Goal: Task Accomplishment & Management: Use online tool/utility

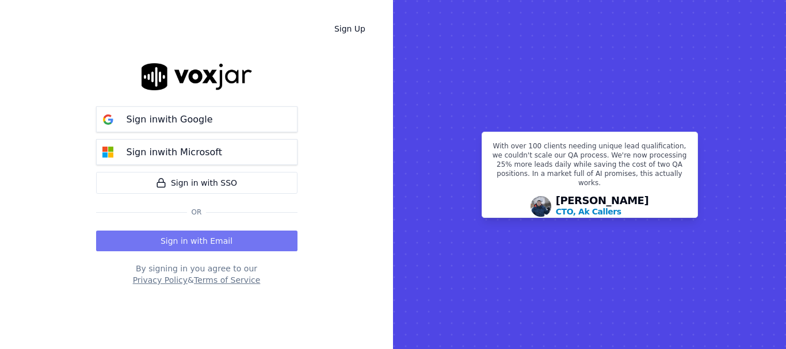
click at [249, 232] on button "Sign in with Email" at bounding box center [196, 241] width 201 height 21
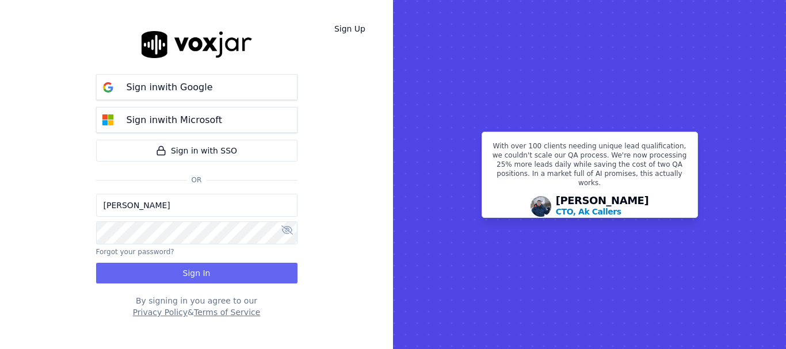
click at [182, 208] on input "[PERSON_NAME]" at bounding box center [196, 205] width 201 height 23
drag, startPoint x: 146, startPoint y: 205, endPoint x: 161, endPoint y: 214, distance: 17.6
click at [146, 205] on input "sukhwinder.paygeek@gmail.com" at bounding box center [196, 205] width 201 height 23
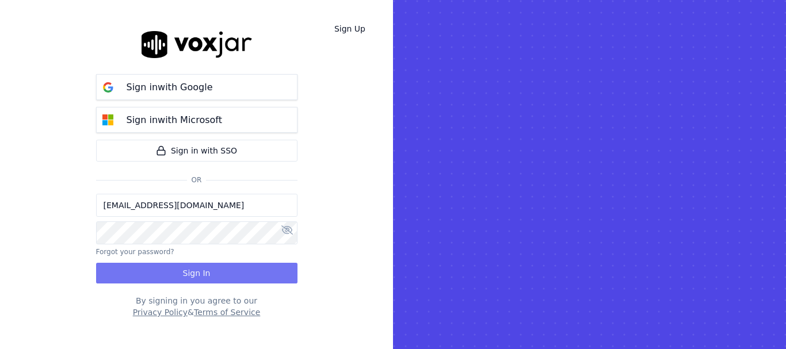
type input "sukhwinderpaygeek@gmail.com"
click at [185, 273] on button "Sign In" at bounding box center [196, 273] width 201 height 21
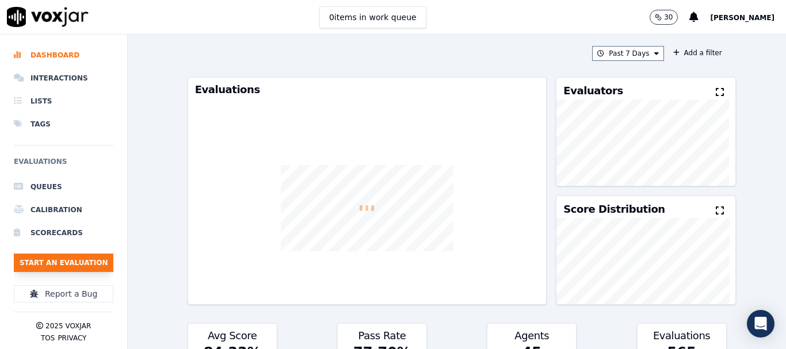
click at [72, 261] on button "Start an Evaluation" at bounding box center [64, 263] width 100 height 18
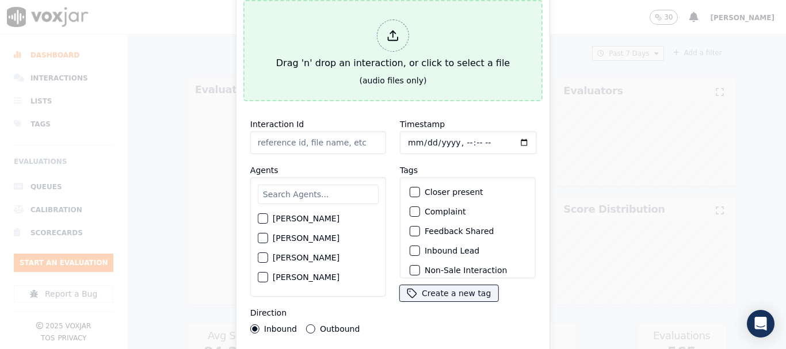
click at [339, 63] on div "Drag 'n' drop an interaction, or click to select a file" at bounding box center [393, 45] width 243 height 60
type input "20250911-125732_9147336102-all.mp3"
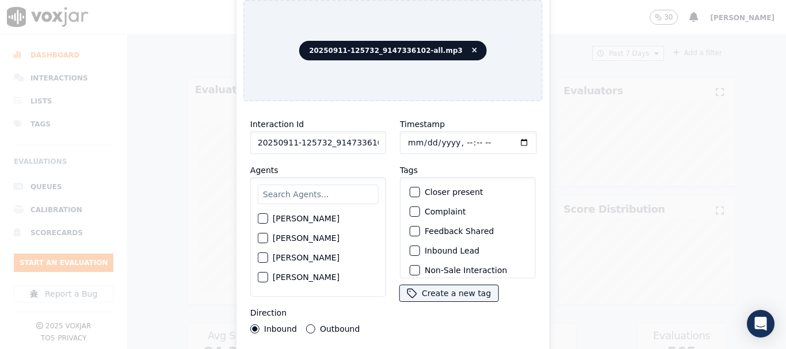
click at [319, 189] on input "text" at bounding box center [318, 195] width 121 height 20
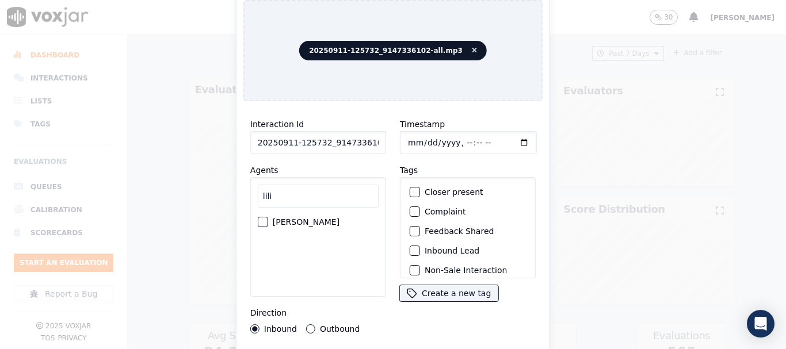
type input "lili"
click at [328, 218] on label "[PERSON_NAME]" at bounding box center [306, 222] width 67 height 8
click at [268, 217] on button "[PERSON_NAME]" at bounding box center [263, 222] width 10 height 10
click at [407, 137] on input "Timestamp" at bounding box center [468, 142] width 137 height 23
type input "[DATE]T19:15"
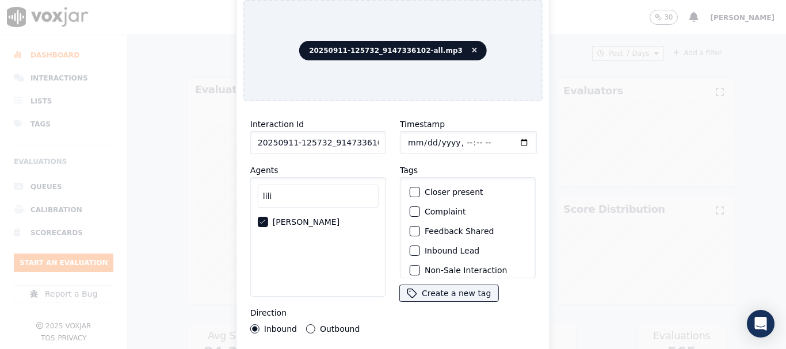
scroll to position [101, 0]
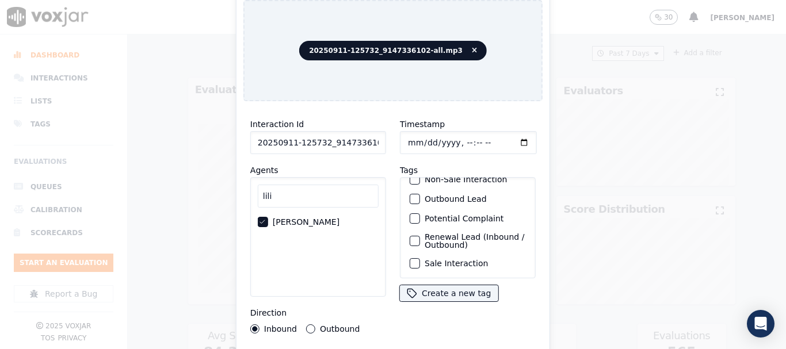
click at [465, 259] on label "Sale Interaction" at bounding box center [456, 263] width 63 height 8
click at [420, 258] on button "Sale Interaction" at bounding box center [415, 263] width 10 height 10
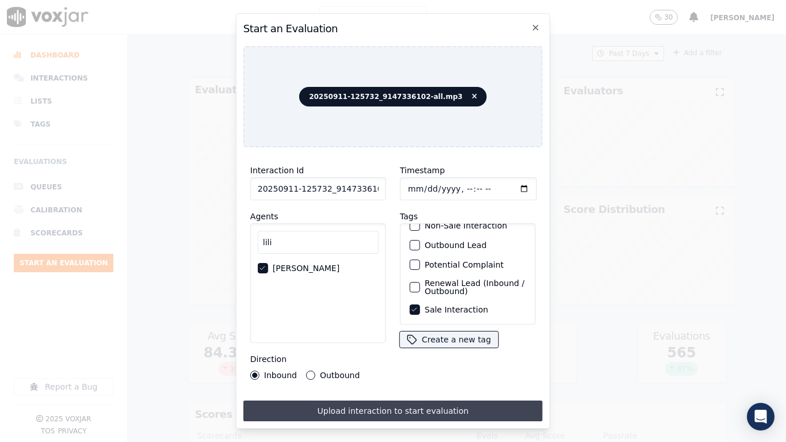
click at [473, 349] on button "Upload interaction to start evaluation" at bounding box center [392, 410] width 299 height 21
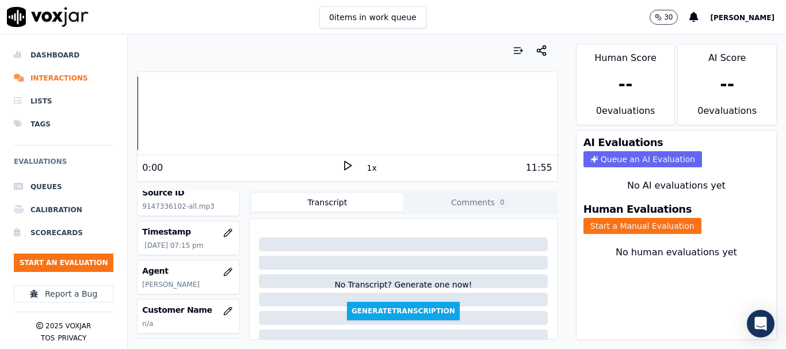
scroll to position [115, 0]
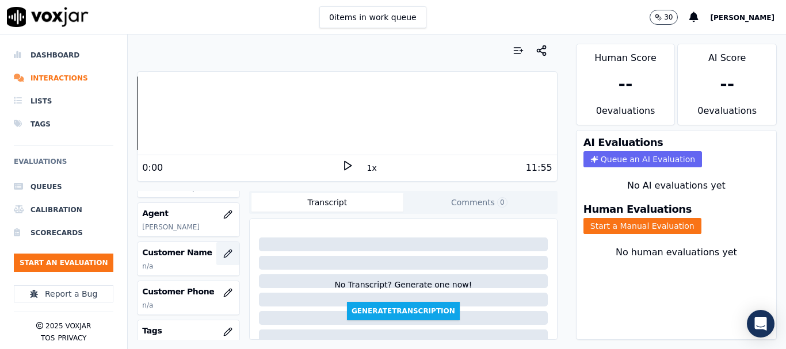
click at [224, 253] on icon "button" at bounding box center [227, 253] width 7 height 7
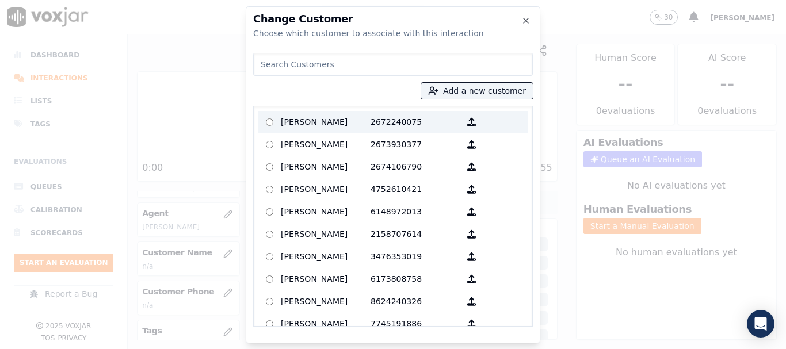
paste input "[PERSON_NAME]"
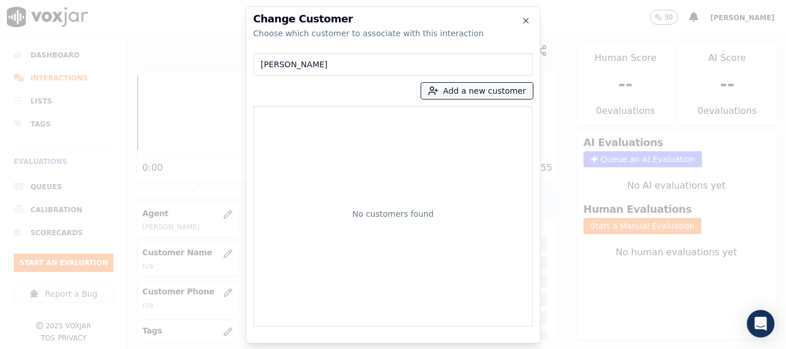
type input "[PERSON_NAME]"
click at [482, 89] on button "Add a new customer" at bounding box center [477, 91] width 112 height 16
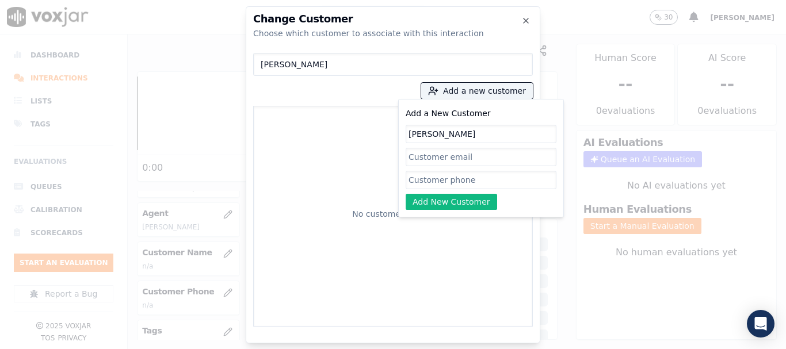
type input "[PERSON_NAME]"
click at [443, 179] on input "Add a New Customer" at bounding box center [481, 180] width 151 height 18
paste input "9147336102"
type input "9147336102"
click at [436, 200] on button "Add New Customer" at bounding box center [451, 202] width 91 height 16
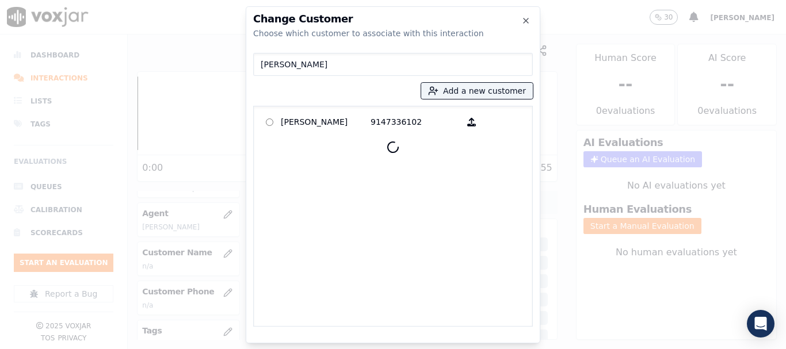
drag, startPoint x: 314, startPoint y: 121, endPoint x: 339, endPoint y: 152, distance: 39.6
click at [313, 121] on p "[PERSON_NAME]" at bounding box center [326, 122] width 90 height 18
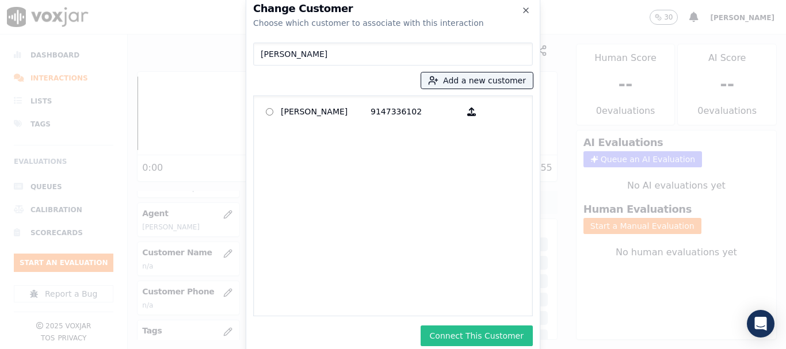
click at [480, 339] on button "Connect This Customer" at bounding box center [477, 336] width 112 height 21
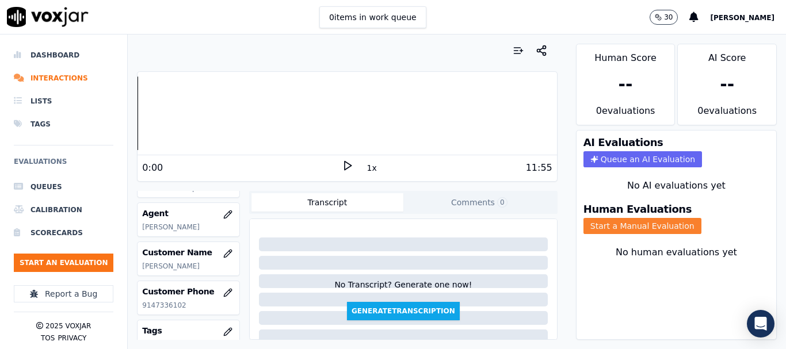
click at [638, 225] on button "Start a Manual Evaluation" at bounding box center [642, 226] width 118 height 16
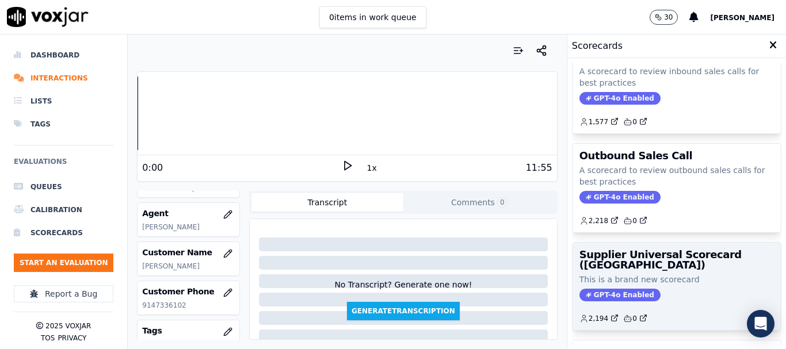
click at [653, 259] on h3 "Supplier Universal Scorecard ([GEOGRAPHIC_DATA])" at bounding box center [676, 260] width 194 height 21
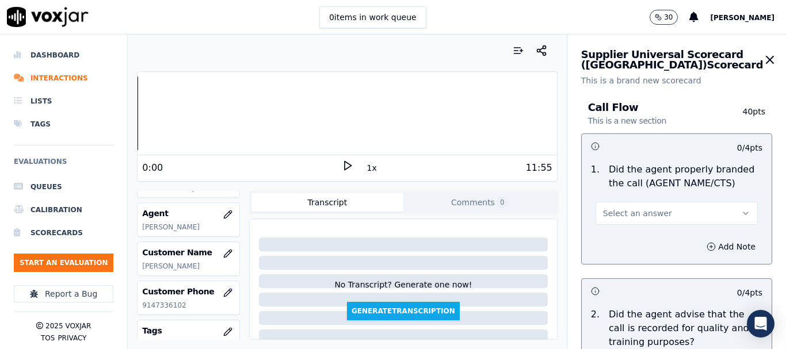
click at [639, 212] on span "Select an answer" at bounding box center [637, 214] width 69 height 12
drag, startPoint x: 624, startPoint y: 241, endPoint x: 628, endPoint y: 258, distance: 17.7
click at [624, 240] on div "Yes" at bounding box center [655, 239] width 140 height 18
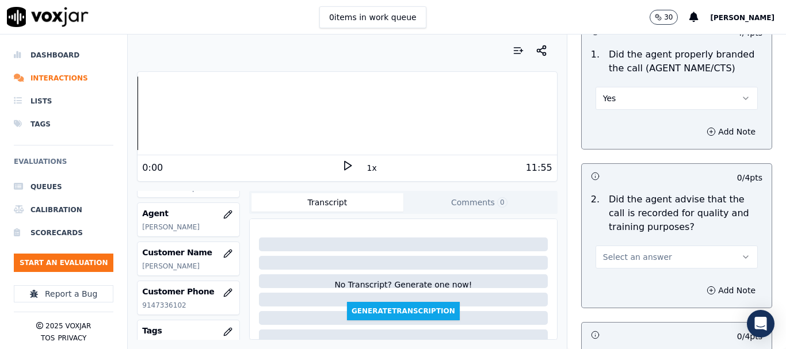
click at [641, 251] on span "Select an answer" at bounding box center [637, 257] width 69 height 12
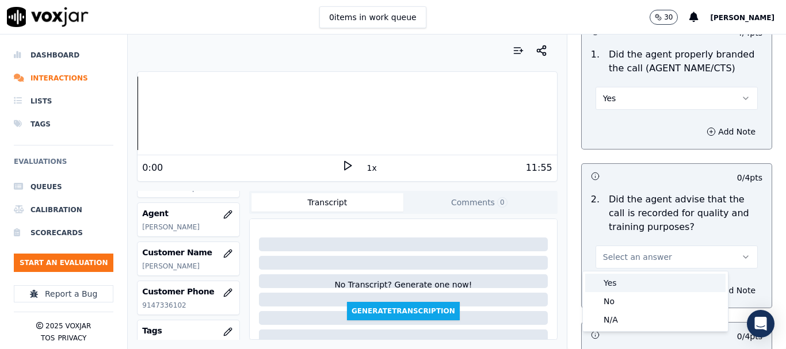
click at [624, 281] on div "Yes" at bounding box center [655, 283] width 140 height 18
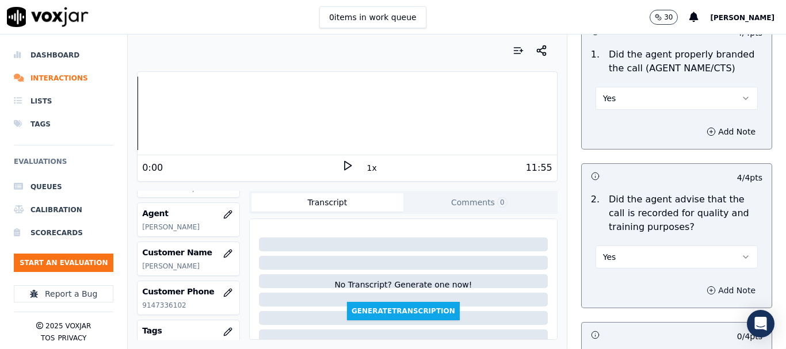
scroll to position [403, 0]
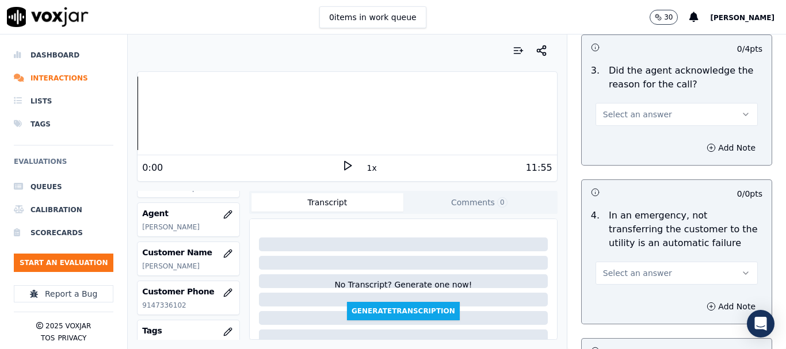
click at [639, 109] on span "Select an answer" at bounding box center [637, 115] width 69 height 12
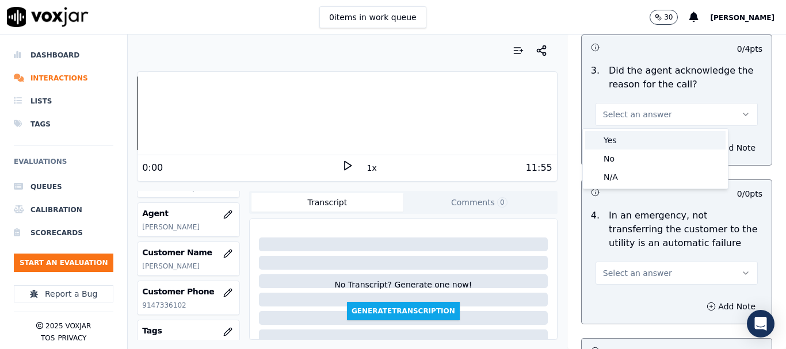
click at [636, 135] on div "Yes" at bounding box center [655, 140] width 140 height 18
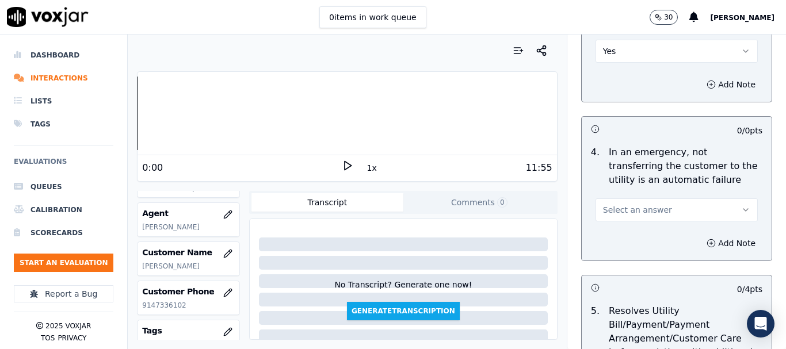
scroll to position [575, 0]
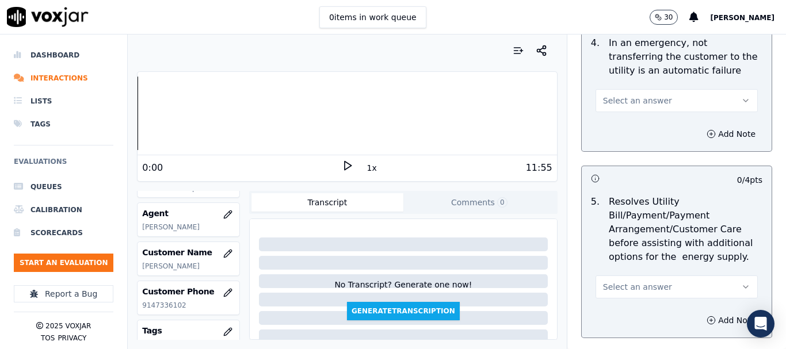
click at [633, 96] on span "Select an answer" at bounding box center [637, 101] width 69 height 12
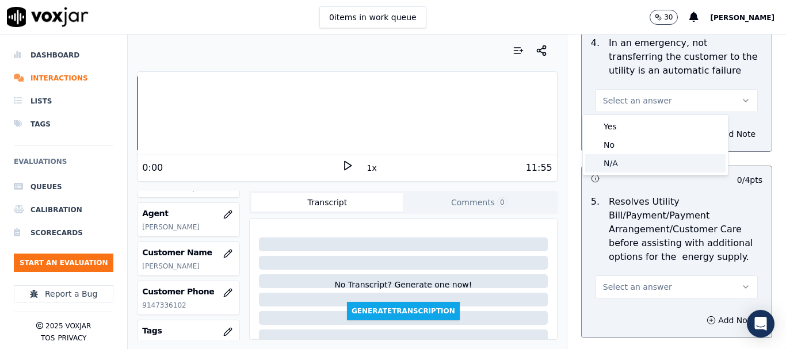
click at [630, 155] on div "N/A" at bounding box center [655, 163] width 140 height 18
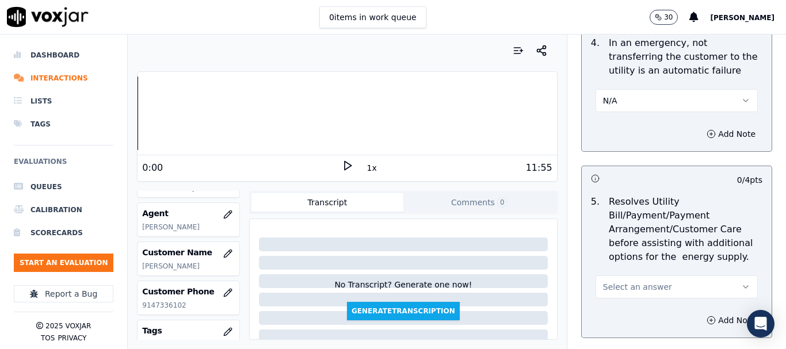
click at [643, 283] on span "Select an answer" at bounding box center [637, 287] width 69 height 12
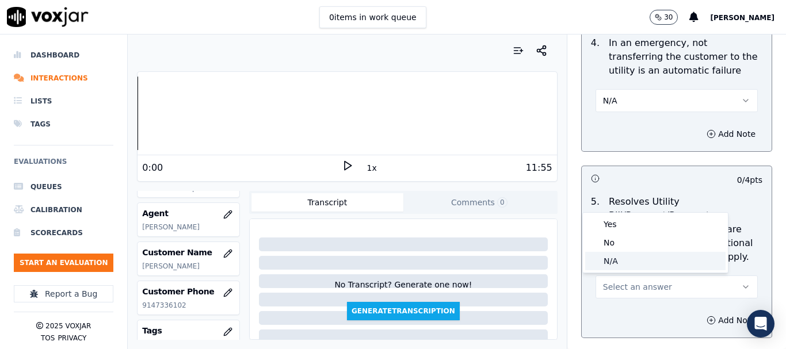
click at [625, 259] on div "N/A" at bounding box center [655, 261] width 140 height 18
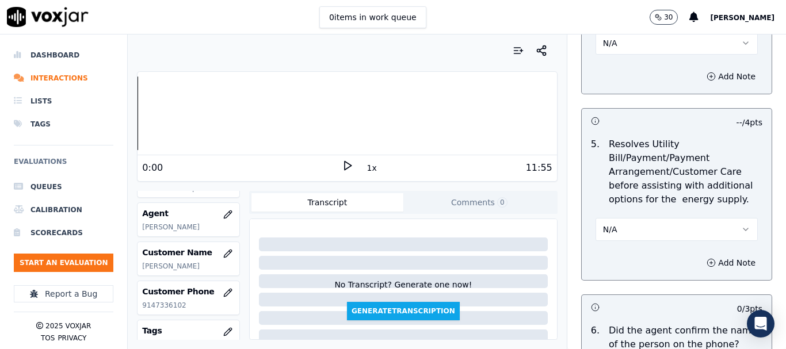
scroll to position [863, 0]
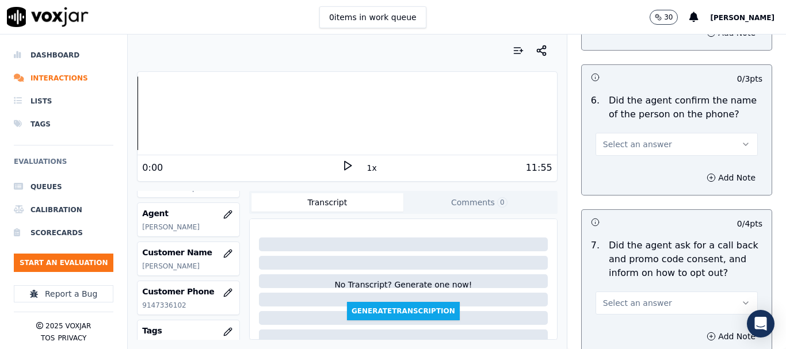
click at [629, 136] on button "Select an answer" at bounding box center [676, 144] width 162 height 23
click at [634, 173] on div "Yes" at bounding box center [655, 170] width 140 height 18
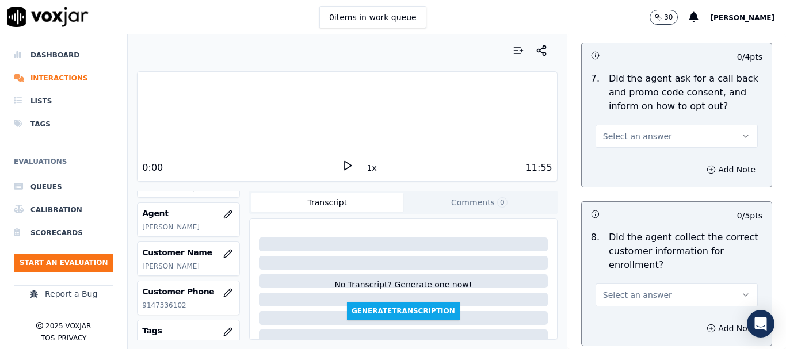
scroll to position [1035, 0]
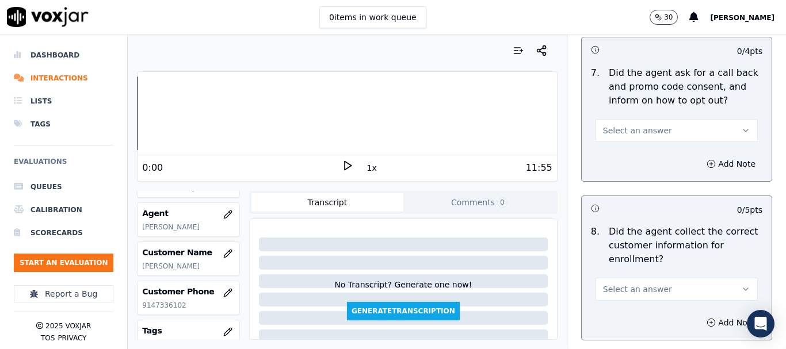
click at [640, 132] on span "Select an answer" at bounding box center [637, 131] width 69 height 12
click at [633, 174] on div "No" at bounding box center [655, 175] width 140 height 18
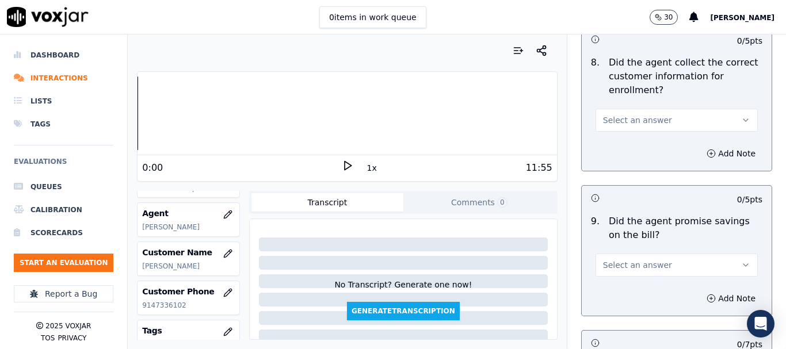
scroll to position [1208, 0]
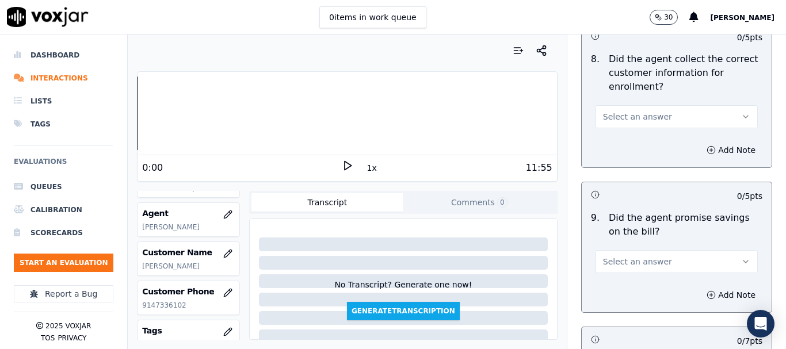
click at [632, 112] on span "Select an answer" at bounding box center [637, 117] width 69 height 12
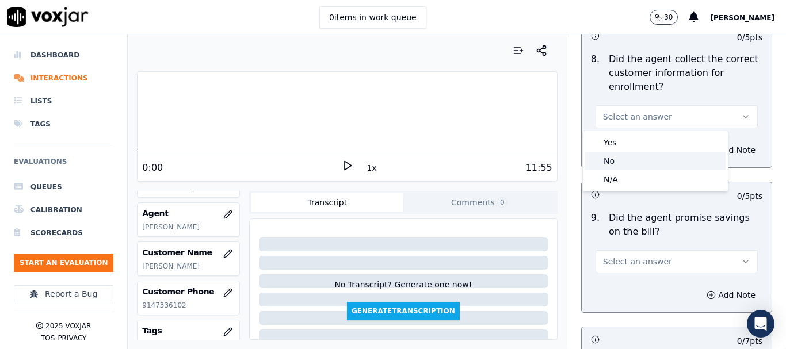
click at [634, 156] on div "No" at bounding box center [655, 161] width 140 height 18
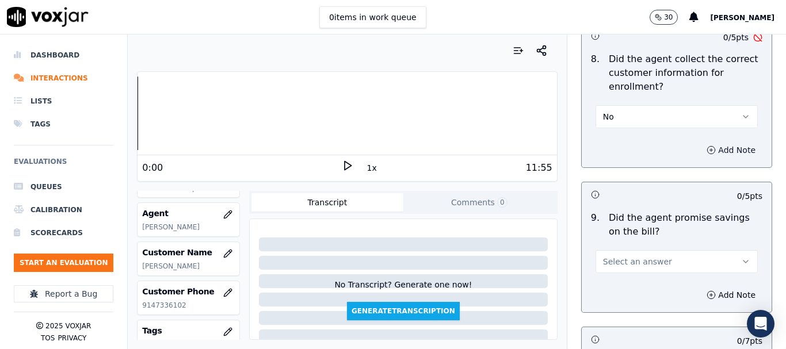
click at [709, 146] on button "Add Note" at bounding box center [730, 150] width 63 height 16
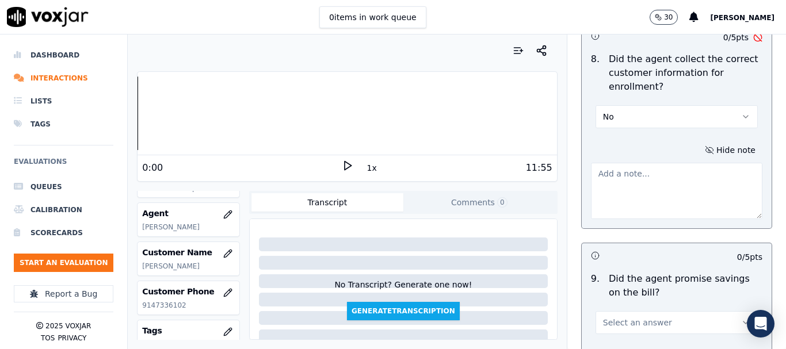
click at [606, 193] on textarea at bounding box center [676, 191] width 171 height 56
click at [666, 188] on textarea "Agent did not ask the name of the person she was talkingtoo" at bounding box center [676, 191] width 171 height 56
click at [686, 184] on textarea "Agent did not ask the name of the person she was talking too" at bounding box center [676, 191] width 171 height 56
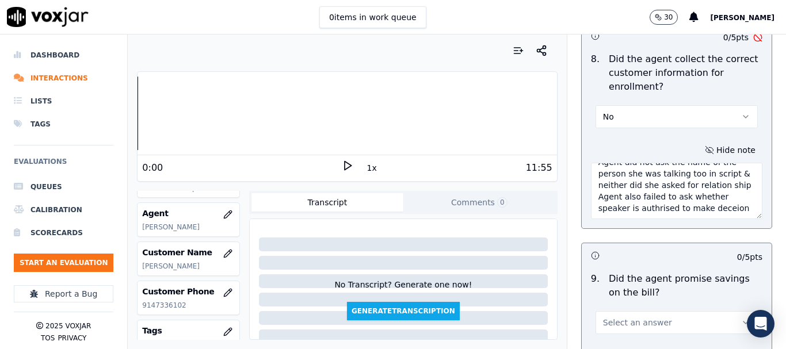
scroll to position [29, 0]
click at [669, 216] on textarea "Agent did not ask the name of the person she was talking too in script & neithe…" at bounding box center [676, 191] width 171 height 56
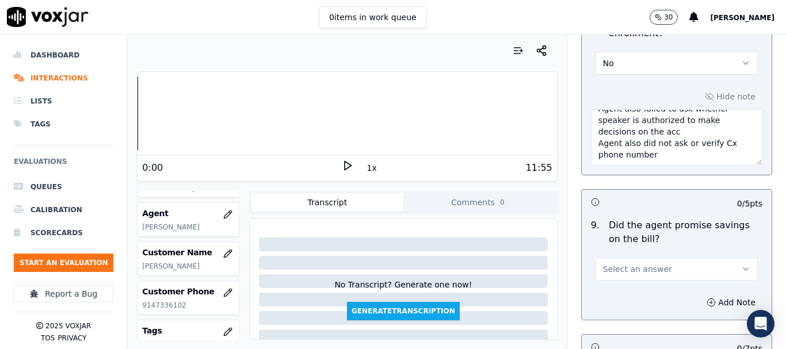
scroll to position [1323, 0]
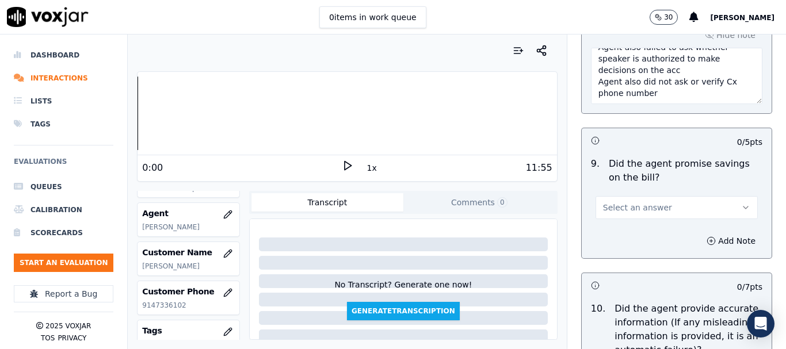
type textarea "Agent did not ask the name of the person she was talking too in script & neithe…"
click at [630, 201] on button "Select an answer" at bounding box center [676, 207] width 162 height 23
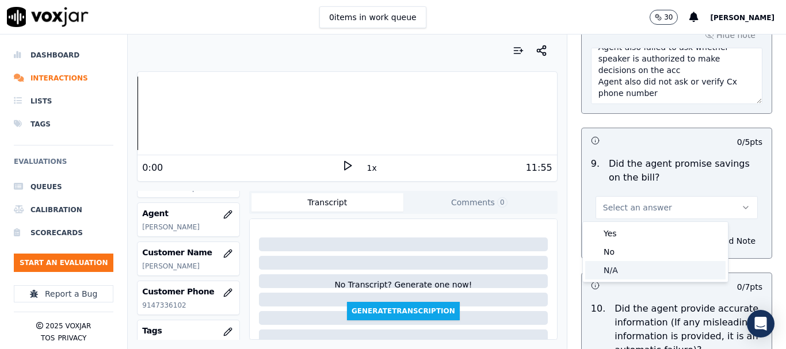
click at [636, 268] on div "N/A" at bounding box center [655, 270] width 140 height 18
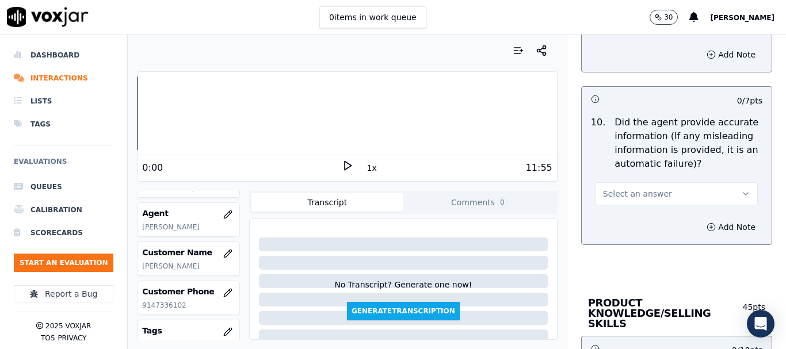
scroll to position [1553, 0]
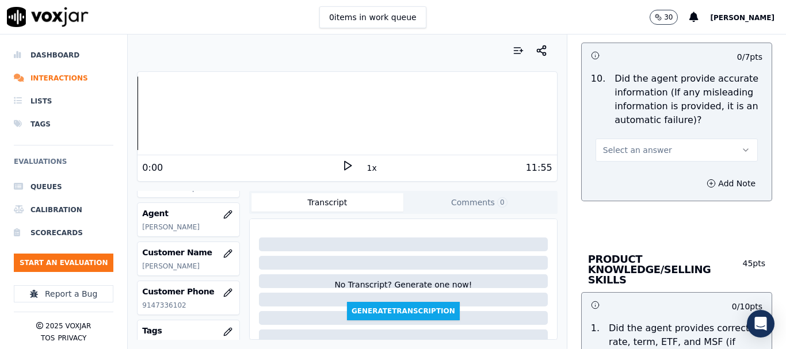
click at [627, 148] on span "Select an answer" at bounding box center [637, 150] width 69 height 12
click at [631, 190] on div "No" at bounding box center [655, 194] width 140 height 18
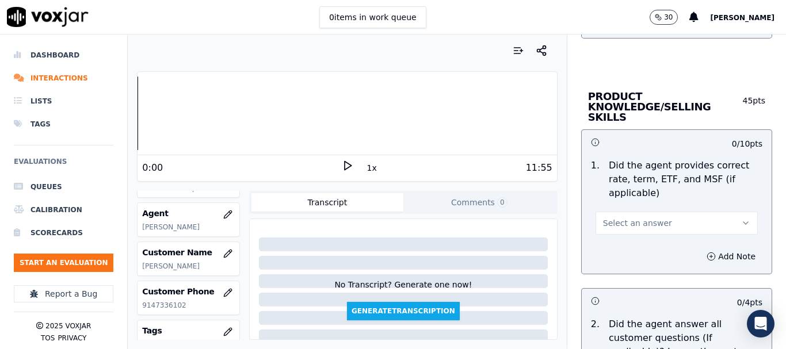
scroll to position [1726, 0]
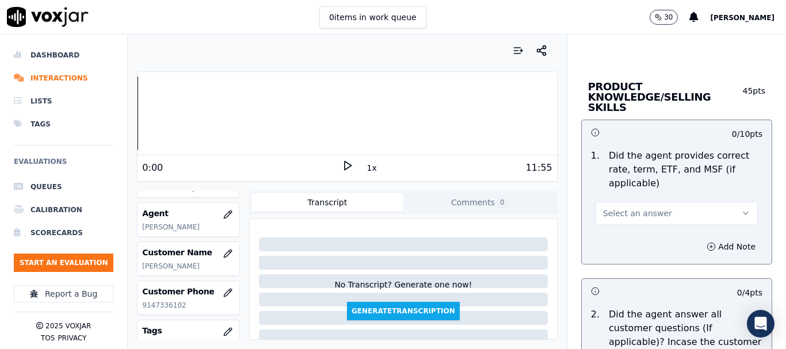
click at [626, 208] on span "Select an answer" at bounding box center [637, 214] width 69 height 12
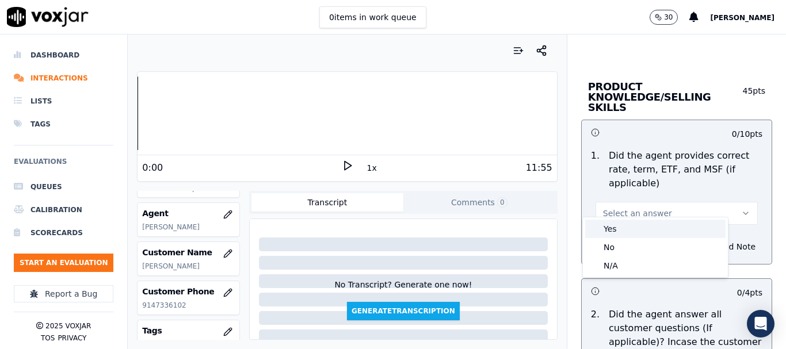
click at [627, 225] on div "Yes" at bounding box center [655, 229] width 140 height 18
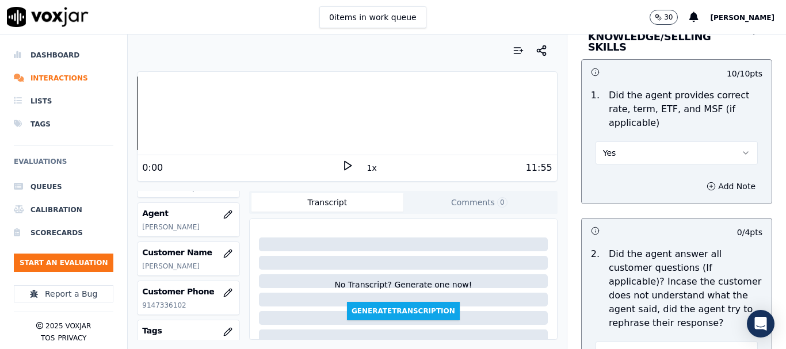
scroll to position [1956, 0]
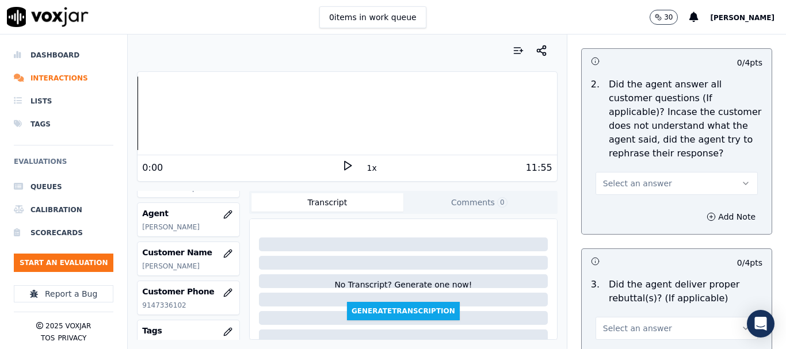
click at [613, 178] on span "Select an answer" at bounding box center [637, 184] width 69 height 12
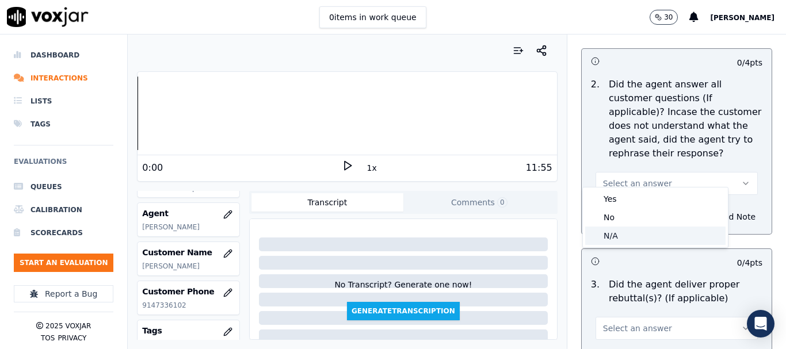
click at [630, 235] on div "N/A" at bounding box center [655, 236] width 140 height 18
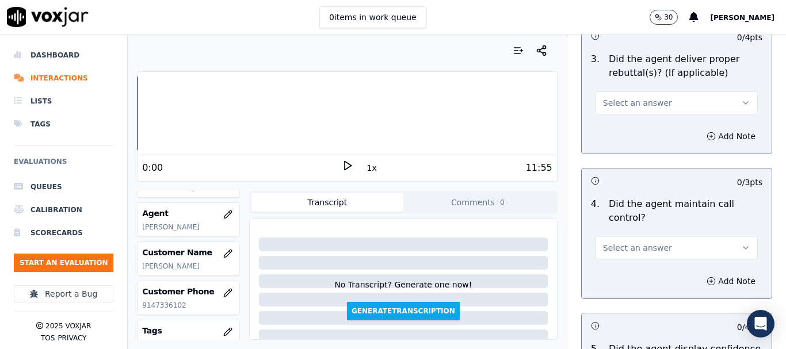
scroll to position [2186, 0]
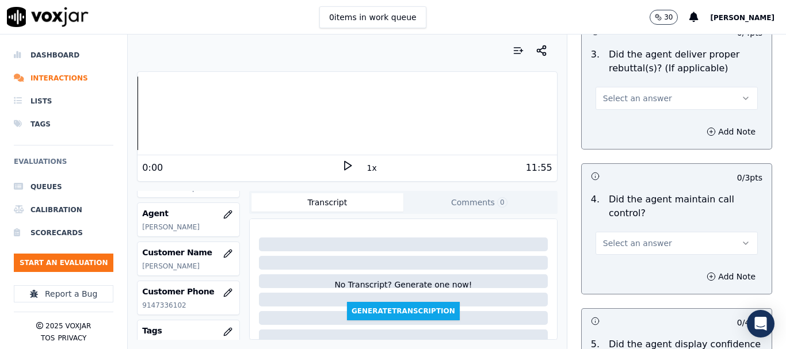
click at [623, 93] on span "Select an answer" at bounding box center [637, 99] width 69 height 12
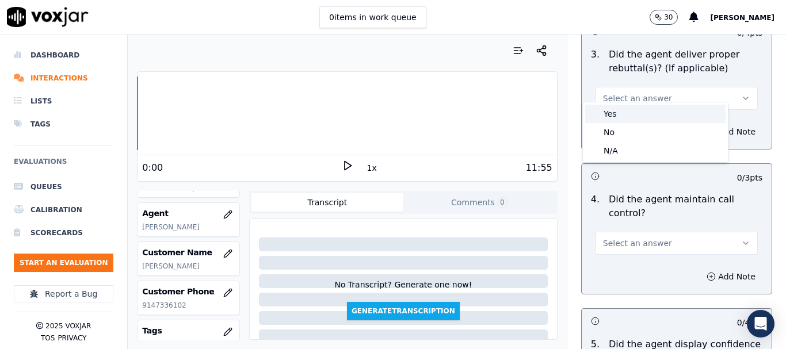
click at [625, 117] on div "Yes" at bounding box center [655, 114] width 140 height 18
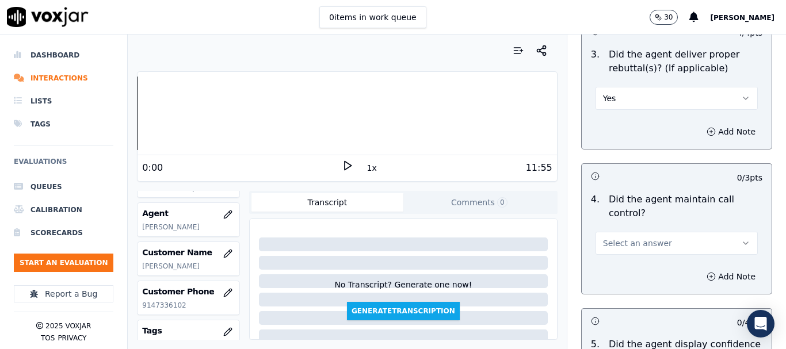
click at [653, 232] on button "Select an answer" at bounding box center [676, 243] width 162 height 23
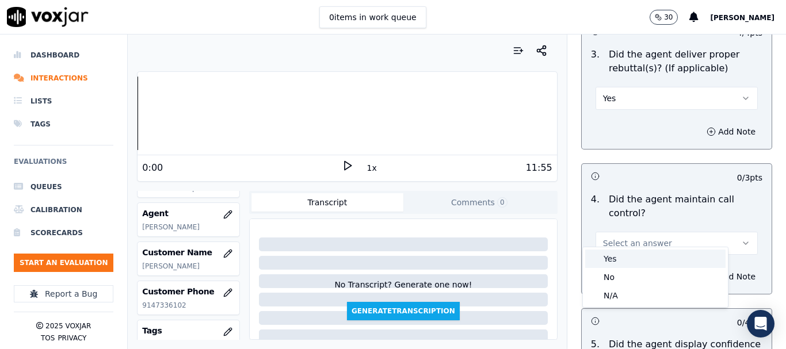
click at [634, 263] on div "Yes" at bounding box center [655, 259] width 140 height 18
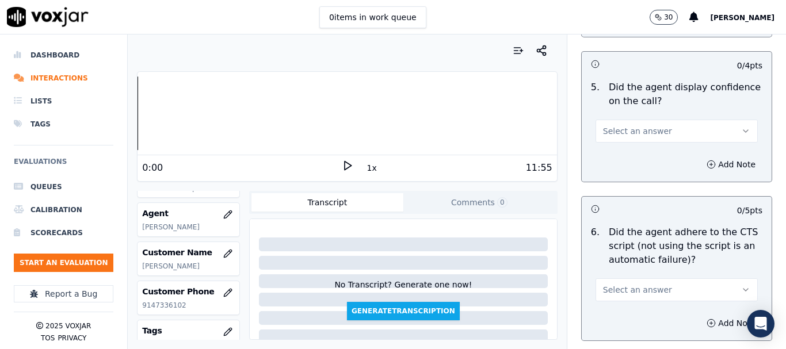
scroll to position [2474, 0]
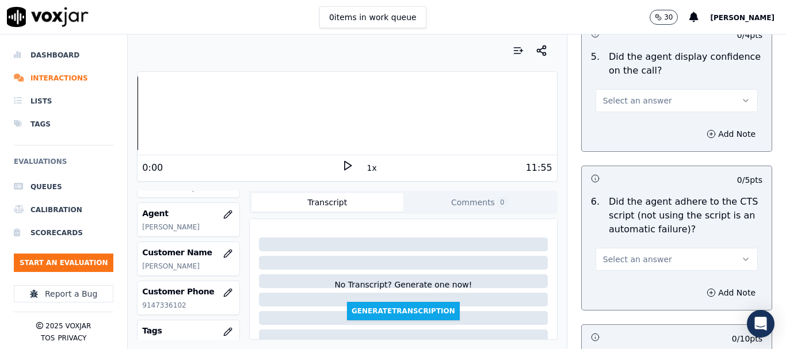
click at [640, 95] on span "Select an answer" at bounding box center [637, 101] width 69 height 12
click at [636, 133] on div "No" at bounding box center [655, 134] width 140 height 18
click at [645, 254] on span "Select an answer" at bounding box center [637, 260] width 69 height 12
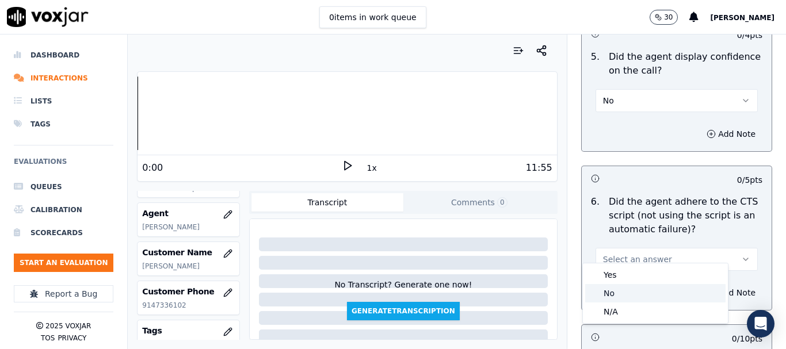
click at [633, 293] on div "No" at bounding box center [655, 293] width 140 height 18
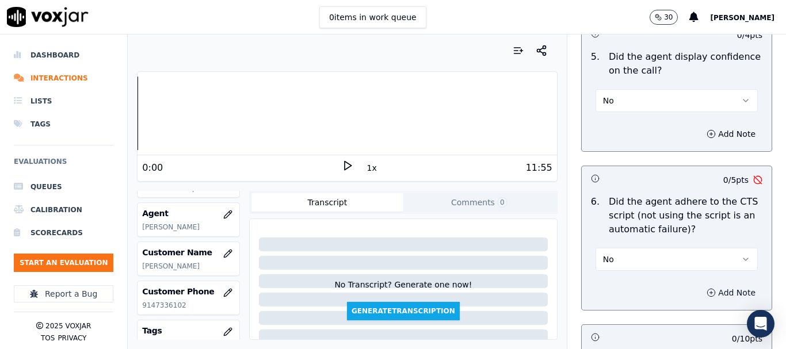
click at [699, 285] on button "Add Note" at bounding box center [730, 293] width 63 height 16
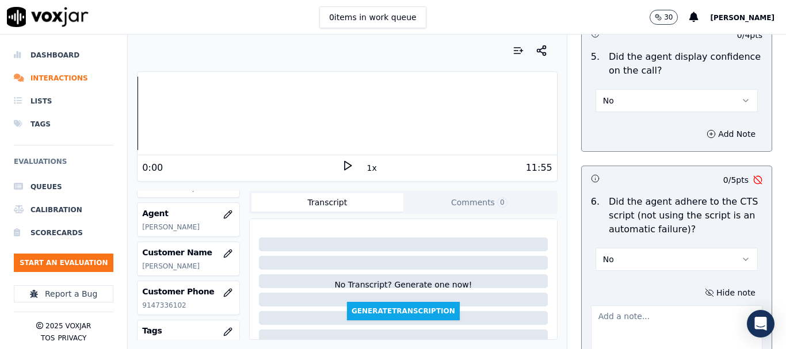
click at [638, 308] on textarea at bounding box center [676, 333] width 171 height 56
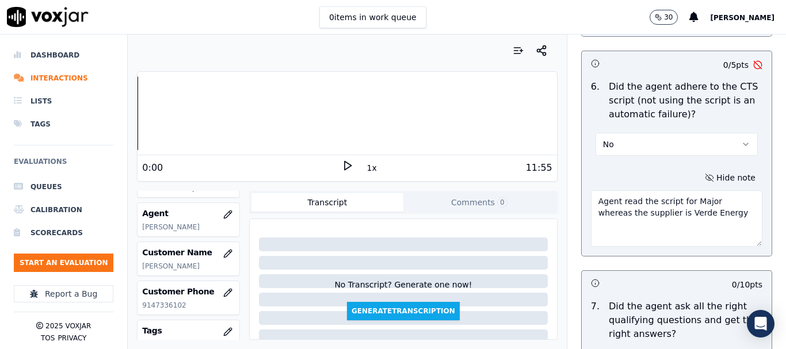
scroll to position [2704, 0]
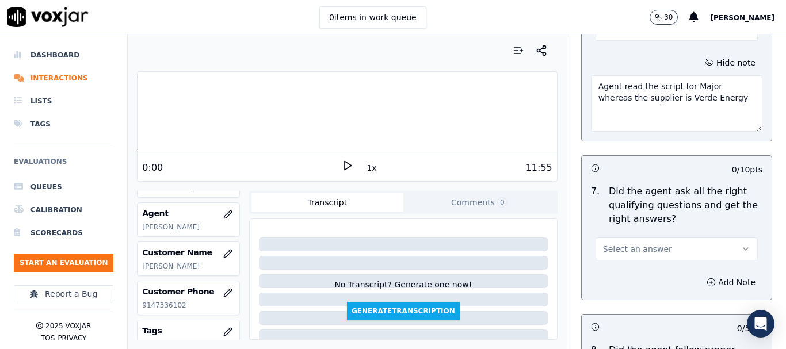
type textarea "Agent read the script for Major whereas the supplier is Verde Energy"
click at [643, 243] on span "Select an answer" at bounding box center [637, 249] width 69 height 12
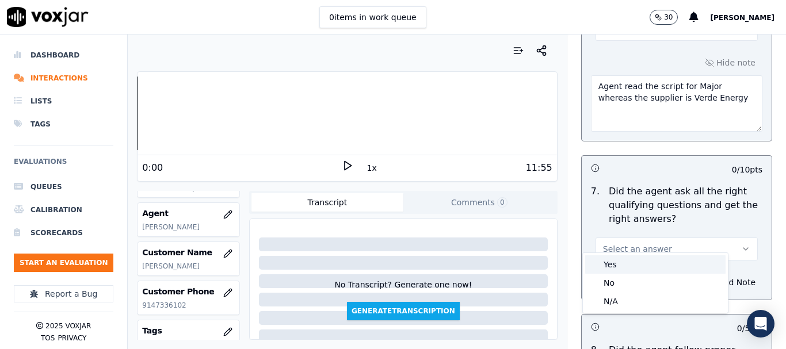
click at [621, 268] on div "Yes" at bounding box center [655, 264] width 140 height 18
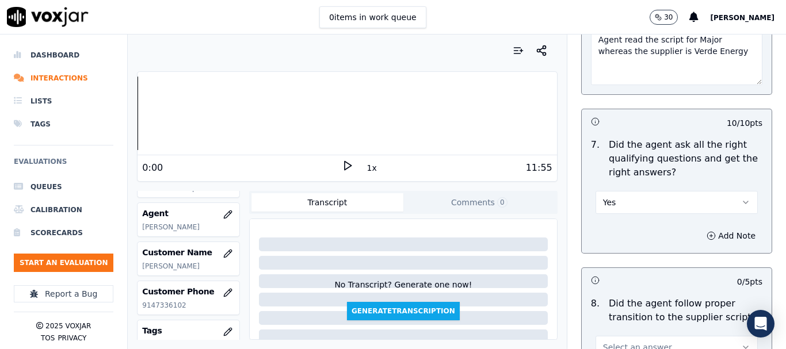
scroll to position [2819, 0]
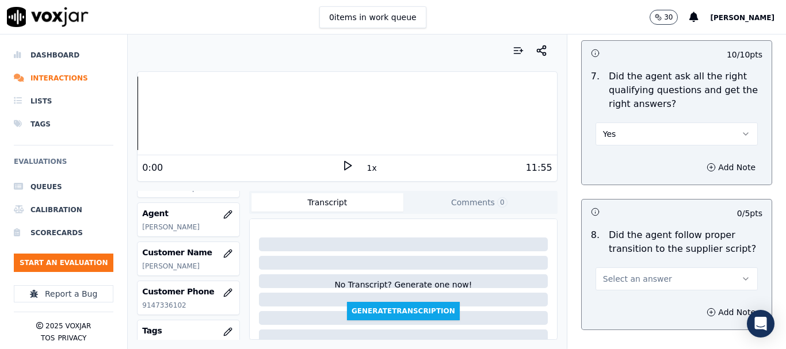
click at [633, 123] on button "Yes" at bounding box center [676, 134] width 162 height 23
click at [629, 168] on div "No" at bounding box center [655, 168] width 140 height 18
click at [699, 159] on button "Add Note" at bounding box center [730, 167] width 63 height 16
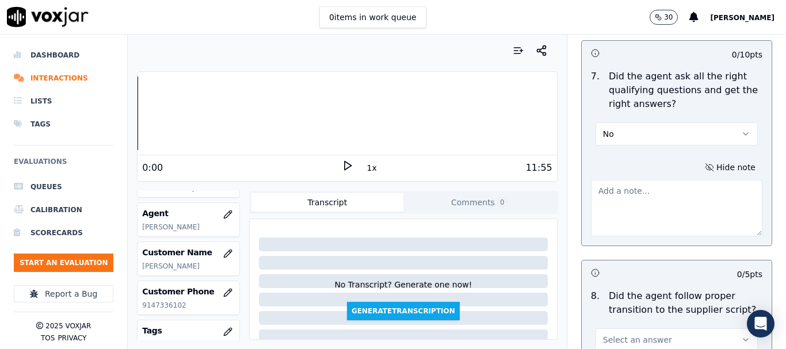
click at [634, 192] on textarea at bounding box center [676, 208] width 171 height 56
type textarea "S"
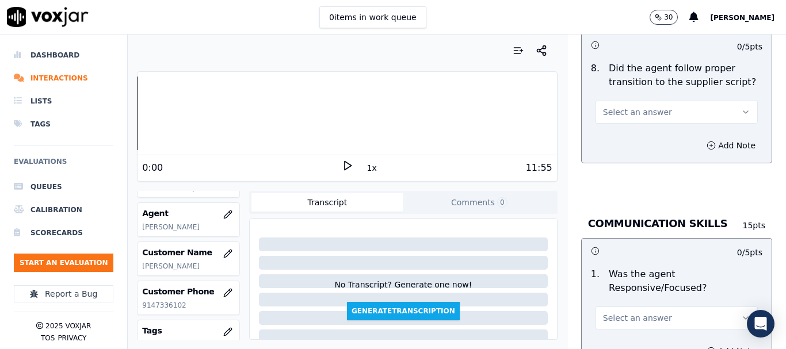
scroll to position [3049, 0]
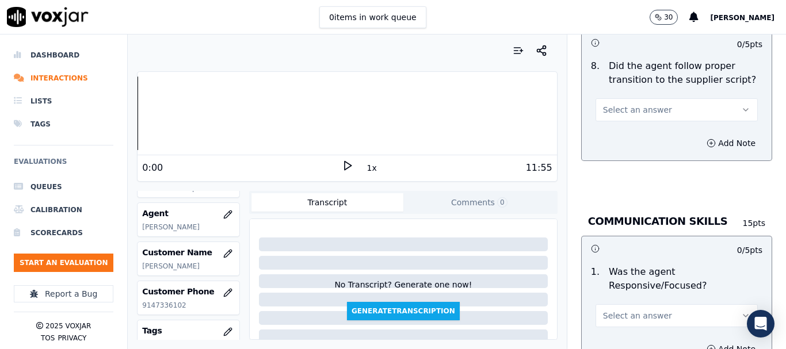
click at [651, 98] on button "Select an answer" at bounding box center [676, 109] width 162 height 23
click at [647, 129] on div "Yes" at bounding box center [655, 125] width 140 height 18
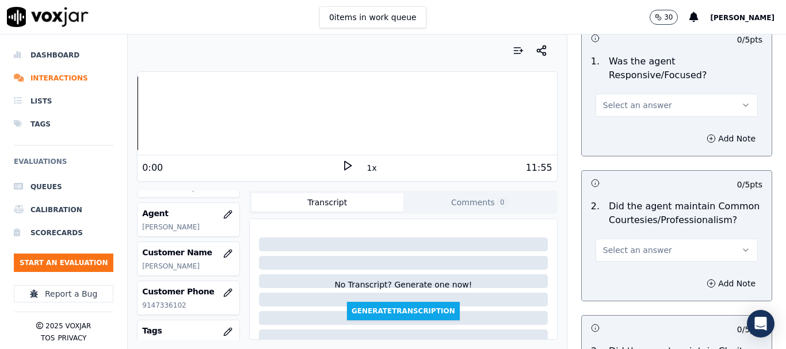
scroll to position [3279, 0]
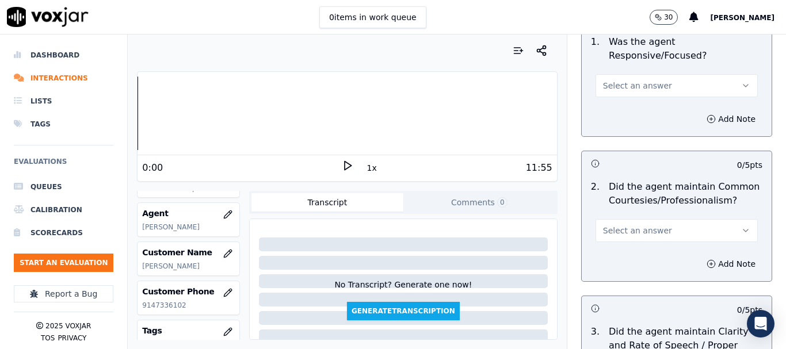
click at [627, 74] on button "Select an answer" at bounding box center [676, 85] width 162 height 23
click at [633, 127] on div "No" at bounding box center [655, 119] width 140 height 18
click at [662, 219] on button "Select an answer" at bounding box center [676, 230] width 162 height 23
click at [651, 262] on div "No" at bounding box center [655, 264] width 140 height 18
click at [699, 256] on button "Add Note" at bounding box center [730, 264] width 63 height 16
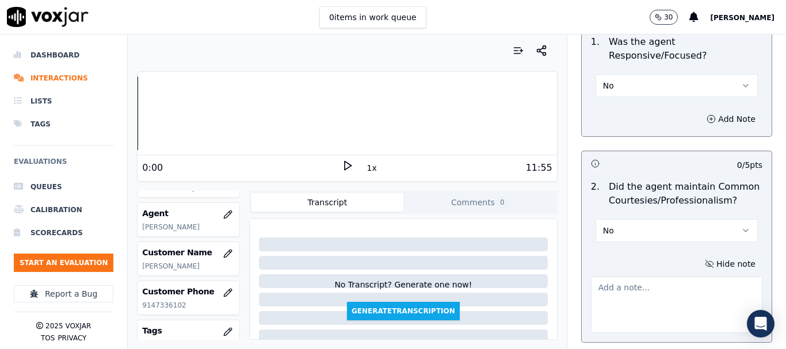
click at [636, 279] on textarea at bounding box center [676, 305] width 171 height 56
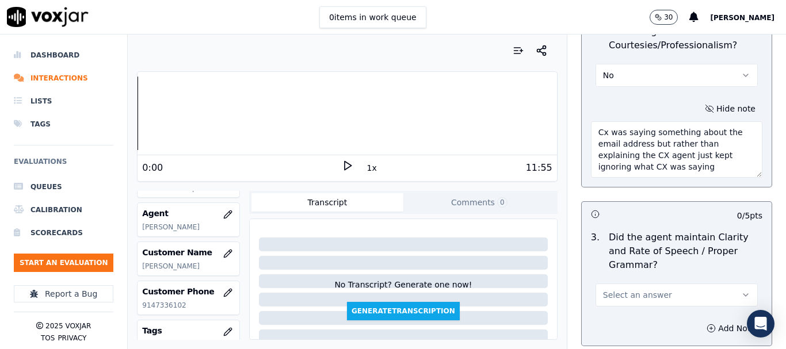
scroll to position [3451, 0]
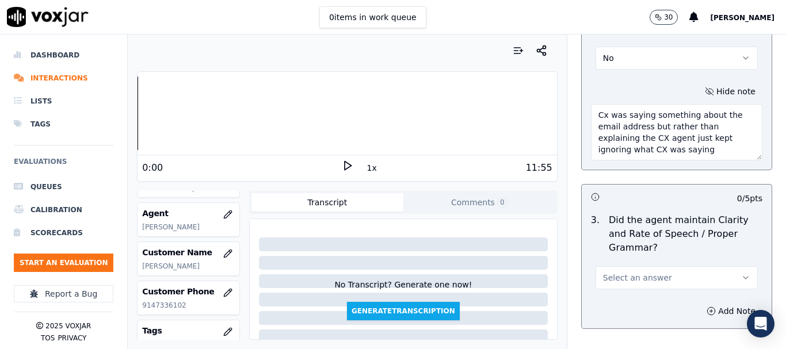
type textarea "Cx was saying something about the email address but rather than explaining the …"
click at [640, 272] on span "Select an answer" at bounding box center [637, 278] width 69 height 12
click at [632, 312] on div "No" at bounding box center [655, 312] width 140 height 18
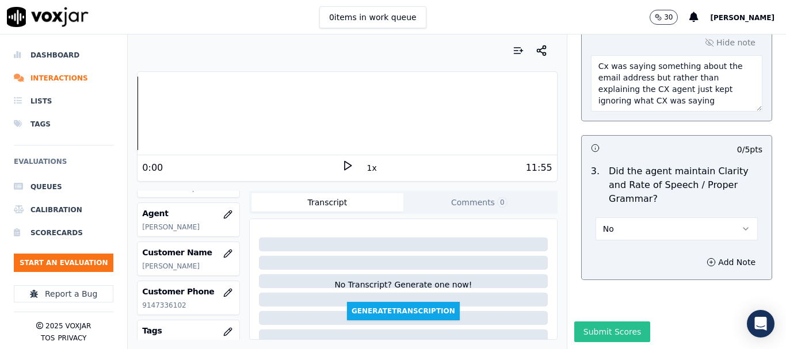
click at [604, 322] on button "Submit Scores" at bounding box center [612, 332] width 77 height 21
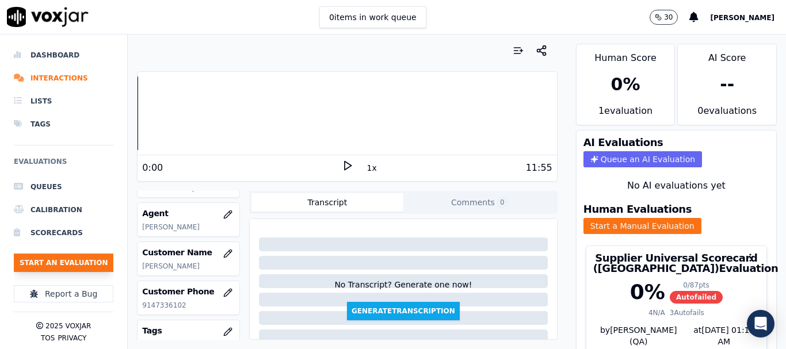
click at [86, 257] on button "Start an Evaluation" at bounding box center [64, 263] width 100 height 18
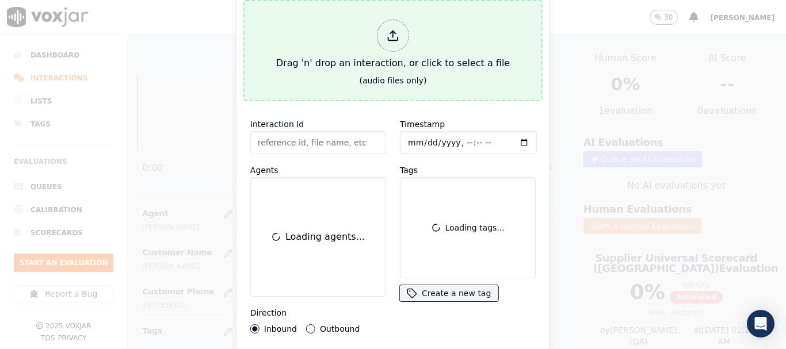
click at [390, 44] on div at bounding box center [393, 36] width 32 height 32
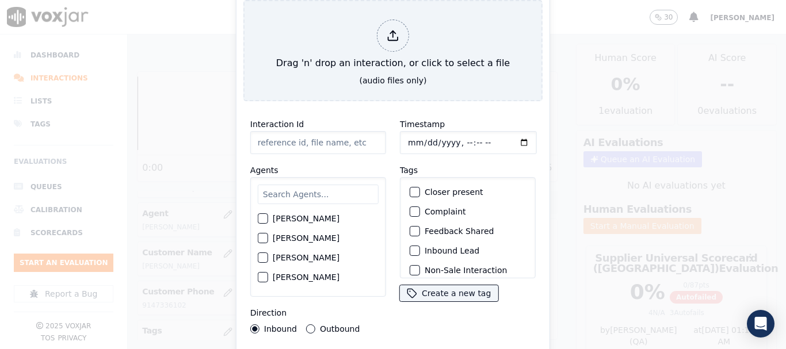
type input "20250911-185934_9786064766-all.mp3"
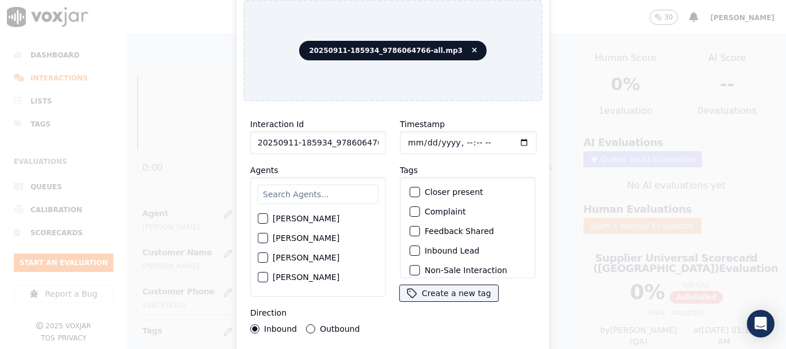
click at [311, 193] on input "text" at bounding box center [318, 195] width 121 height 20
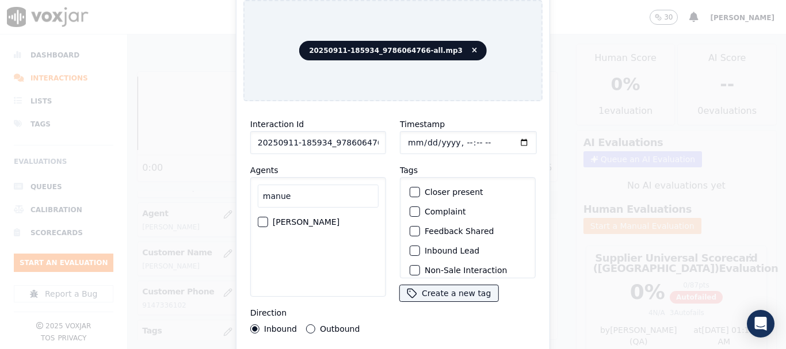
type input "manue"
click at [301, 218] on label "[PERSON_NAME]" at bounding box center [306, 222] width 67 height 8
click at [268, 217] on button "[PERSON_NAME]" at bounding box center [263, 222] width 10 height 10
click at [407, 136] on input "Timestamp" at bounding box center [468, 142] width 137 height 23
type input "[DATE]T19:42"
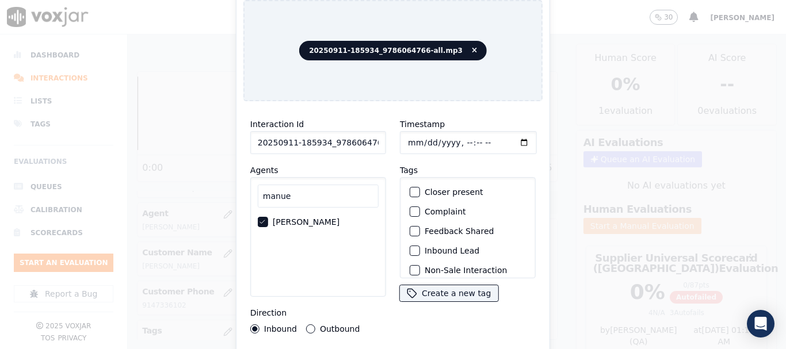
scroll to position [101, 0]
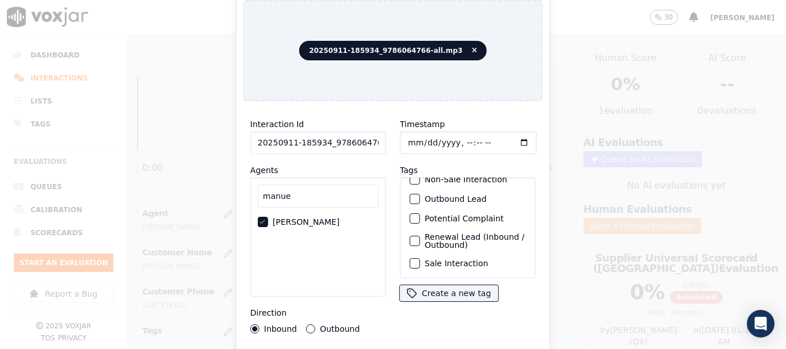
click at [462, 259] on label "Sale Interaction" at bounding box center [456, 263] width 63 height 8
click at [420, 258] on button "Sale Interaction" at bounding box center [415, 263] width 10 height 10
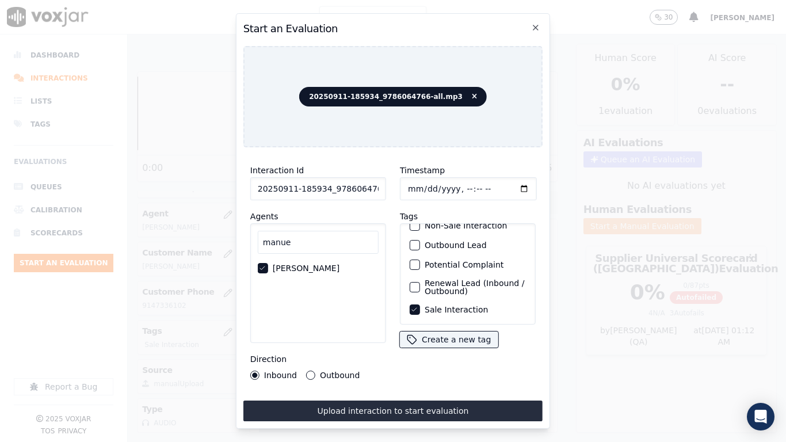
click at [458, 349] on button "Upload interaction to start evaluation" at bounding box center [392, 410] width 299 height 21
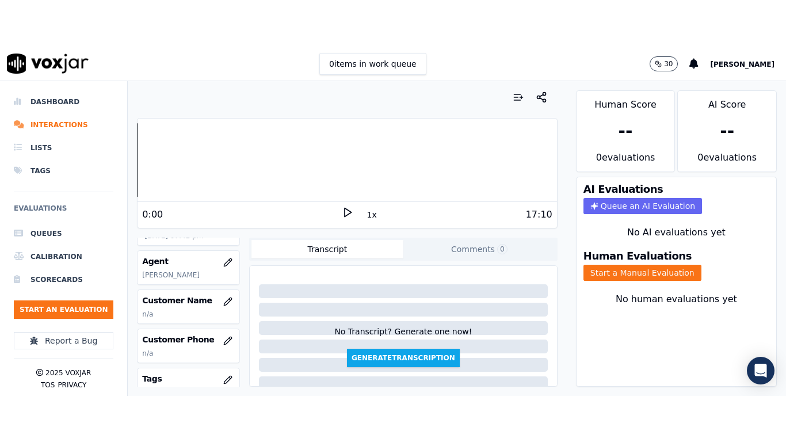
scroll to position [115, 0]
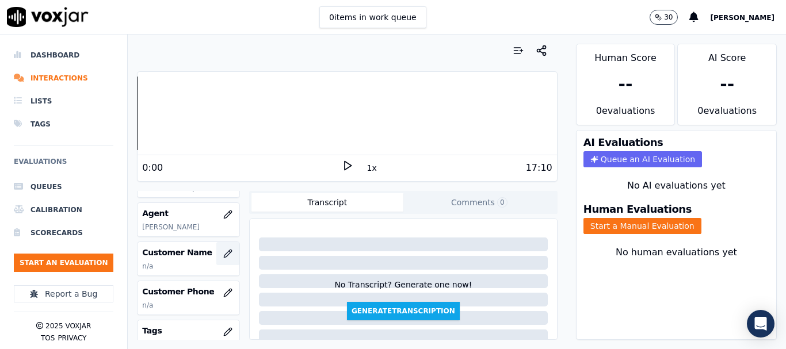
click at [223, 254] on icon "button" at bounding box center [227, 253] width 9 height 9
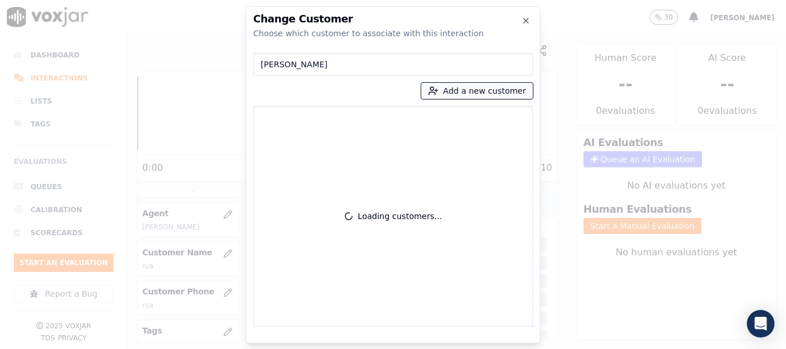
type input "[PERSON_NAME]"
click at [454, 91] on button "Add a new customer" at bounding box center [477, 91] width 112 height 16
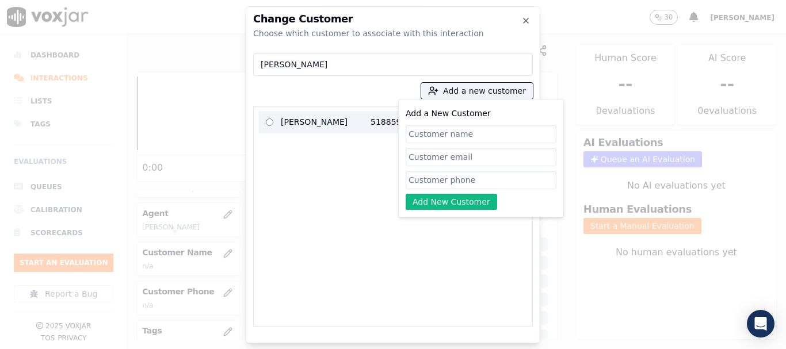
click at [306, 123] on p "[PERSON_NAME]" at bounding box center [326, 122] width 90 height 18
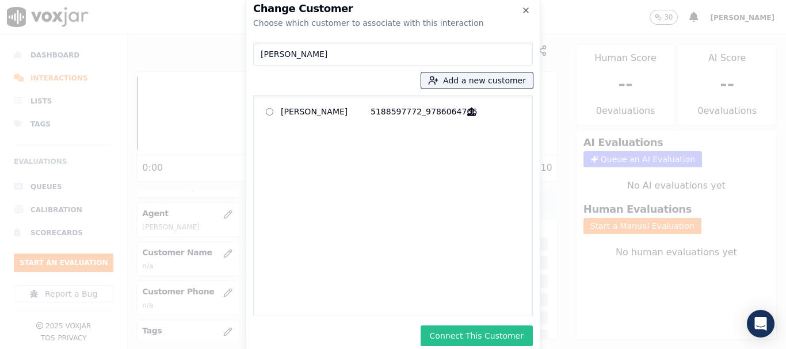
click at [500, 344] on button "Connect This Customer" at bounding box center [477, 336] width 112 height 21
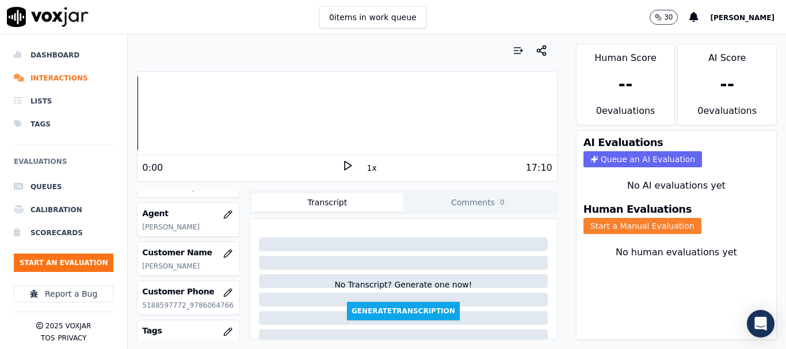
click at [619, 224] on button "Start a Manual Evaluation" at bounding box center [642, 226] width 118 height 16
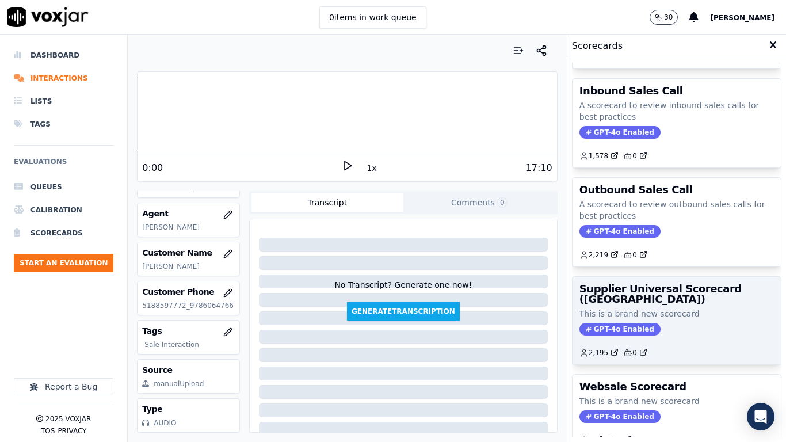
scroll to position [162, 0]
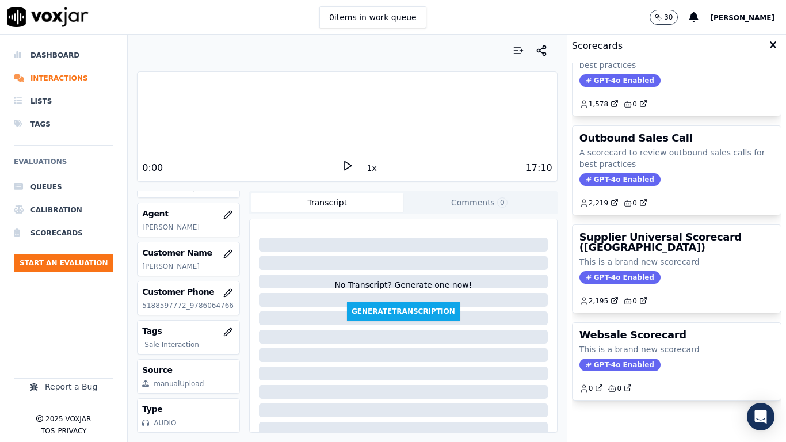
drag, startPoint x: 640, startPoint y: 212, endPoint x: 639, endPoint y: 252, distance: 40.3
click at [640, 232] on h3 "Supplier Universal Scorecard ([GEOGRAPHIC_DATA])" at bounding box center [676, 242] width 194 height 21
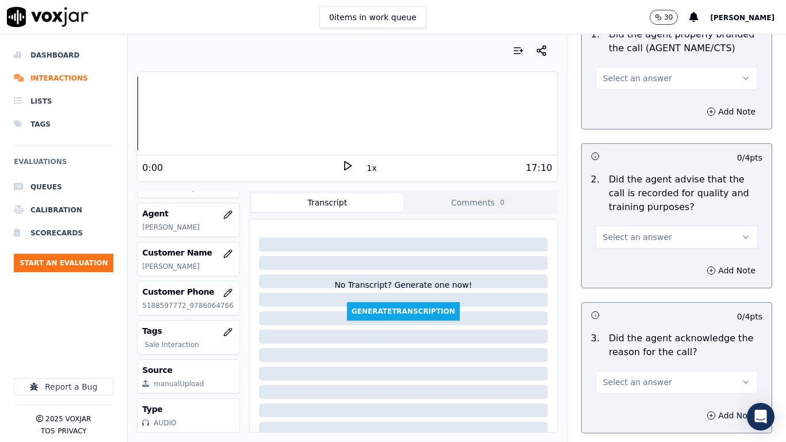
scroll to position [173, 0]
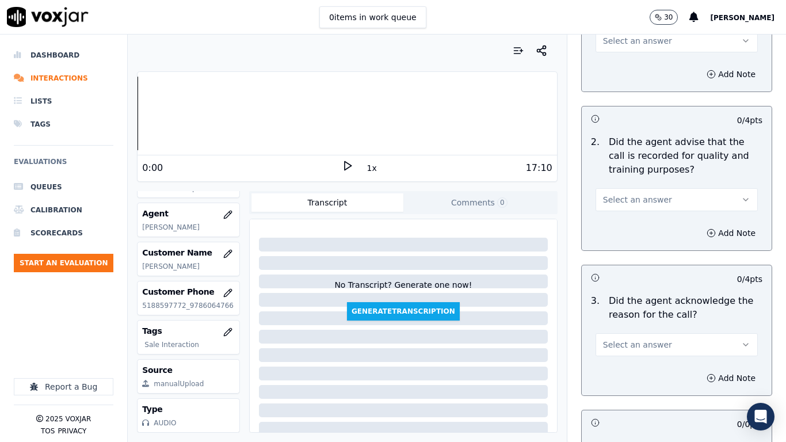
click at [626, 43] on span "Select an answer" at bounding box center [637, 41] width 69 height 12
click at [629, 68] on div "Yes" at bounding box center [655, 67] width 140 height 18
drag, startPoint x: 670, startPoint y: 194, endPoint x: 666, endPoint y: 206, distance: 12.6
click at [668, 194] on button "Select an answer" at bounding box center [676, 199] width 162 height 23
click at [657, 221] on div "Yes" at bounding box center [655, 225] width 140 height 18
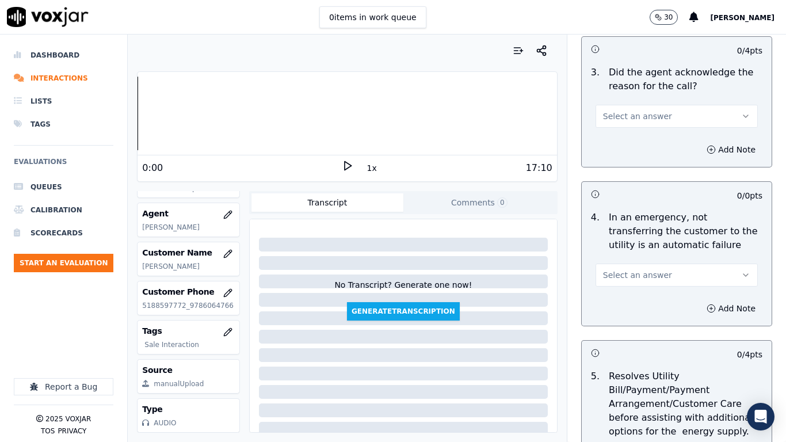
scroll to position [403, 0]
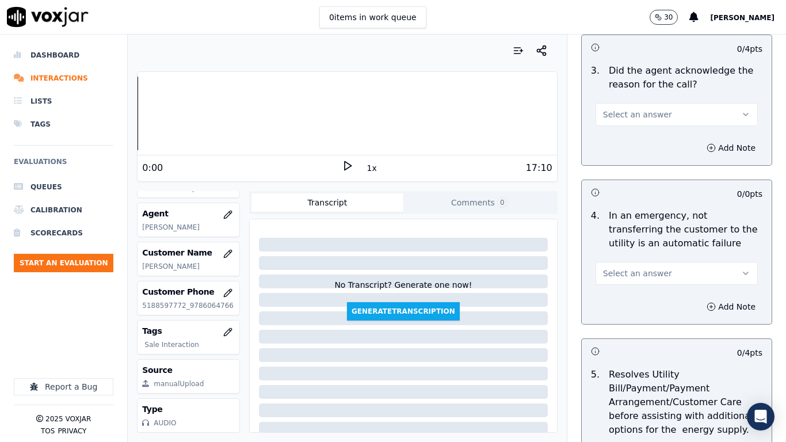
click at [636, 118] on span "Select an answer" at bounding box center [637, 115] width 69 height 12
click at [636, 152] on div "No" at bounding box center [655, 159] width 140 height 18
click at [626, 116] on button "No" at bounding box center [676, 114] width 162 height 23
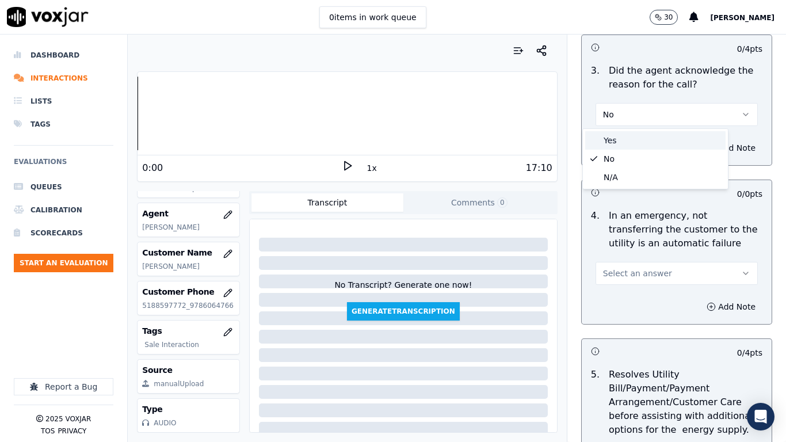
click at [626, 139] on div "Yes" at bounding box center [655, 140] width 140 height 18
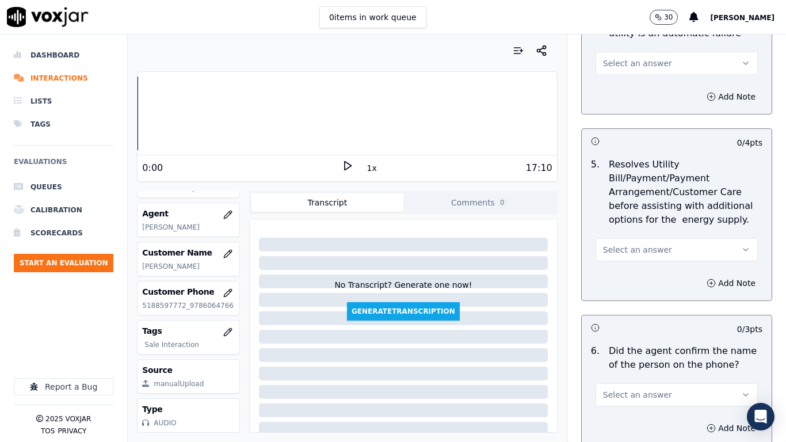
scroll to position [633, 0]
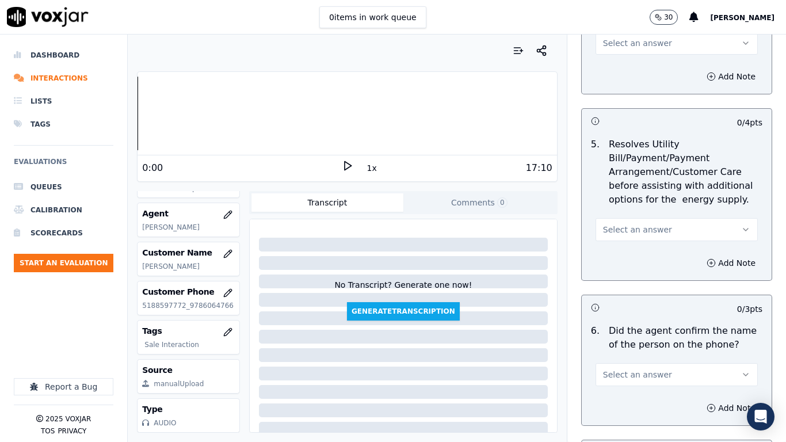
click at [625, 44] on span "Select an answer" at bounding box center [637, 43] width 69 height 12
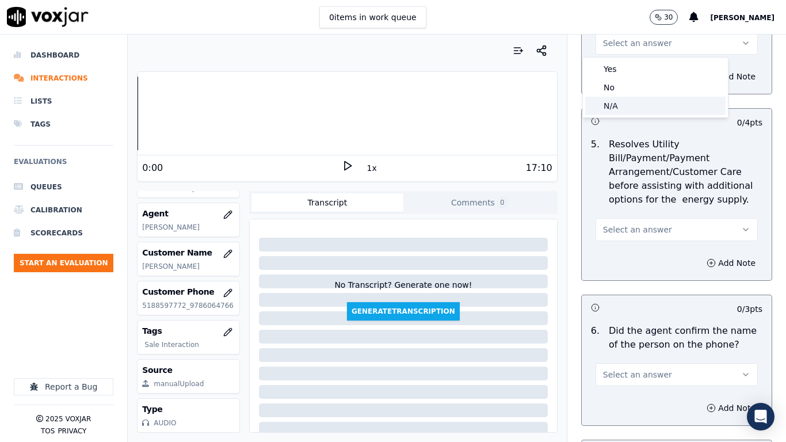
drag, startPoint x: 628, startPoint y: 105, endPoint x: 641, endPoint y: 162, distance: 57.8
click at [628, 108] on div "N/A" at bounding box center [655, 106] width 140 height 18
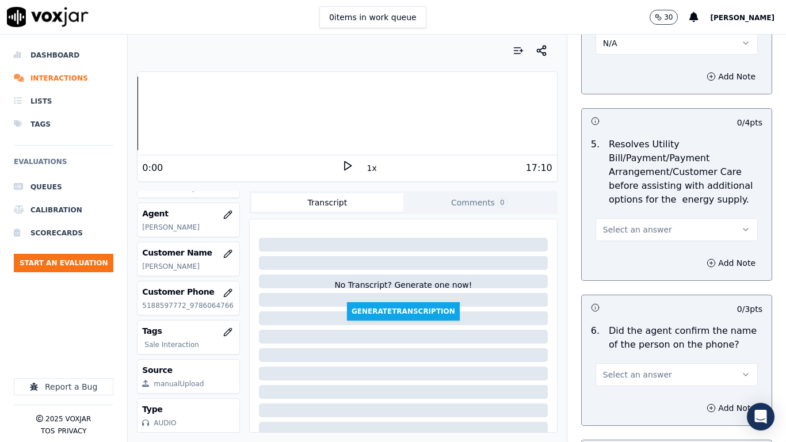
click at [646, 227] on span "Select an answer" at bounding box center [637, 230] width 69 height 12
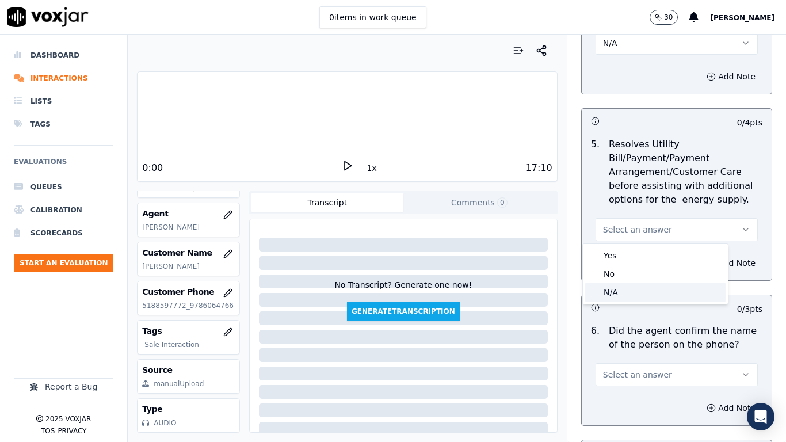
click at [645, 286] on div "N/A" at bounding box center [655, 292] width 140 height 18
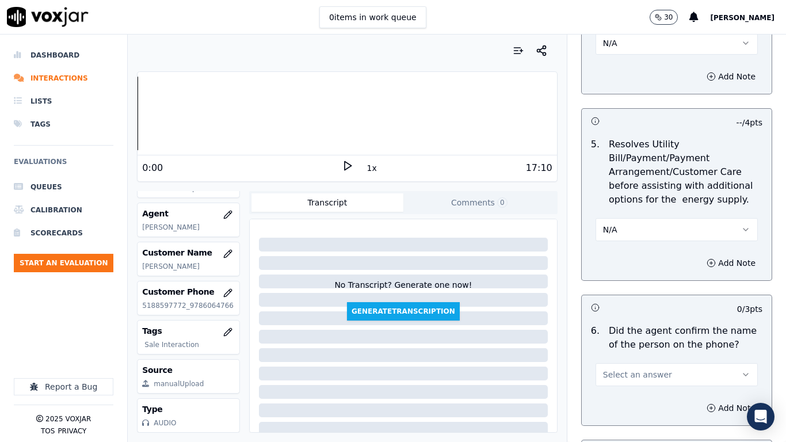
scroll to position [920, 0]
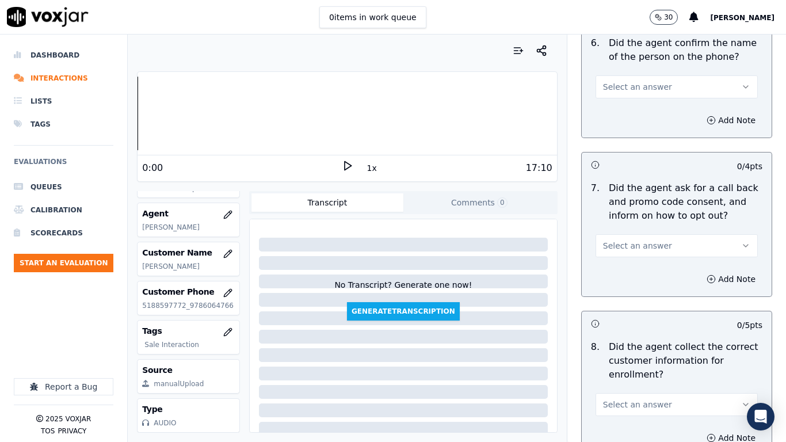
click at [633, 75] on button "Select an answer" at bounding box center [676, 86] width 162 height 23
click at [633, 106] on div "Yes" at bounding box center [655, 113] width 140 height 18
click at [648, 252] on button "Select an answer" at bounding box center [676, 245] width 162 height 23
click at [646, 277] on div "Yes" at bounding box center [655, 271] width 140 height 18
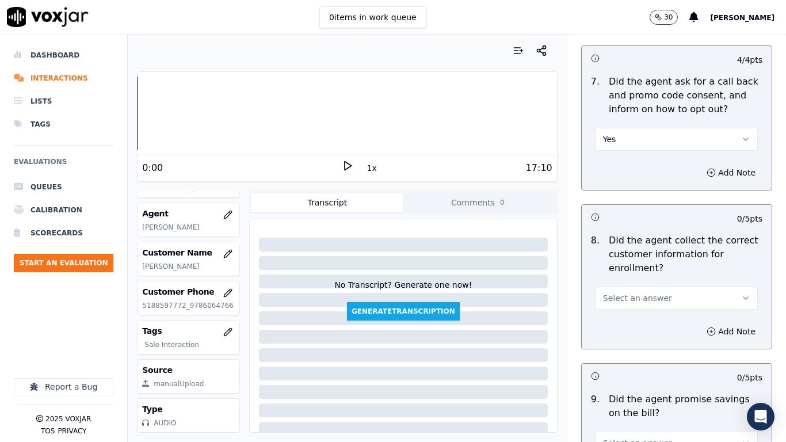
scroll to position [1208, 0]
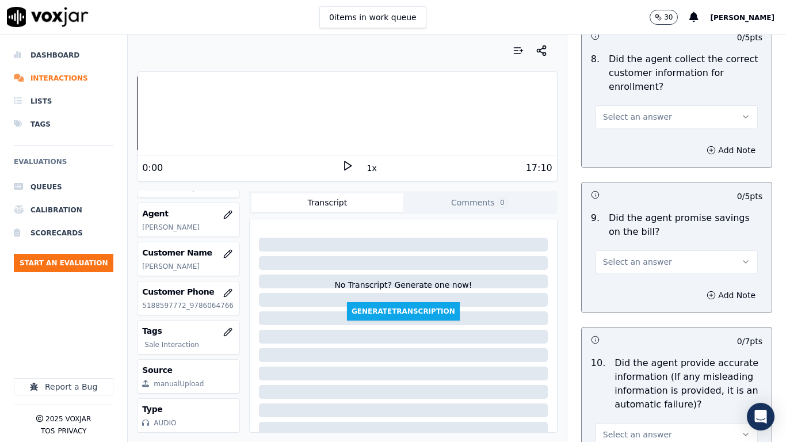
click at [628, 111] on span "Select an answer" at bounding box center [637, 117] width 69 height 12
click at [633, 136] on div "Yes" at bounding box center [655, 142] width 140 height 18
click at [648, 263] on span "Select an answer" at bounding box center [637, 262] width 69 height 12
click at [645, 293] on div "Yes" at bounding box center [655, 287] width 140 height 18
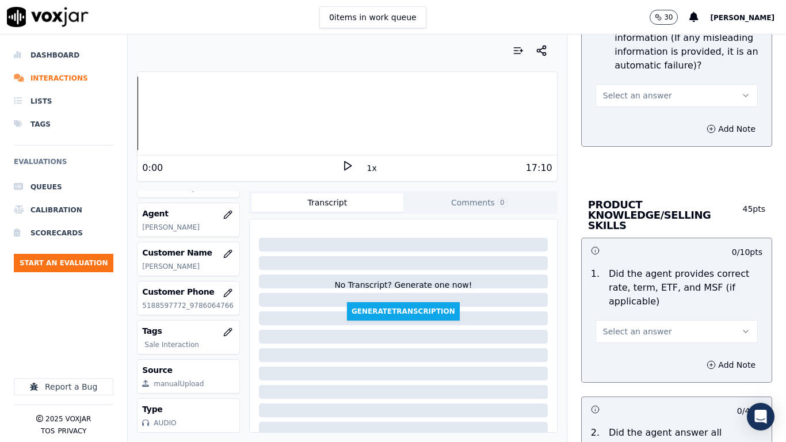
scroll to position [1553, 0]
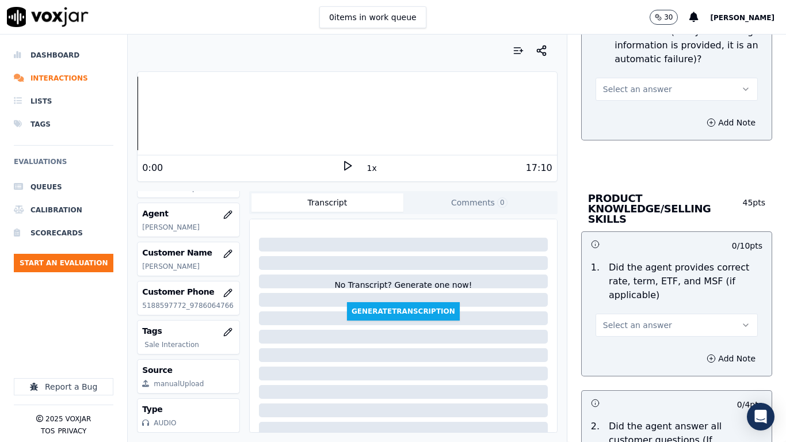
click at [631, 89] on span "Select an answer" at bounding box center [637, 89] width 69 height 12
click at [633, 114] on div "Yes" at bounding box center [655, 115] width 140 height 18
click at [644, 319] on span "Select an answer" at bounding box center [637, 325] width 69 height 12
click at [647, 343] on div "Yes" at bounding box center [655, 340] width 140 height 18
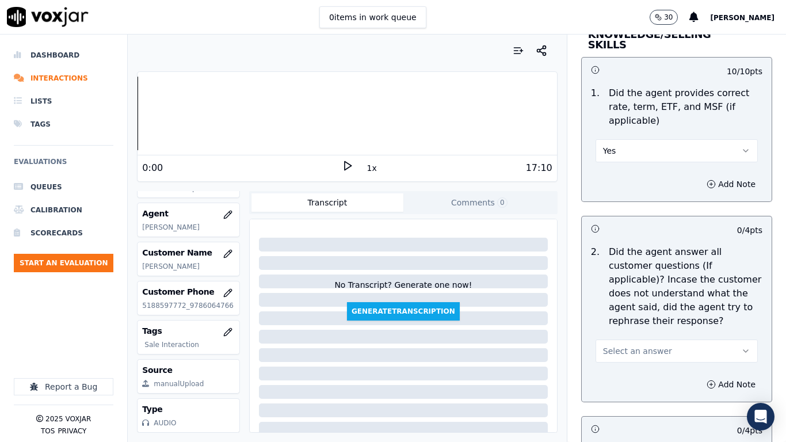
scroll to position [1898, 0]
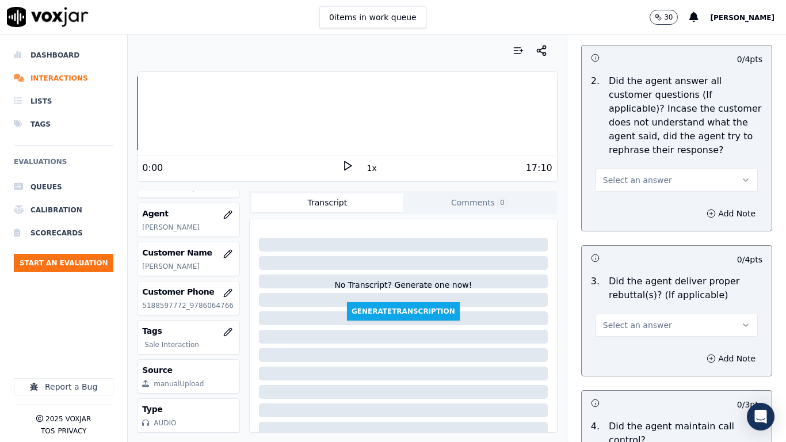
click at [629, 174] on span "Select an answer" at bounding box center [637, 180] width 69 height 12
click at [630, 204] on div "Yes" at bounding box center [655, 195] width 140 height 18
click at [642, 319] on span "Select an answer" at bounding box center [637, 325] width 69 height 12
click at [639, 337] on div "Yes" at bounding box center [655, 340] width 140 height 18
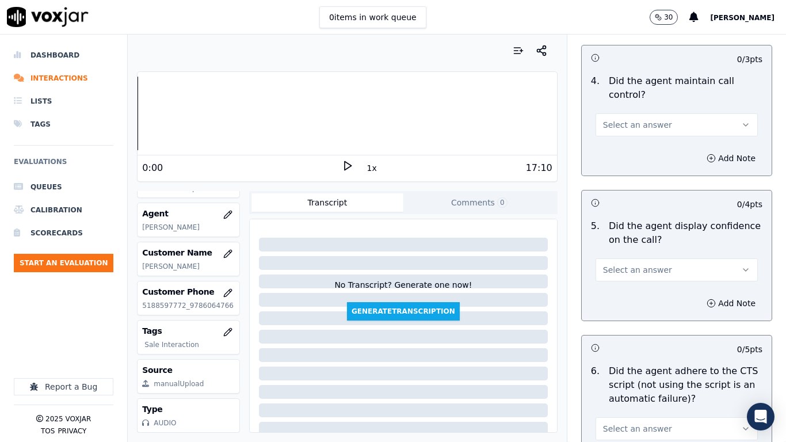
click at [622, 119] on span "Select an answer" at bounding box center [637, 125] width 69 height 12
click at [622, 139] on div "Yes" at bounding box center [655, 140] width 140 height 18
click at [646, 264] on span "Select an answer" at bounding box center [637, 270] width 69 height 12
click at [643, 286] on div "Yes" at bounding box center [655, 285] width 140 height 18
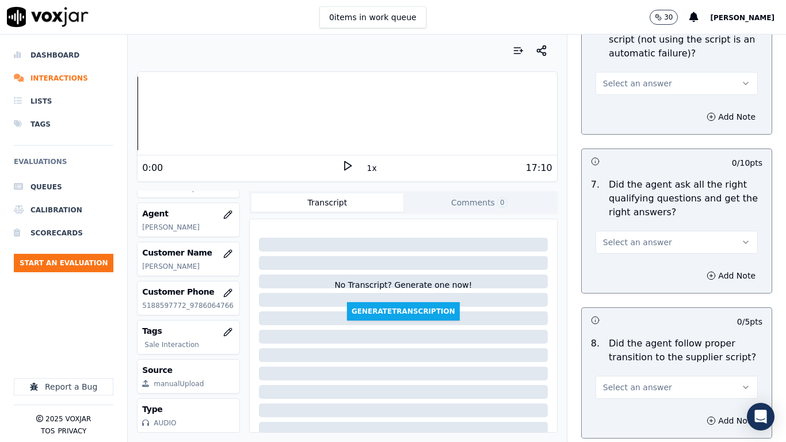
click at [629, 78] on span "Select an answer" at bounding box center [637, 84] width 69 height 12
click at [631, 95] on div "Yes" at bounding box center [655, 99] width 140 height 18
click at [631, 231] on button "Select an answer" at bounding box center [676, 242] width 162 height 23
click at [634, 255] on div "Yes" at bounding box center [655, 258] width 140 height 18
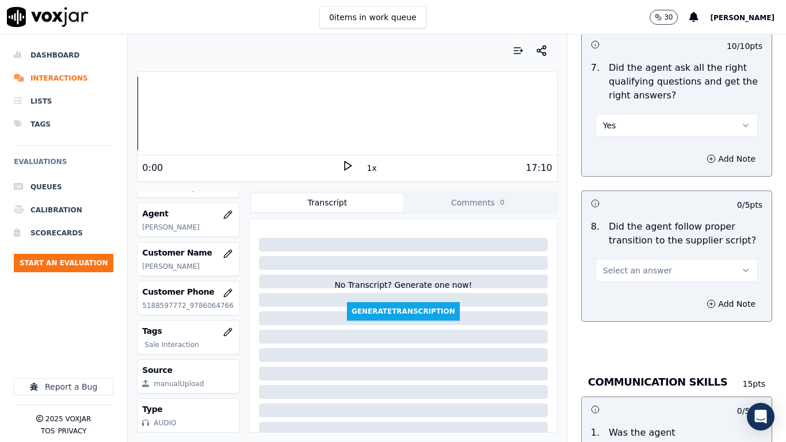
scroll to position [2934, 0]
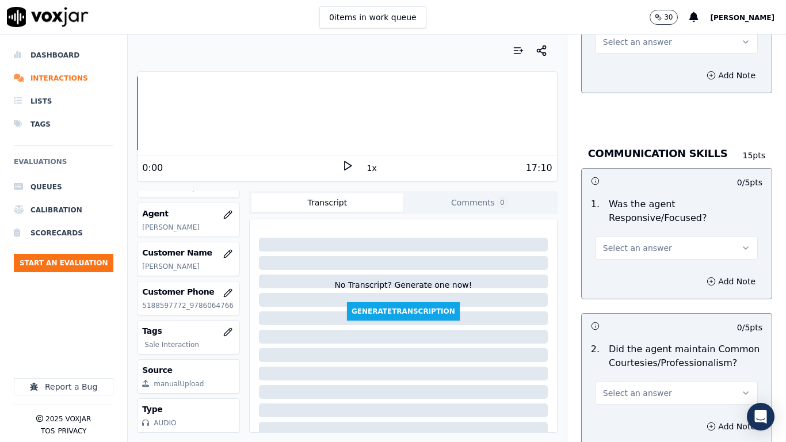
click at [617, 37] on span "Select an answer" at bounding box center [637, 42] width 69 height 12
click at [624, 59] on div "Yes" at bounding box center [655, 57] width 140 height 18
click at [618, 242] on span "Select an answer" at bounding box center [637, 248] width 69 height 12
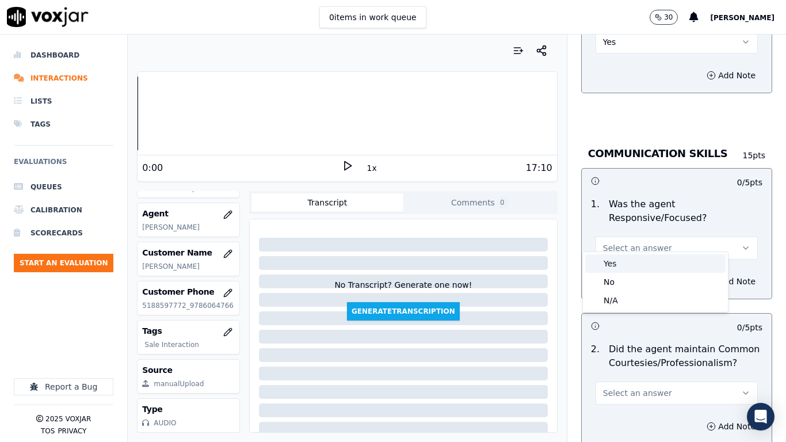
click at [621, 261] on div "Yes" at bounding box center [655, 263] width 140 height 18
drag, startPoint x: 636, startPoint y: 379, endPoint x: 637, endPoint y: 415, distance: 35.7
click at [636, 349] on span "Select an answer" at bounding box center [637, 393] width 69 height 12
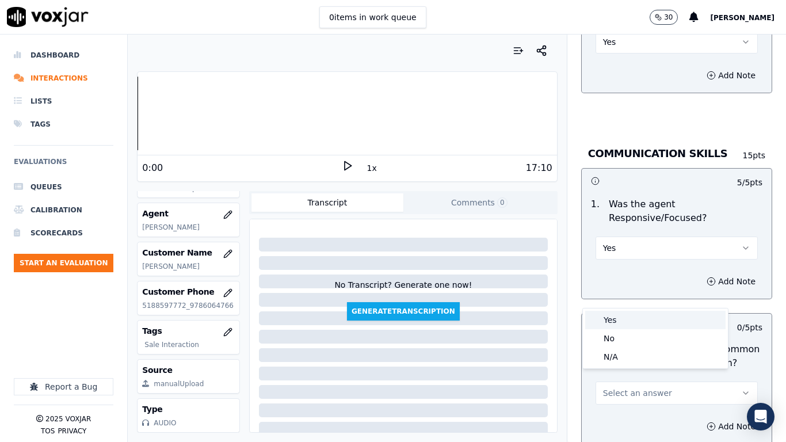
click at [633, 319] on div "Yes" at bounding box center [655, 320] width 140 height 18
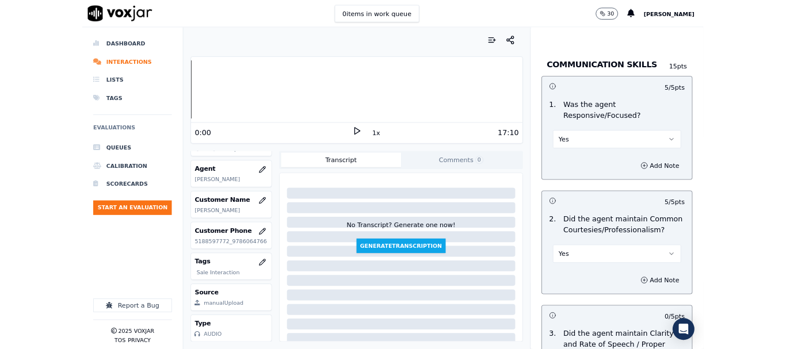
scroll to position [3183, 0]
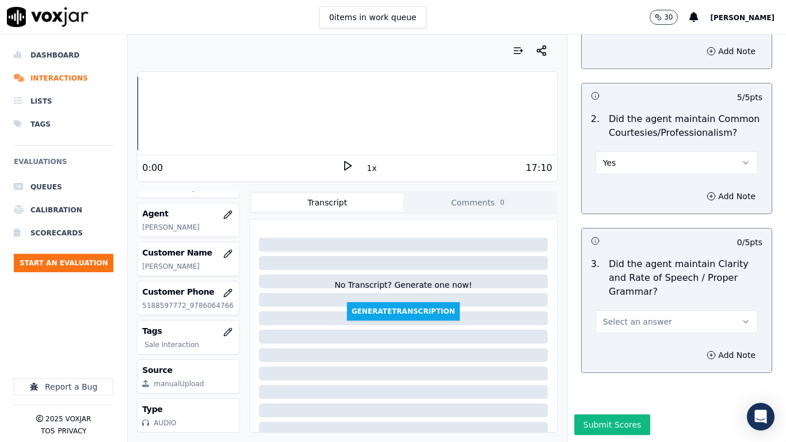
click at [643, 316] on span "Select an answer" at bounding box center [637, 322] width 69 height 12
click at [635, 316] on div "Yes" at bounding box center [655, 318] width 140 height 18
click at [604, 349] on button "Submit Scores" at bounding box center [612, 424] width 77 height 21
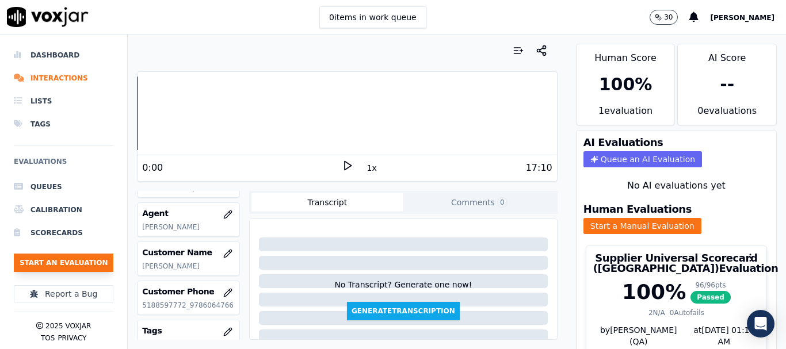
click at [64, 256] on button "Start an Evaluation" at bounding box center [64, 263] width 100 height 18
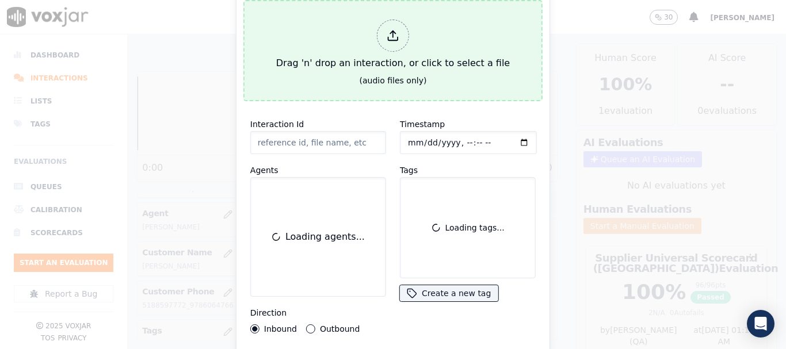
click at [383, 29] on div at bounding box center [393, 36] width 32 height 32
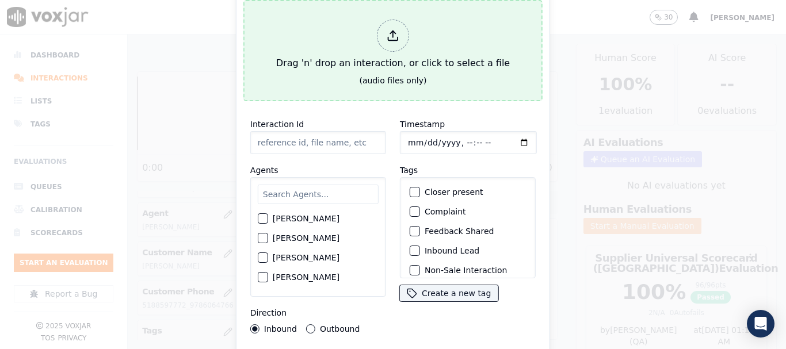
type input "20250911-203430_2073231891-all.mp3"
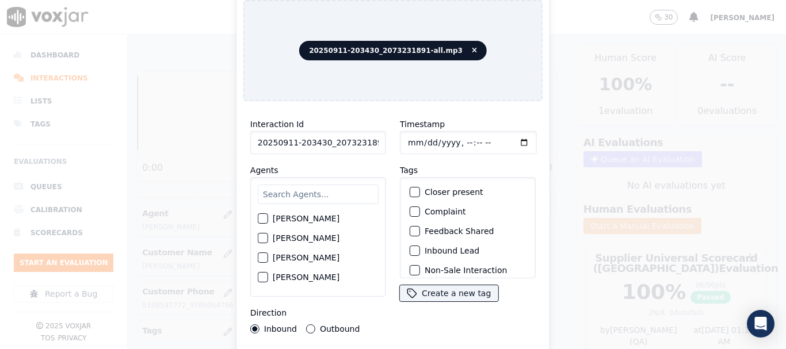
click at [304, 187] on input "text" at bounding box center [318, 195] width 121 height 20
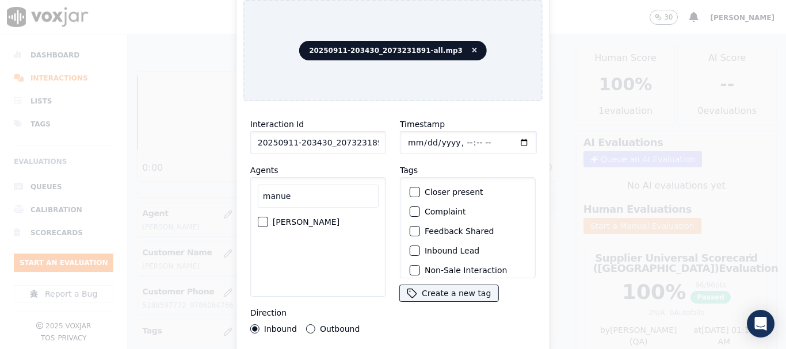
type input "manue"
click at [297, 219] on label "[PERSON_NAME]" at bounding box center [306, 222] width 67 height 8
click at [268, 219] on button "[PERSON_NAME]" at bounding box center [263, 222] width 10 height 10
click at [408, 133] on input "Timestamp" at bounding box center [468, 142] width 137 height 23
type input "[DATE]T19:46"
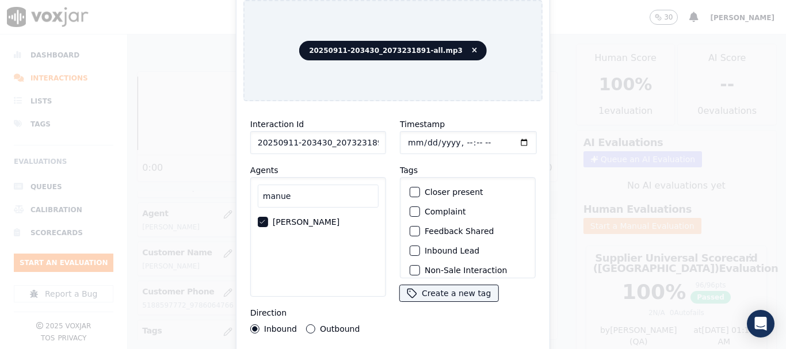
scroll to position [101, 0]
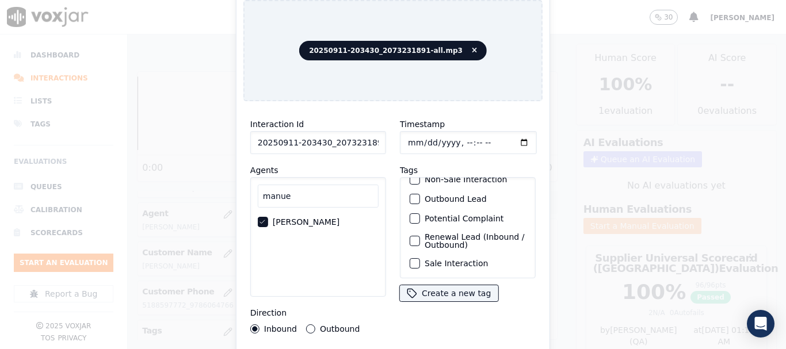
click at [457, 259] on label "Sale Interaction" at bounding box center [456, 263] width 63 height 8
click at [420, 258] on button "Sale Interaction" at bounding box center [415, 263] width 10 height 10
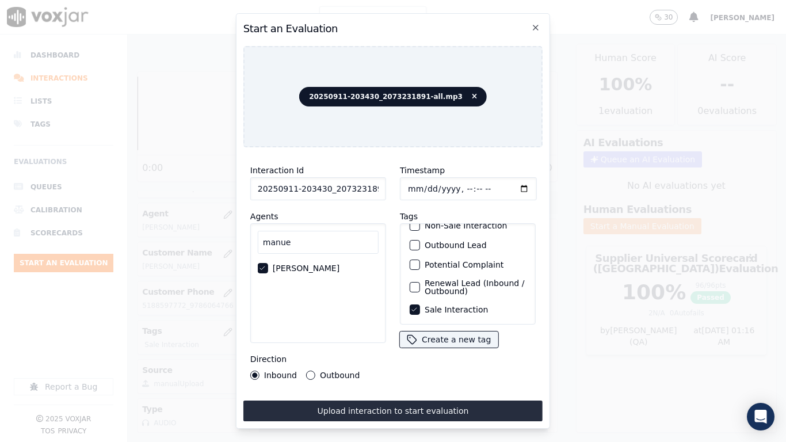
click at [465, 349] on button "Upload interaction to start evaluation" at bounding box center [392, 410] width 299 height 21
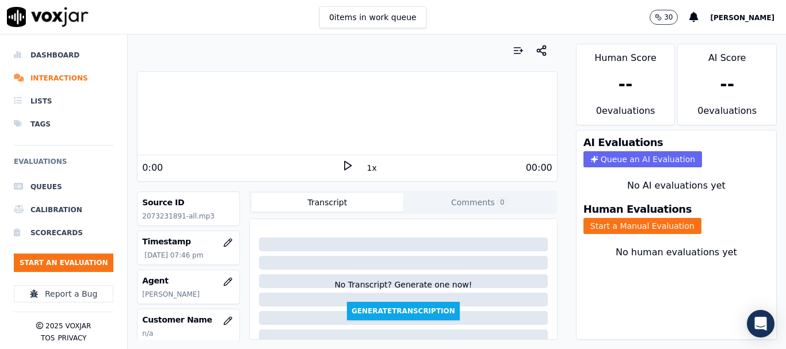
scroll to position [115, 0]
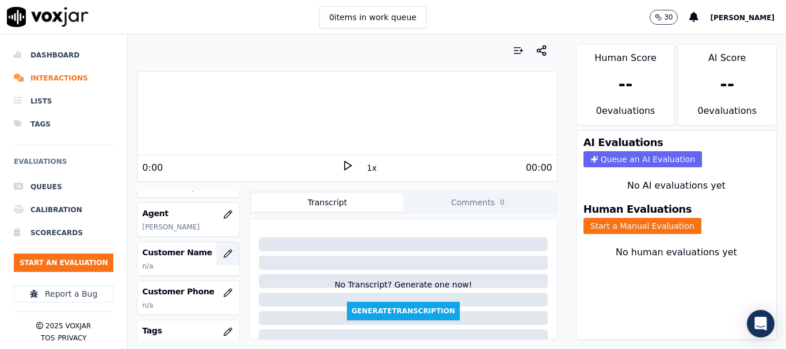
click at [223, 257] on icon "button" at bounding box center [227, 253] width 9 height 9
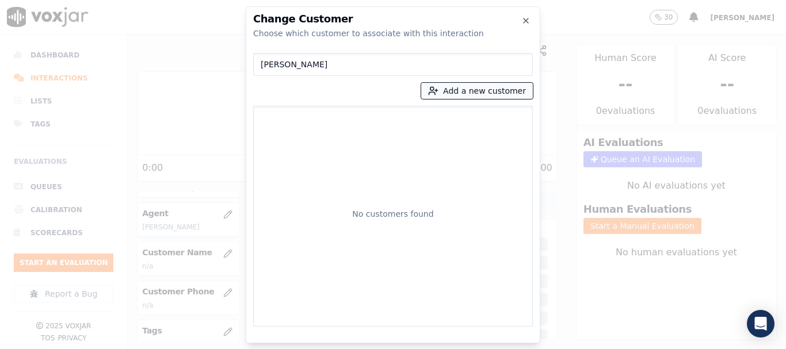
type input "[PERSON_NAME]"
click at [465, 91] on button "Add a new customer" at bounding box center [477, 91] width 112 height 16
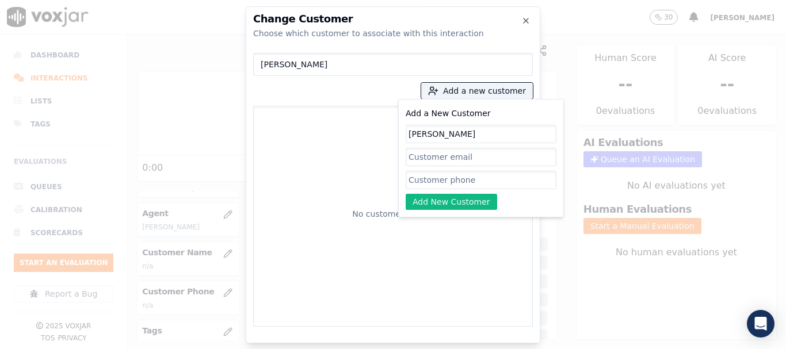
type input "[PERSON_NAME]"
click at [438, 179] on input "Add a New Customer" at bounding box center [481, 180] width 151 height 18
paste input "2073231891"
type input "2073231891"
click at [448, 200] on button "Add New Customer" at bounding box center [451, 202] width 91 height 16
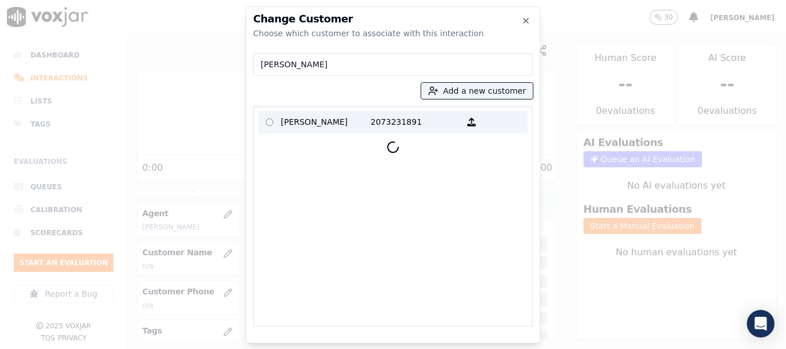
click at [329, 123] on p "[PERSON_NAME]" at bounding box center [326, 122] width 90 height 18
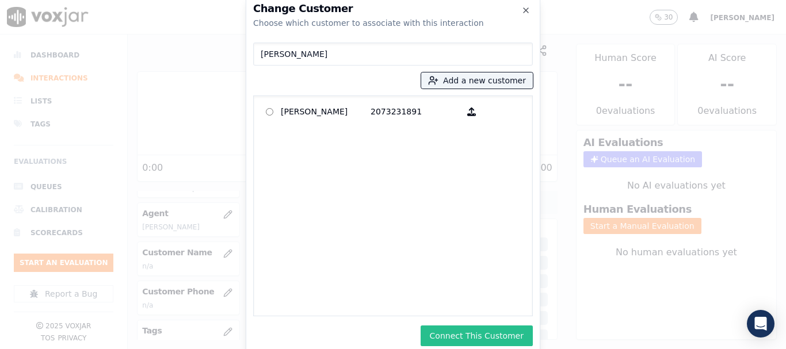
click at [484, 332] on button "Connect This Customer" at bounding box center [477, 336] width 112 height 21
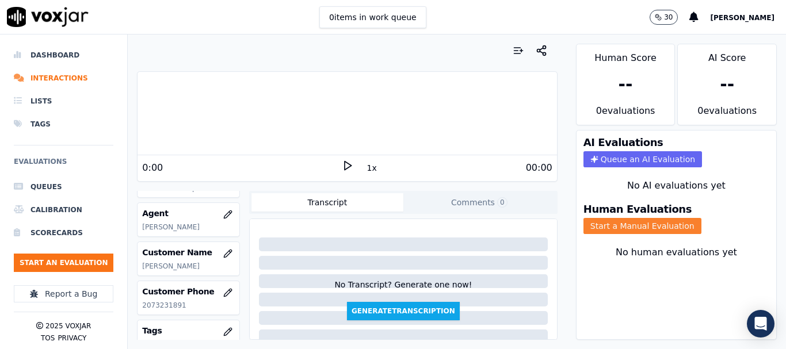
click at [638, 230] on button "Start a Manual Evaluation" at bounding box center [642, 226] width 118 height 16
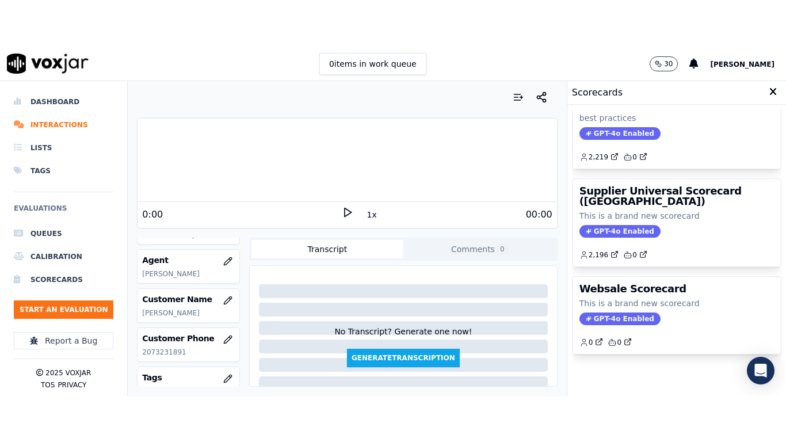
scroll to position [230, 0]
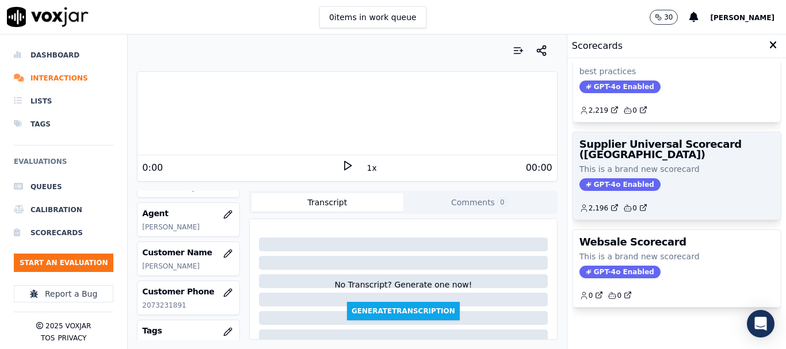
click at [624, 189] on div "Supplier Universal Scorecard ([GEOGRAPHIC_DATA]) This is a brand new scorecard …" at bounding box center [676, 175] width 208 height 87
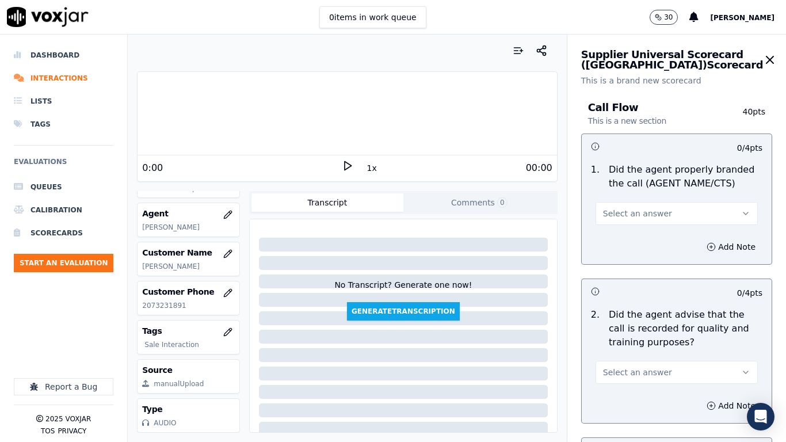
click at [628, 219] on span "Select an answer" at bounding box center [637, 214] width 69 height 12
click at [631, 234] on div "Yes" at bounding box center [655, 239] width 140 height 18
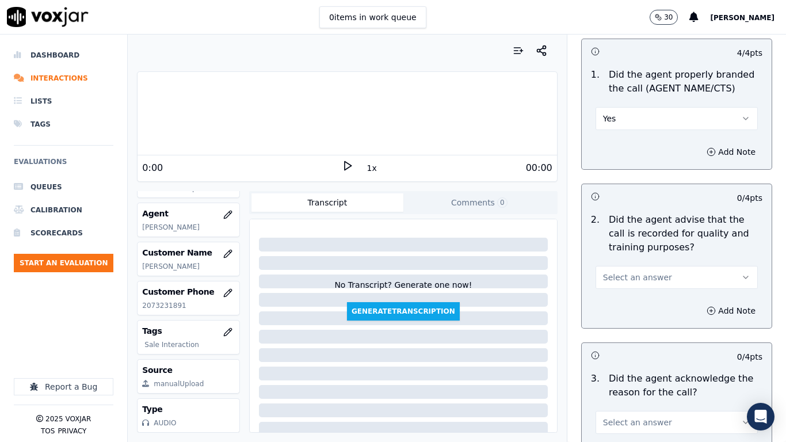
scroll to position [288, 0]
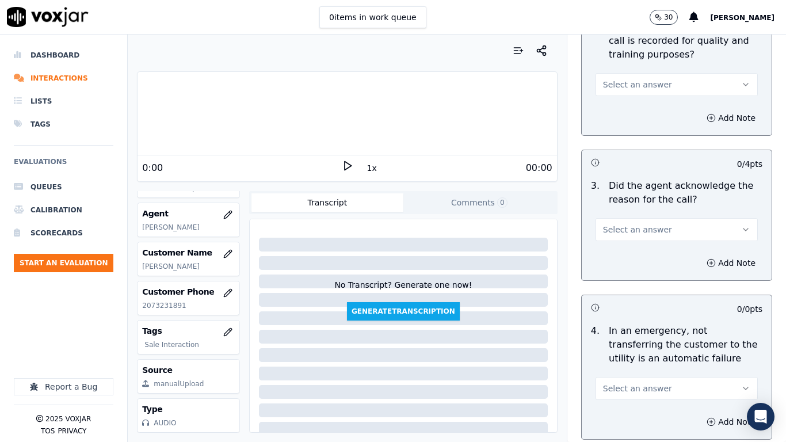
click at [617, 83] on span "Select an answer" at bounding box center [637, 85] width 69 height 12
click at [620, 114] on div "Yes" at bounding box center [655, 110] width 140 height 18
click at [606, 233] on span "Select an answer" at bounding box center [637, 230] width 69 height 12
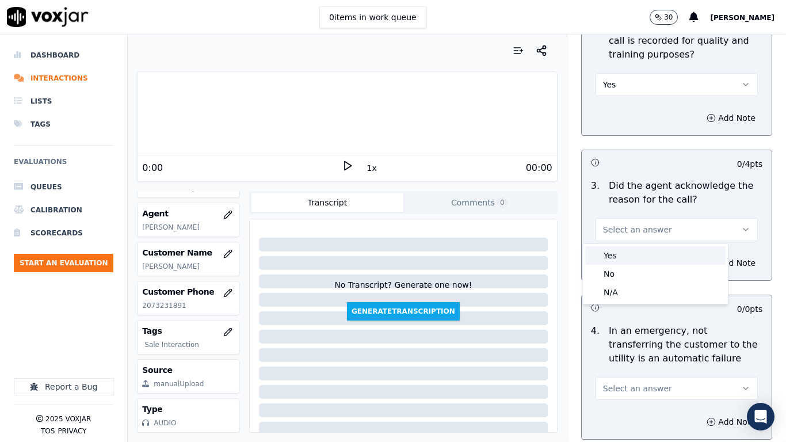
click at [605, 253] on div "Yes" at bounding box center [655, 255] width 140 height 18
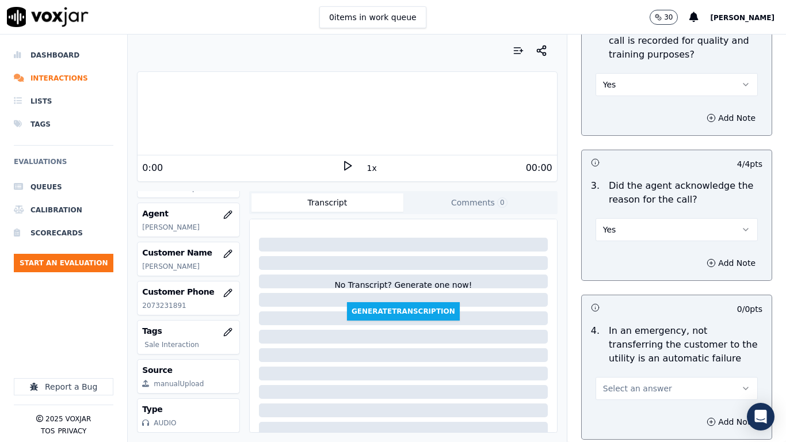
click at [644, 349] on span "Select an answer" at bounding box center [637, 389] width 69 height 12
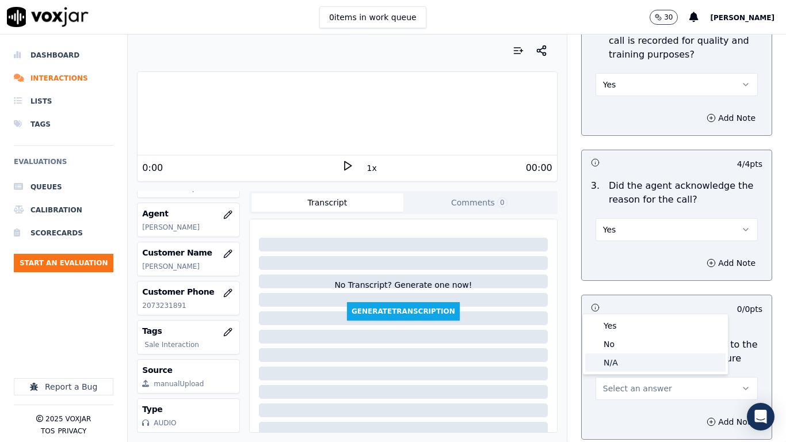
click at [621, 349] on div "N/A" at bounding box center [655, 362] width 140 height 18
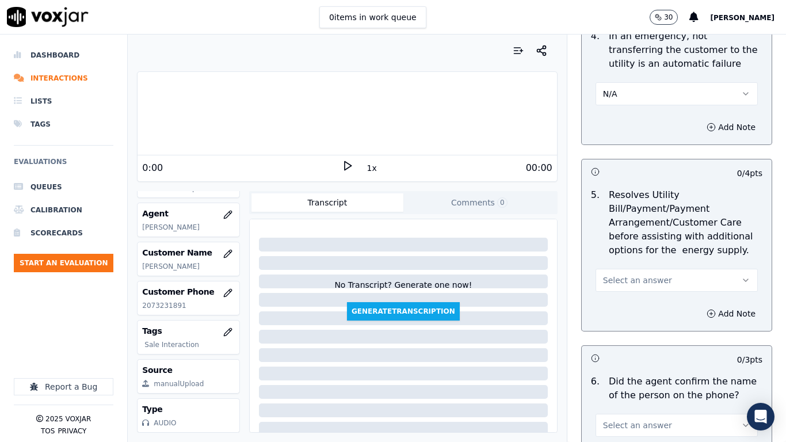
scroll to position [633, 0]
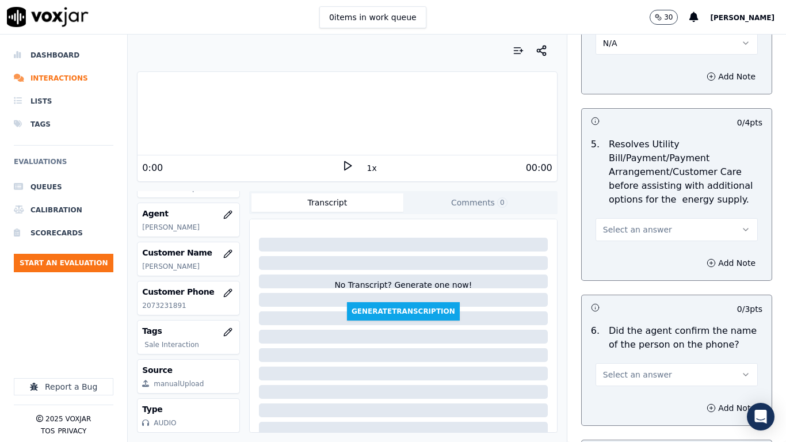
click at [637, 228] on span "Select an answer" at bounding box center [637, 230] width 69 height 12
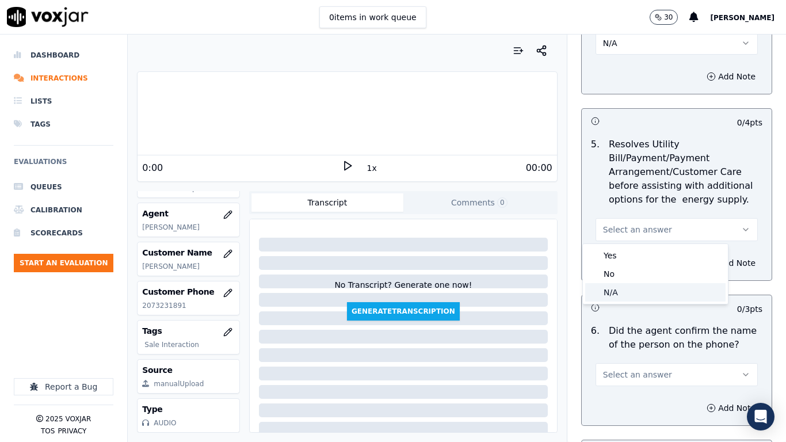
click at [607, 288] on div "N/A" at bounding box center [655, 292] width 140 height 18
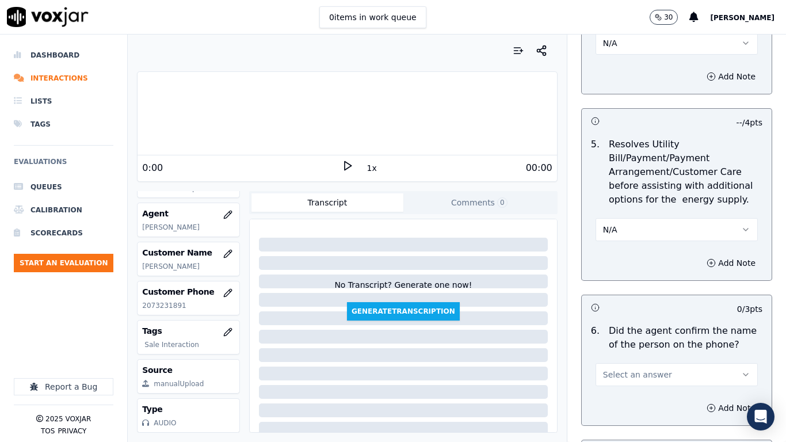
click at [635, 349] on span "Select an answer" at bounding box center [637, 375] width 69 height 12
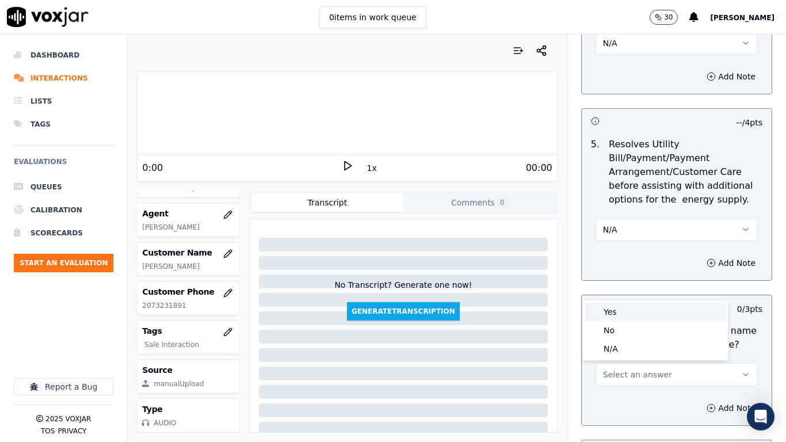
click at [618, 315] on div "Yes" at bounding box center [655, 312] width 140 height 18
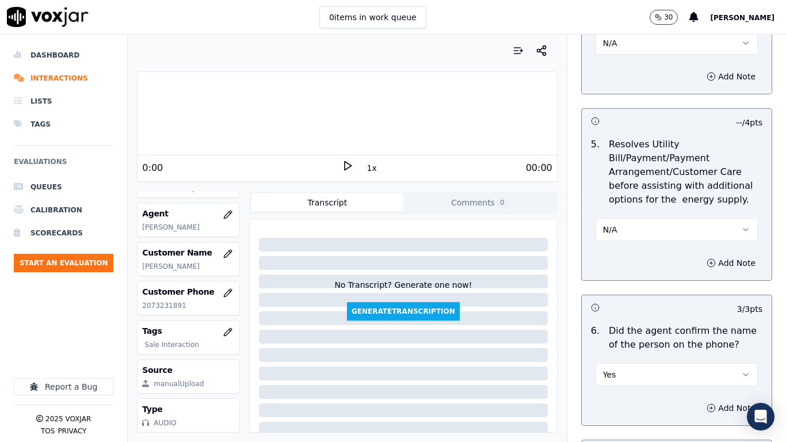
scroll to position [978, 0]
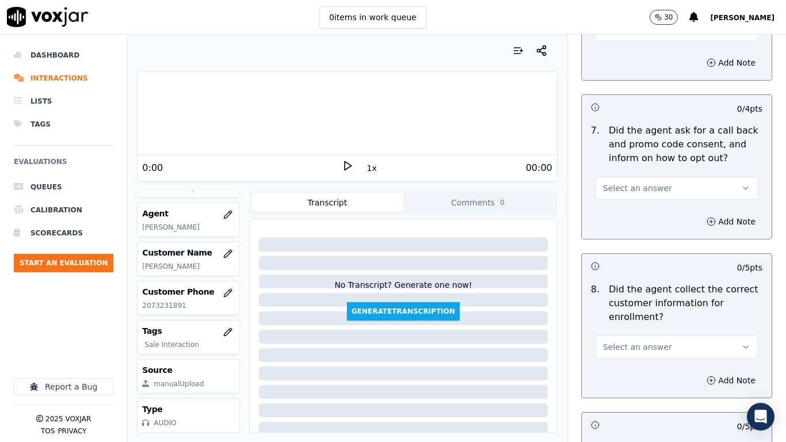
click at [637, 183] on span "Select an answer" at bounding box center [637, 188] width 69 height 12
click at [632, 208] on div "Yes" at bounding box center [655, 214] width 140 height 18
click at [648, 344] on span "Select an answer" at bounding box center [637, 347] width 69 height 12
click at [620, 349] on div "Yes" at bounding box center [655, 373] width 140 height 18
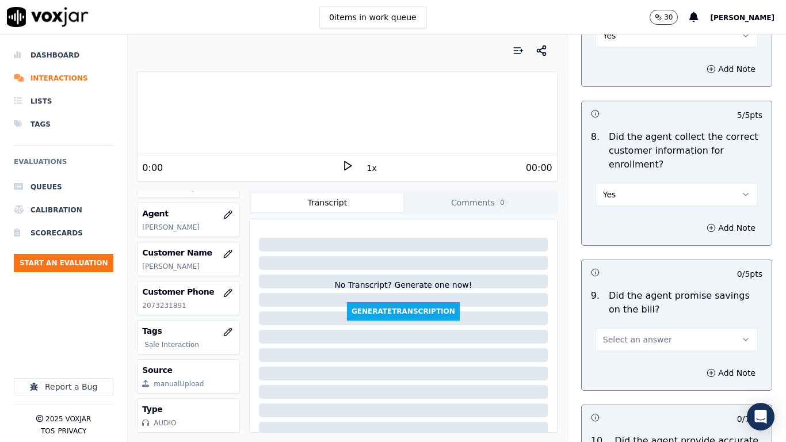
scroll to position [1266, 0]
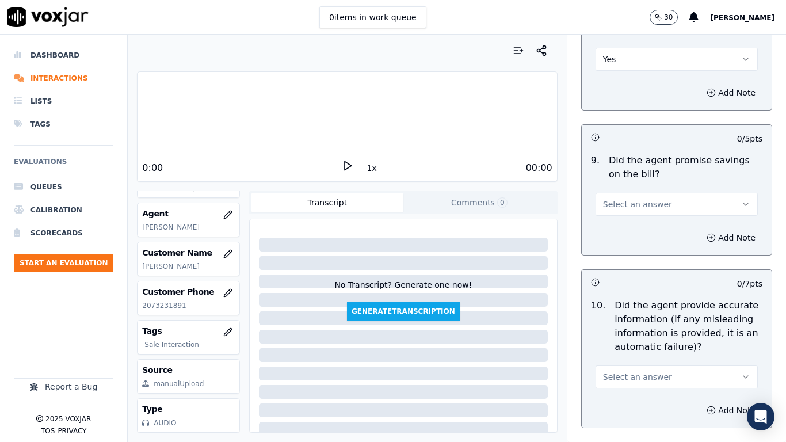
click at [613, 205] on span "Select an answer" at bounding box center [637, 204] width 69 height 12
click at [617, 223] on div "Yes" at bounding box center [655, 230] width 140 height 18
click at [643, 349] on span "Select an answer" at bounding box center [637, 377] width 69 height 12
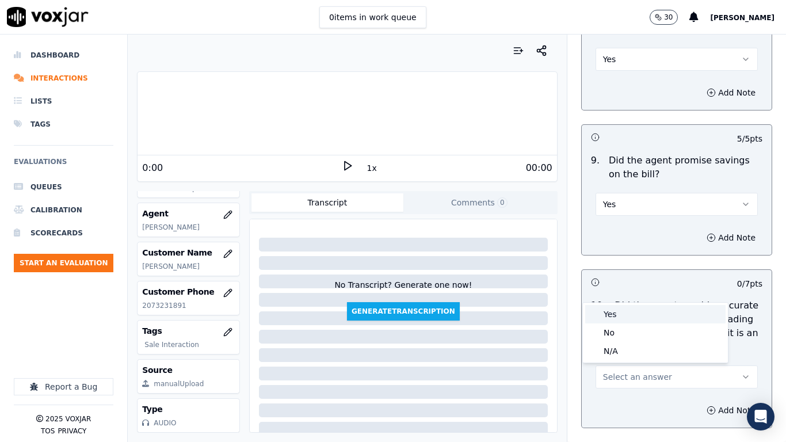
click at [615, 314] on div "Yes" at bounding box center [655, 314] width 140 height 18
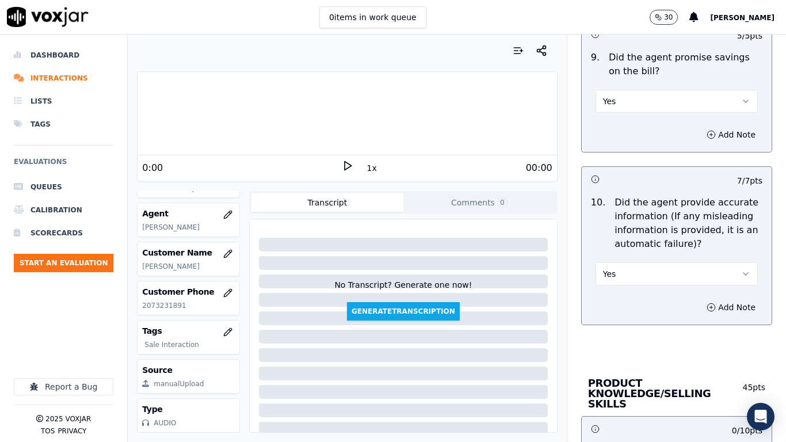
scroll to position [1611, 0]
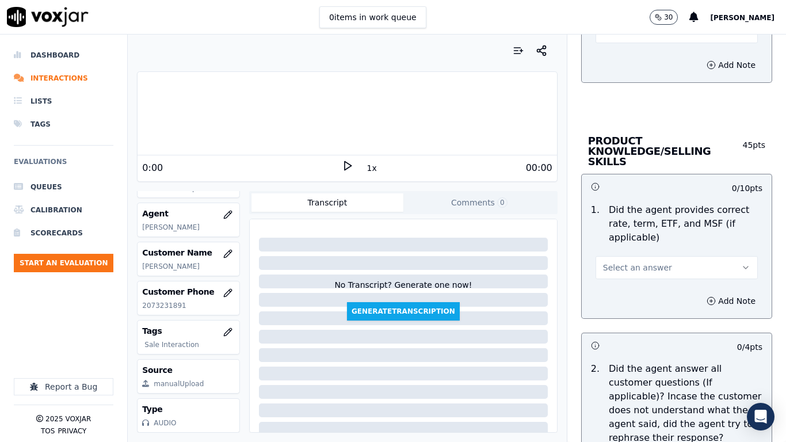
click at [623, 262] on span "Select an answer" at bounding box center [637, 268] width 69 height 12
click at [621, 273] on div "Yes No N/A" at bounding box center [655, 302] width 145 height 60
click at [622, 282] on div "Yes" at bounding box center [655, 283] width 140 height 18
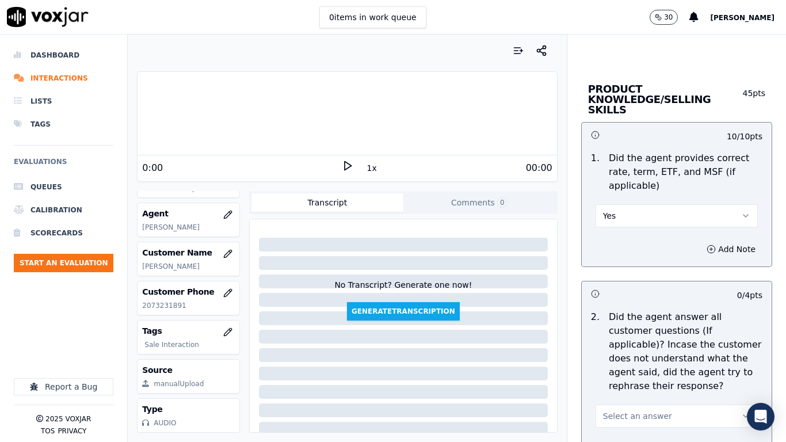
scroll to position [1841, 0]
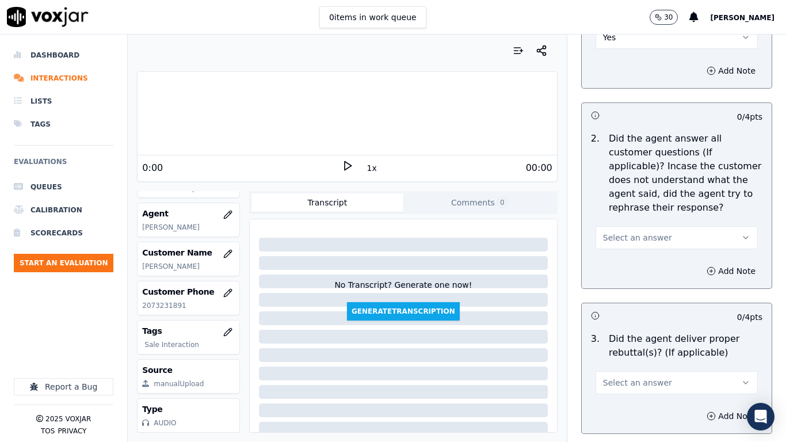
click at [626, 232] on span "Select an answer" at bounding box center [637, 238] width 69 height 12
click at [622, 256] on div "Yes" at bounding box center [655, 253] width 140 height 18
click at [651, 349] on button "Select an answer" at bounding box center [676, 382] width 162 height 23
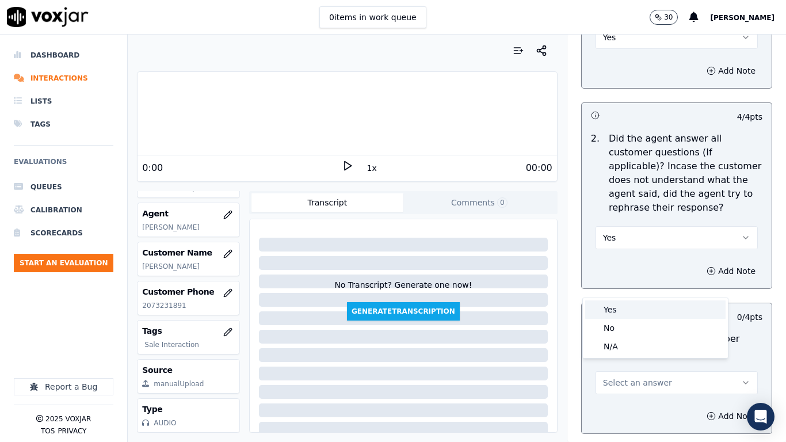
click at [614, 309] on div "Yes" at bounding box center [655, 309] width 140 height 18
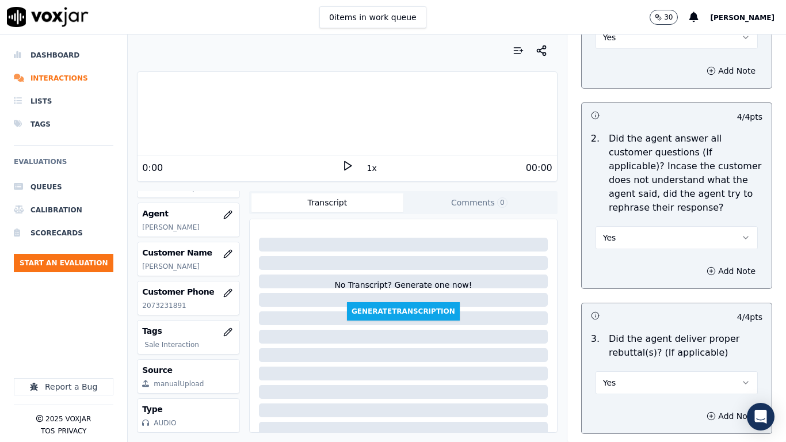
scroll to position [2243, 0]
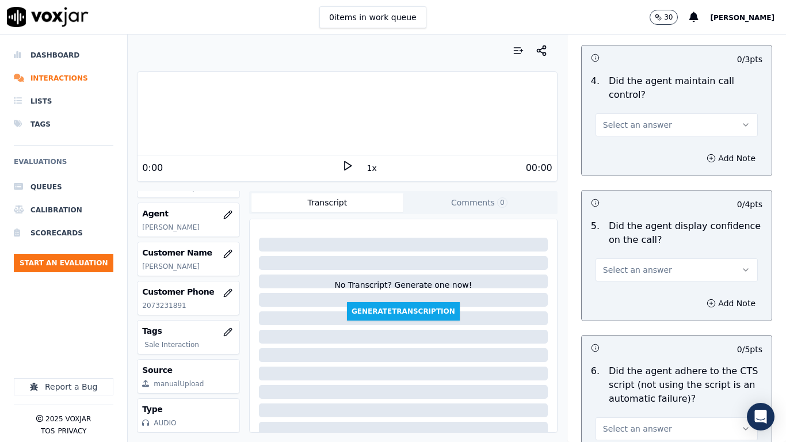
click at [615, 119] on span "Select an answer" at bounding box center [637, 125] width 69 height 12
click at [620, 134] on div "Yes" at bounding box center [655, 140] width 140 height 18
click at [656, 258] on button "Select an answer" at bounding box center [676, 269] width 162 height 23
click at [614, 283] on div "Yes" at bounding box center [655, 285] width 140 height 18
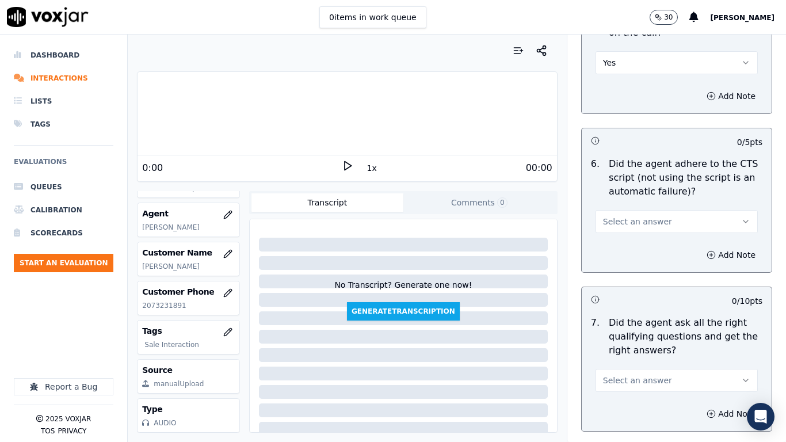
scroll to position [2646, 0]
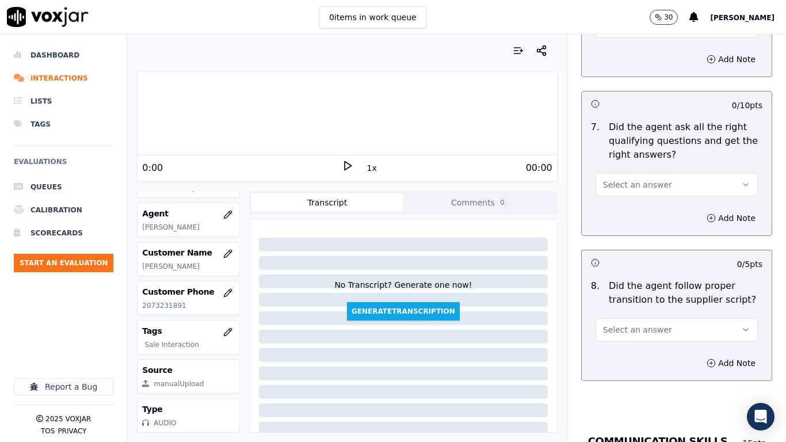
click at [624, 179] on span "Select an answer" at bounding box center [637, 185] width 69 height 12
click at [621, 193] on div "Yes" at bounding box center [655, 200] width 140 height 18
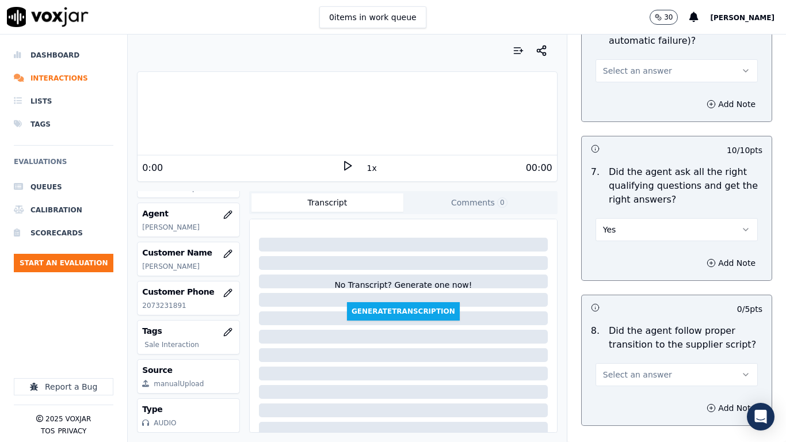
scroll to position [2589, 0]
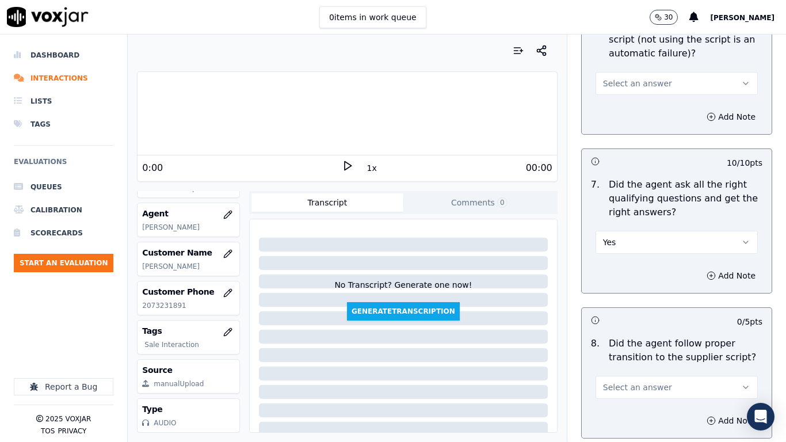
click at [618, 78] on span "Select an answer" at bounding box center [637, 84] width 69 height 12
click at [622, 102] on div "Yes" at bounding box center [655, 99] width 140 height 18
click at [631, 349] on span "Select an answer" at bounding box center [637, 387] width 69 height 12
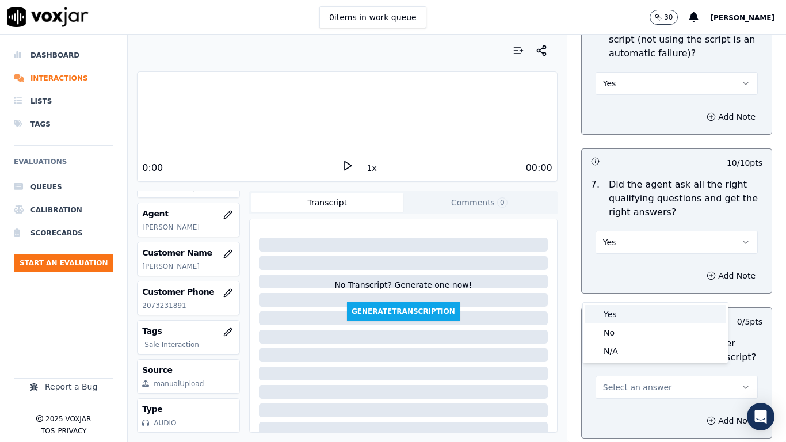
click at [632, 312] on div "Yes" at bounding box center [655, 314] width 140 height 18
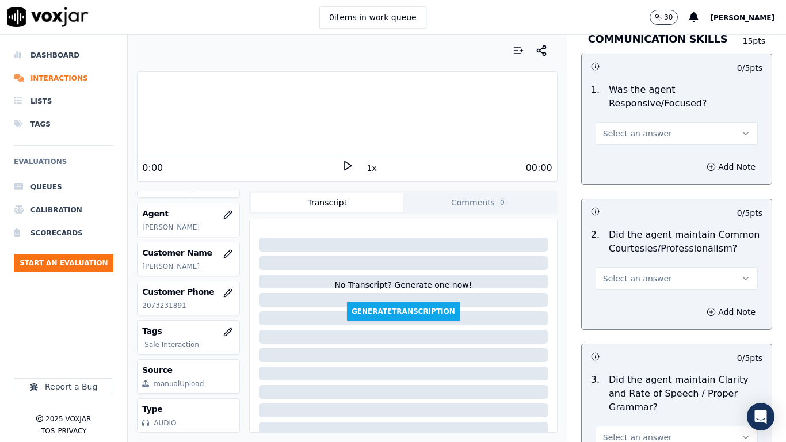
scroll to position [3049, 0]
click at [622, 121] on button "Select an answer" at bounding box center [676, 132] width 162 height 23
click at [625, 150] on div "Yes" at bounding box center [655, 148] width 140 height 18
click at [637, 272] on span "Select an answer" at bounding box center [637, 278] width 69 height 12
click at [627, 295] on div "Yes" at bounding box center [655, 293] width 140 height 18
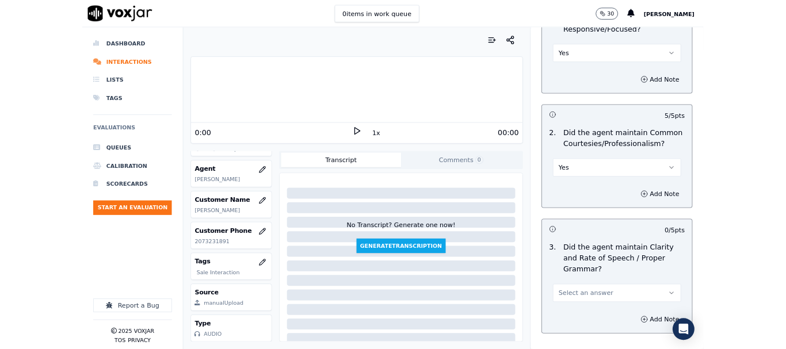
scroll to position [3183, 0]
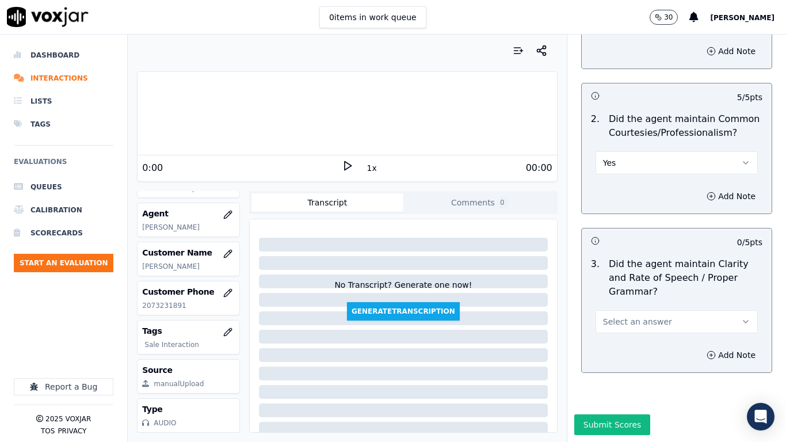
click at [617, 316] on span "Select an answer" at bounding box center [637, 322] width 69 height 12
click at [615, 326] on div "Yes" at bounding box center [655, 318] width 140 height 18
click at [610, 349] on button "Submit Scores" at bounding box center [612, 424] width 77 height 21
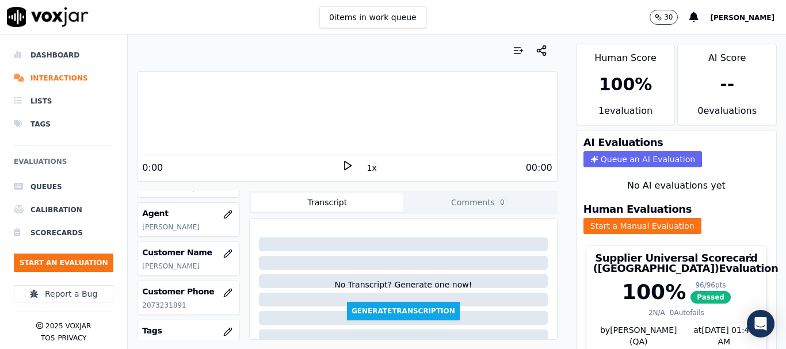
click at [114, 240] on nav "Dashboard Interactions Lists Tags Evaluations Queues Calibration Scorecards Sta…" at bounding box center [64, 192] width 128 height 315
click at [75, 264] on button "Start an Evaluation" at bounding box center [64, 263] width 100 height 18
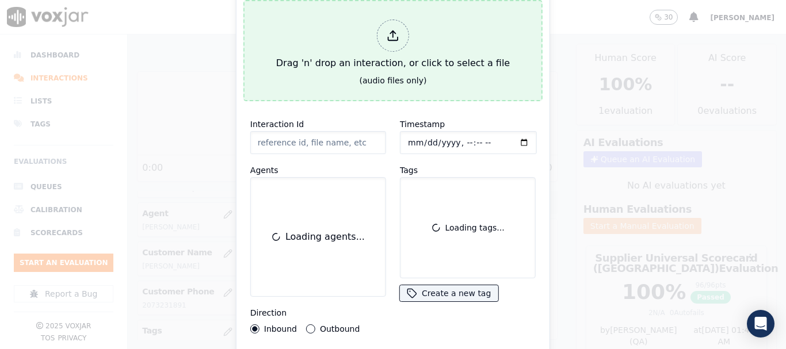
click at [362, 52] on div "Drag 'n' drop an interaction, or click to select a file" at bounding box center [393, 45] width 243 height 60
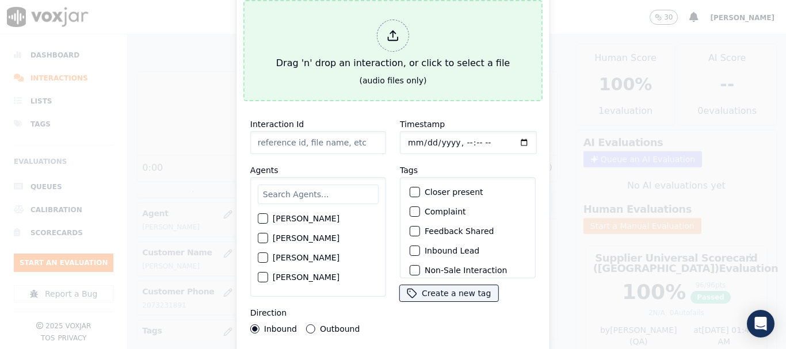
type input "20250911-174142_7204546949-all.mp3"
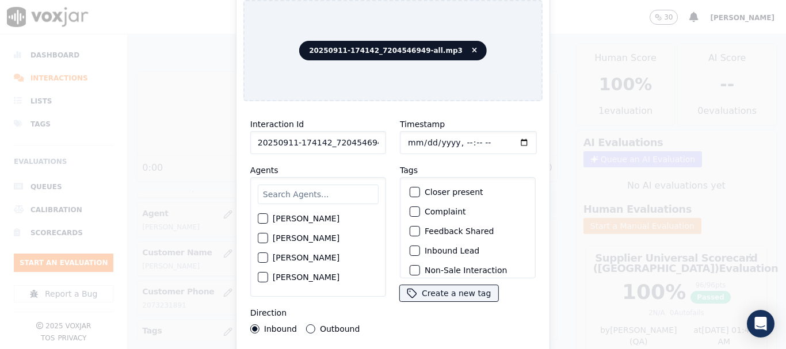
click at [301, 195] on input "text" at bounding box center [318, 195] width 121 height 20
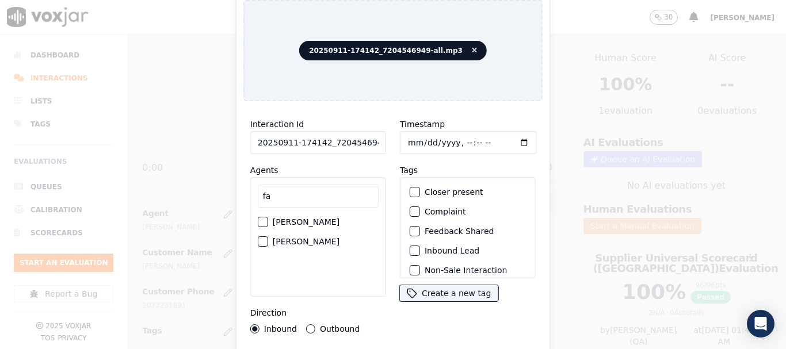
type input "fa"
click at [301, 239] on label "[PERSON_NAME]" at bounding box center [306, 242] width 67 height 8
click at [268, 239] on button "[PERSON_NAME]" at bounding box center [263, 241] width 10 height 10
click at [407, 141] on input "Timestamp" at bounding box center [468, 142] width 137 height 23
type input "[DATE]T20:14"
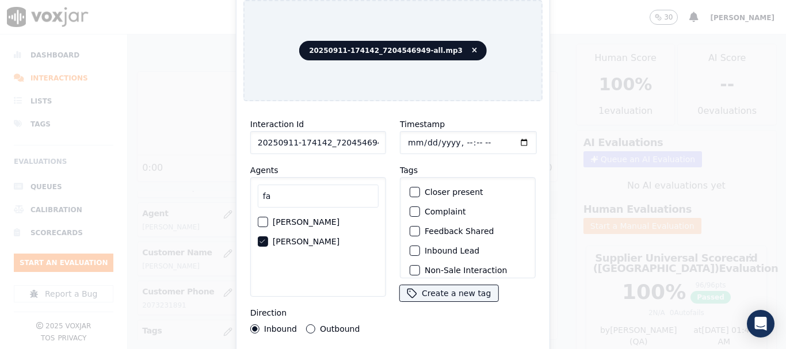
scroll to position [101, 0]
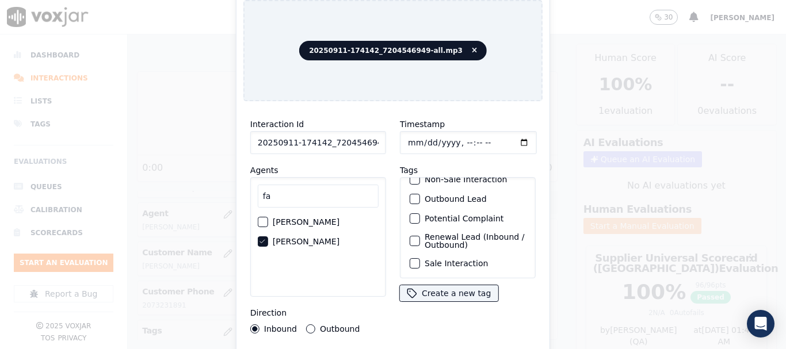
click at [453, 259] on label "Sale Interaction" at bounding box center [456, 263] width 63 height 8
click at [420, 258] on button "Sale Interaction" at bounding box center [415, 263] width 10 height 10
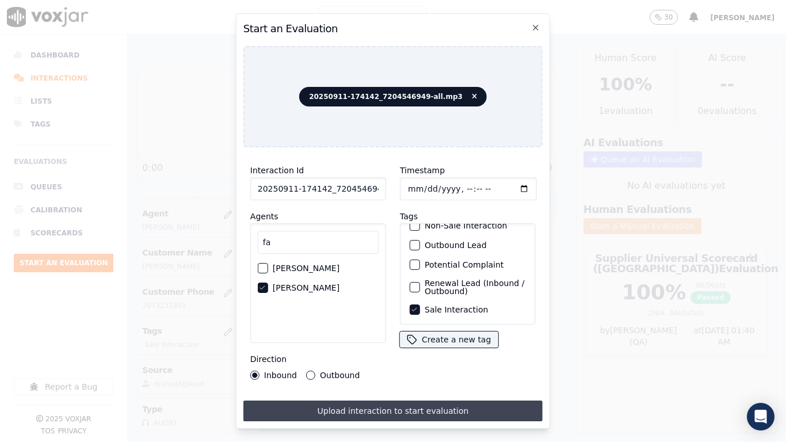
click at [460, 349] on button "Upload interaction to start evaluation" at bounding box center [392, 410] width 299 height 21
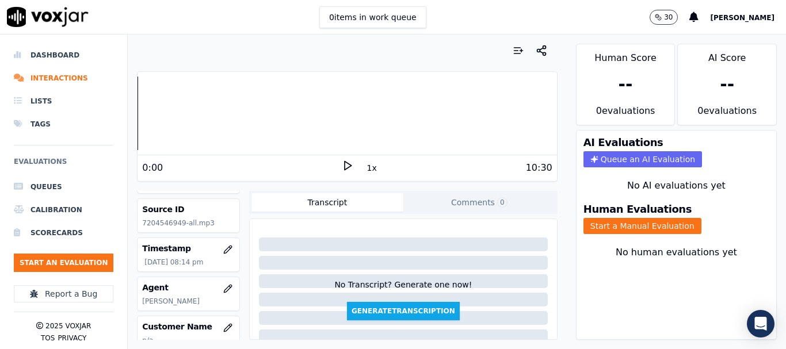
scroll to position [115, 0]
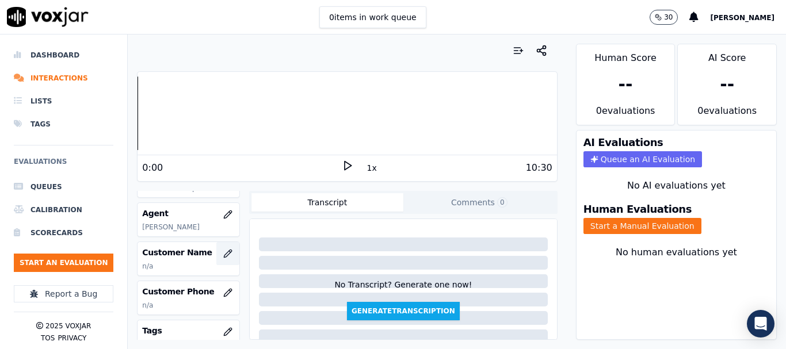
click at [223, 254] on icon "button" at bounding box center [227, 253] width 9 height 9
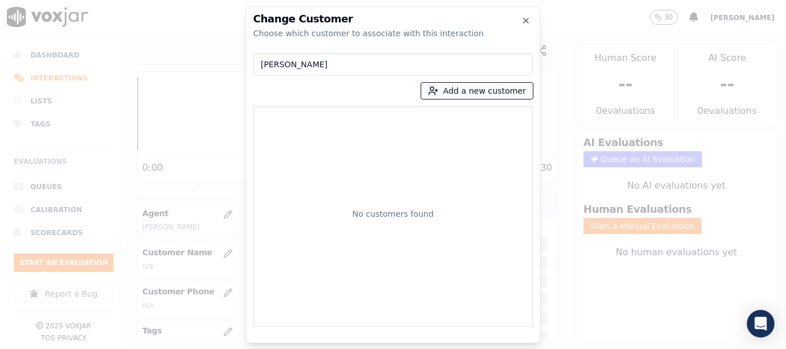
type input "[PERSON_NAME]"
click at [462, 95] on button "Add a new customer" at bounding box center [477, 91] width 112 height 16
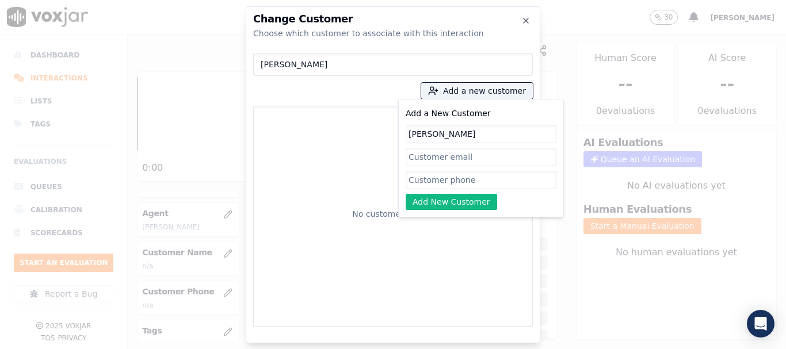
type input "[PERSON_NAME]"
click at [446, 188] on input "Add a New Customer" at bounding box center [481, 180] width 151 height 18
paste input "7204546949"
type input "7204546949"
click at [452, 204] on button "Add New Customer" at bounding box center [451, 202] width 91 height 16
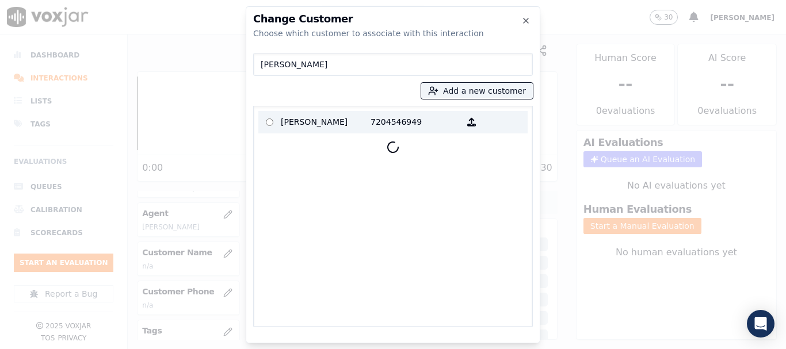
click at [297, 127] on p "[PERSON_NAME]" at bounding box center [326, 122] width 90 height 18
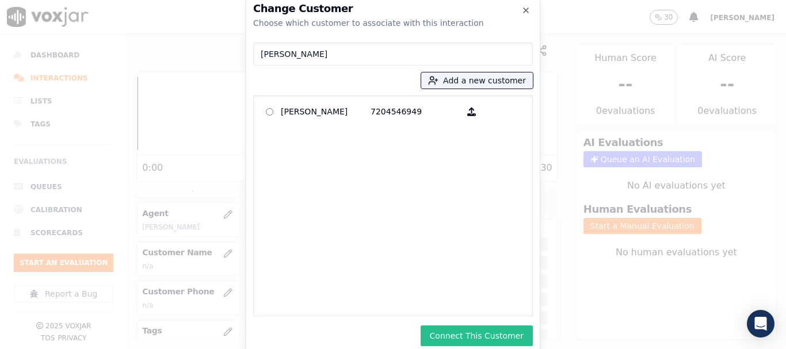
click at [510, 331] on button "Connect This Customer" at bounding box center [477, 336] width 112 height 21
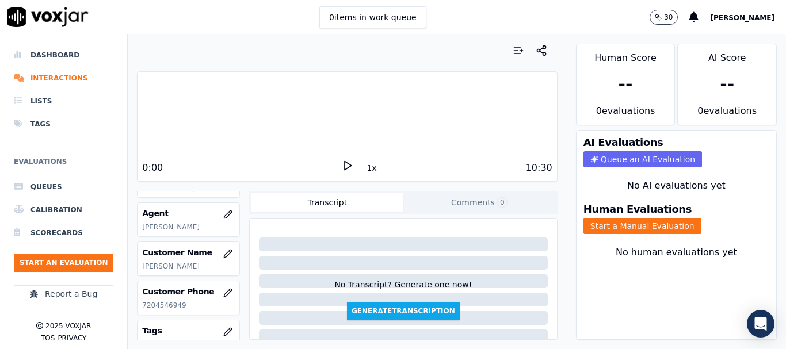
click at [633, 224] on button "Start a Manual Evaluation" at bounding box center [642, 226] width 118 height 16
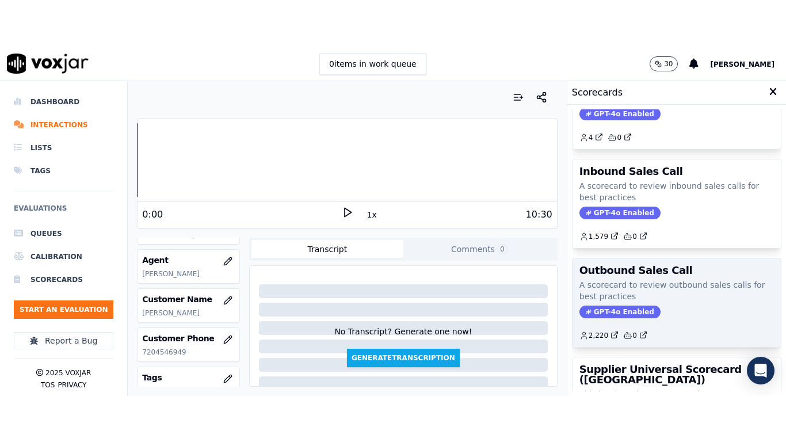
scroll to position [173, 0]
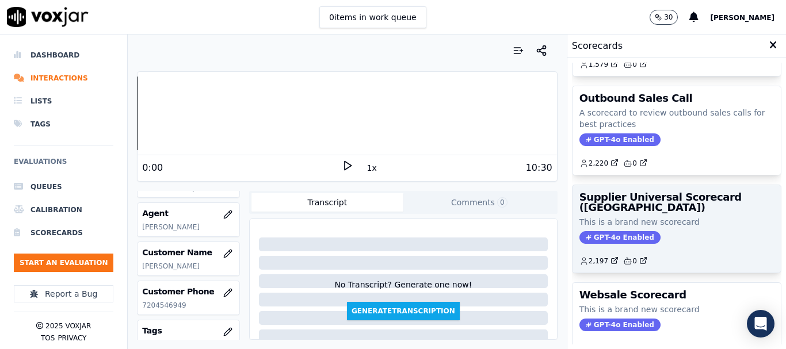
click at [631, 232] on span "GPT-4o Enabled" at bounding box center [619, 237] width 81 height 13
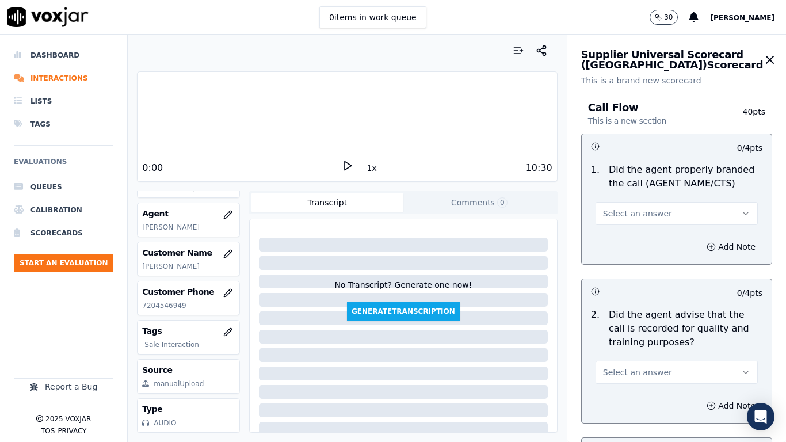
scroll to position [115, 0]
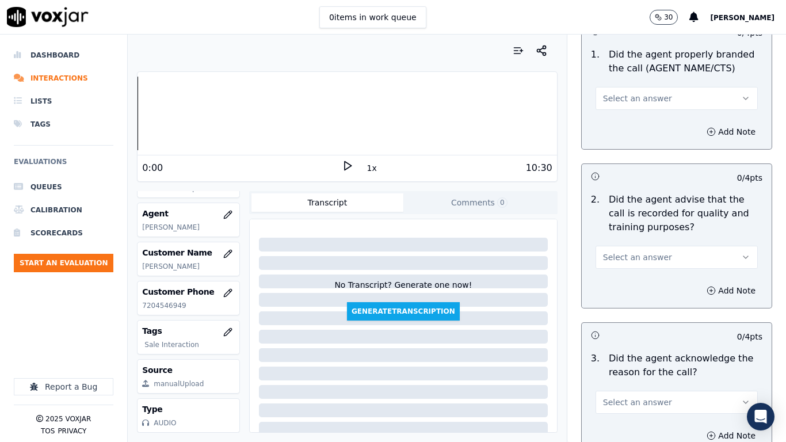
click at [659, 101] on button "Select an answer" at bounding box center [676, 98] width 162 height 23
click at [660, 125] on div "Yes" at bounding box center [655, 124] width 140 height 18
click at [659, 254] on button "Select an answer" at bounding box center [676, 257] width 162 height 23
click at [646, 281] on div "Yes" at bounding box center [655, 283] width 140 height 18
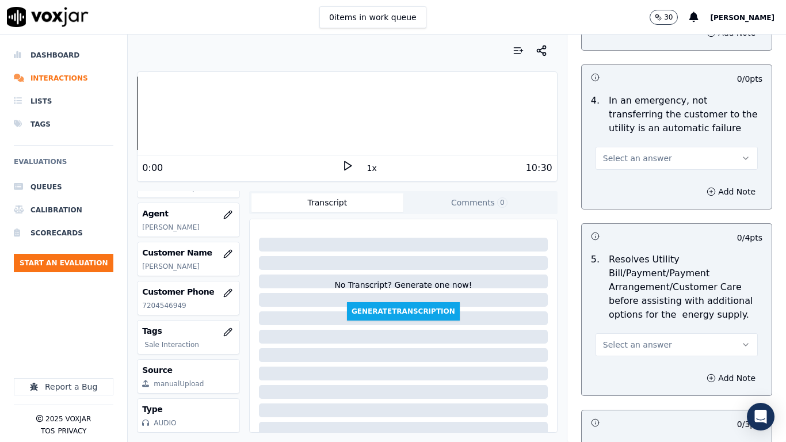
scroll to position [460, 0]
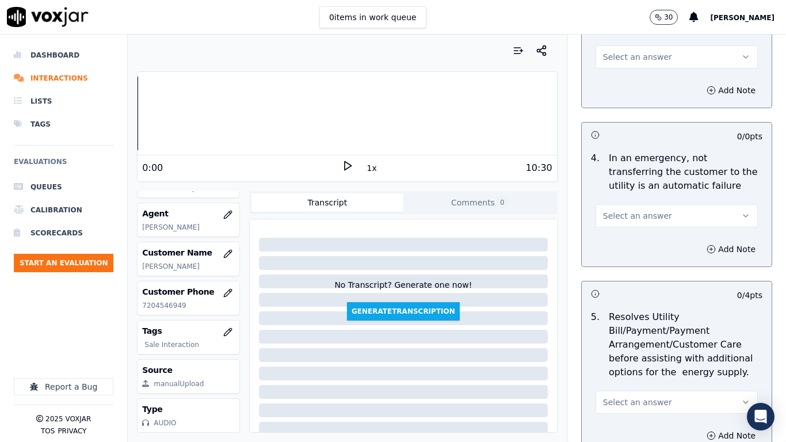
click at [634, 57] on span "Select an answer" at bounding box center [637, 57] width 69 height 12
click at [640, 81] on div "Yes" at bounding box center [655, 83] width 140 height 18
click at [629, 215] on span "Select an answer" at bounding box center [637, 216] width 69 height 12
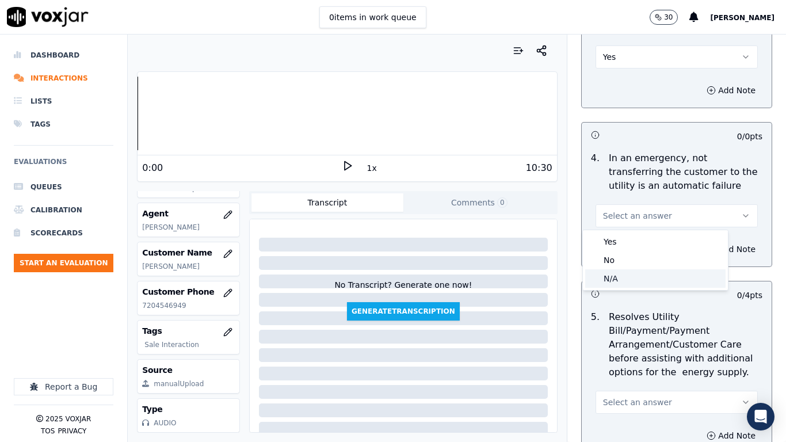
click at [628, 272] on div "N/A" at bounding box center [655, 278] width 140 height 18
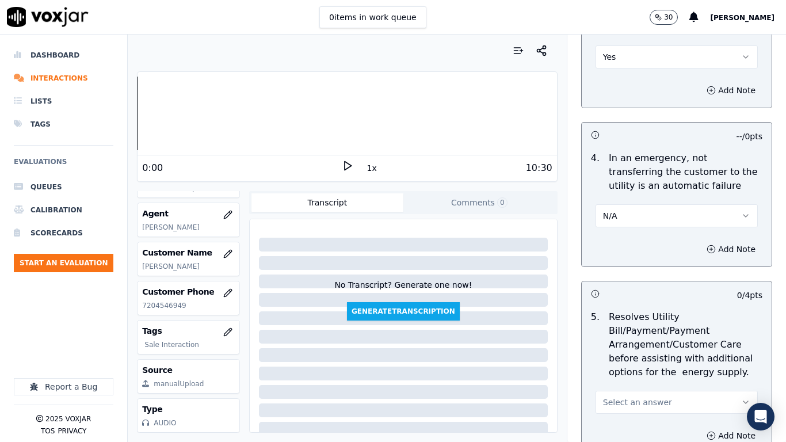
click at [636, 349] on span "Select an answer" at bounding box center [637, 402] width 69 height 12
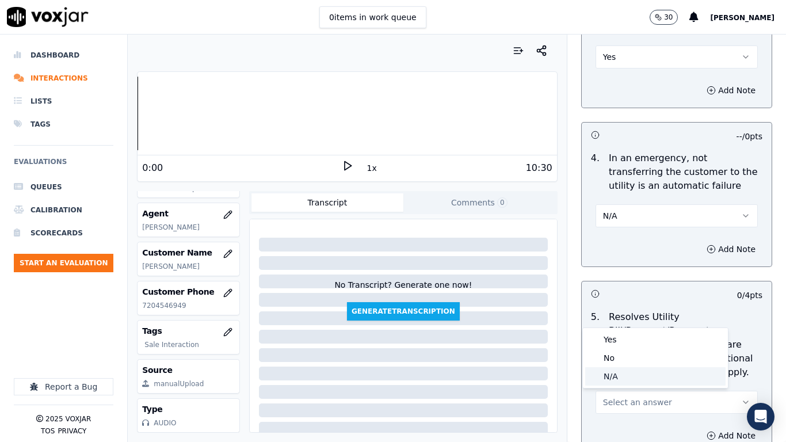
click at [627, 349] on div "N/A" at bounding box center [655, 376] width 140 height 18
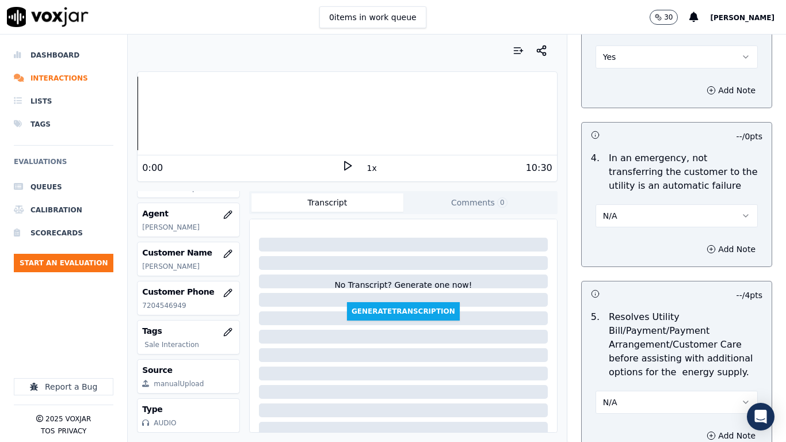
scroll to position [863, 0]
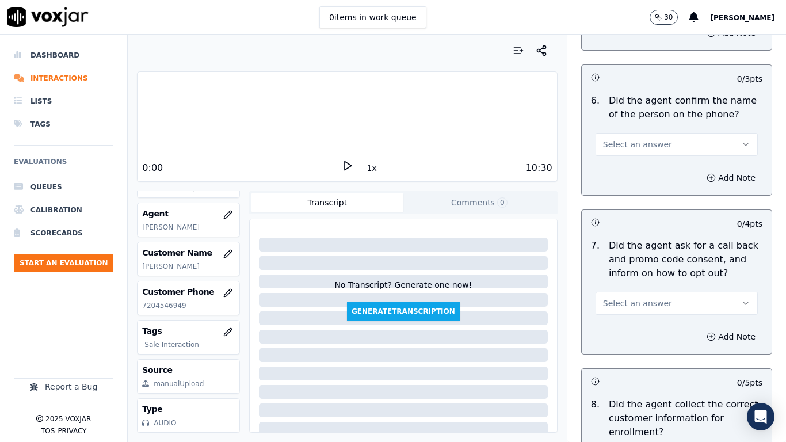
click at [631, 150] on button "Select an answer" at bounding box center [676, 144] width 162 height 23
click at [630, 166] on div "Yes" at bounding box center [655, 170] width 140 height 18
click at [643, 297] on span "Select an answer" at bounding box center [637, 303] width 69 height 12
click at [624, 326] on div "Yes" at bounding box center [655, 329] width 140 height 18
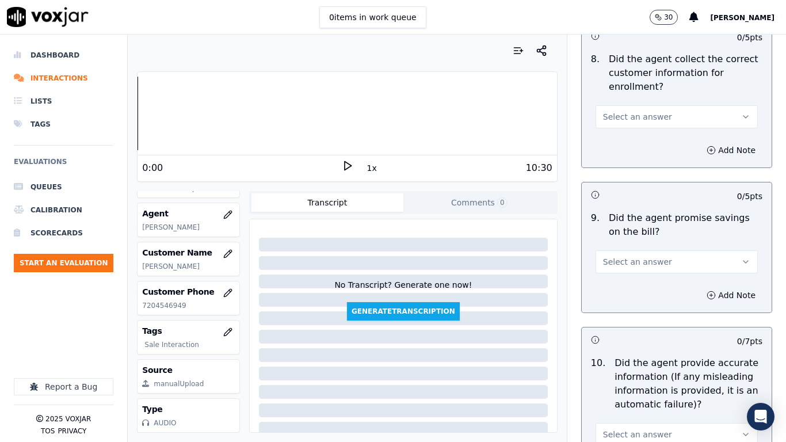
click at [641, 117] on span "Select an answer" at bounding box center [637, 117] width 69 height 12
drag, startPoint x: 630, startPoint y: 143, endPoint x: 634, endPoint y: 193, distance: 50.2
click at [630, 143] on div "Yes" at bounding box center [655, 142] width 140 height 18
click at [644, 263] on span "Select an answer" at bounding box center [637, 262] width 69 height 12
click at [633, 286] on div "Yes" at bounding box center [655, 287] width 140 height 18
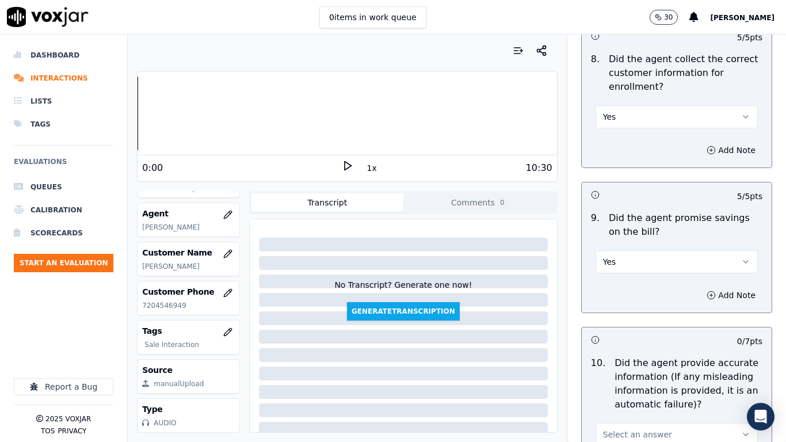
scroll to position [1553, 0]
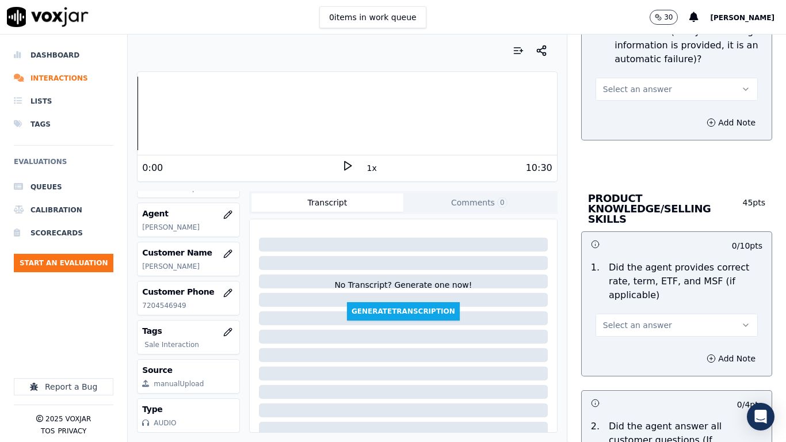
click at [627, 90] on span "Select an answer" at bounding box center [637, 89] width 69 height 12
click at [626, 117] on div "Yes" at bounding box center [655, 115] width 140 height 18
click at [645, 319] on span "Select an answer" at bounding box center [637, 325] width 69 height 12
click at [630, 341] on div "Yes" at bounding box center [655, 340] width 140 height 18
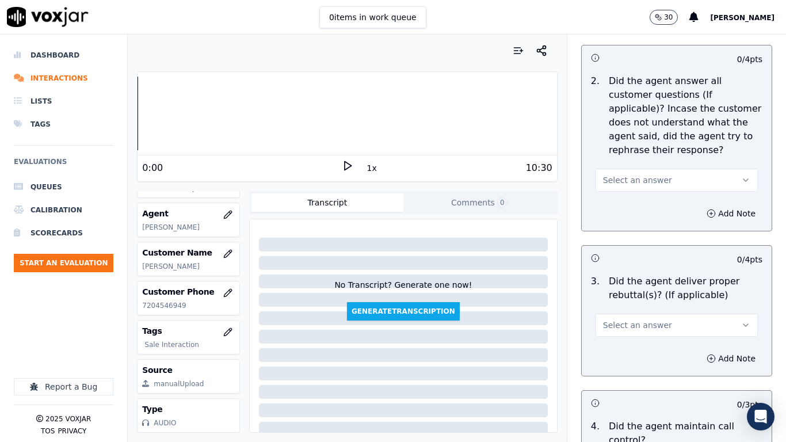
click at [641, 174] on span "Select an answer" at bounding box center [637, 180] width 69 height 12
click at [644, 204] on div "Yes" at bounding box center [655, 195] width 140 height 18
click at [637, 319] on span "Select an answer" at bounding box center [637, 325] width 69 height 12
click at [637, 341] on div "Yes" at bounding box center [655, 340] width 140 height 18
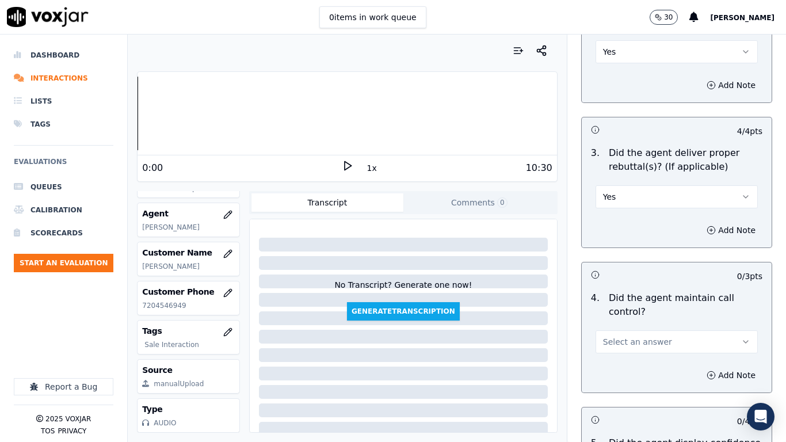
scroll to position [2243, 0]
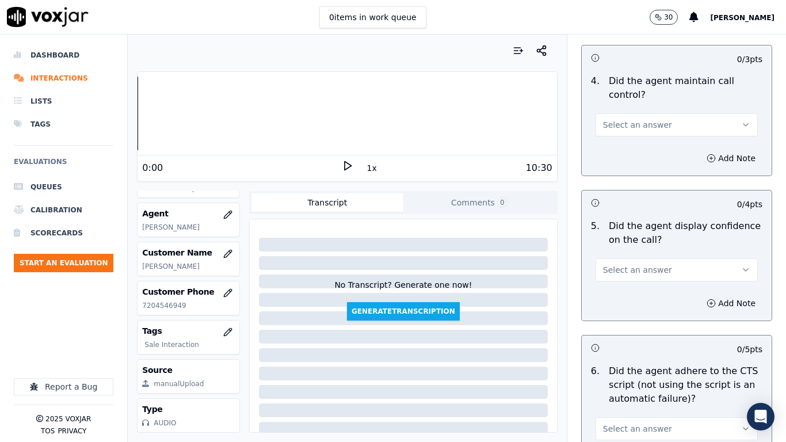
click at [614, 113] on button "Select an answer" at bounding box center [676, 124] width 162 height 23
drag, startPoint x: 619, startPoint y: 135, endPoint x: 623, endPoint y: 146, distance: 11.1
click at [619, 137] on div "Yes" at bounding box center [655, 140] width 140 height 18
click at [643, 258] on button "Select an answer" at bounding box center [676, 269] width 162 height 23
click at [640, 280] on div "Yes" at bounding box center [655, 285] width 140 height 18
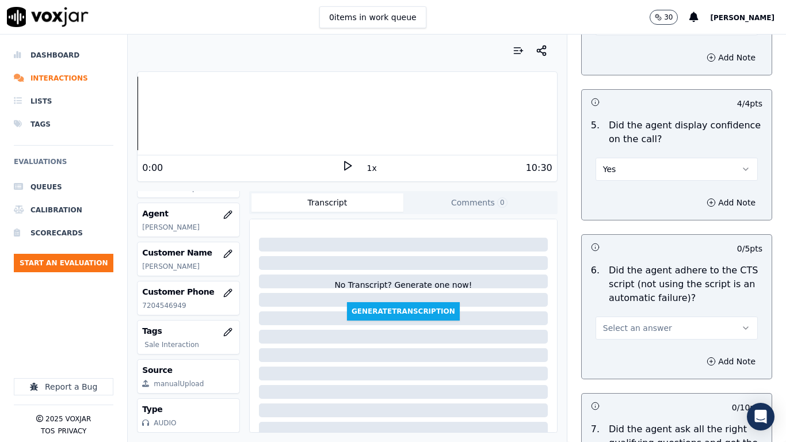
scroll to position [2531, 0]
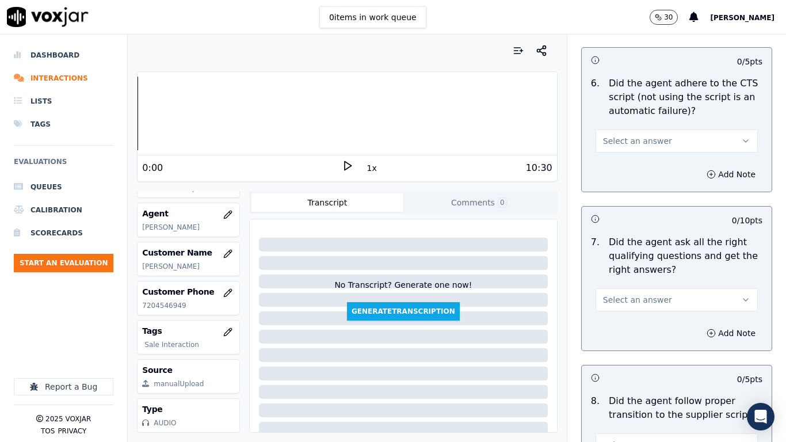
click at [626, 135] on span "Select an answer" at bounding box center [637, 141] width 69 height 12
click at [626, 154] on div "Yes" at bounding box center [655, 156] width 140 height 18
click at [652, 288] on button "Select an answer" at bounding box center [676, 299] width 162 height 23
click at [643, 322] on div "Yes" at bounding box center [655, 315] width 140 height 18
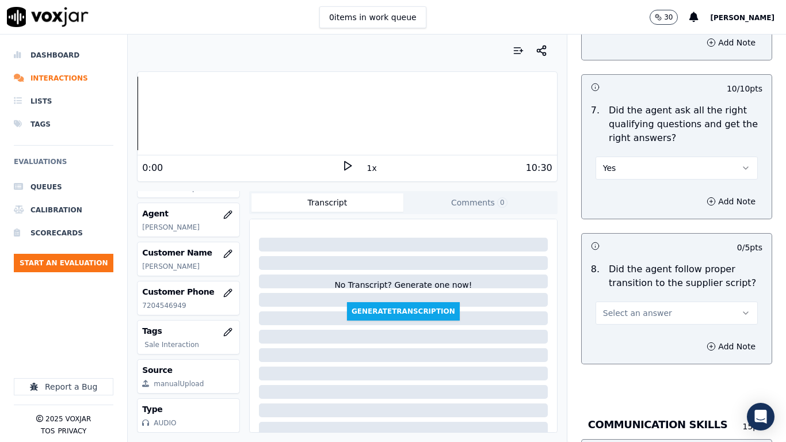
scroll to position [2876, 0]
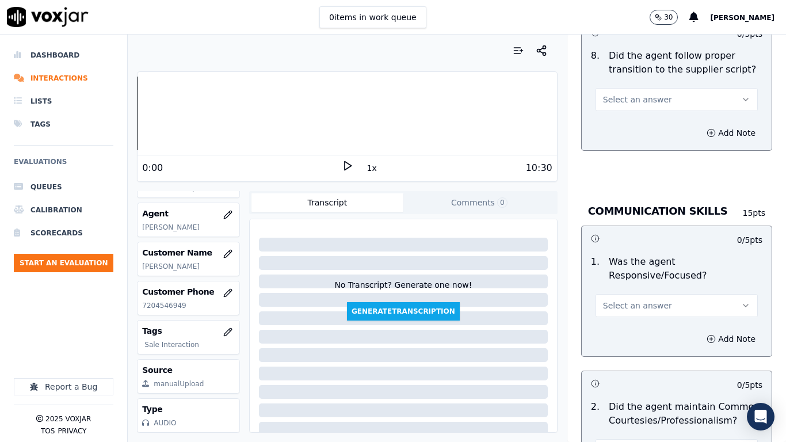
click at [626, 94] on span "Select an answer" at bounding box center [637, 100] width 69 height 12
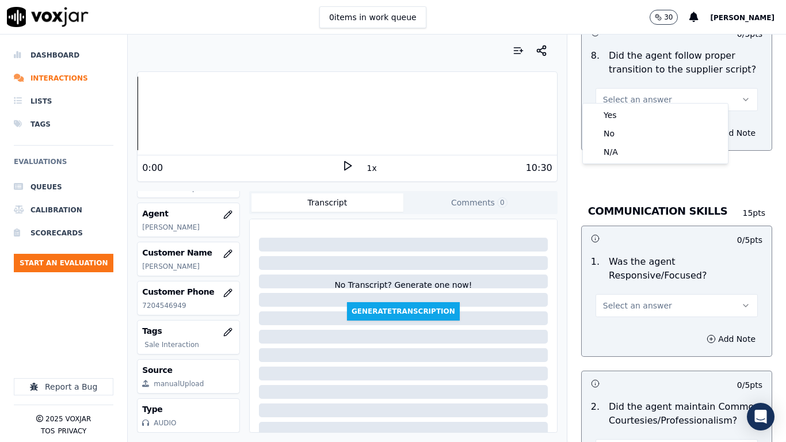
click at [626, 110] on div "Yes" at bounding box center [655, 115] width 140 height 18
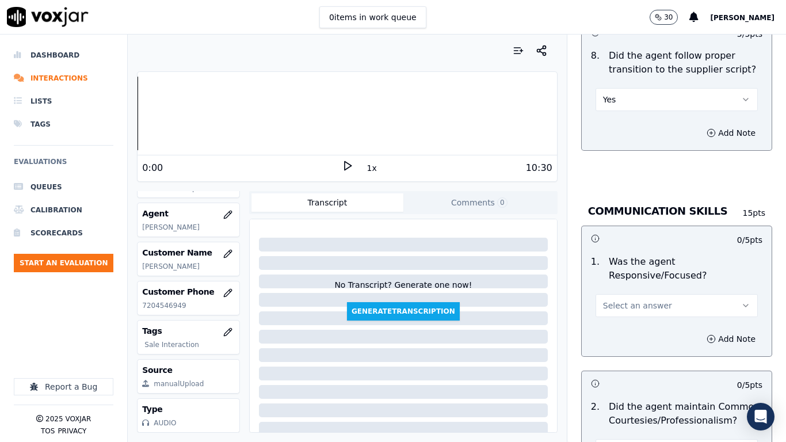
click at [648, 300] on span "Select an answer" at bounding box center [637, 306] width 69 height 12
click at [636, 319] on div "Yes" at bounding box center [655, 321] width 140 height 18
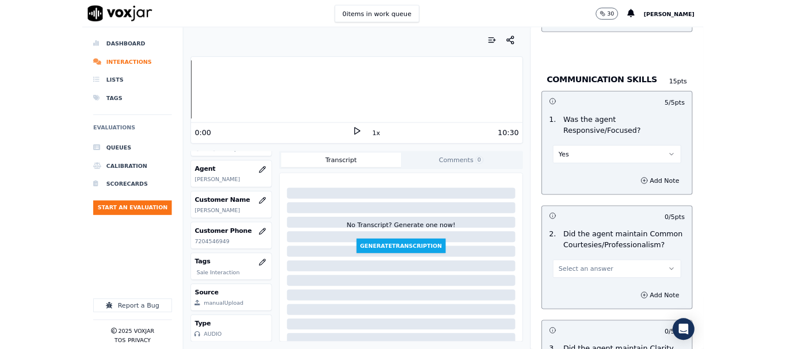
scroll to position [3183, 0]
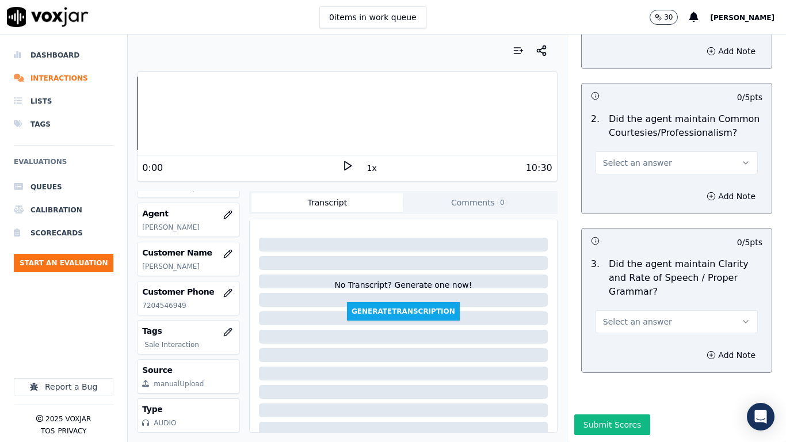
click at [622, 157] on span "Select an answer" at bounding box center [637, 163] width 69 height 12
click at [622, 159] on div "Yes" at bounding box center [655, 159] width 140 height 18
click at [637, 316] on span "Select an answer" at bounding box center [637, 322] width 69 height 12
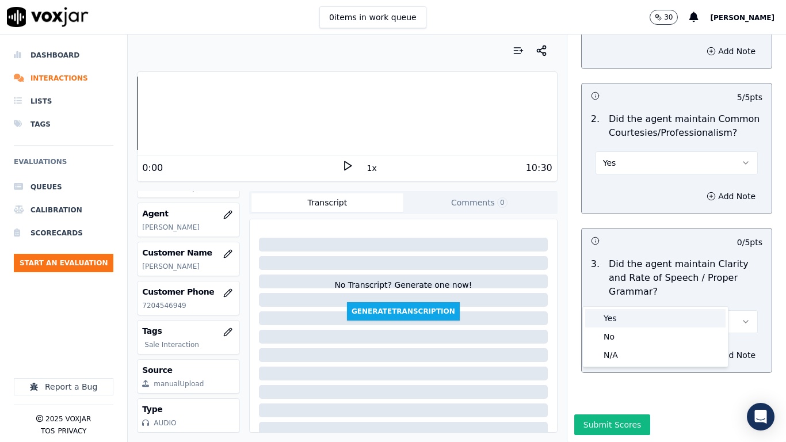
click at [626, 311] on div "Yes" at bounding box center [655, 318] width 140 height 18
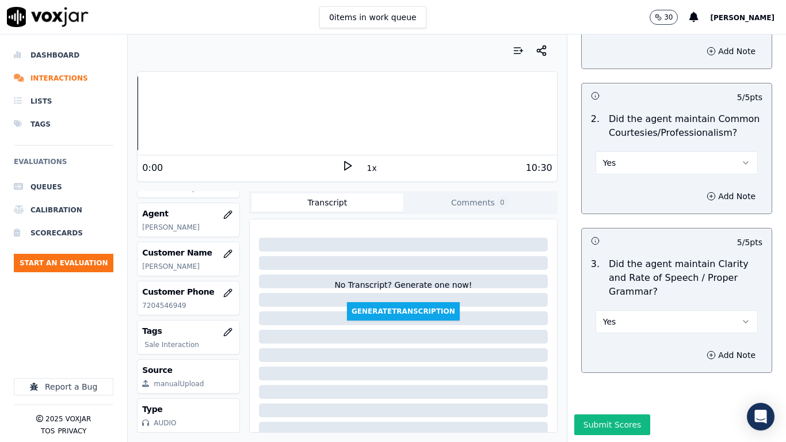
drag, startPoint x: 614, startPoint y: 395, endPoint x: 604, endPoint y: 396, distance: 9.8
click at [614, 349] on button "Submit Scores" at bounding box center [612, 424] width 77 height 21
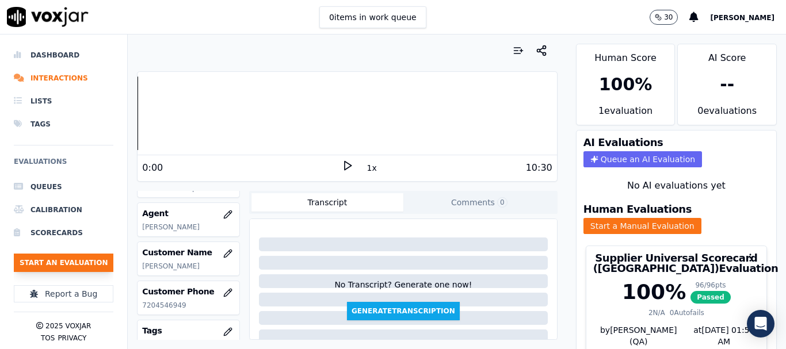
click at [77, 260] on button "Start an Evaluation" at bounding box center [64, 263] width 100 height 18
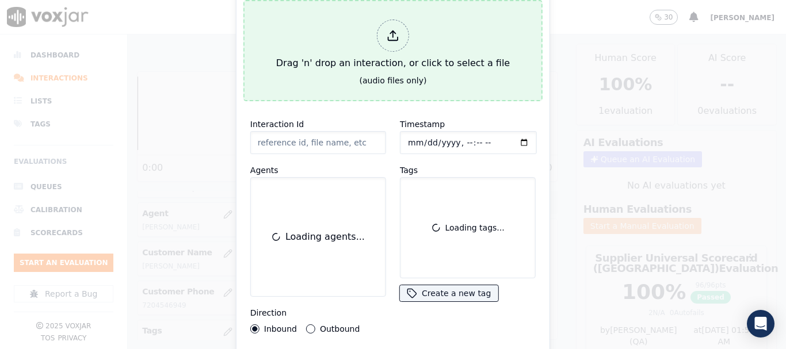
click at [325, 15] on div "Drag 'n' drop an interaction, or click to select a file" at bounding box center [393, 45] width 243 height 60
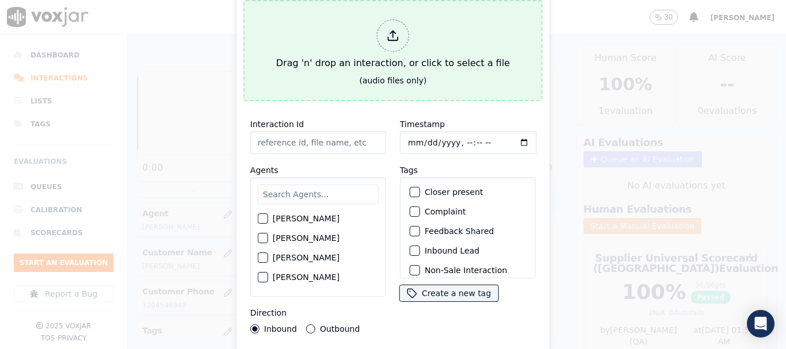
type input "20250911-110333_2025803373-all.mp3"
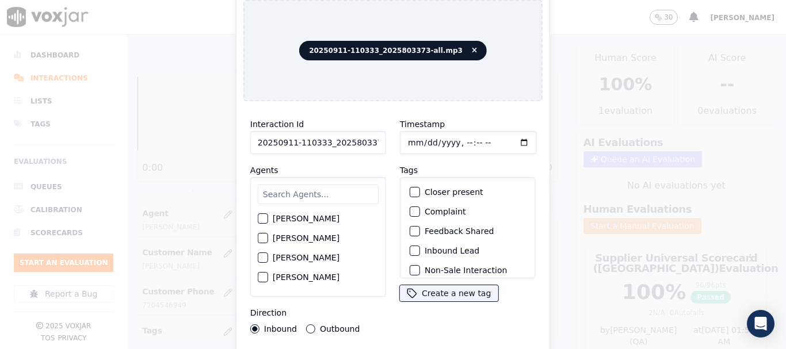
click at [315, 190] on input "text" at bounding box center [318, 195] width 121 height 20
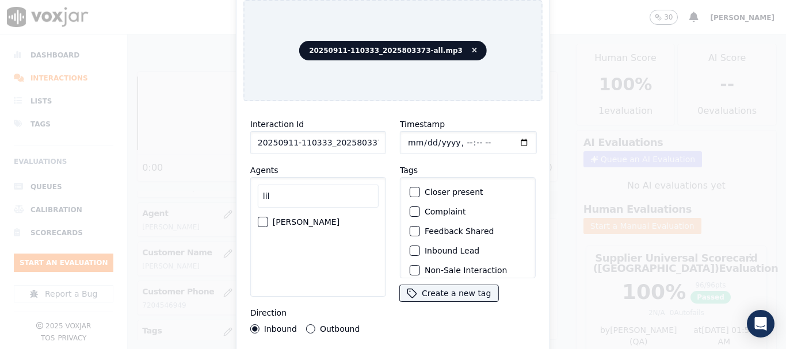
type input "lil"
click at [316, 219] on label "[PERSON_NAME]" at bounding box center [306, 222] width 67 height 8
click at [268, 219] on button "[PERSON_NAME]" at bounding box center [263, 222] width 10 height 10
click at [404, 142] on input "Timestamp" at bounding box center [468, 142] width 137 height 23
type input "[DATE]T20:21"
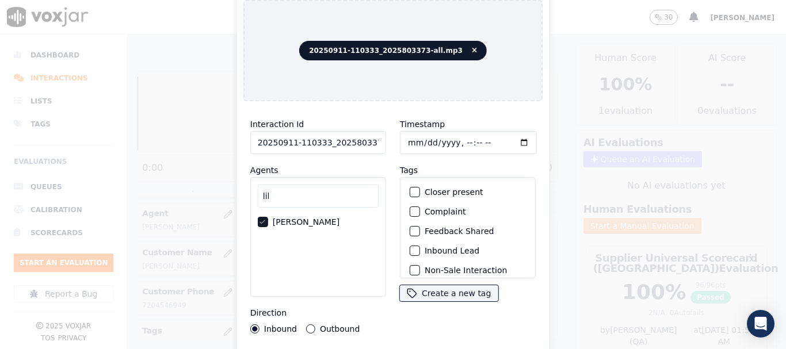
scroll to position [101, 0]
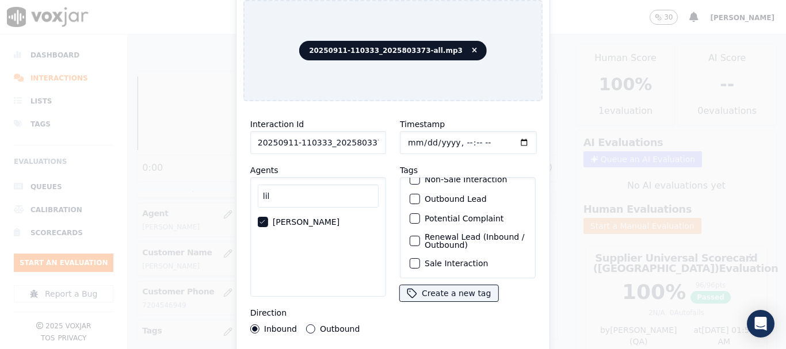
click at [454, 259] on label "Sale Interaction" at bounding box center [456, 263] width 63 height 8
click at [420, 258] on button "Sale Interaction" at bounding box center [415, 263] width 10 height 10
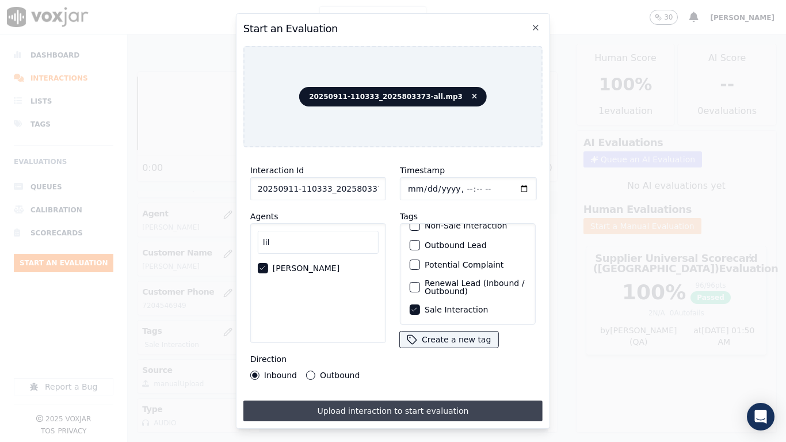
click at [485, 349] on button "Upload interaction to start evaluation" at bounding box center [392, 410] width 299 height 21
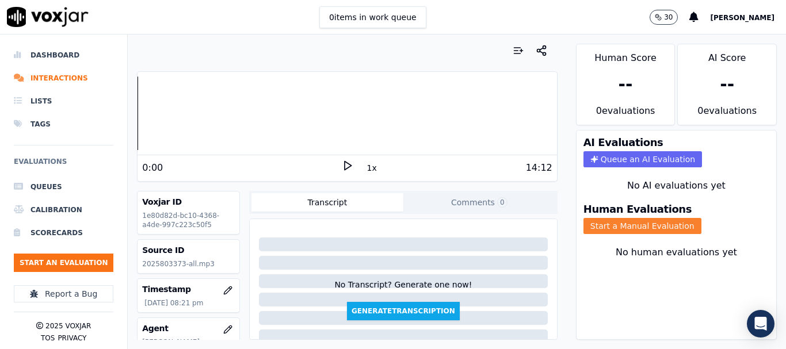
click at [603, 224] on button "Start a Manual Evaluation" at bounding box center [642, 226] width 118 height 16
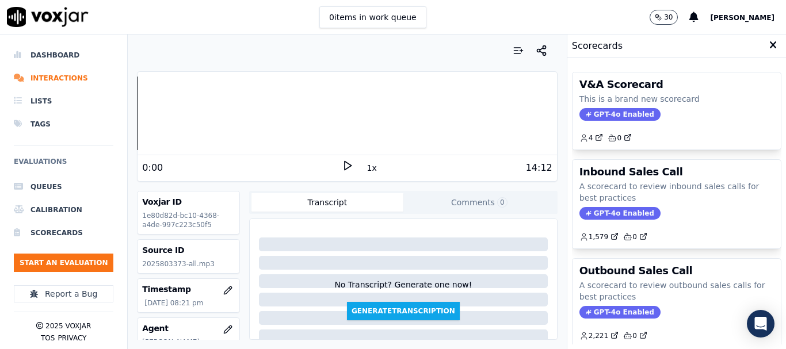
scroll to position [255, 0]
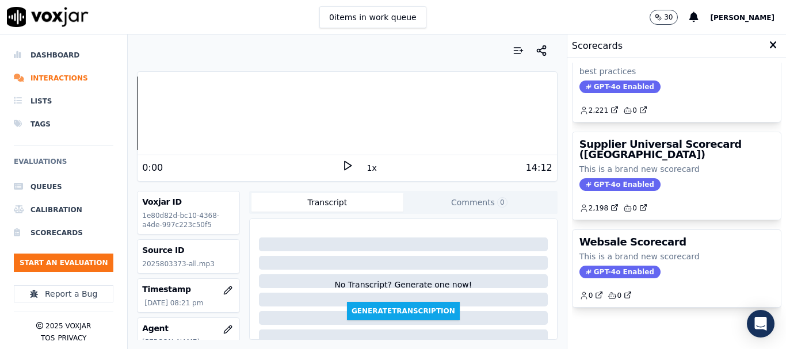
click at [678, 95] on div "V&A Scorecard This is a brand new scorecard GPT-4o Enabled 4 0 Inbound Sales Ca…" at bounding box center [676, 204] width 209 height 282
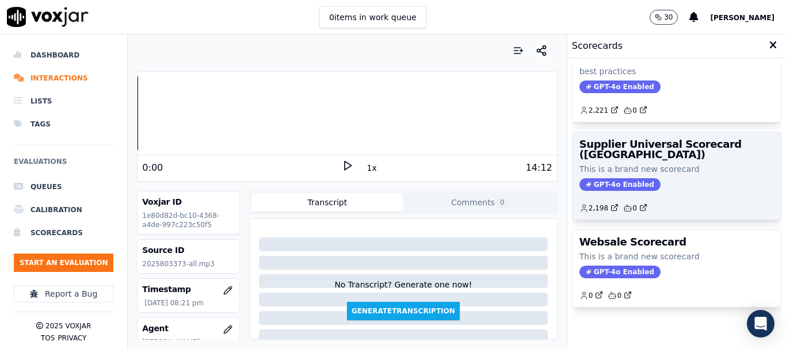
click at [678, 139] on h3 "Supplier Universal Scorecard ([GEOGRAPHIC_DATA])" at bounding box center [676, 149] width 194 height 21
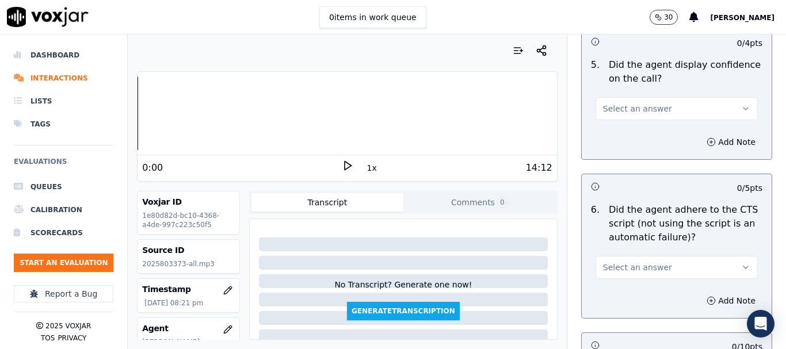
scroll to position [2443, 0]
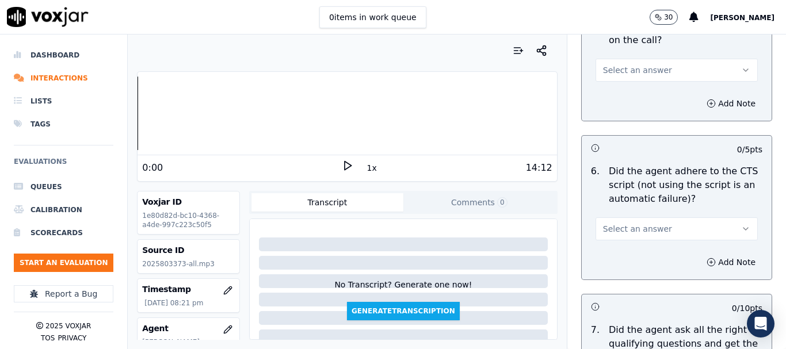
click at [667, 221] on button "Select an answer" at bounding box center [676, 228] width 162 height 23
click at [641, 261] on div "No" at bounding box center [655, 263] width 140 height 18
drag, startPoint x: 702, startPoint y: 253, endPoint x: 689, endPoint y: 261, distance: 15.8
click at [701, 255] on button "Add Note" at bounding box center [730, 262] width 63 height 16
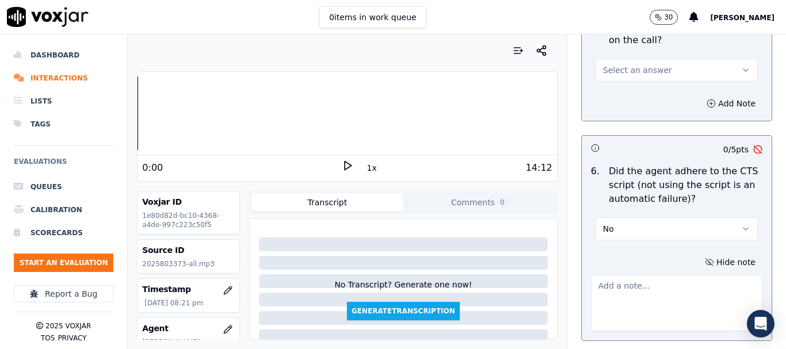
click at [622, 275] on textarea at bounding box center [676, 303] width 171 height 56
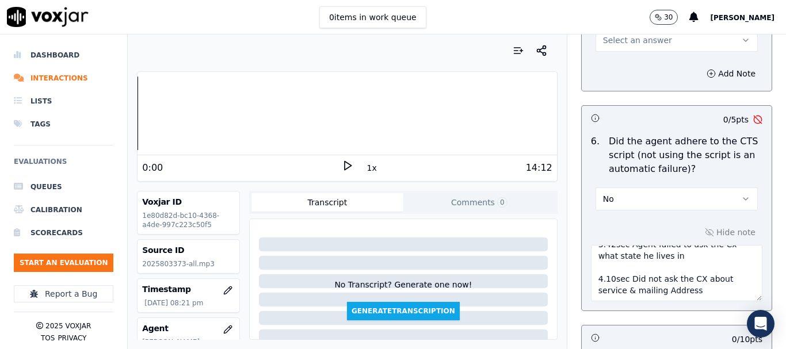
scroll to position [2476, 0]
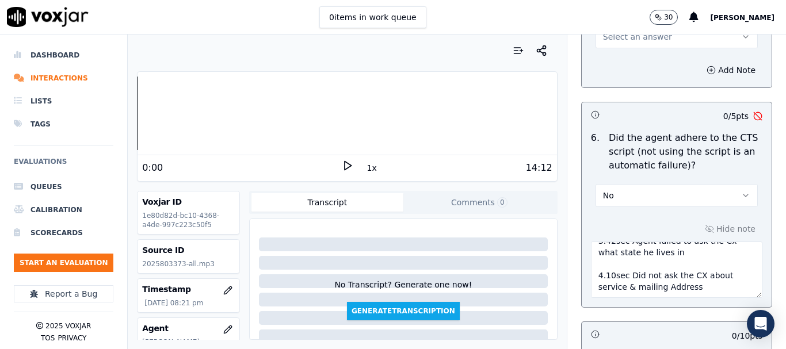
drag, startPoint x: 679, startPoint y: 317, endPoint x: 583, endPoint y: 262, distance: 110.0
click at [591, 262] on textarea "3.42sec Agent failed to ask the Cx what state he lives in 4.10sec Did not ask t…" at bounding box center [676, 270] width 171 height 56
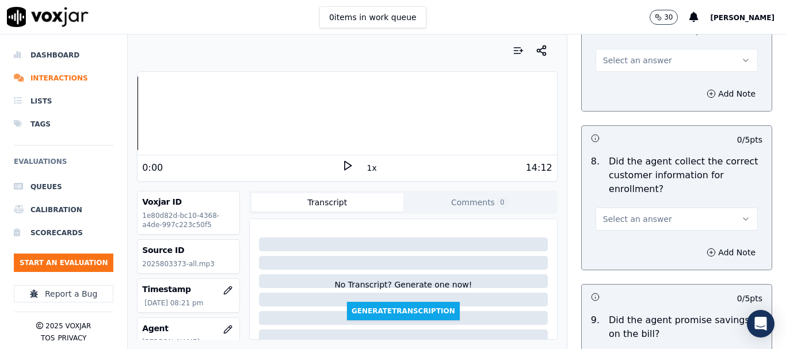
scroll to position [1122, 0]
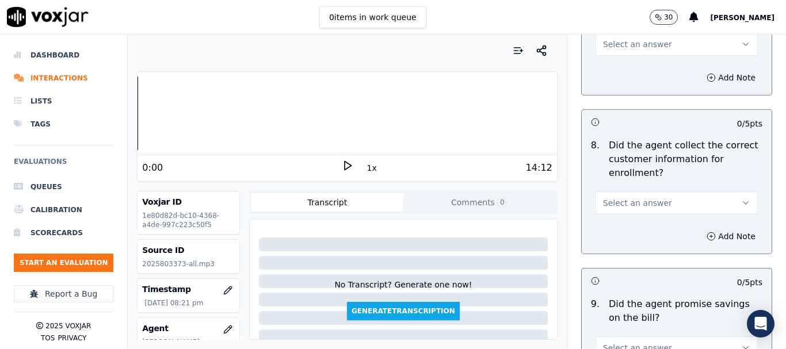
type textarea "3.42sec Agent failed to ask the Cx what state he lives in 4.10sec Did not ask t…"
click at [663, 202] on button "Select an answer" at bounding box center [676, 203] width 162 height 23
click at [649, 244] on div "No" at bounding box center [655, 247] width 140 height 18
click at [700, 234] on button "Add Note" at bounding box center [730, 236] width 63 height 16
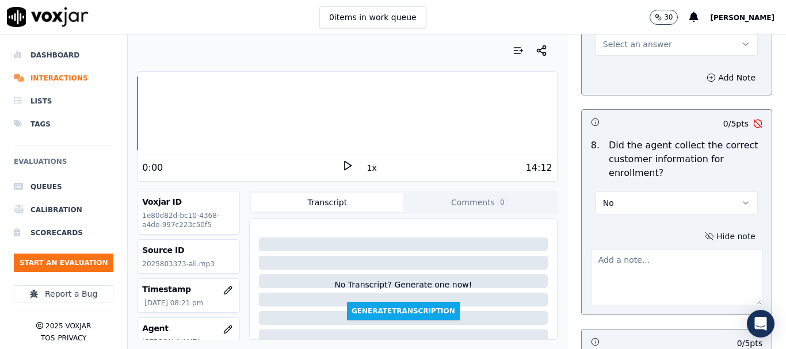
click at [663, 249] on textarea at bounding box center [676, 277] width 171 height 56
paste textarea "4.10sec Did not ask the CX about service & mailing Address"
type textarea "4.10sec Did not ask the CX about service & mailing Address"
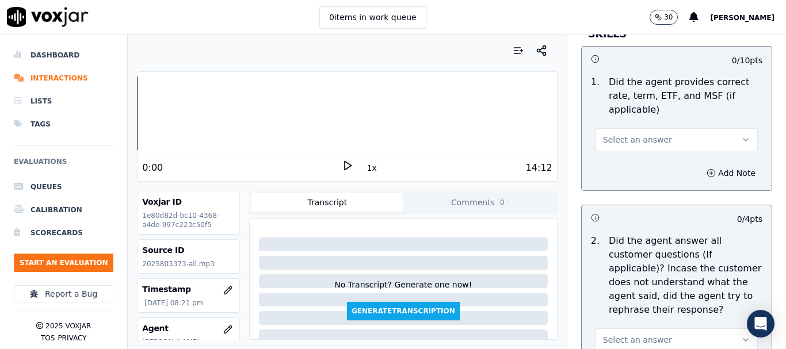
scroll to position [1815, 0]
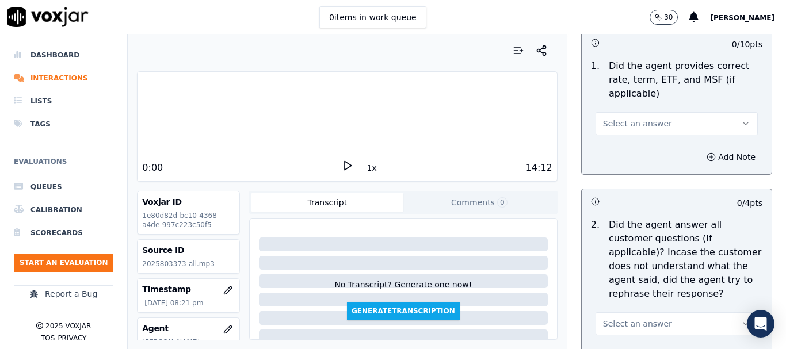
click at [626, 120] on button "Select an answer" at bounding box center [676, 123] width 162 height 23
click at [632, 151] on div "No" at bounding box center [655, 157] width 140 height 18
click at [706, 152] on icon "button" at bounding box center [710, 156] width 9 height 9
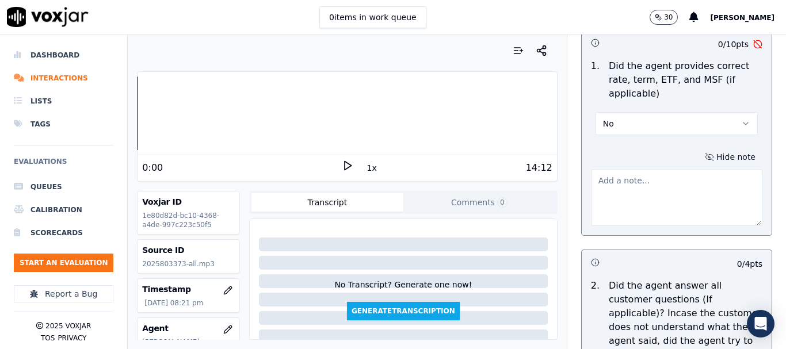
click at [615, 193] on textarea at bounding box center [676, 198] width 171 height 56
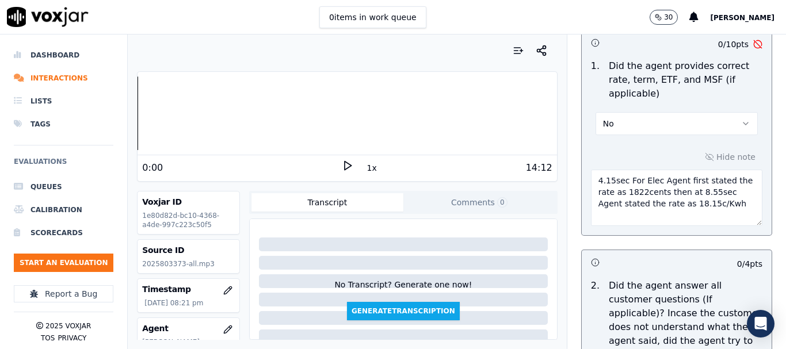
type textarea "4.15sec For Elec Agent first stated the rate as 1822cents then at 8.55sec Agent…"
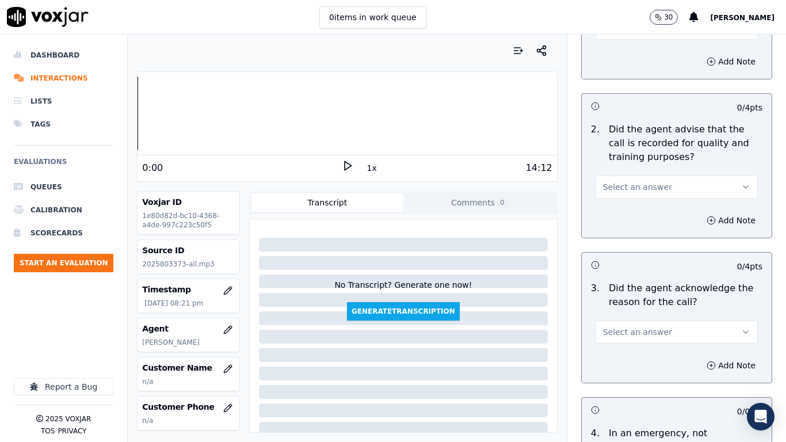
scroll to position [173, 0]
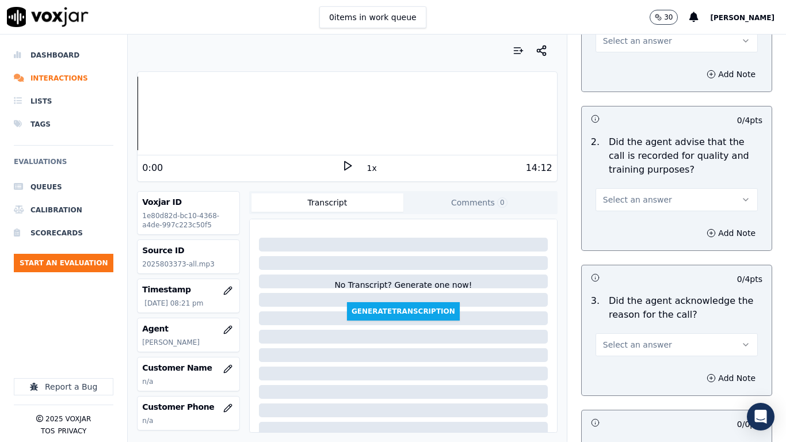
drag, startPoint x: 624, startPoint y: 36, endPoint x: 625, endPoint y: 51, distance: 14.5
click at [624, 36] on span "Select an answer" at bounding box center [637, 41] width 69 height 12
click at [625, 65] on div "Yes" at bounding box center [655, 67] width 140 height 18
click at [634, 200] on span "Select an answer" at bounding box center [637, 200] width 69 height 12
click at [636, 224] on div "Yes" at bounding box center [655, 225] width 140 height 18
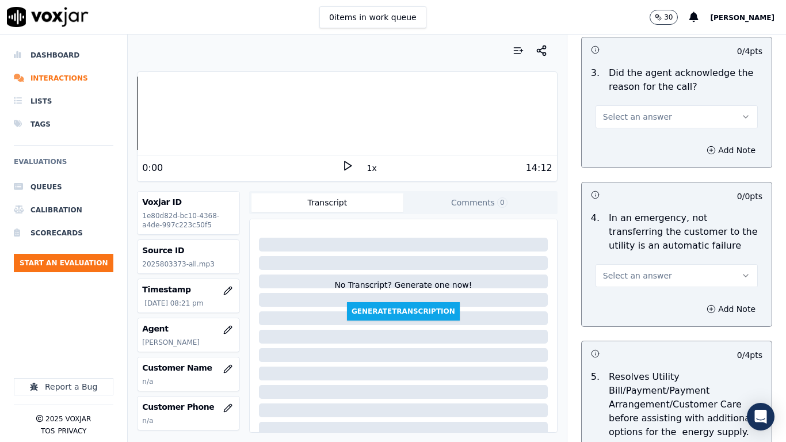
scroll to position [403, 0]
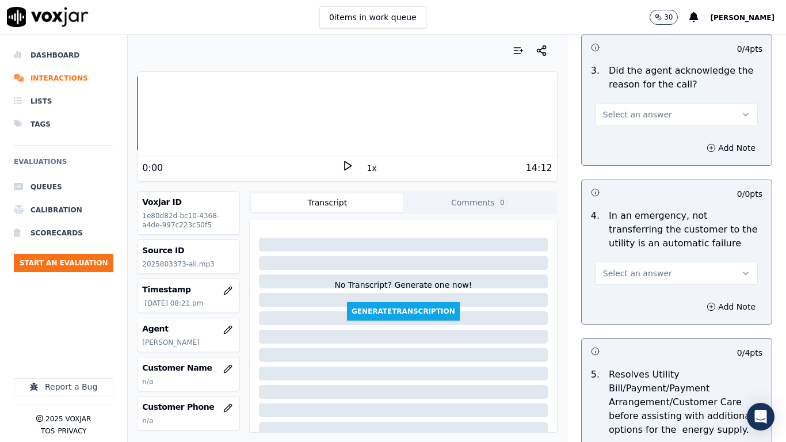
click at [624, 112] on span "Select an answer" at bounding box center [637, 115] width 69 height 12
click at [625, 142] on div "Yes" at bounding box center [655, 140] width 140 height 18
click at [651, 276] on button "Select an answer" at bounding box center [676, 273] width 162 height 23
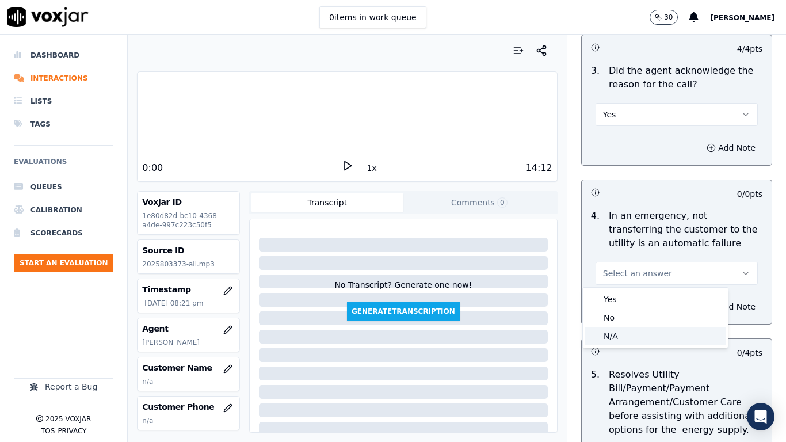
click at [651, 337] on div "N/A" at bounding box center [655, 336] width 140 height 18
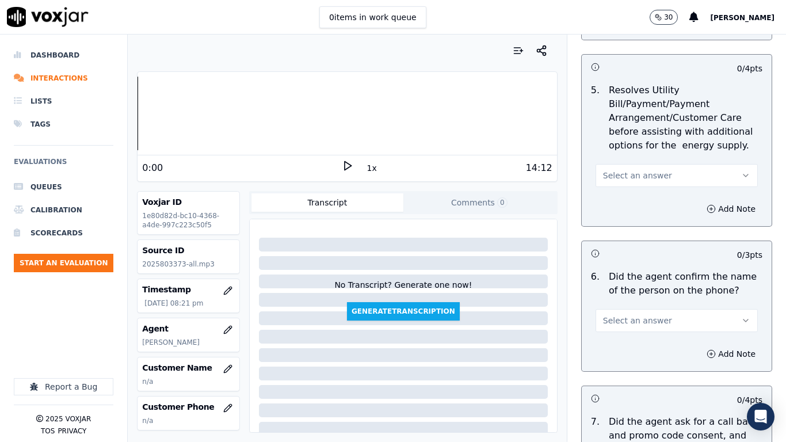
scroll to position [690, 0]
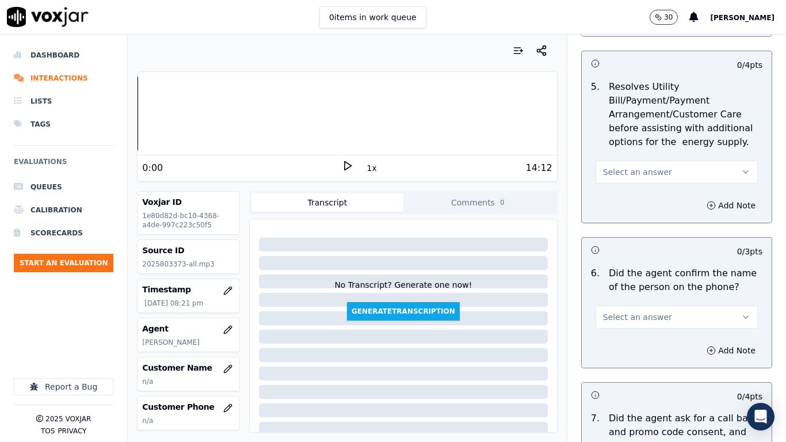
click at [631, 175] on span "Select an answer" at bounding box center [637, 172] width 69 height 12
click at [632, 238] on div "N/A" at bounding box center [655, 234] width 140 height 18
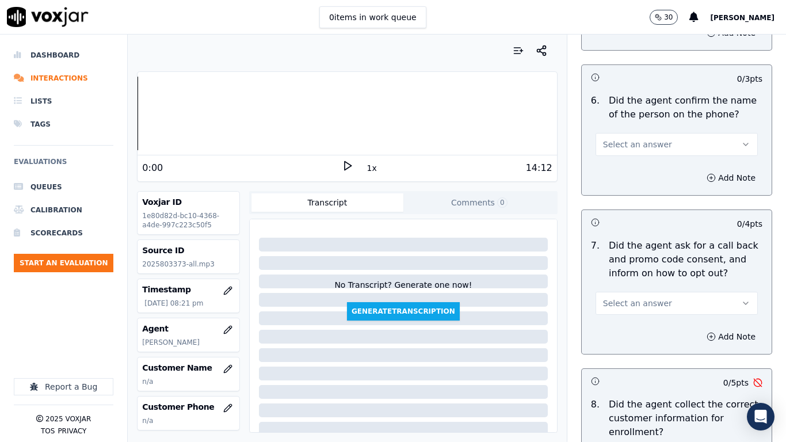
scroll to position [805, 0]
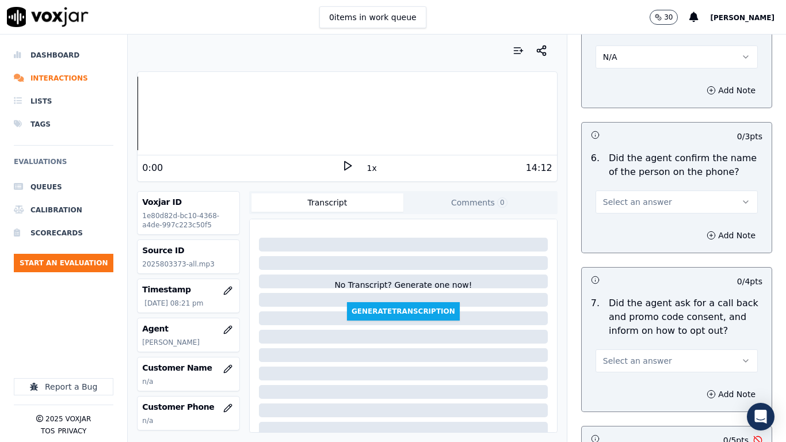
click at [629, 200] on span "Select an answer" at bounding box center [637, 202] width 69 height 12
click at [636, 231] on div "Yes" at bounding box center [655, 228] width 140 height 18
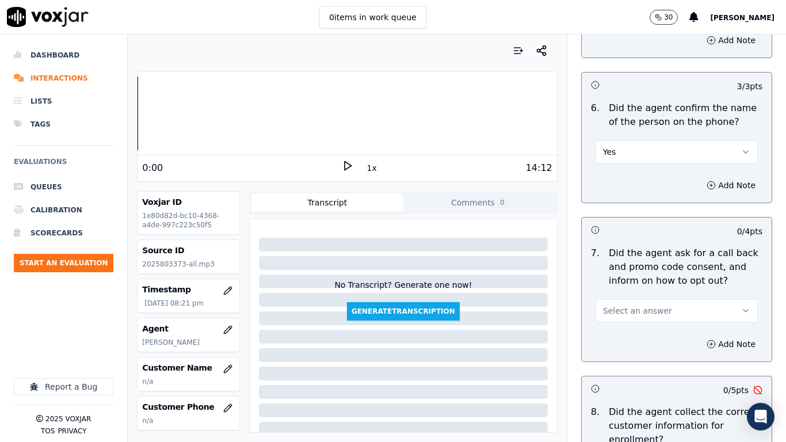
scroll to position [920, 0]
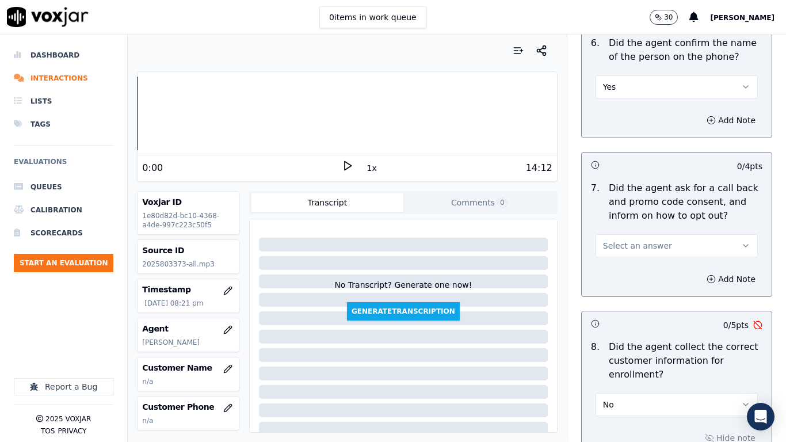
click at [639, 235] on button "Select an answer" at bounding box center [676, 245] width 162 height 23
drag, startPoint x: 633, startPoint y: 265, endPoint x: 645, endPoint y: 301, distance: 38.2
click at [633, 269] on div "Yes" at bounding box center [655, 271] width 140 height 18
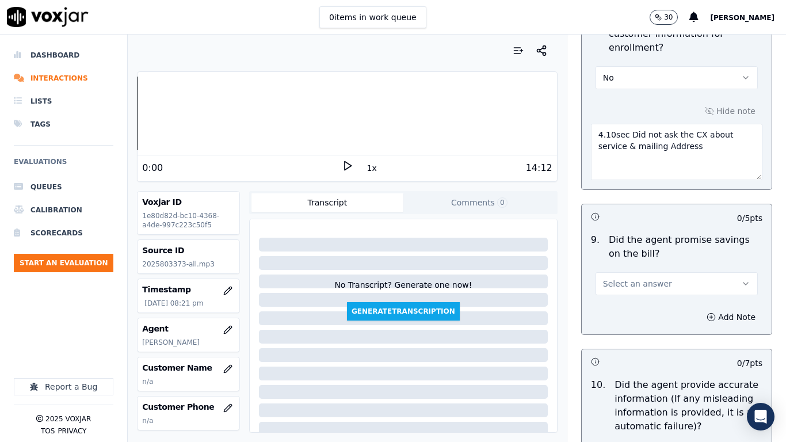
scroll to position [1323, 0]
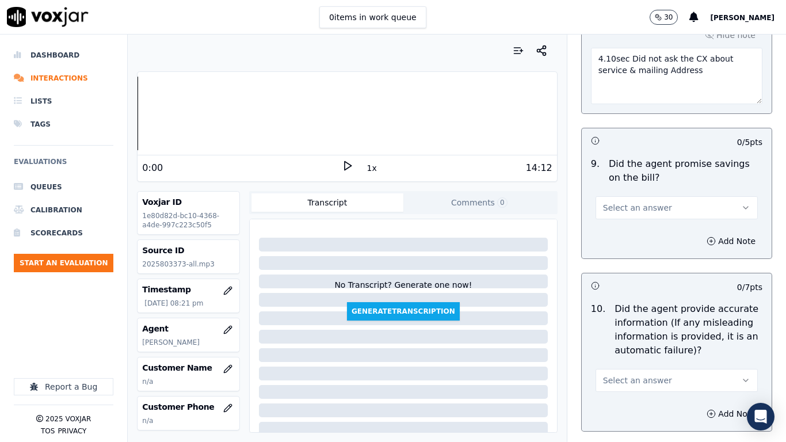
click at [622, 202] on span "Select an answer" at bounding box center [637, 208] width 69 height 12
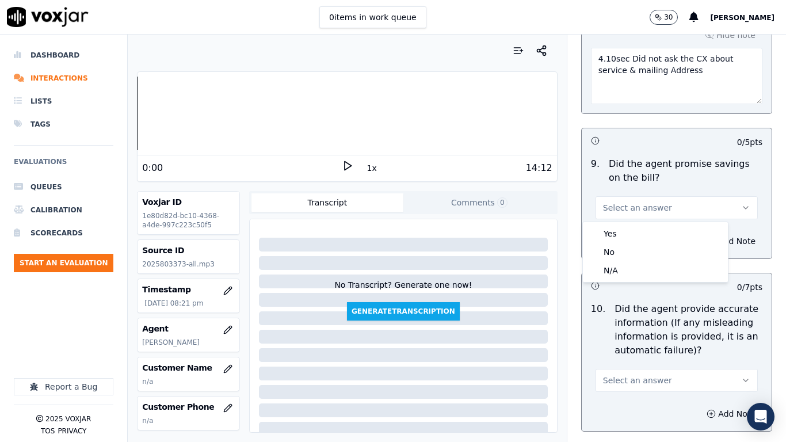
click at [624, 224] on div "Yes No N/A" at bounding box center [655, 252] width 145 height 60
click at [630, 236] on div "Yes" at bounding box center [655, 233] width 140 height 18
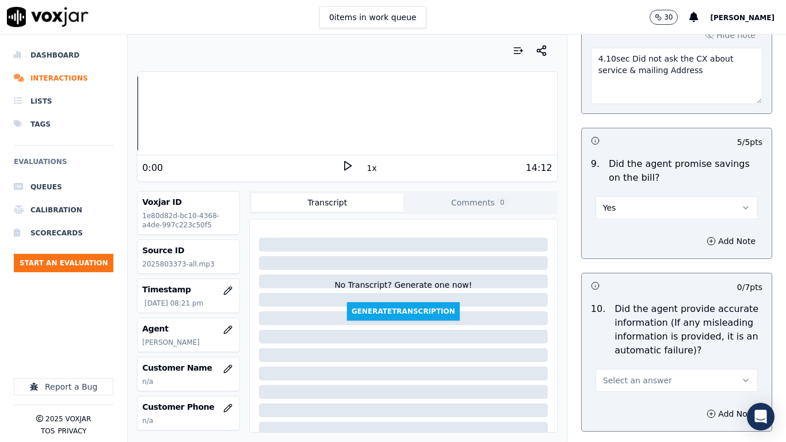
click at [659, 349] on button "Select an answer" at bounding box center [676, 380] width 162 height 23
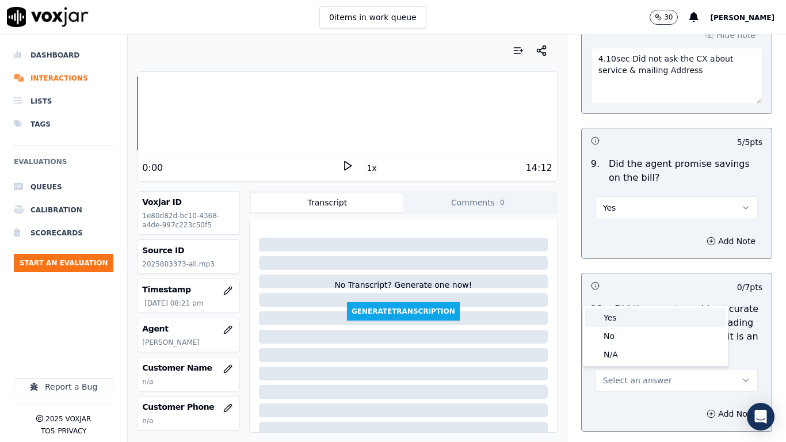
click at [620, 318] on div "Yes" at bounding box center [655, 317] width 140 height 18
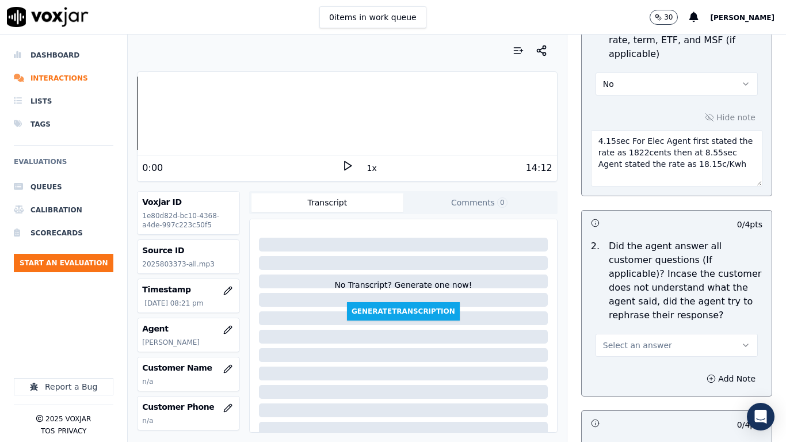
scroll to position [1956, 0]
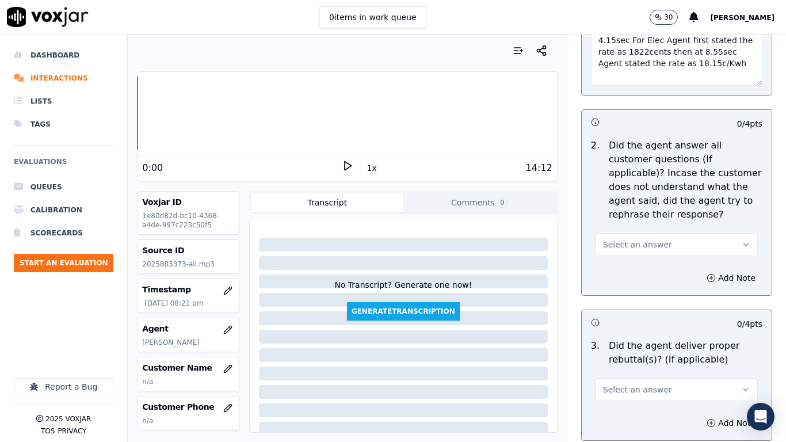
click at [620, 239] on span "Select an answer" at bounding box center [637, 245] width 69 height 12
click at [622, 261] on div "Yes" at bounding box center [655, 260] width 140 height 18
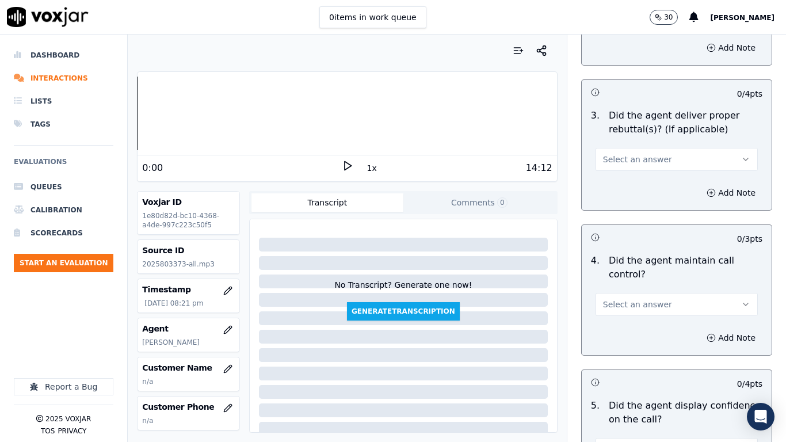
click at [614, 154] on span "Select an answer" at bounding box center [637, 160] width 69 height 12
click at [618, 172] on div "Yes" at bounding box center [655, 175] width 140 height 18
click at [627, 299] on span "Select an answer" at bounding box center [637, 305] width 69 height 12
click at [624, 316] on div "Yes" at bounding box center [655, 320] width 140 height 18
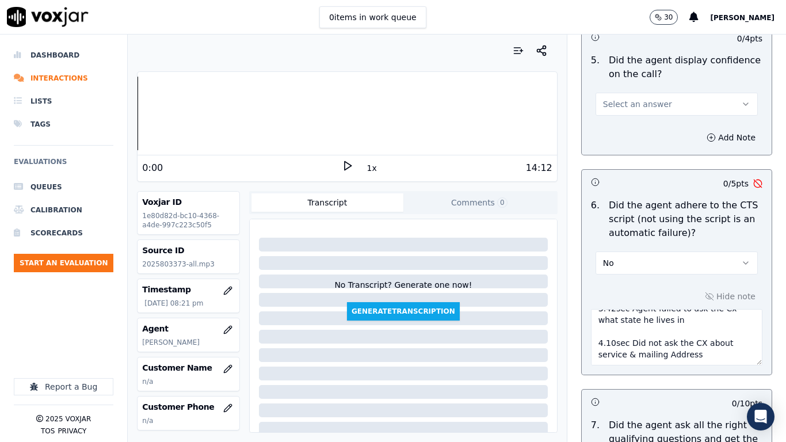
click at [621, 98] on span "Select an answer" at bounding box center [637, 104] width 69 height 12
click at [628, 124] on div "Yes" at bounding box center [655, 119] width 140 height 18
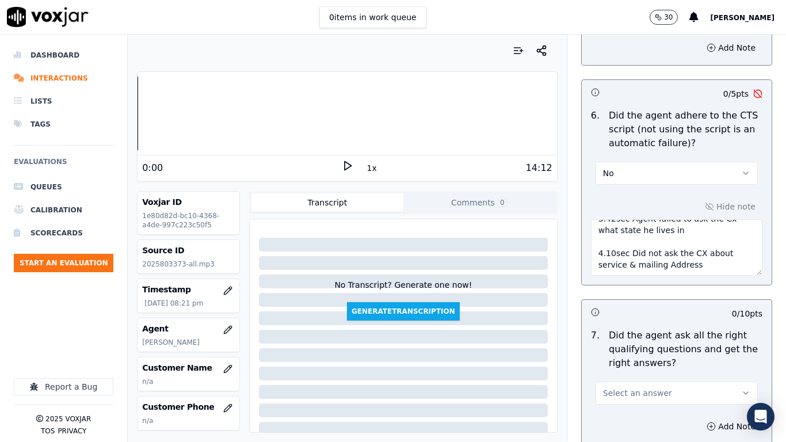
scroll to position [2819, 0]
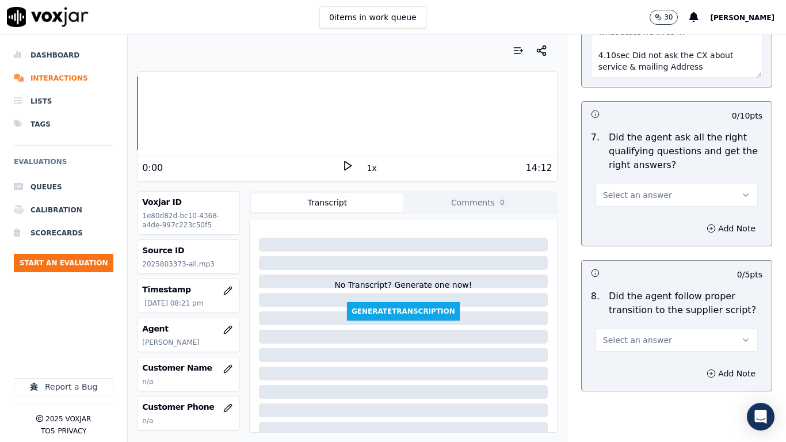
click at [612, 189] on span "Select an answer" at bounding box center [637, 195] width 69 height 12
click at [613, 206] on div "Yes" at bounding box center [655, 210] width 140 height 18
click at [629, 340] on button "Select an answer" at bounding box center [676, 339] width 162 height 23
click at [621, 349] on div "Yes" at bounding box center [655, 355] width 140 height 18
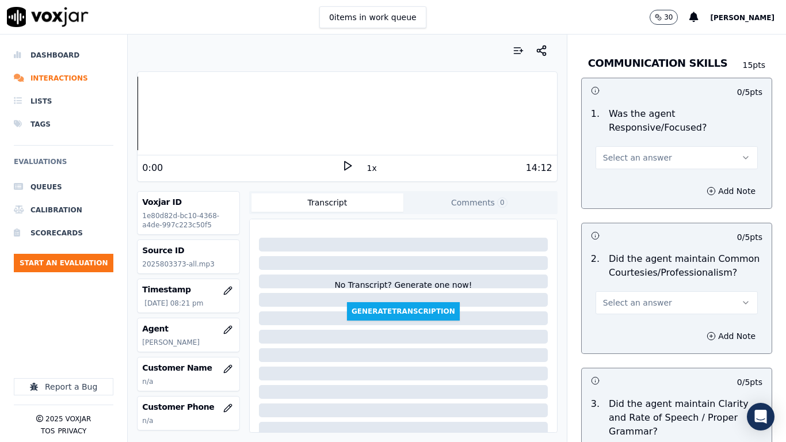
scroll to position [3221, 0]
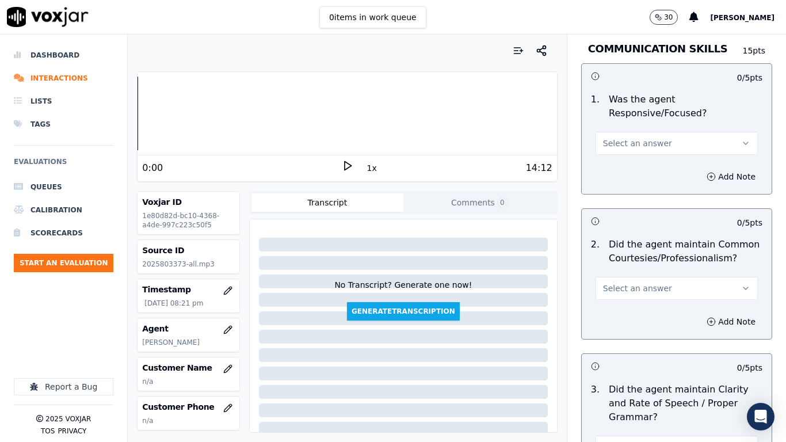
click at [619, 137] on span "Select an answer" at bounding box center [637, 143] width 69 height 12
click at [625, 162] on div "Yes" at bounding box center [655, 159] width 140 height 18
click at [624, 282] on span "Select an answer" at bounding box center [637, 288] width 69 height 12
click at [624, 302] on div "Yes" at bounding box center [655, 304] width 140 height 18
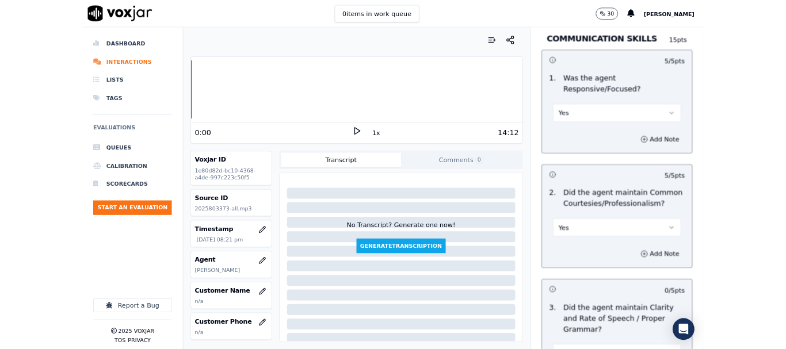
scroll to position [3366, 0]
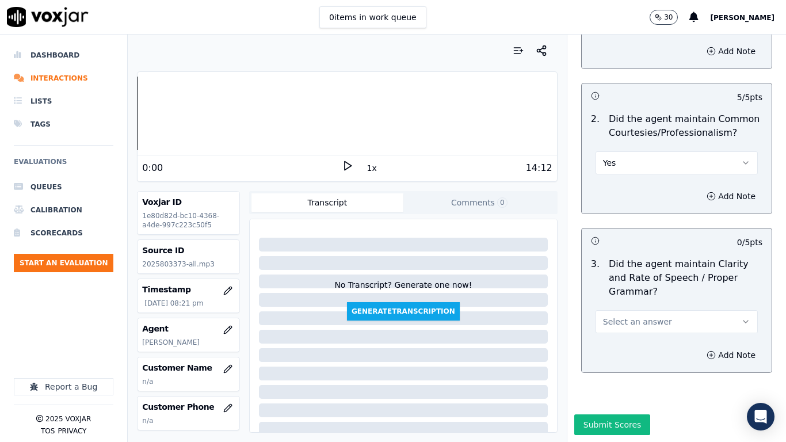
click at [636, 310] on button "Select an answer" at bounding box center [676, 321] width 162 height 23
click at [639, 316] on div "Yes" at bounding box center [655, 318] width 140 height 18
click at [609, 349] on button "Submit Scores" at bounding box center [612, 424] width 77 height 21
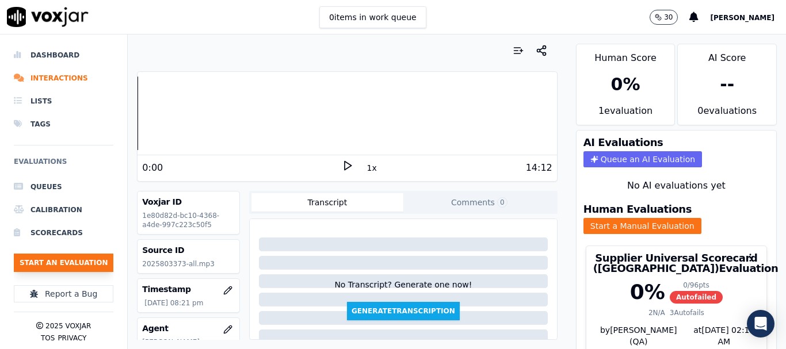
click at [93, 261] on button "Start an Evaluation" at bounding box center [64, 263] width 100 height 18
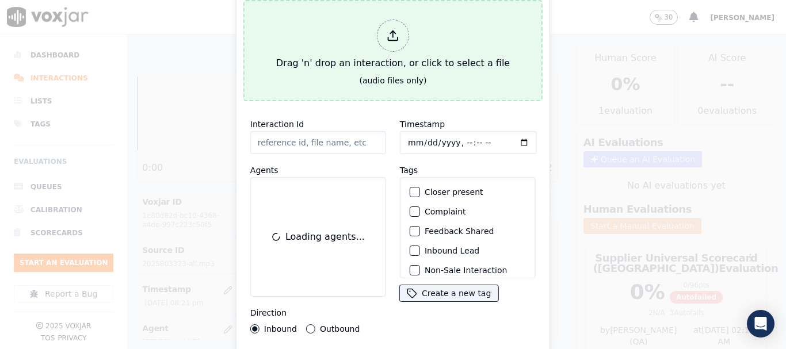
click at [312, 49] on div "Drag 'n' drop an interaction, or click to select a file" at bounding box center [393, 45] width 243 height 60
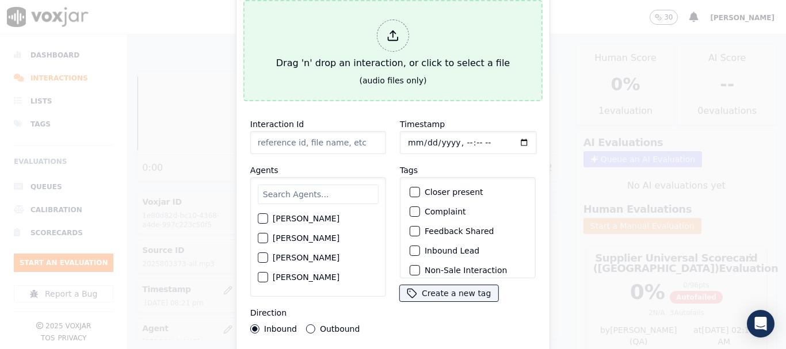
type input "20250911-134033_7175428474-all.mp3"
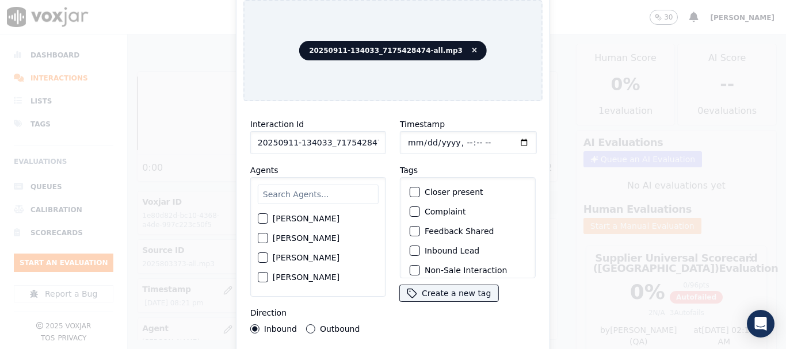
click at [288, 190] on input "text" at bounding box center [318, 195] width 121 height 20
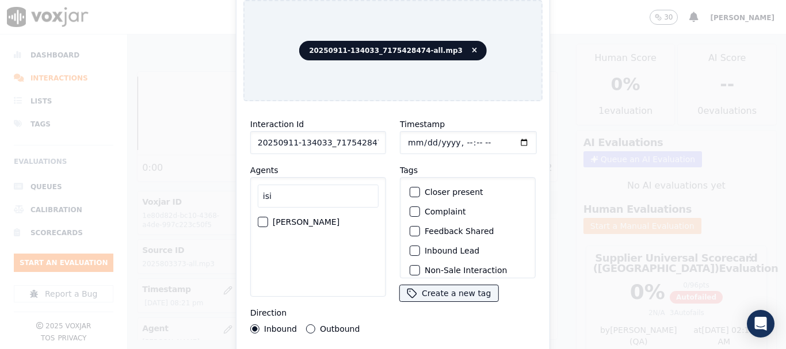
type input "isi"
click at [299, 218] on label "[PERSON_NAME]" at bounding box center [306, 222] width 67 height 8
click at [268, 217] on button "[PERSON_NAME]" at bounding box center [263, 222] width 10 height 10
click at [410, 135] on input "Timestamp" at bounding box center [468, 142] width 137 height 23
type input "[DATE]T20:50"
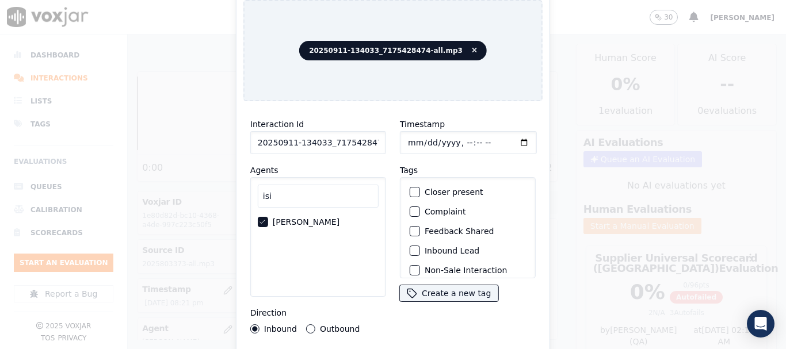
scroll to position [101, 0]
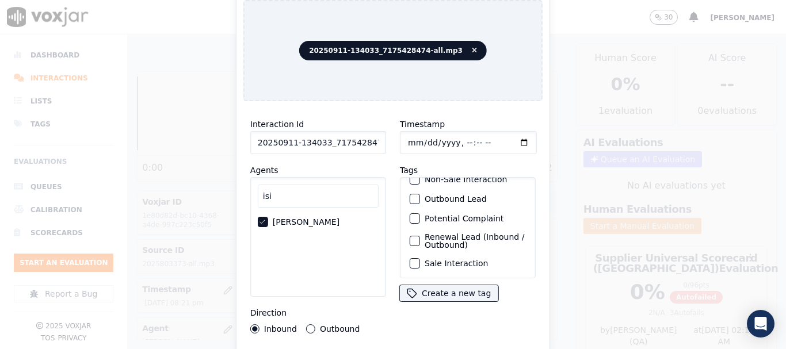
click at [461, 259] on label "Sale Interaction" at bounding box center [456, 263] width 63 height 8
click at [420, 258] on button "Sale Interaction" at bounding box center [415, 263] width 10 height 10
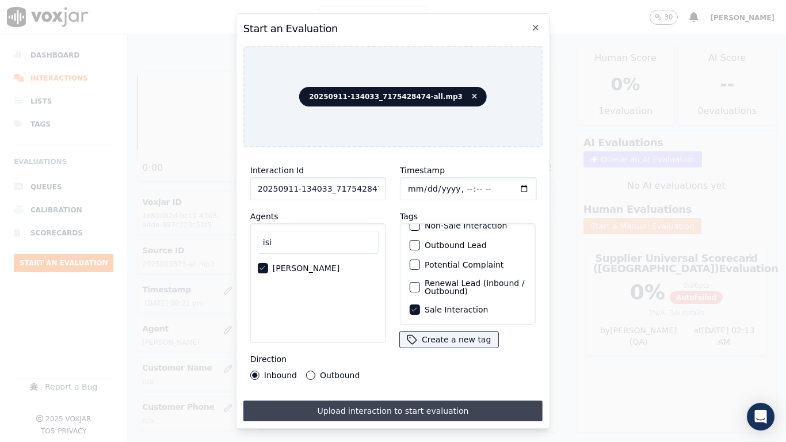
click at [442, 349] on button "Upload interaction to start evaluation" at bounding box center [392, 410] width 299 height 21
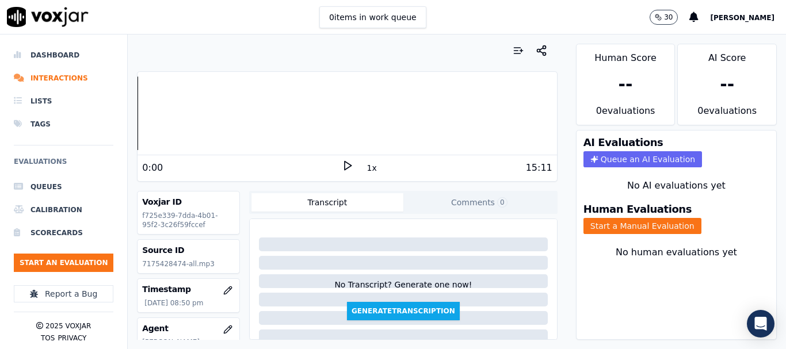
scroll to position [115, 0]
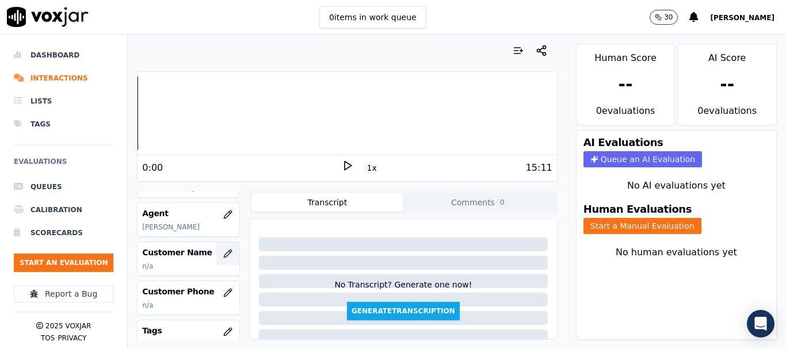
click at [224, 257] on icon "button" at bounding box center [227, 253] width 7 height 7
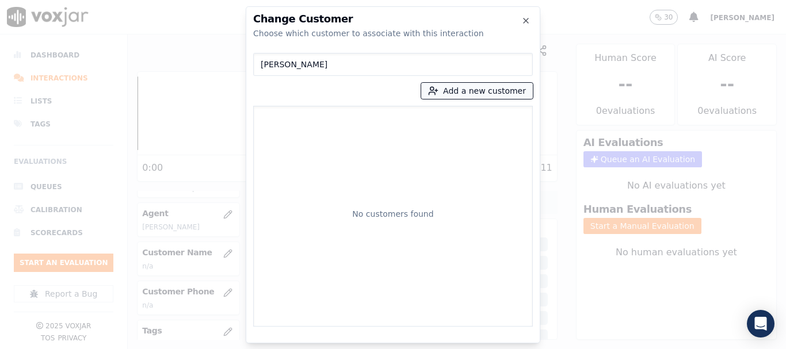
type input "[PERSON_NAME]"
click at [449, 89] on button "Add a new customer" at bounding box center [477, 91] width 112 height 16
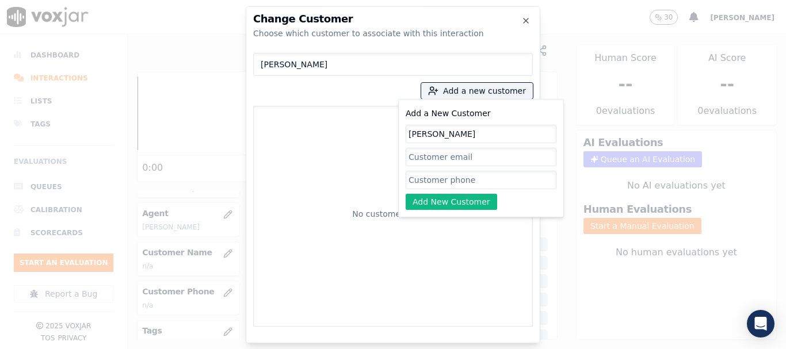
type input "[PERSON_NAME]"
click at [492, 186] on input "Add a New Customer" at bounding box center [481, 180] width 151 height 18
paste input "7175428474"
type input "7175428474"
click at [434, 202] on button "Add New Customer" at bounding box center [451, 202] width 91 height 16
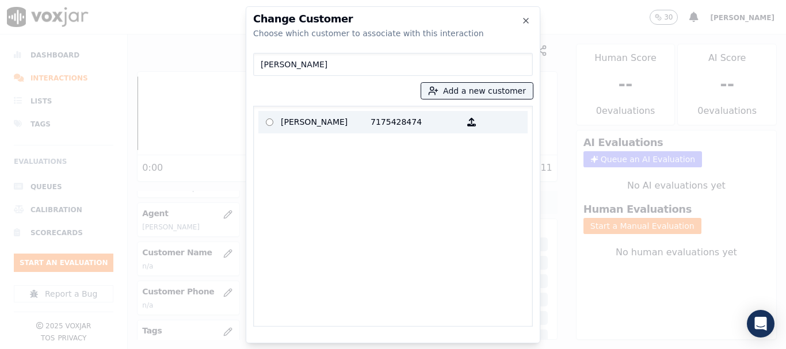
click at [322, 120] on p "[PERSON_NAME]" at bounding box center [326, 122] width 90 height 18
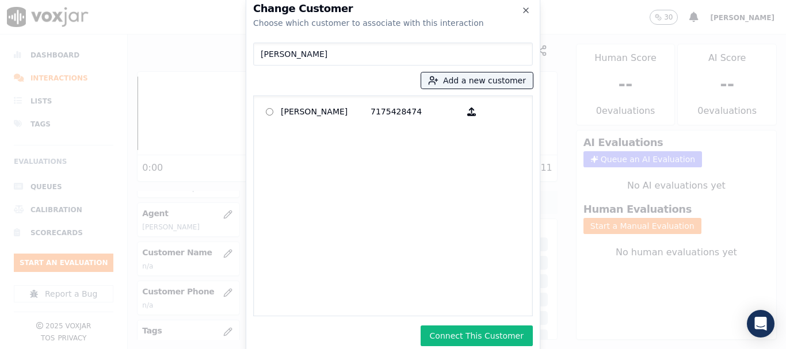
click at [523, 334] on button "Connect This Customer" at bounding box center [477, 336] width 112 height 21
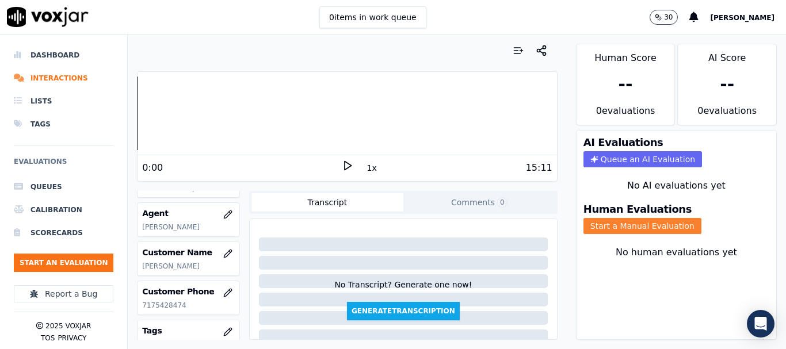
click at [625, 223] on button "Start a Manual Evaluation" at bounding box center [642, 226] width 118 height 16
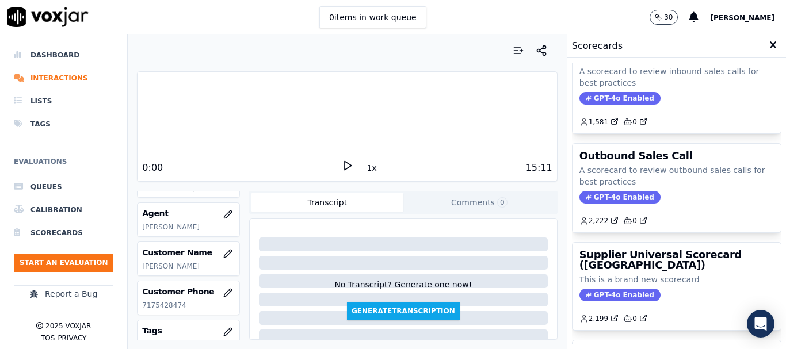
click at [652, 269] on h3 "Supplier Universal Scorecard ([GEOGRAPHIC_DATA])" at bounding box center [676, 260] width 194 height 21
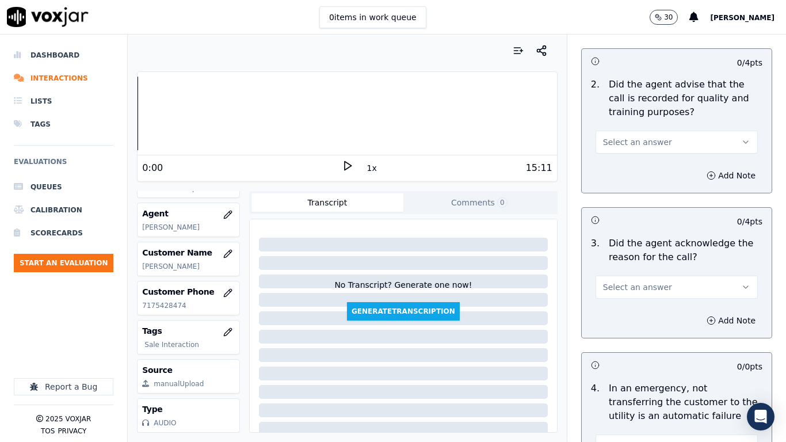
scroll to position [173, 0]
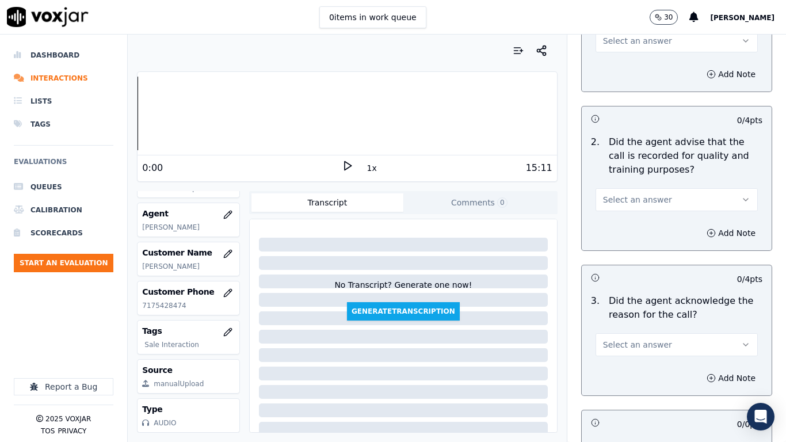
click at [644, 41] on span "Select an answer" at bounding box center [637, 41] width 69 height 12
click at [646, 62] on div "Yes" at bounding box center [655, 67] width 140 height 18
click at [658, 195] on button "Select an answer" at bounding box center [676, 199] width 162 height 23
drag, startPoint x: 629, startPoint y: 227, endPoint x: 648, endPoint y: 303, distance: 78.3
click at [628, 228] on div "Yes" at bounding box center [655, 225] width 140 height 18
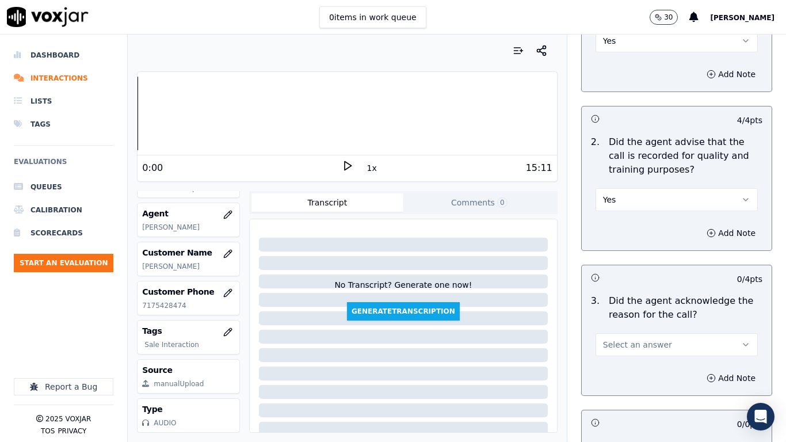
click at [632, 341] on span "Select an answer" at bounding box center [637, 345] width 69 height 12
click at [622, 349] on div "Yes" at bounding box center [655, 370] width 140 height 18
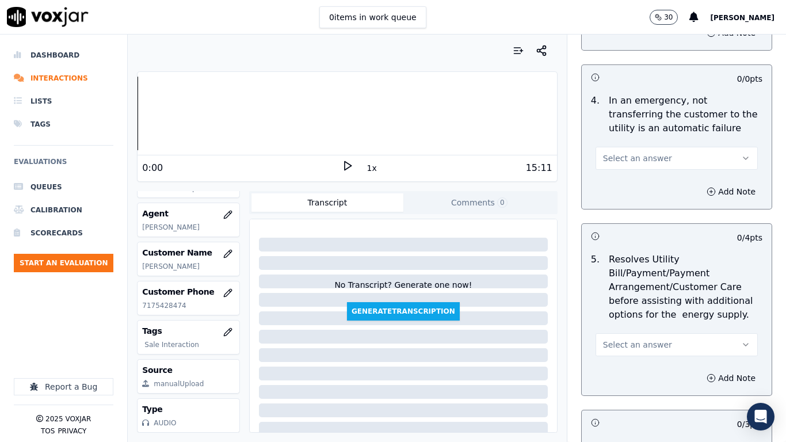
click at [651, 155] on button "Select an answer" at bounding box center [676, 158] width 162 height 23
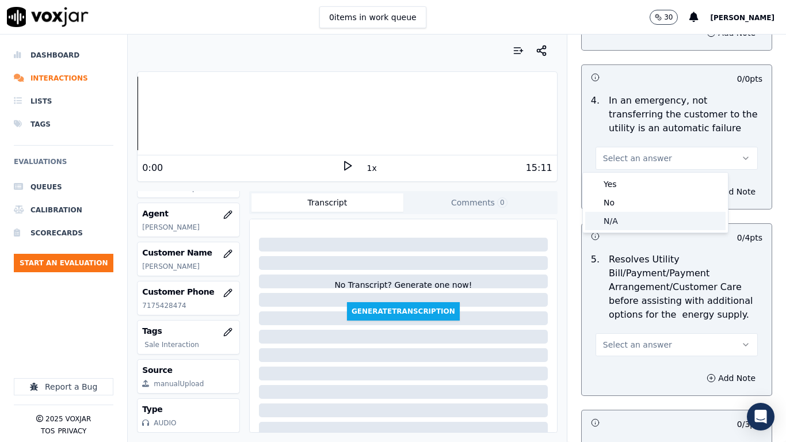
click at [645, 224] on div "N/A" at bounding box center [655, 221] width 140 height 18
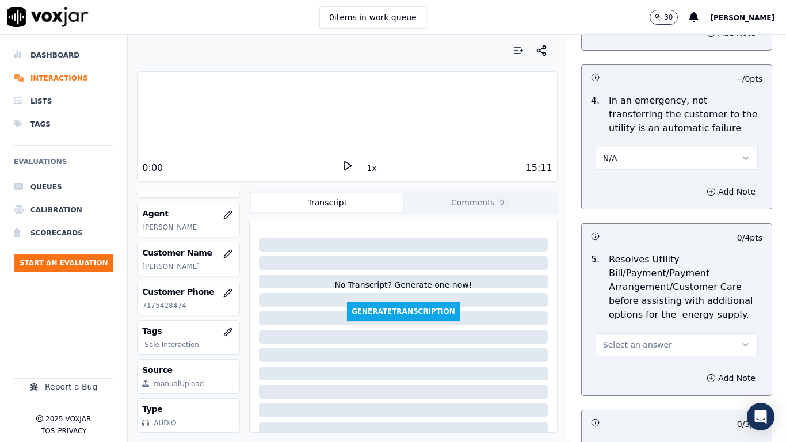
click at [637, 345] on span "Select an answer" at bounding box center [637, 345] width 69 height 12
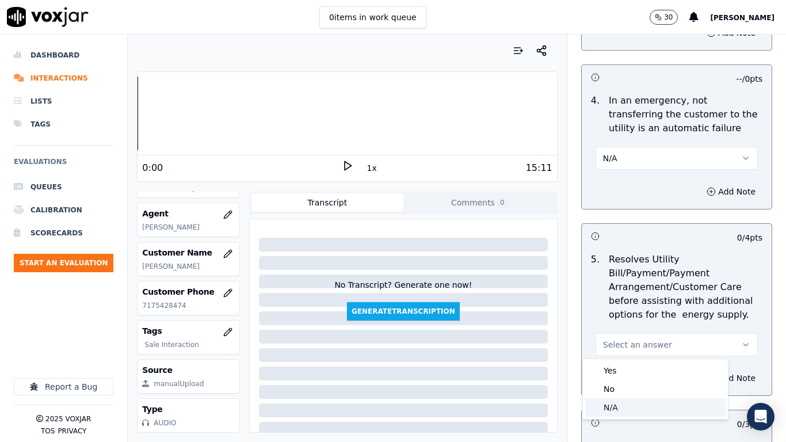
click at [636, 349] on div "N/A" at bounding box center [655, 407] width 140 height 18
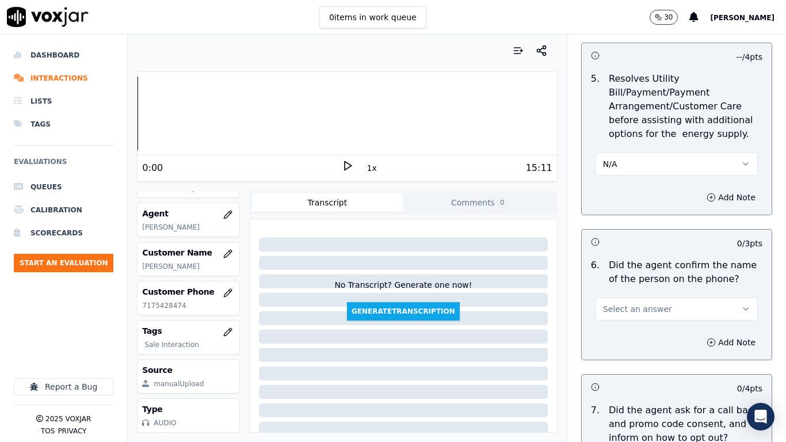
scroll to position [920, 0]
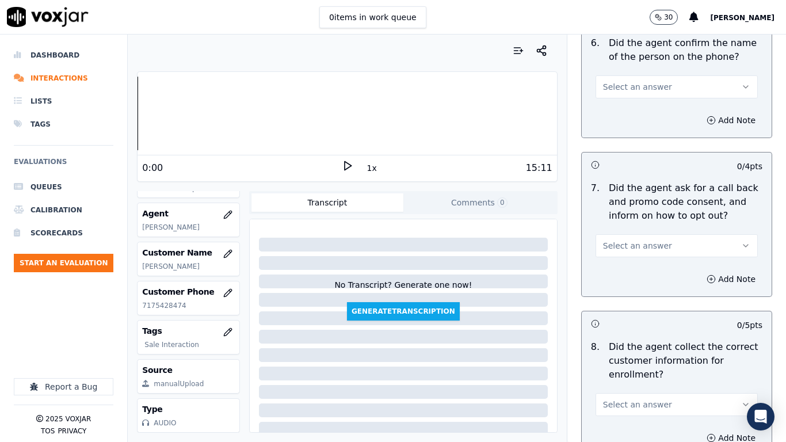
click at [622, 87] on span "Select an answer" at bounding box center [637, 87] width 69 height 12
drag, startPoint x: 631, startPoint y: 112, endPoint x: 648, endPoint y: 192, distance: 82.2
click at [631, 111] on div "Yes" at bounding box center [655, 113] width 140 height 18
drag, startPoint x: 650, startPoint y: 243, endPoint x: 649, endPoint y: 254, distance: 11.6
click at [649, 245] on button "Select an answer" at bounding box center [676, 245] width 162 height 23
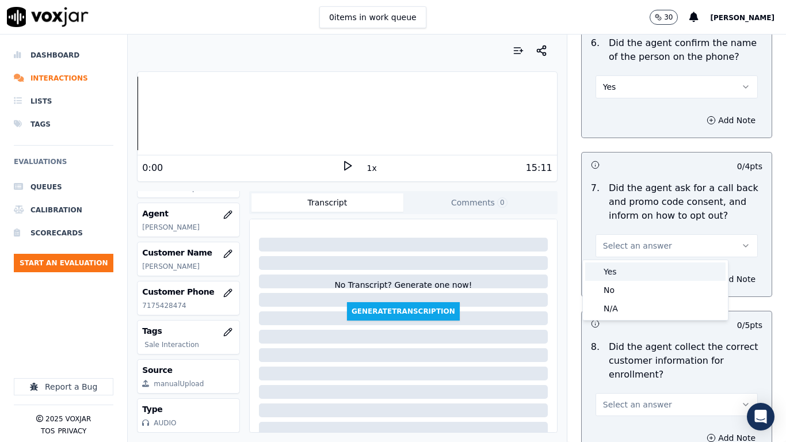
drag, startPoint x: 649, startPoint y: 266, endPoint x: 659, endPoint y: 286, distance: 21.9
click at [649, 267] on div "Yes" at bounding box center [655, 271] width 140 height 18
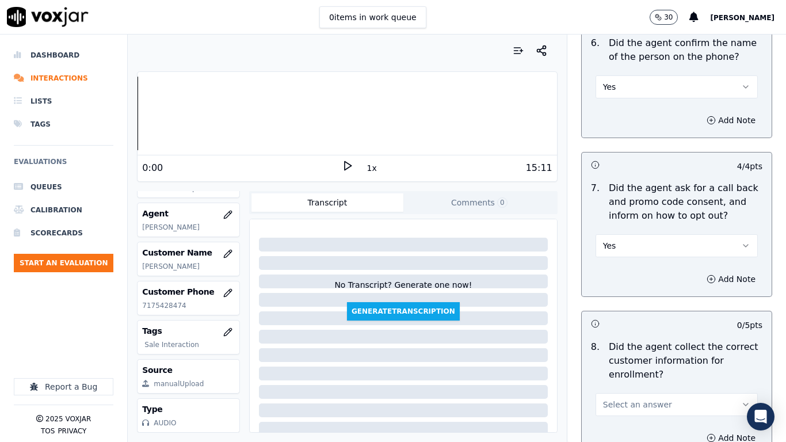
scroll to position [1266, 0]
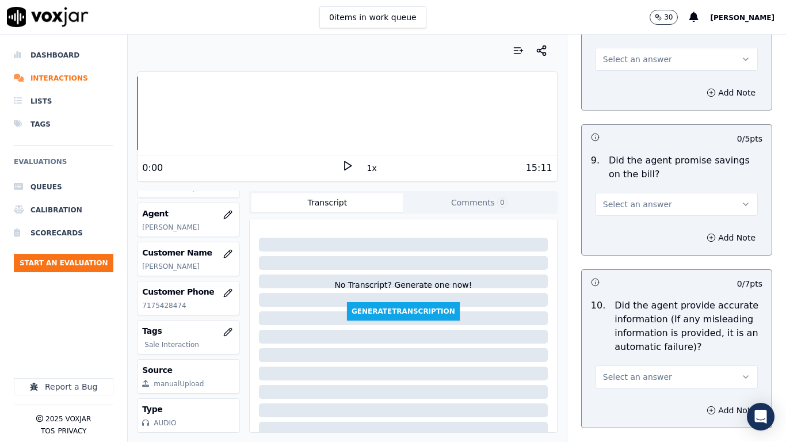
click at [634, 62] on span "Select an answer" at bounding box center [637, 59] width 69 height 12
click at [635, 86] on div "Yes" at bounding box center [655, 85] width 140 height 18
click at [644, 200] on span "Select an answer" at bounding box center [637, 204] width 69 height 12
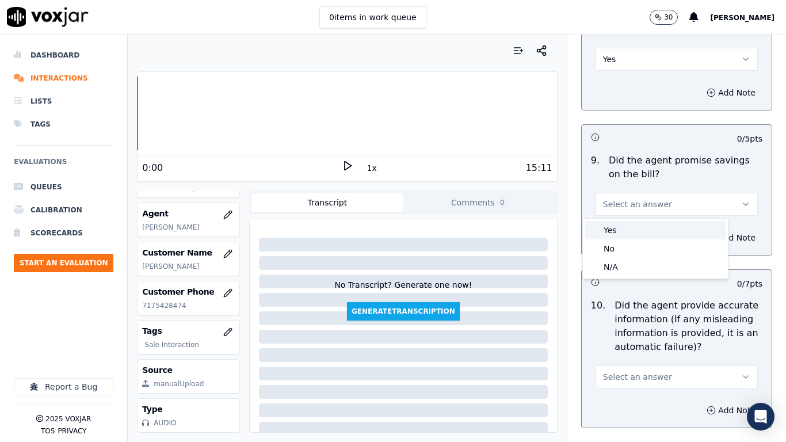
click at [644, 229] on div "Yes" at bounding box center [655, 230] width 140 height 18
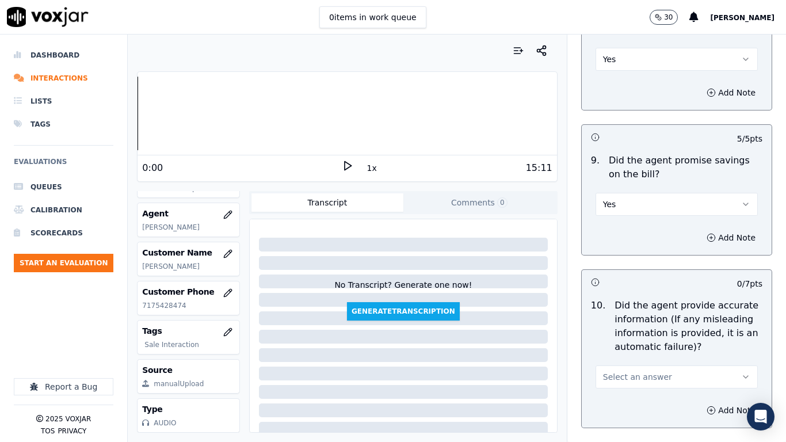
drag, startPoint x: 646, startPoint y: 377, endPoint x: 633, endPoint y: 400, distance: 26.0
click at [645, 349] on span "Select an answer" at bounding box center [637, 377] width 69 height 12
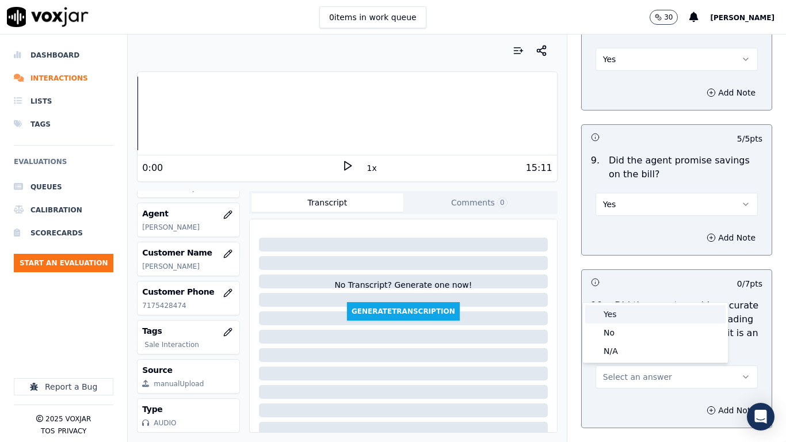
drag, startPoint x: 632, startPoint y: 312, endPoint x: 637, endPoint y: 326, distance: 15.0
click at [631, 316] on div "Yes" at bounding box center [655, 314] width 140 height 18
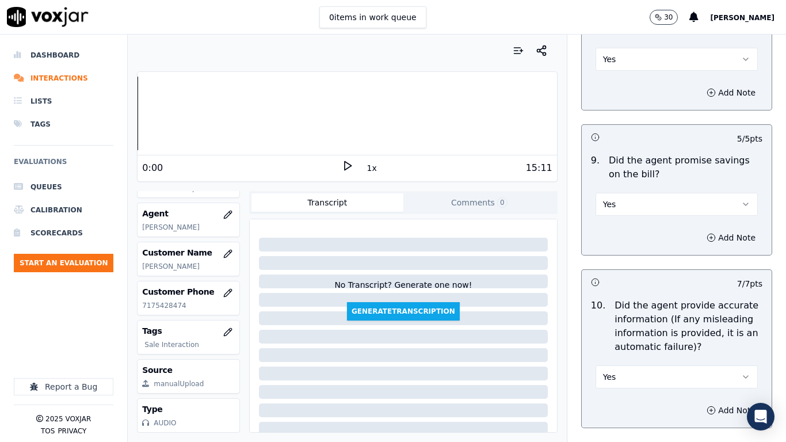
scroll to position [1668, 0]
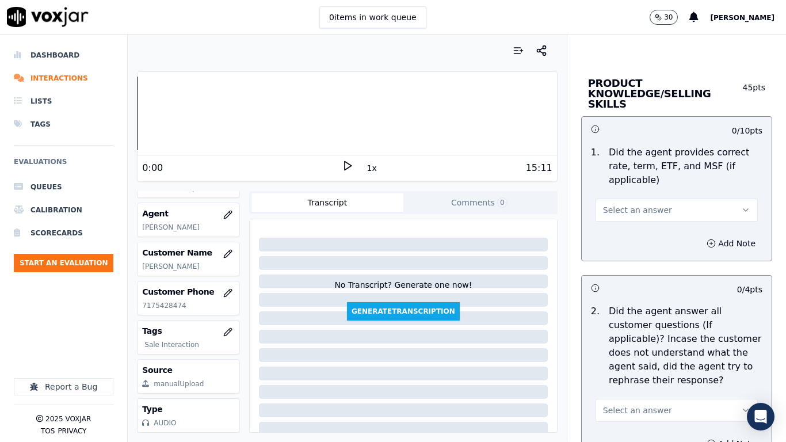
click at [639, 204] on span "Select an answer" at bounding box center [637, 210] width 69 height 12
click at [639, 230] on div "Yes" at bounding box center [655, 225] width 140 height 18
click at [655, 349] on button "Select an answer" at bounding box center [676, 410] width 162 height 23
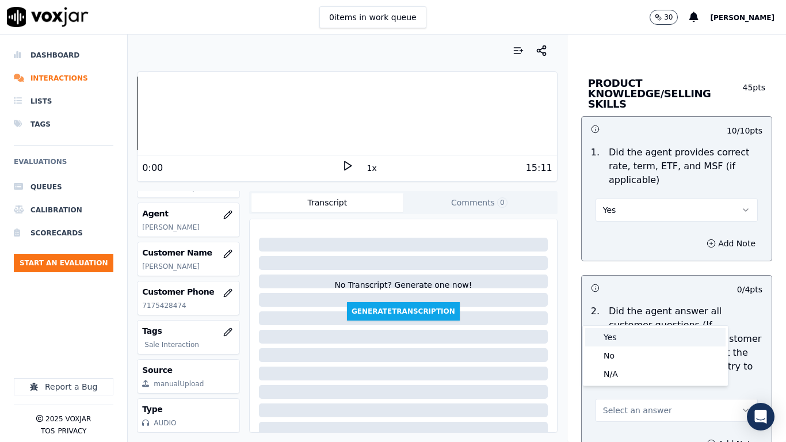
click at [620, 335] on div "Yes" at bounding box center [655, 337] width 140 height 18
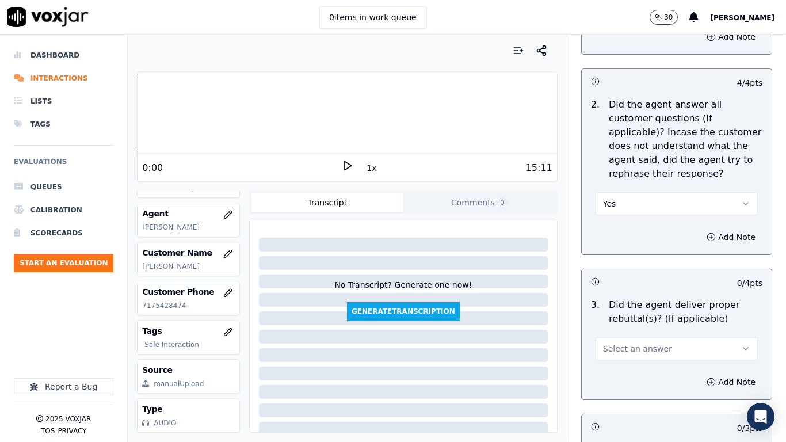
scroll to position [2071, 0]
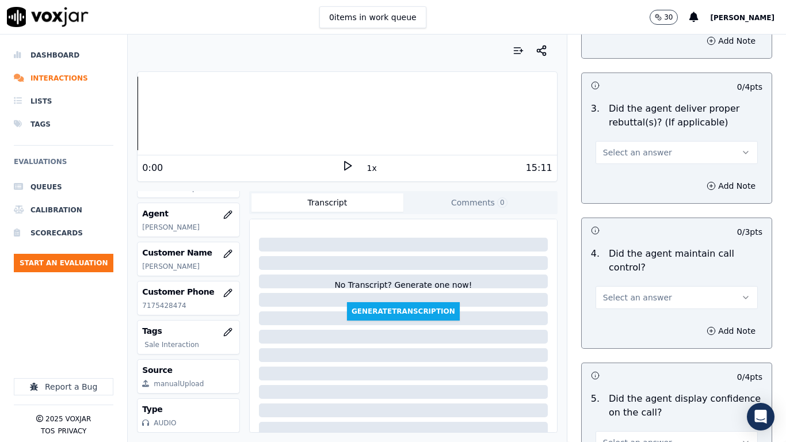
click at [639, 141] on button "Select an answer" at bounding box center [676, 152] width 162 height 23
click at [633, 165] on div "Yes" at bounding box center [655, 168] width 140 height 18
click at [629, 292] on span "Select an answer" at bounding box center [637, 298] width 69 height 12
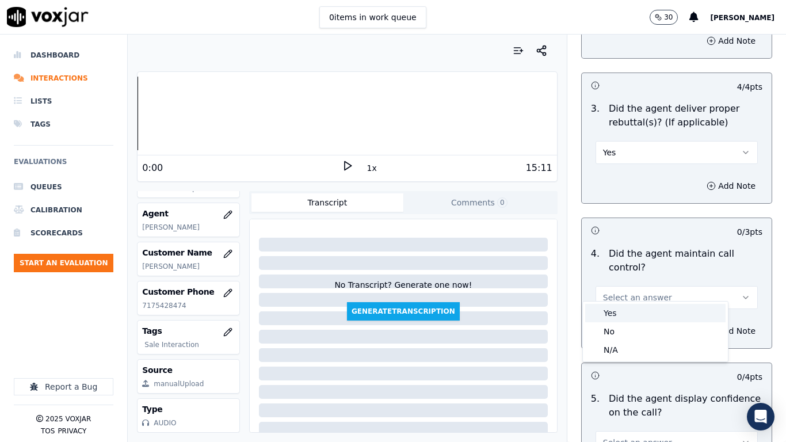
click at [622, 318] on div "Yes" at bounding box center [655, 313] width 140 height 18
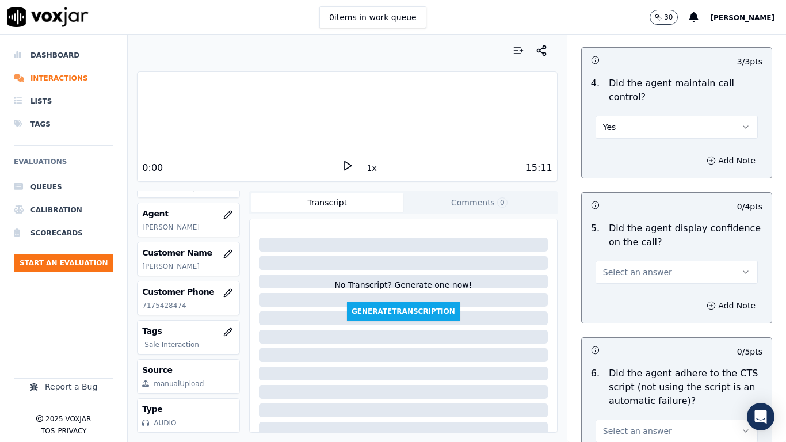
scroll to position [2416, 0]
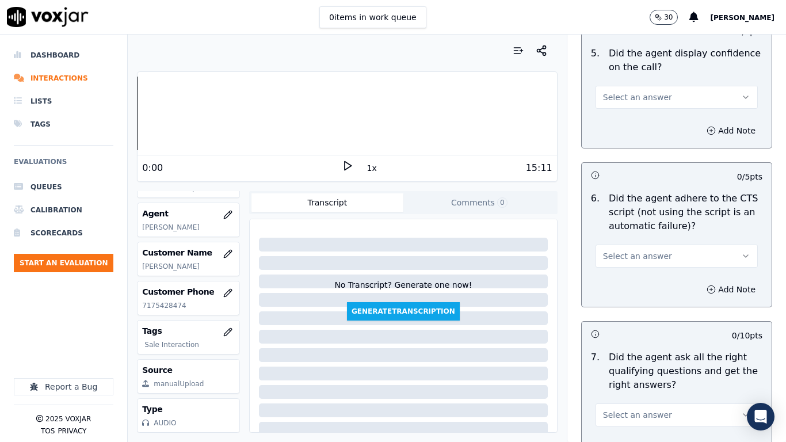
click at [633, 91] on span "Select an answer" at bounding box center [637, 97] width 69 height 12
click at [632, 114] on div "Yes" at bounding box center [655, 113] width 140 height 18
click at [657, 246] on button "Select an answer" at bounding box center [676, 255] width 162 height 23
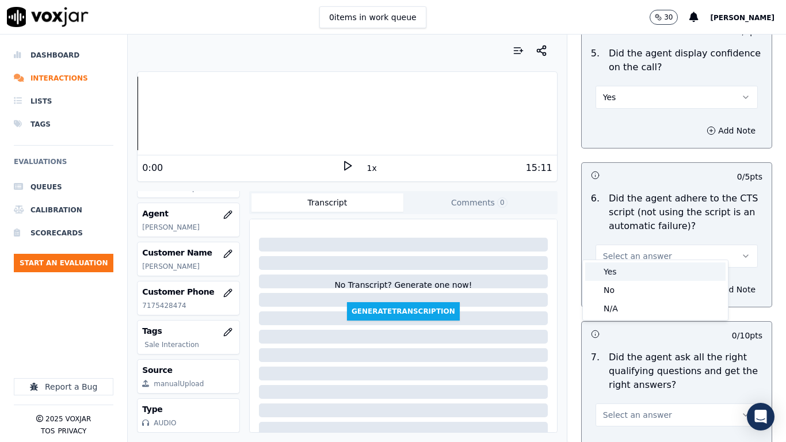
click at [655, 280] on div "Yes" at bounding box center [655, 271] width 140 height 18
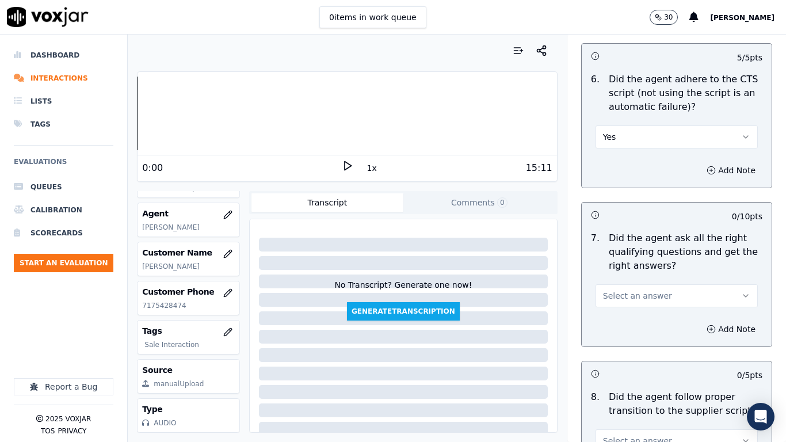
scroll to position [2819, 0]
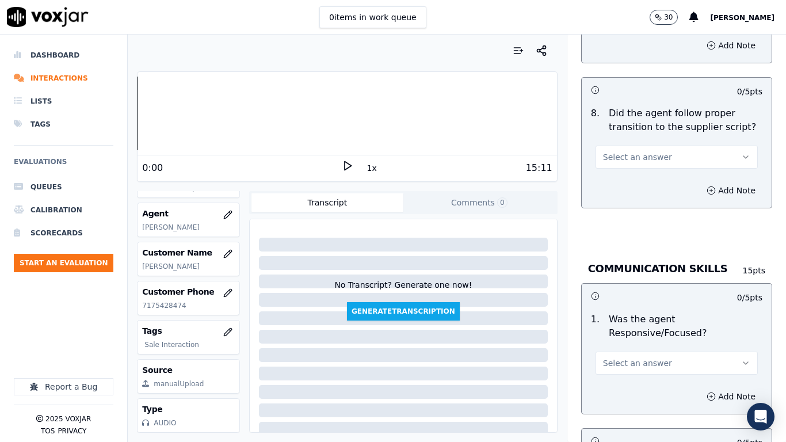
drag, startPoint x: 626, startPoint y: 146, endPoint x: 628, endPoint y: 154, distance: 7.6
click at [626, 151] on span "Select an answer" at bounding box center [637, 157] width 69 height 12
click at [631, 175] on div "Yes" at bounding box center [655, 172] width 140 height 18
drag, startPoint x: 640, startPoint y: 354, endPoint x: 639, endPoint y: 361, distance: 7.1
click at [640, 349] on span "Select an answer" at bounding box center [637, 363] width 69 height 12
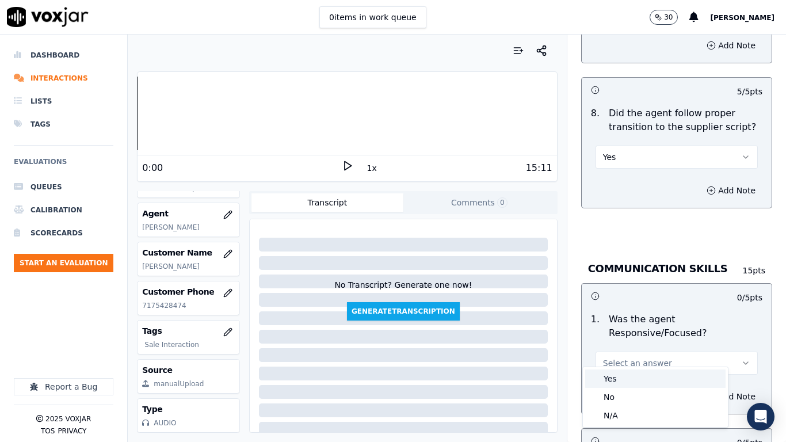
click at [633, 349] on div "Yes" at bounding box center [655, 378] width 140 height 18
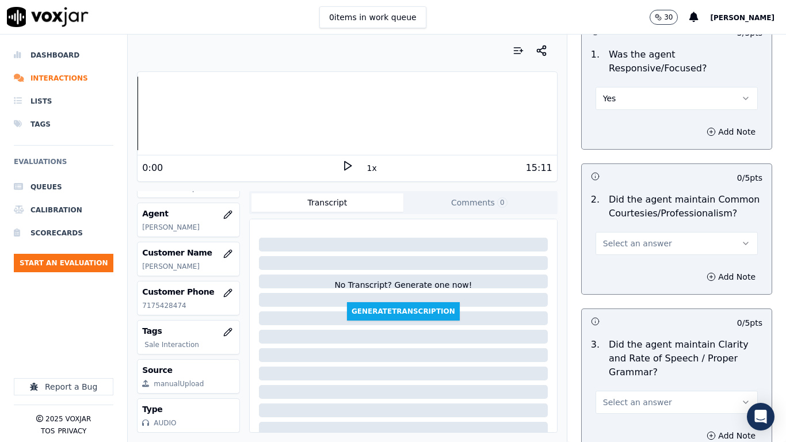
scroll to position [3183, 0]
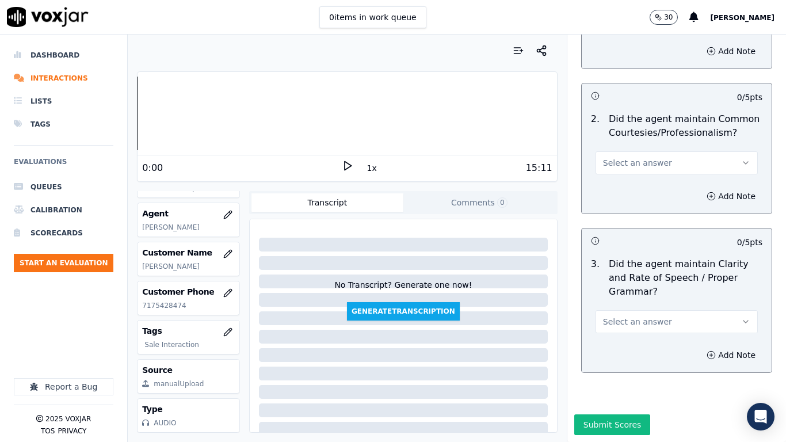
drag, startPoint x: 656, startPoint y: 129, endPoint x: 648, endPoint y: 142, distance: 15.3
click at [656, 151] on button "Select an answer" at bounding box center [676, 162] width 162 height 23
click at [640, 163] on div "Yes" at bounding box center [655, 159] width 140 height 18
click at [630, 316] on span "Select an answer" at bounding box center [637, 322] width 69 height 12
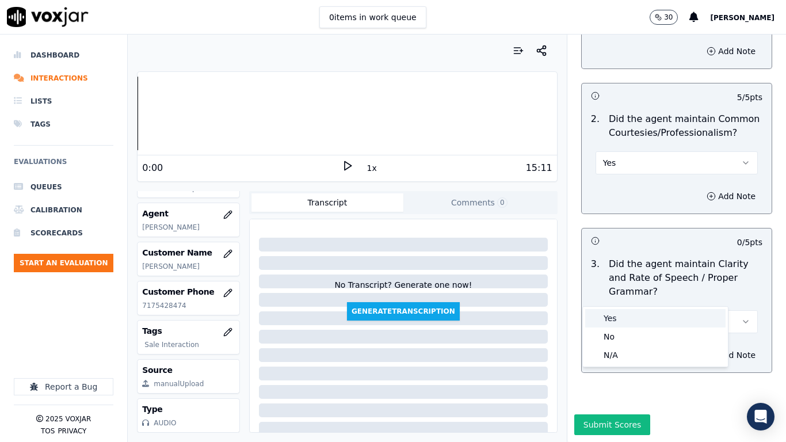
click at [623, 315] on div "Yes" at bounding box center [655, 318] width 140 height 18
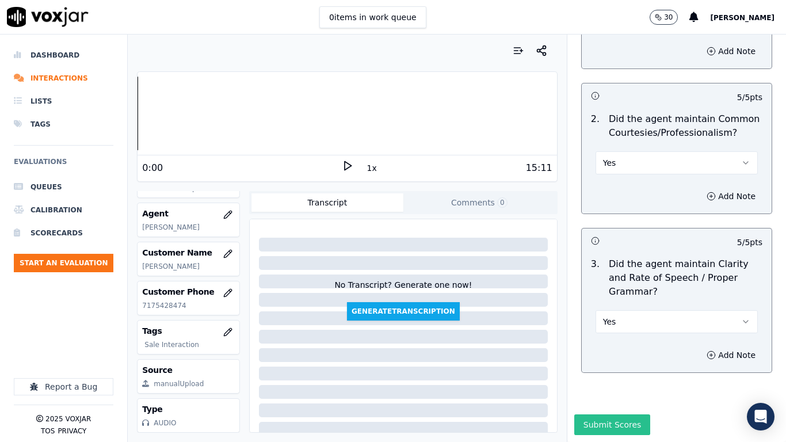
click at [595, 349] on button "Submit Scores" at bounding box center [612, 424] width 77 height 21
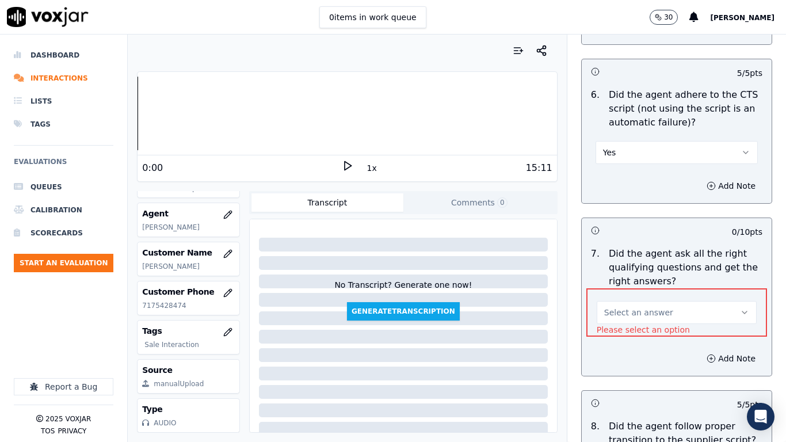
scroll to position [2485, 0]
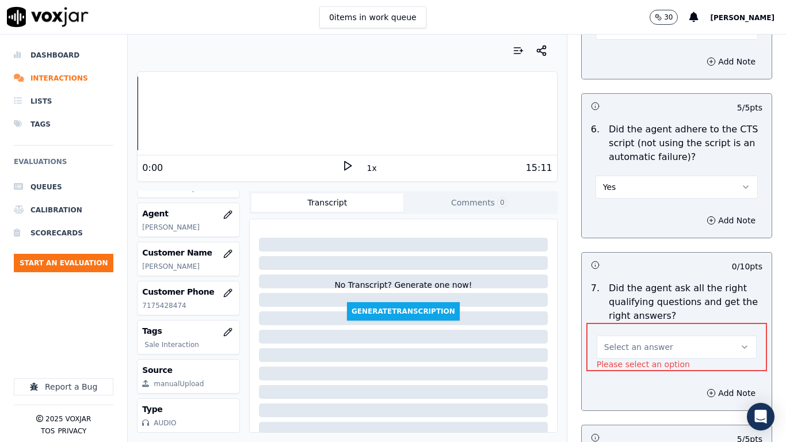
click at [643, 341] on span "Select an answer" at bounding box center [638, 347] width 69 height 12
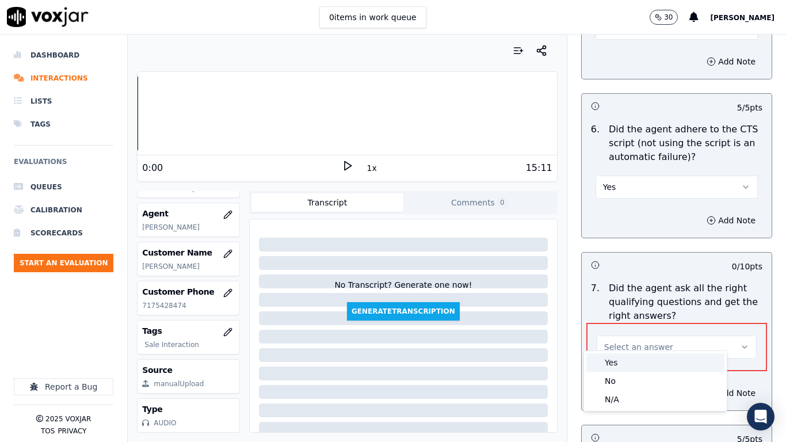
click at [640, 349] on div "Yes" at bounding box center [655, 362] width 138 height 18
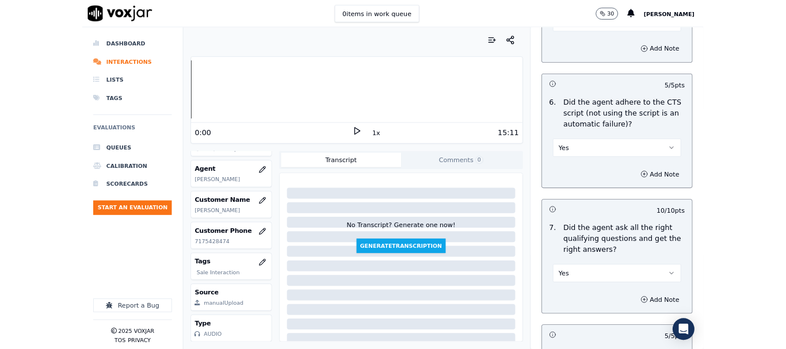
scroll to position [3183, 0]
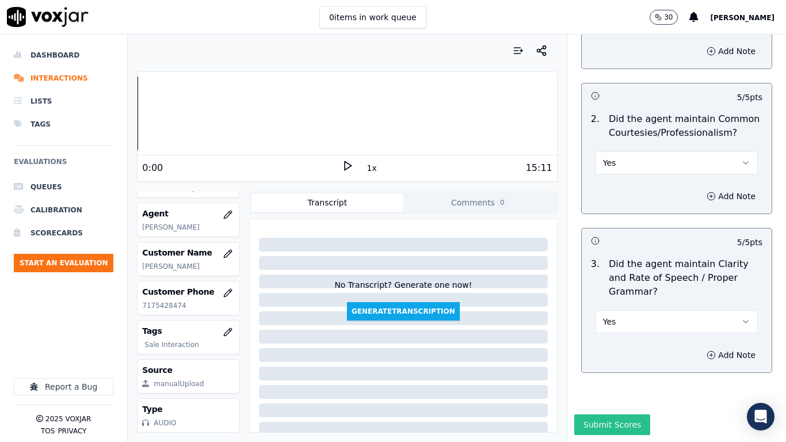
click at [617, 349] on button "Submit Scores" at bounding box center [612, 424] width 77 height 21
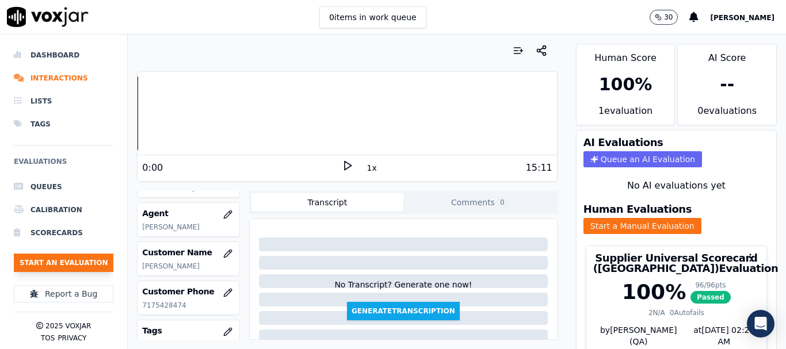
click at [71, 262] on button "Start an Evaluation" at bounding box center [64, 263] width 100 height 18
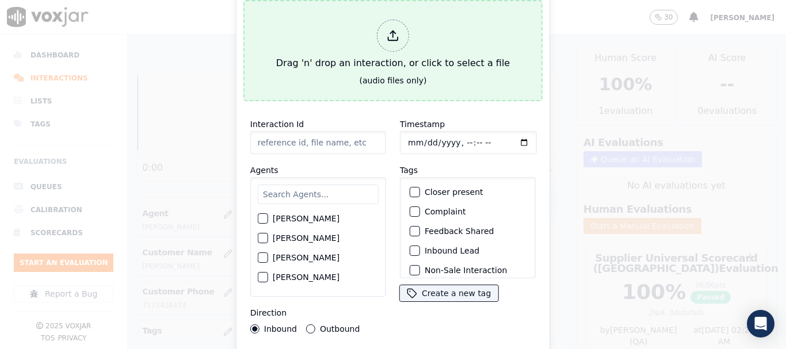
click at [330, 69] on div "Drag 'n' drop an interaction, or click to select a file" at bounding box center [393, 45] width 243 height 60
type input "20250911-125808_5512048003-all.mp3"
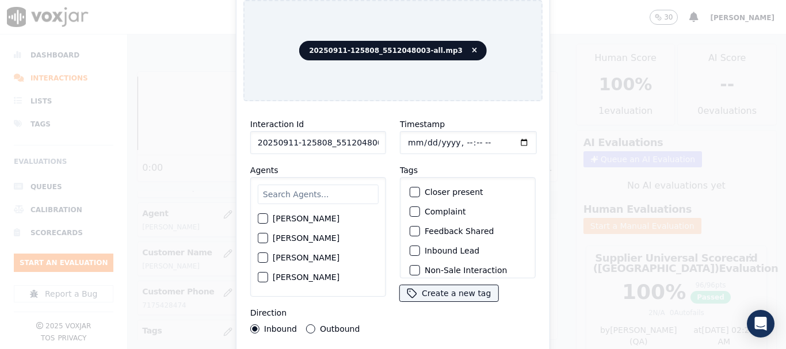
click at [293, 197] on input "text" at bounding box center [318, 195] width 121 height 20
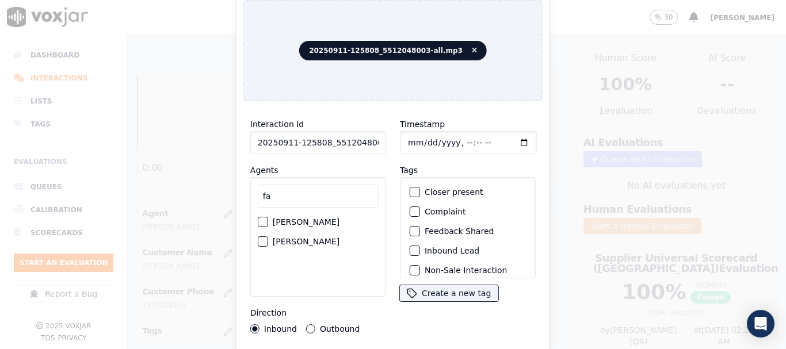
type input "fa"
click at [301, 238] on label "[PERSON_NAME]" at bounding box center [306, 242] width 67 height 8
click at [268, 236] on button "[PERSON_NAME]" at bounding box center [263, 241] width 10 height 10
click at [404, 136] on input "Timestamp" at bounding box center [468, 142] width 137 height 23
type input "[DATE]T21:00"
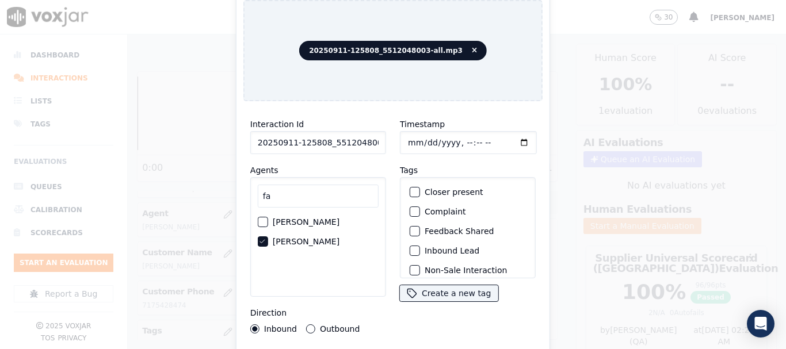
scroll to position [101, 0]
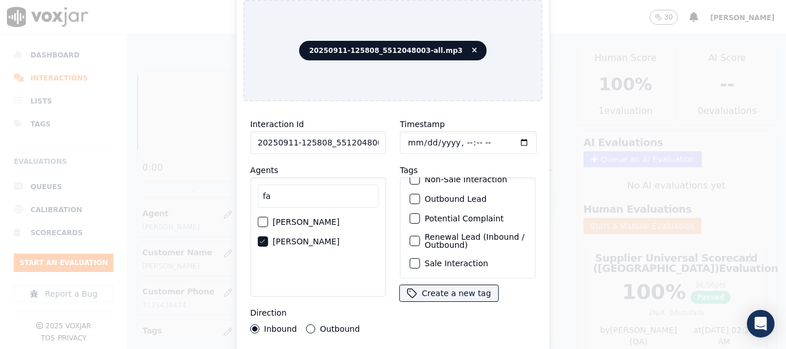
click at [465, 259] on label "Sale Interaction" at bounding box center [456, 263] width 63 height 8
click at [420, 258] on button "Sale Interaction" at bounding box center [415, 263] width 10 height 10
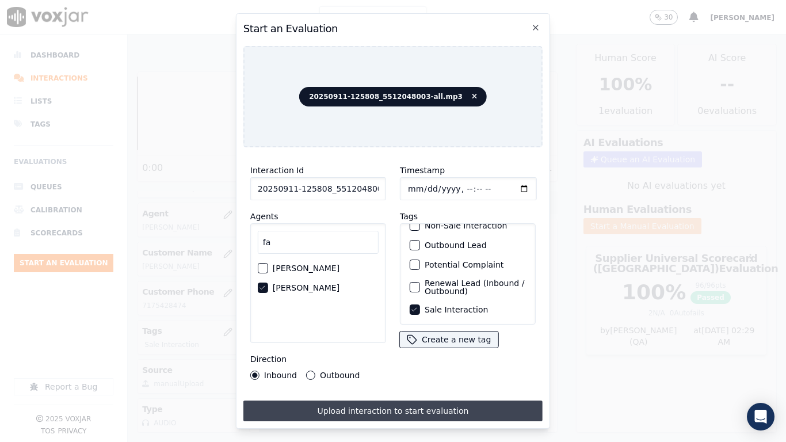
click at [458, 349] on button "Upload interaction to start evaluation" at bounding box center [392, 410] width 299 height 21
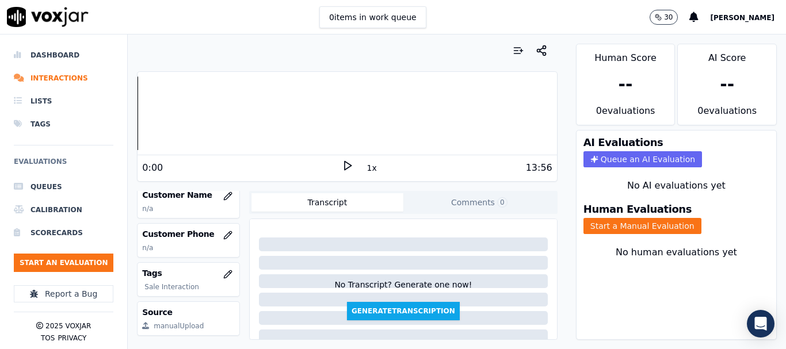
scroll to position [115, 0]
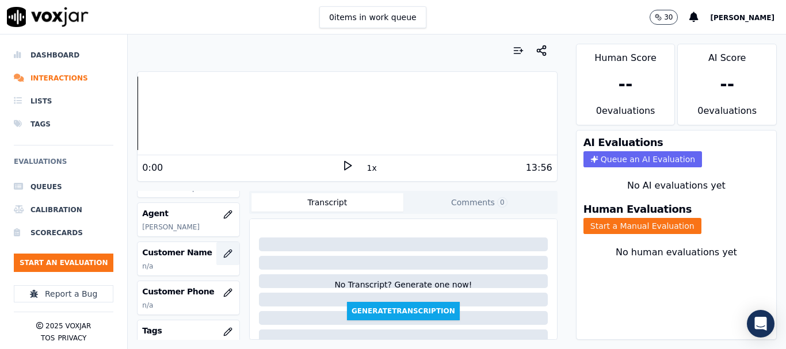
click at [223, 255] on icon "button" at bounding box center [227, 253] width 9 height 9
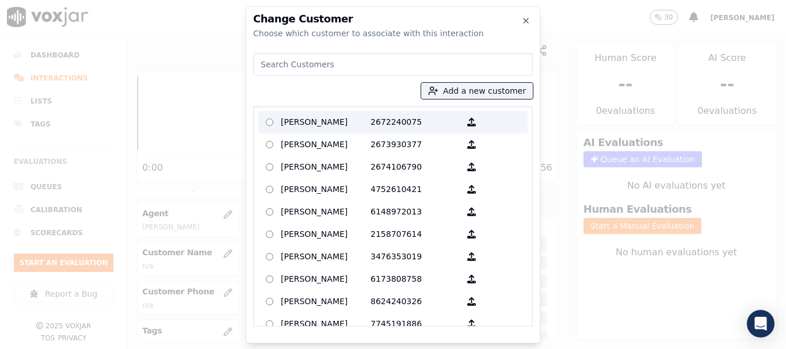
paste input "[PERSON_NAME]"
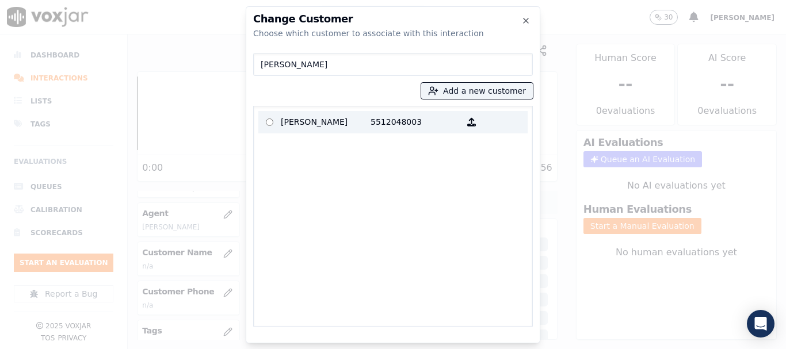
type input "[PERSON_NAME]"
click at [316, 121] on p "[PERSON_NAME]" at bounding box center [326, 122] width 90 height 18
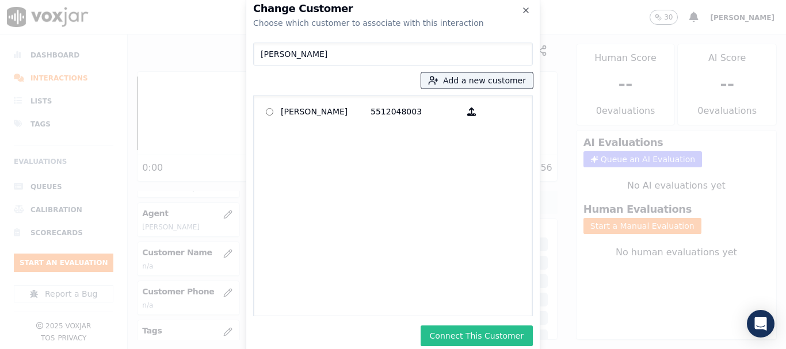
click at [511, 328] on button "Connect This Customer" at bounding box center [477, 336] width 112 height 21
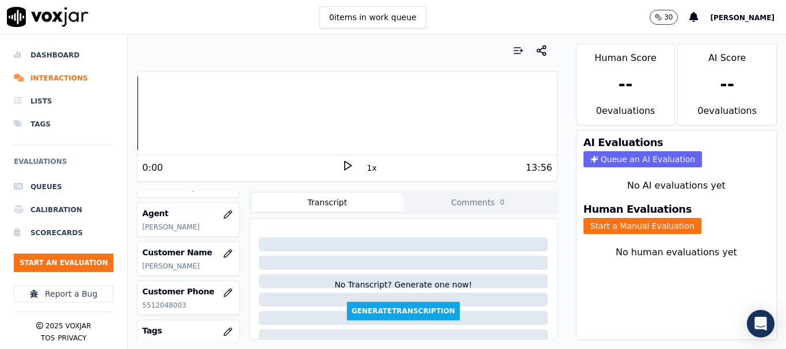
click at [633, 224] on button "Start a Manual Evaluation" at bounding box center [642, 226] width 118 height 16
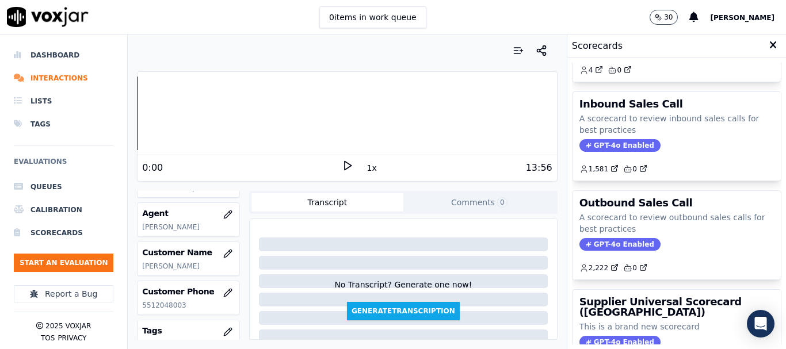
scroll to position [173, 0]
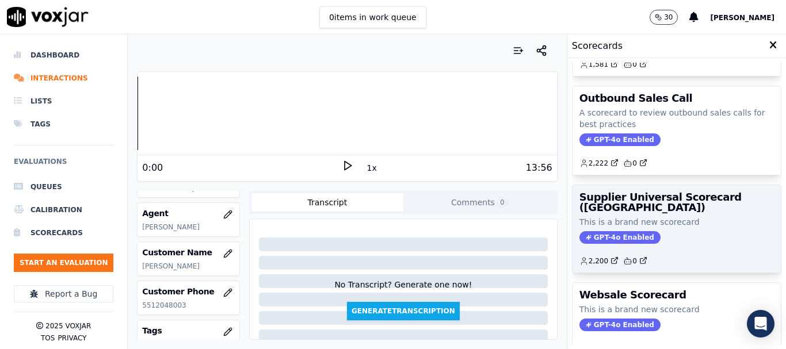
click at [640, 220] on p "This is a brand new scorecard" at bounding box center [676, 222] width 194 height 12
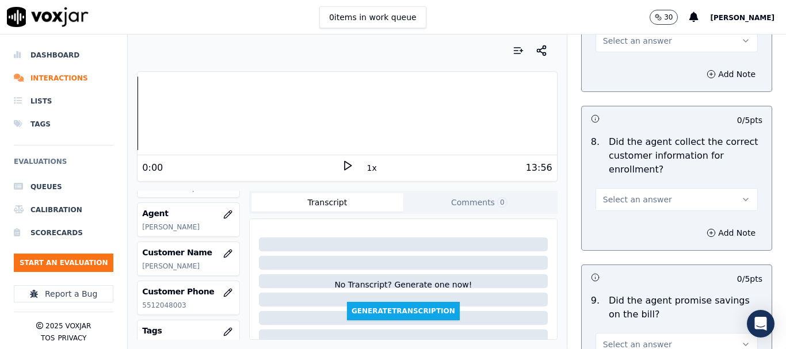
scroll to position [1141, 0]
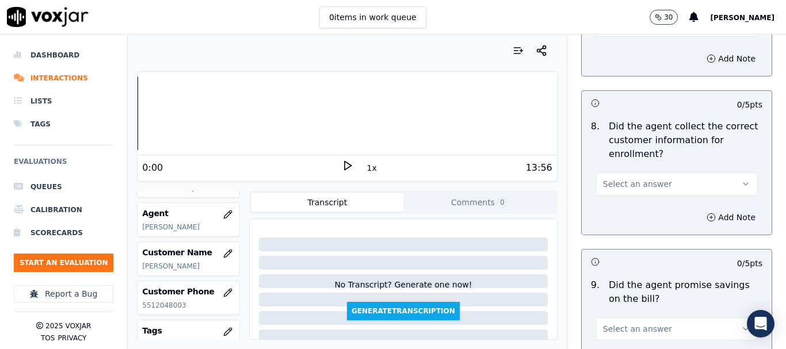
click at [641, 181] on span "Select an answer" at bounding box center [637, 184] width 69 height 12
click at [631, 224] on div "No" at bounding box center [655, 228] width 140 height 18
click at [706, 215] on icon "button" at bounding box center [710, 217] width 9 height 9
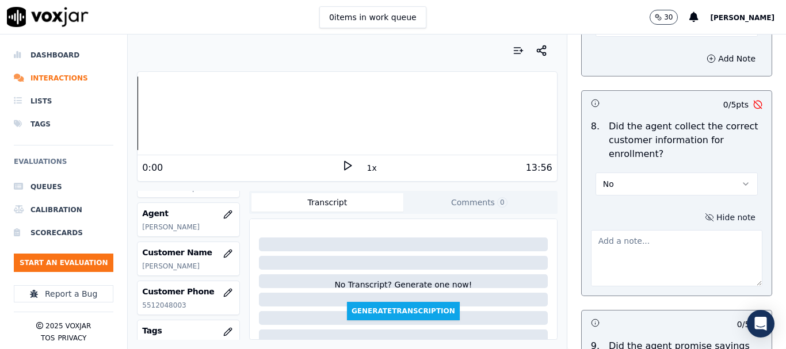
click at [617, 249] on textarea at bounding box center [676, 258] width 171 height 56
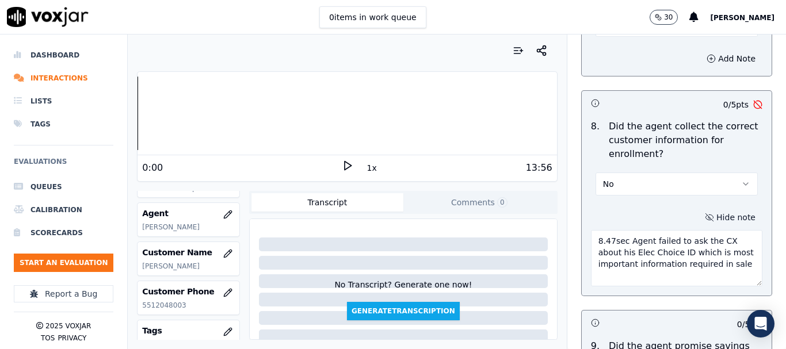
drag, startPoint x: 614, startPoint y: 244, endPoint x: 723, endPoint y: 262, distance: 109.6
click at [723, 262] on textarea "8.47sec Agent failed to ask the CX about his Elec Choice ID which is most impor…" at bounding box center [676, 258] width 171 height 56
paste textarea "The agent failed to ask the customer for their Electric Choice ID, which is a c…"
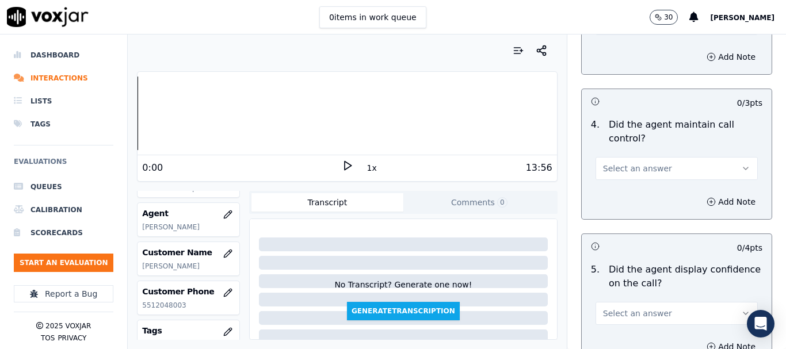
scroll to position [2229, 0]
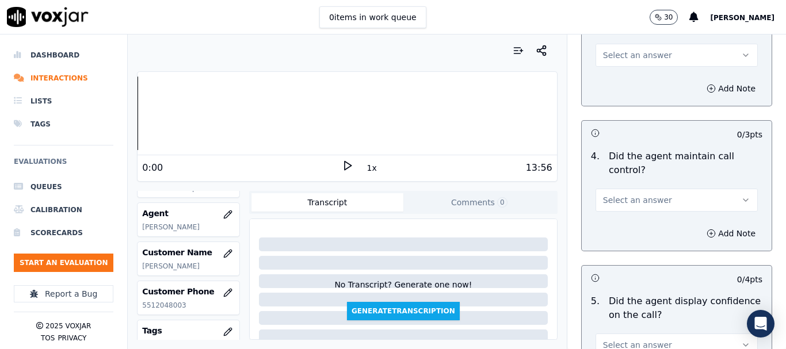
type textarea "8.47sec The agent failed to ask the customer for their Electric Choice ID, whic…"
click at [622, 194] on span "Select an answer" at bounding box center [637, 200] width 69 height 12
click at [633, 231] on div "No" at bounding box center [655, 234] width 140 height 18
click at [699, 225] on button "Add Note" at bounding box center [730, 233] width 63 height 16
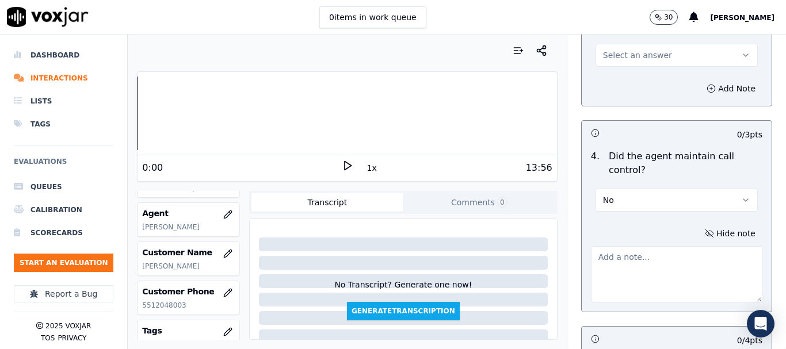
click at [622, 251] on textarea at bounding box center [676, 274] width 171 height 56
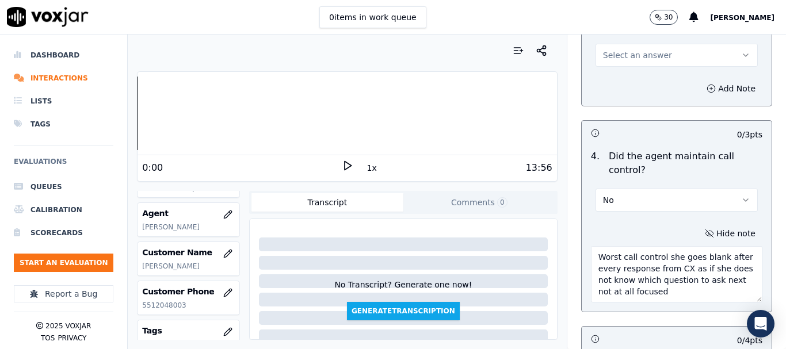
drag, startPoint x: 650, startPoint y: 282, endPoint x: 590, endPoint y: 148, distance: 147.0
click at [545, 228] on div "Your browser does not support the audio element. 0:00 1x 13:56 Voxjar ID da7676…" at bounding box center [457, 192] width 658 height 315
paste textarea "The agent demonstrated poor call control, frequently going silent after each cu…"
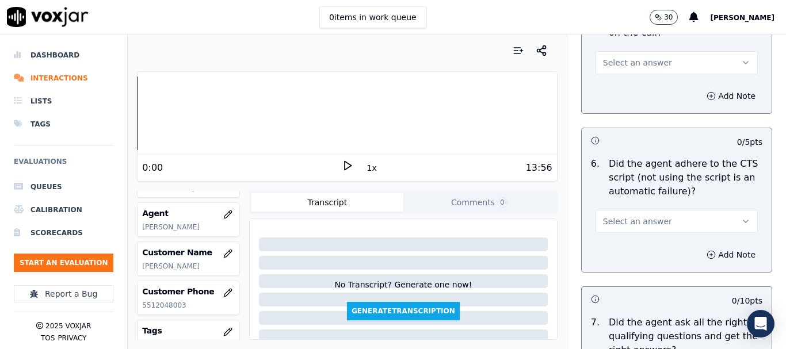
scroll to position [2574, 0]
type textarea "The agent demonstrated poor call control, frequently going silent after each cu…"
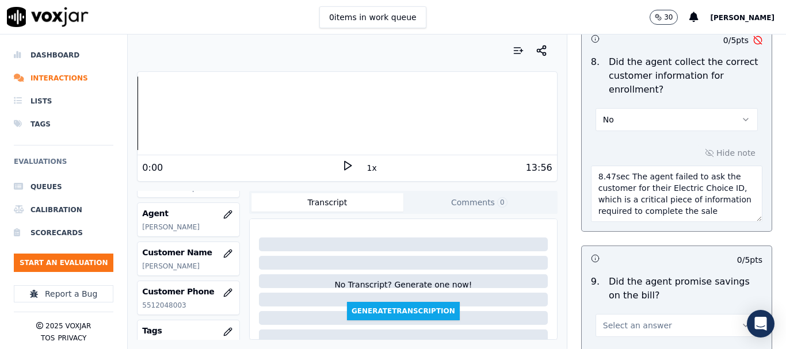
scroll to position [1194, 0]
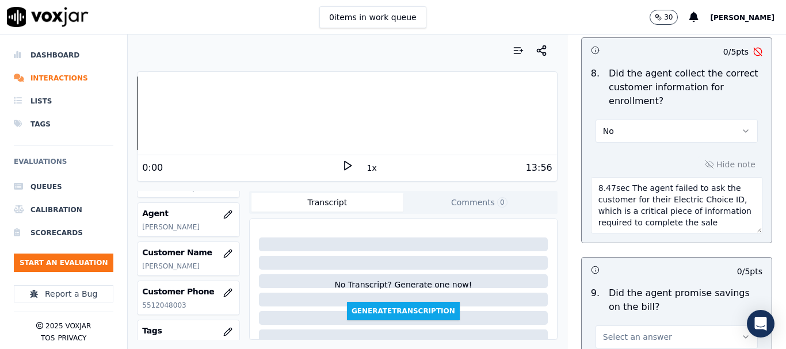
drag, startPoint x: 695, startPoint y: 223, endPoint x: 557, endPoint y: 186, distance: 143.0
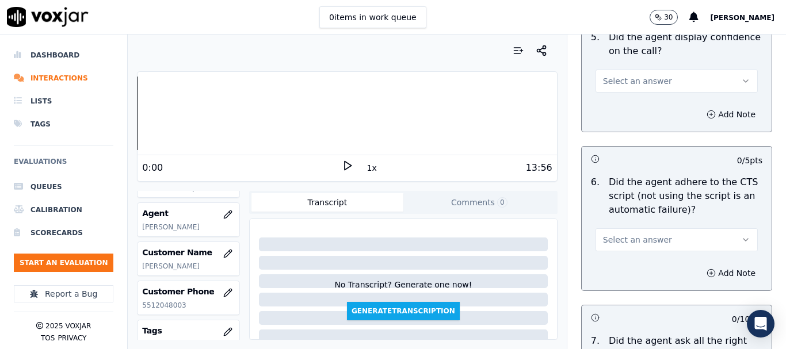
scroll to position [2574, 0]
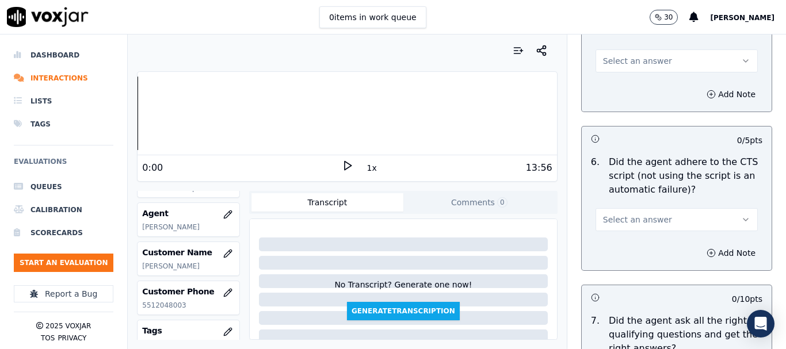
click at [632, 214] on span "Select an answer" at bounding box center [637, 220] width 69 height 12
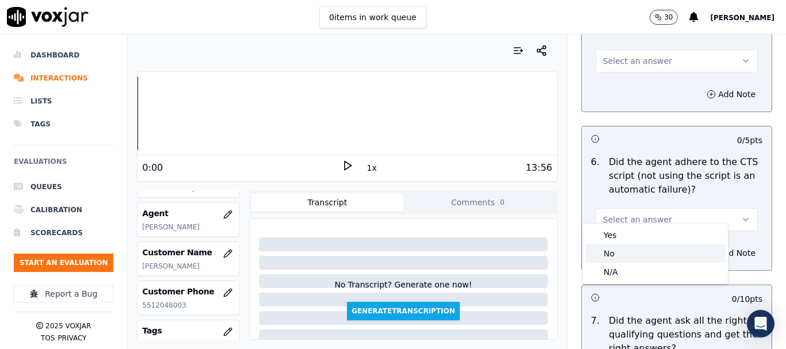
click at [633, 254] on div "No" at bounding box center [655, 253] width 140 height 18
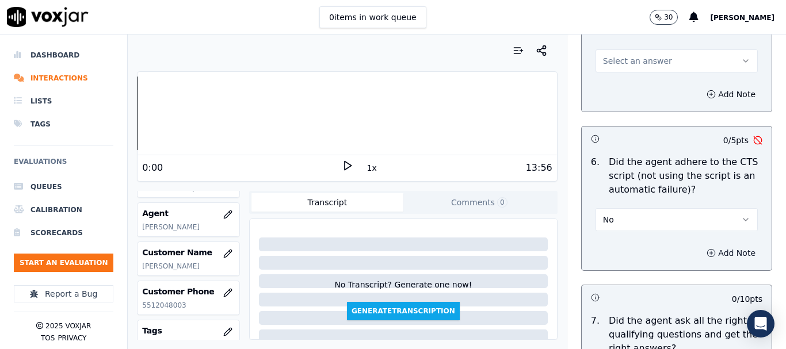
click at [706, 246] on button "Add Note" at bounding box center [730, 253] width 63 height 16
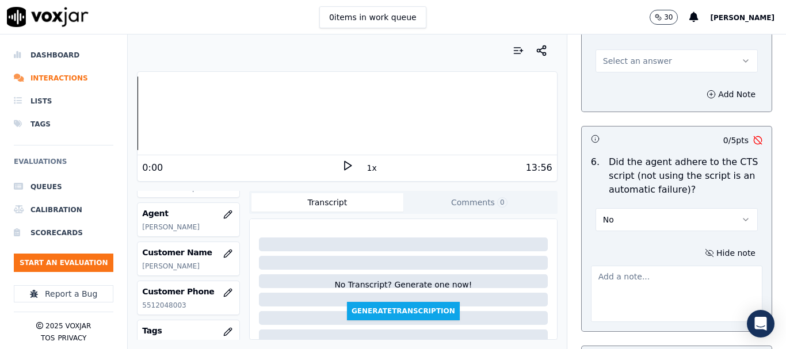
click at [622, 276] on textarea at bounding box center [676, 294] width 171 height 56
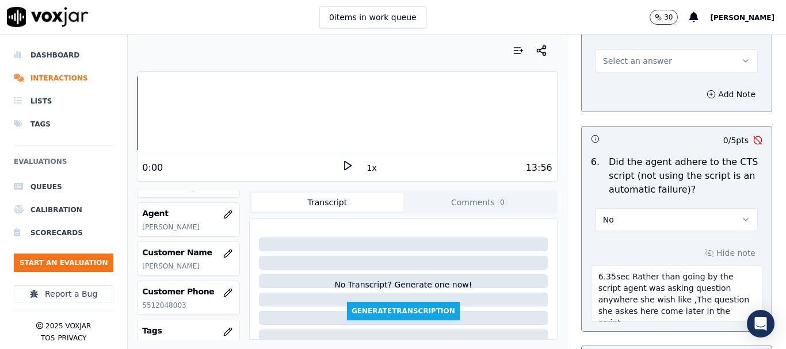
drag, startPoint x: 673, startPoint y: 299, endPoint x: 617, endPoint y: 264, distance: 65.9
click at [617, 266] on textarea "6.35sec Rather than going by the script agent was asking question anywhere she …" at bounding box center [676, 294] width 171 height 56
paste textarea "The agent did not follow the prescribed script flow and asked questions out of …"
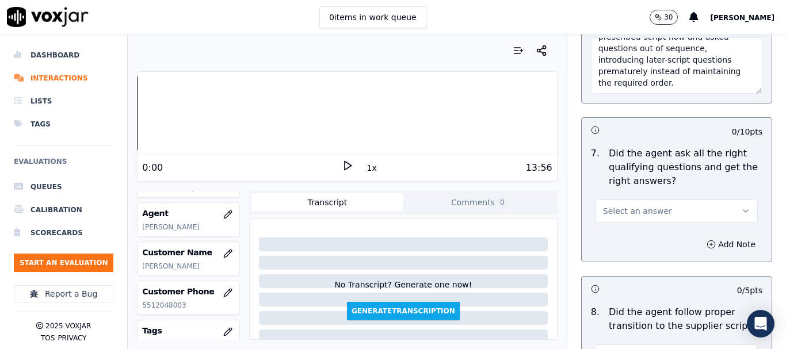
scroll to position [2804, 0]
click at [632, 204] on span "Select an answer" at bounding box center [637, 210] width 69 height 12
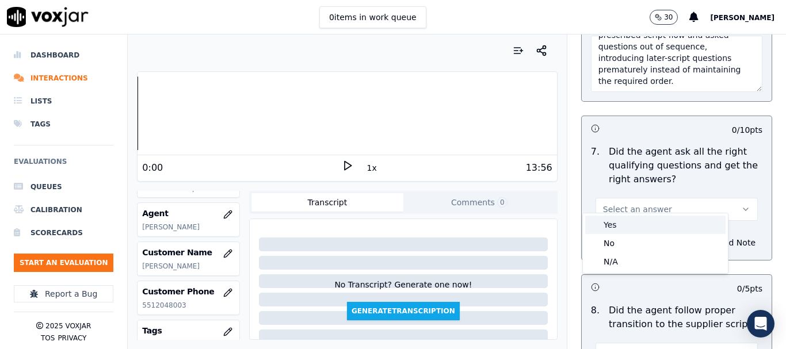
click at [632, 225] on div "Yes" at bounding box center [655, 225] width 140 height 18
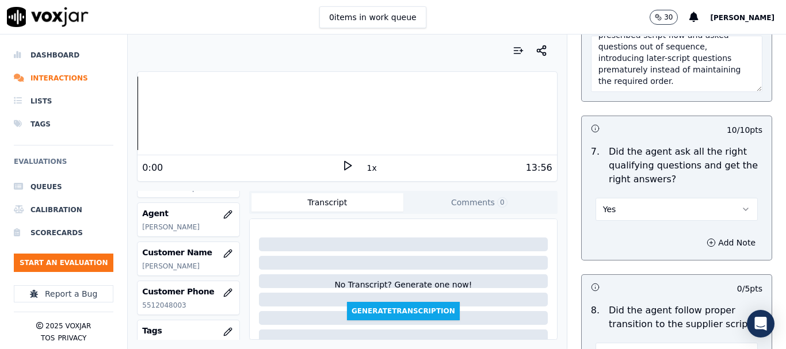
scroll to position [2977, 0]
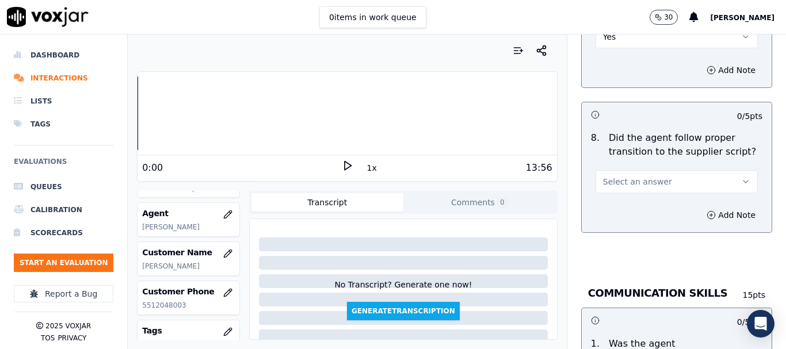
click at [625, 176] on span "Select an answer" at bounding box center [637, 182] width 69 height 12
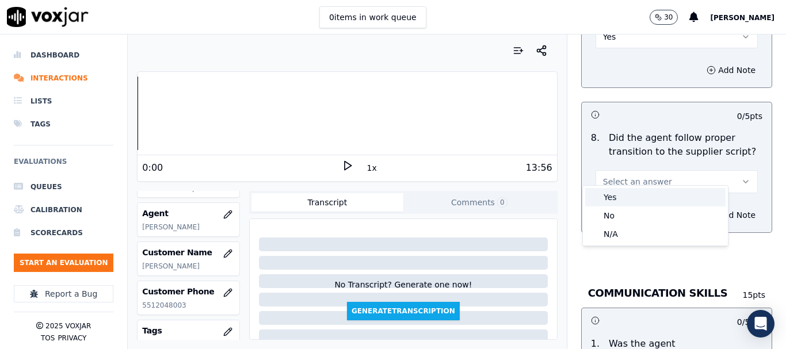
click at [628, 201] on div "Yes" at bounding box center [655, 197] width 140 height 18
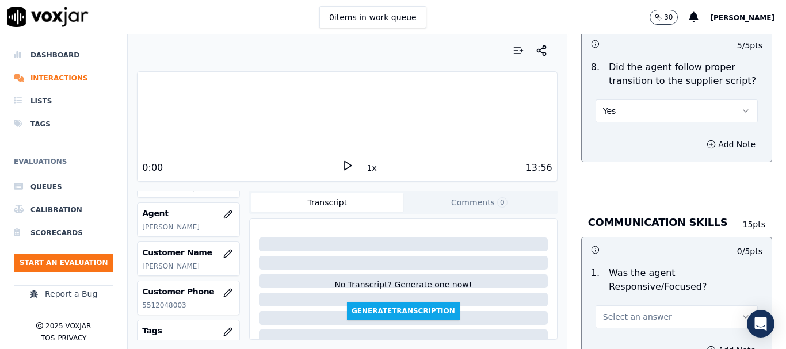
scroll to position [3149, 0]
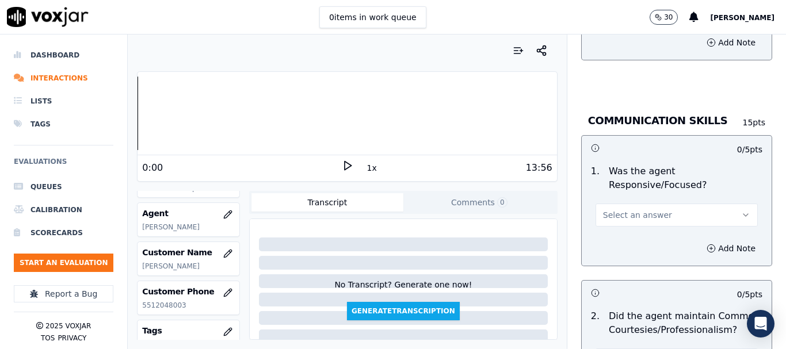
click at [625, 210] on span "Select an answer" at bounding box center [637, 215] width 69 height 12
click at [625, 252] on div "No" at bounding box center [655, 249] width 140 height 18
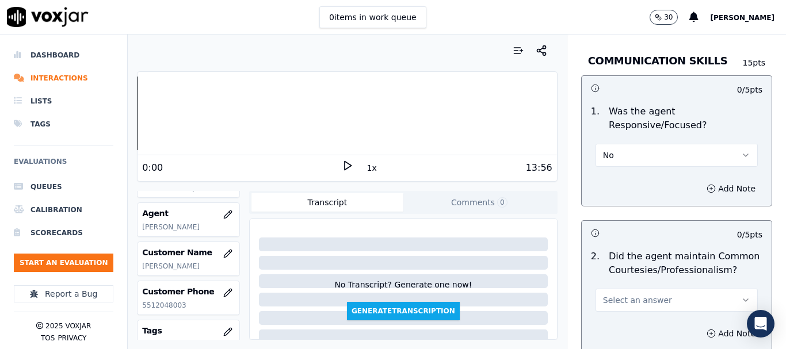
scroll to position [3322, 0]
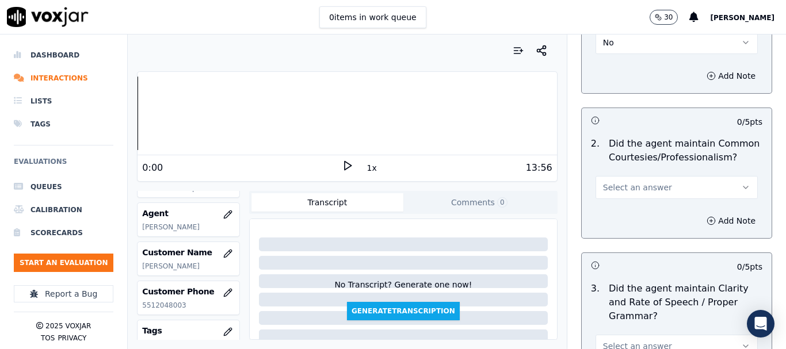
click at [629, 182] on span "Select an answer" at bounding box center [637, 188] width 69 height 12
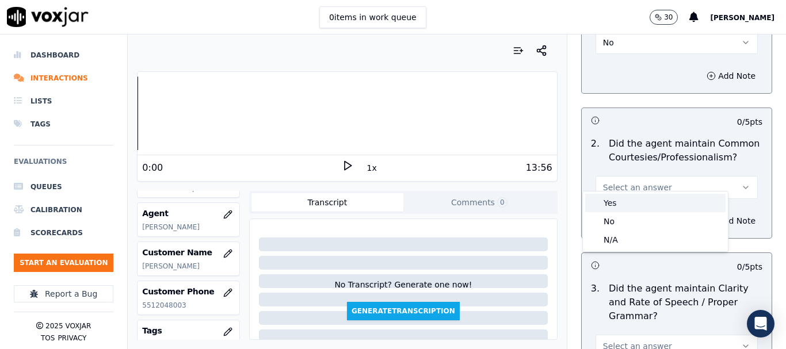
click at [637, 200] on div "Yes" at bounding box center [655, 203] width 140 height 18
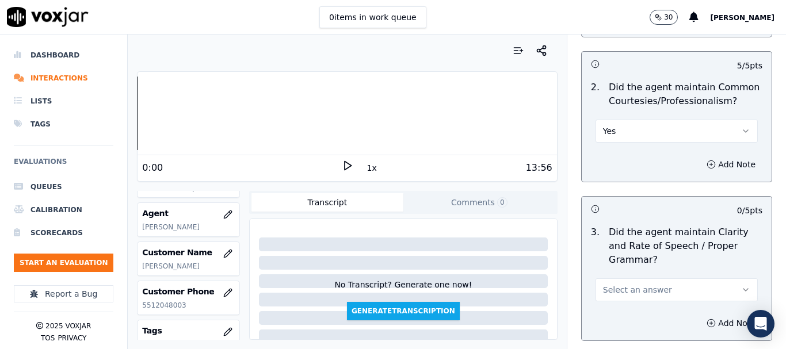
scroll to position [3458, 0]
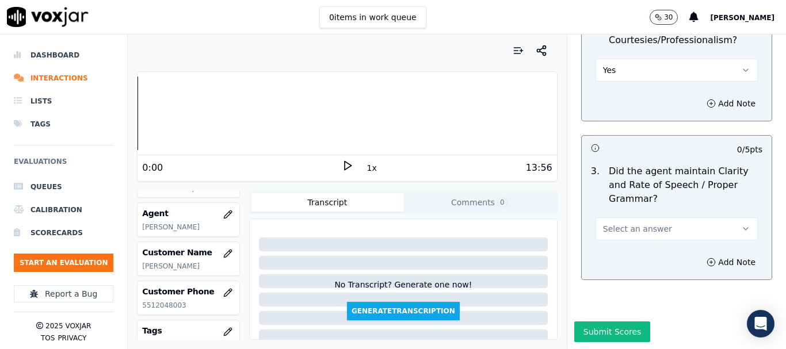
drag, startPoint x: 634, startPoint y: 198, endPoint x: 637, endPoint y: 205, distance: 8.2
click at [634, 223] on span "Select an answer" at bounding box center [637, 229] width 69 height 12
click at [644, 243] on div "No" at bounding box center [655, 244] width 140 height 18
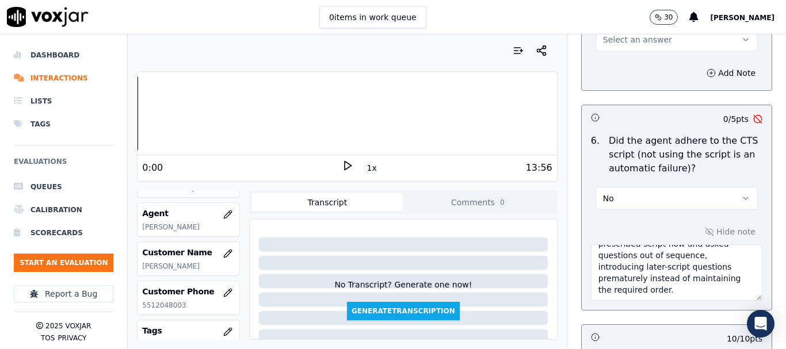
scroll to position [0, 0]
click at [617, 246] on textarea "6.35sec RThe agent did not follow the prescribed script flow and asked question…" at bounding box center [676, 272] width 171 height 56
type textarea "6.35sec The agent did not follow the prescribed script flow and asked questions…"
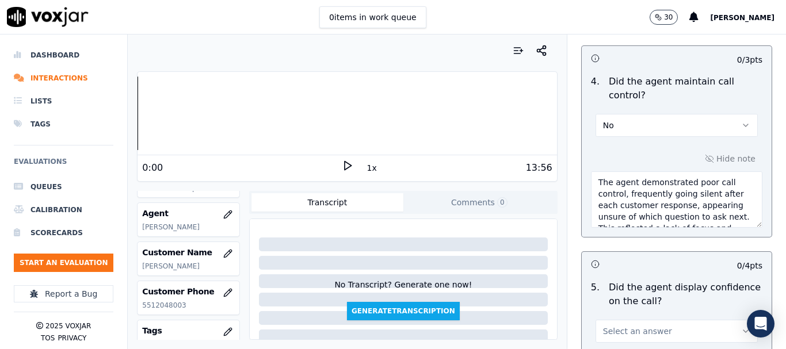
scroll to position [2377, 0]
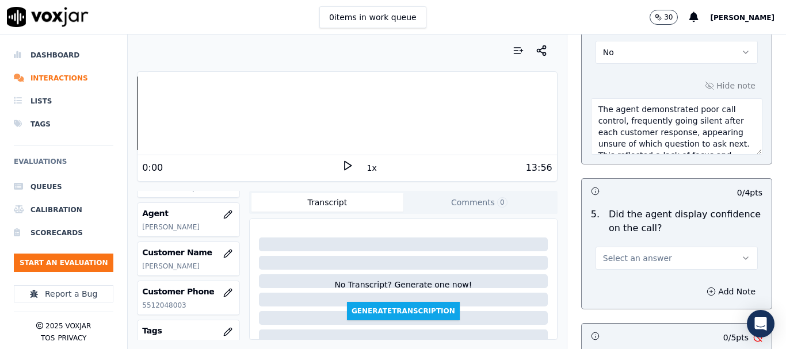
click at [661, 247] on button "Select an answer" at bounding box center [676, 258] width 162 height 23
click at [642, 292] on div "No" at bounding box center [655, 292] width 140 height 18
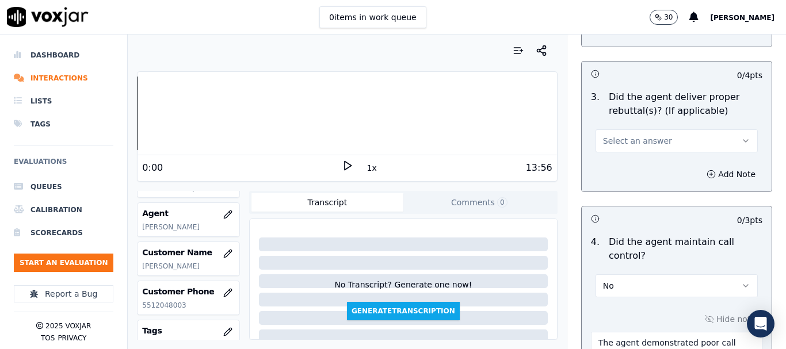
scroll to position [2089, 0]
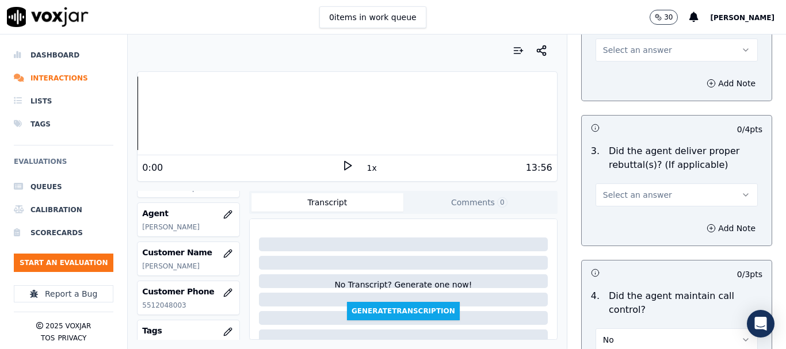
click at [640, 189] on span "Select an answer" at bounding box center [637, 195] width 69 height 12
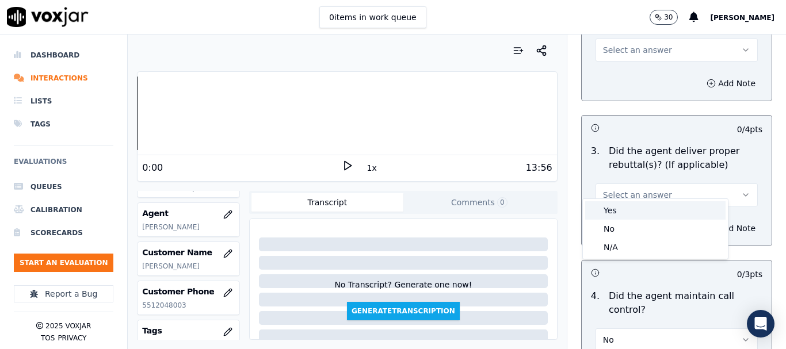
click at [629, 207] on div "Yes" at bounding box center [655, 210] width 140 height 18
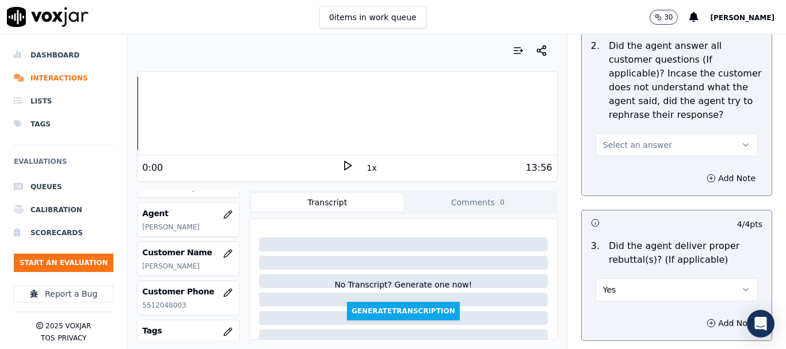
scroll to position [1974, 0]
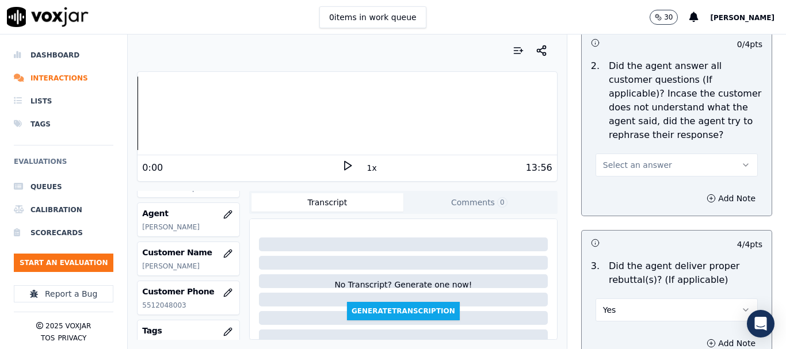
click at [640, 159] on span "Select an answer" at bounding box center [637, 165] width 69 height 12
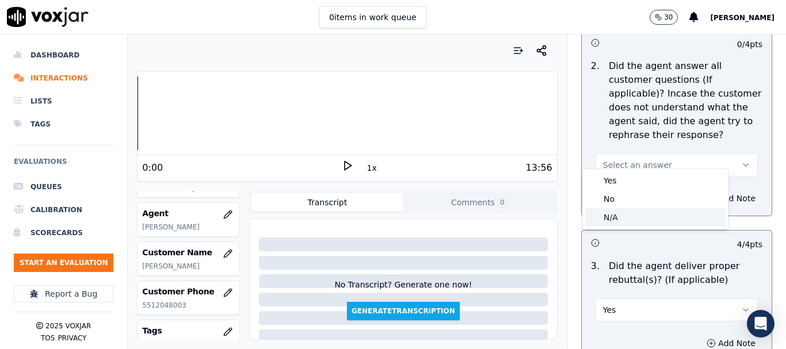
click at [637, 215] on div "N/A" at bounding box center [655, 217] width 140 height 18
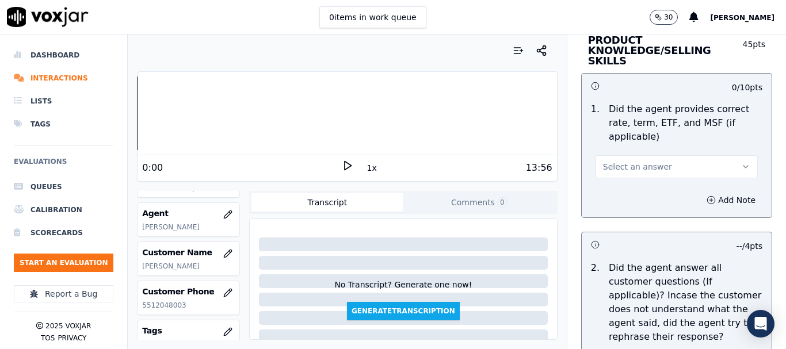
scroll to position [1744, 0]
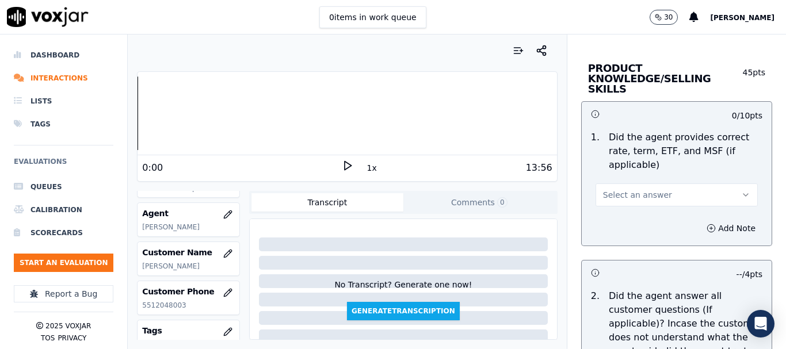
click at [652, 184] on button "Select an answer" at bounding box center [676, 195] width 162 height 23
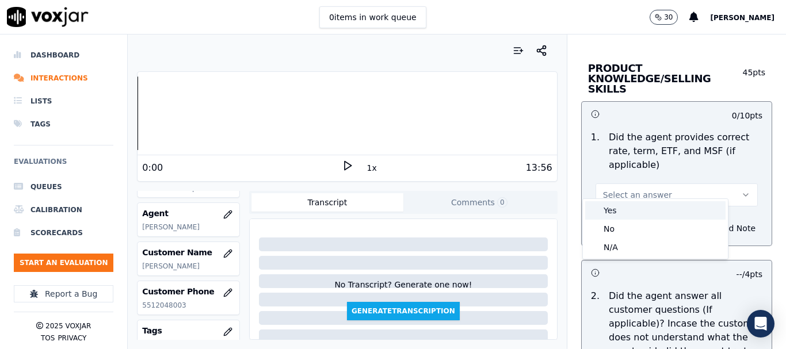
click at [645, 211] on div "Yes" at bounding box center [655, 210] width 140 height 18
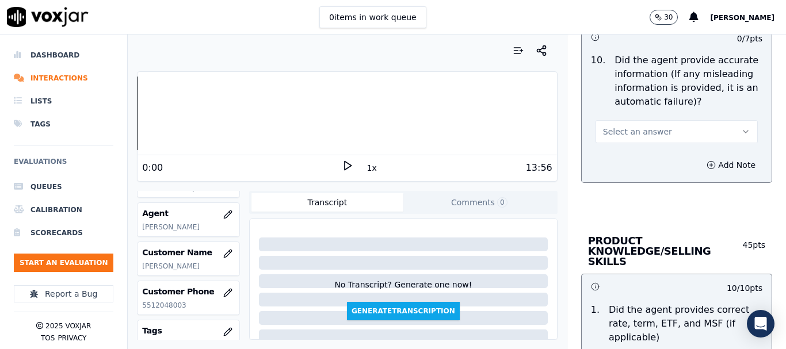
scroll to position [1457, 0]
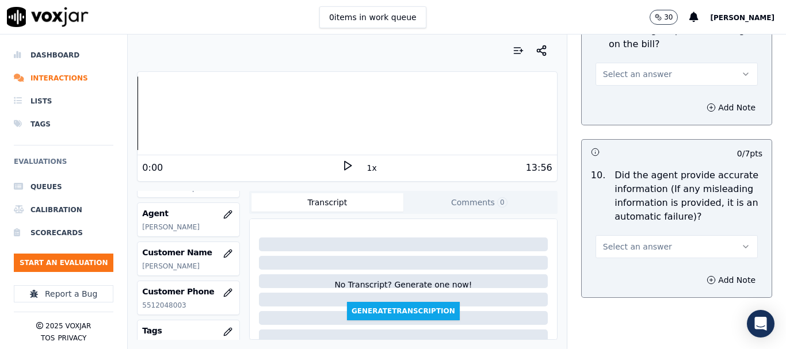
click at [632, 246] on span "Select an answer" at bounding box center [637, 247] width 69 height 12
click at [630, 274] on div "Yes" at bounding box center [655, 272] width 140 height 18
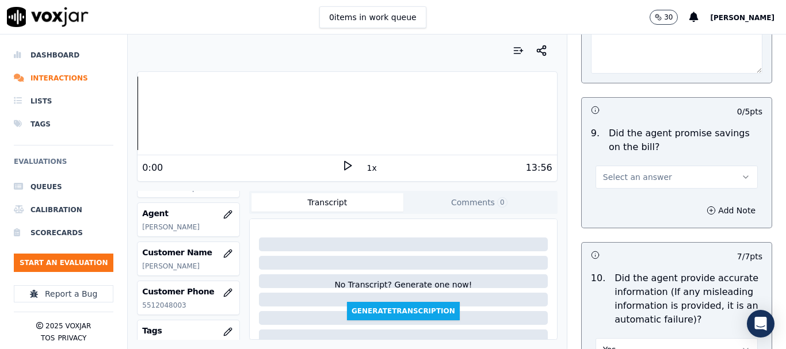
scroll to position [1341, 0]
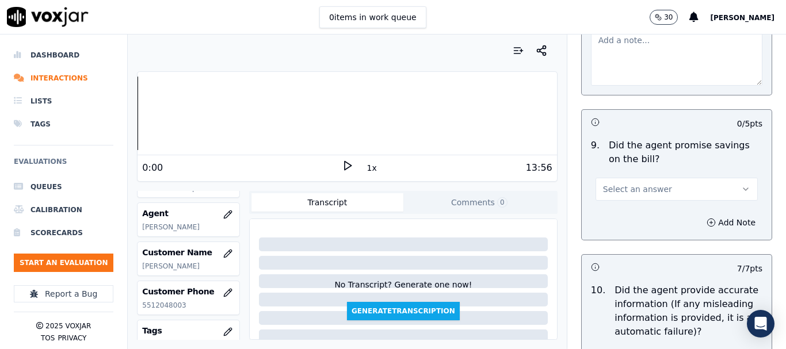
click at [647, 174] on div "Select an answer" at bounding box center [676, 183] width 181 height 35
click at [645, 191] on span "Select an answer" at bounding box center [637, 190] width 69 height 12
click at [627, 217] on div "Yes" at bounding box center [655, 215] width 140 height 18
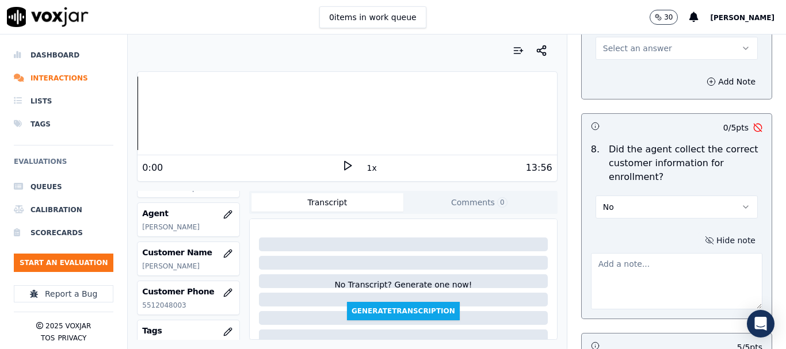
scroll to position [1111, 0]
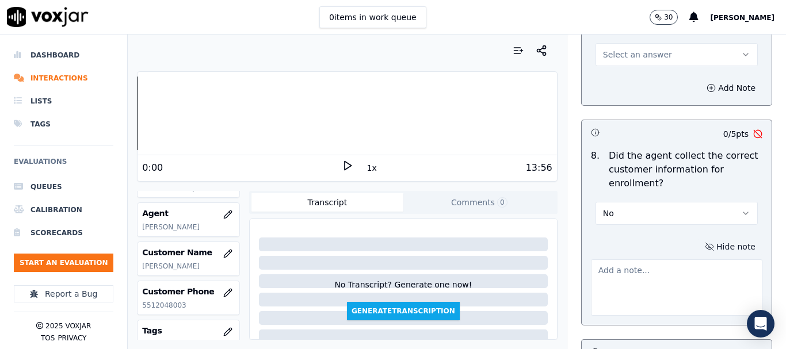
click at [638, 290] on textarea at bounding box center [676, 287] width 171 height 56
click at [591, 270] on textarea "The person on the Call was not the Acc holder" at bounding box center [676, 287] width 171 height 56
click at [659, 288] on textarea "4.33sec The person on the Call was not the Acc holder" at bounding box center [676, 287] width 171 height 56
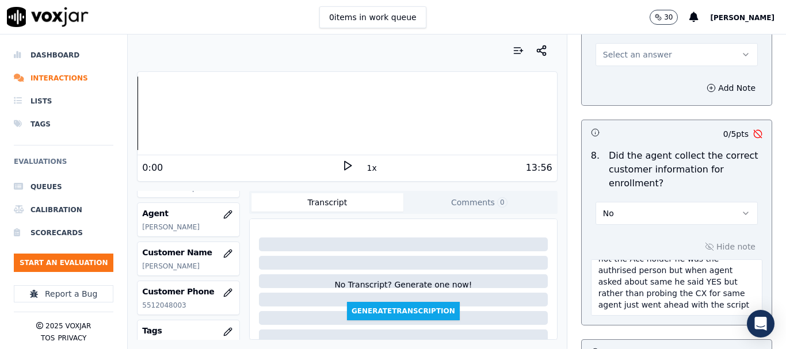
scroll to position [0, 0]
drag, startPoint x: 609, startPoint y: 299, endPoint x: 614, endPoint y: 258, distance: 40.6
click at [614, 258] on div "4.33sec The person on the Call was not the Acc holder he was the authrised pers…" at bounding box center [676, 285] width 171 height 61
paste textarea "individual on the call was not the actual account holder but an authorized pers…"
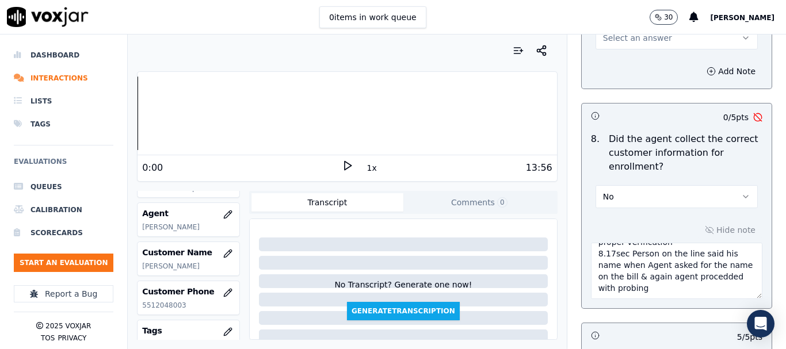
scroll to position [1168, 0]
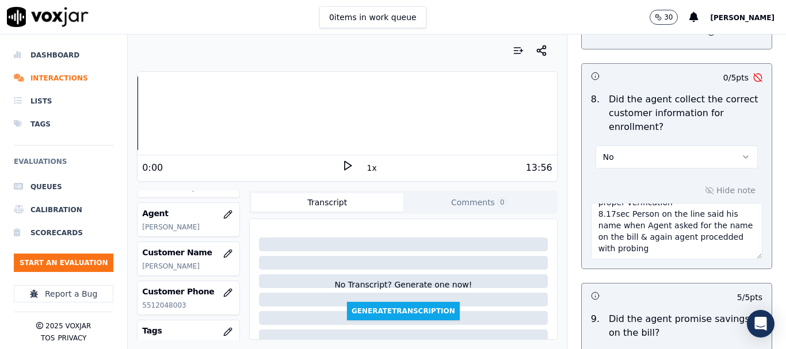
drag, startPoint x: 614, startPoint y: 277, endPoint x: 680, endPoint y: 242, distance: 74.9
click at [680, 242] on textarea "4.33sec The individual on the call was not the actual account holder but an aut…" at bounding box center [676, 231] width 171 height 56
paste textarea "When asked for the name on the bill, the person on the line provided his own na…"
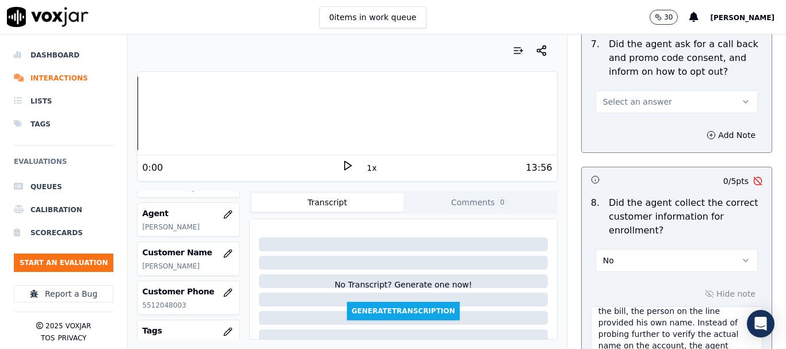
scroll to position [1053, 0]
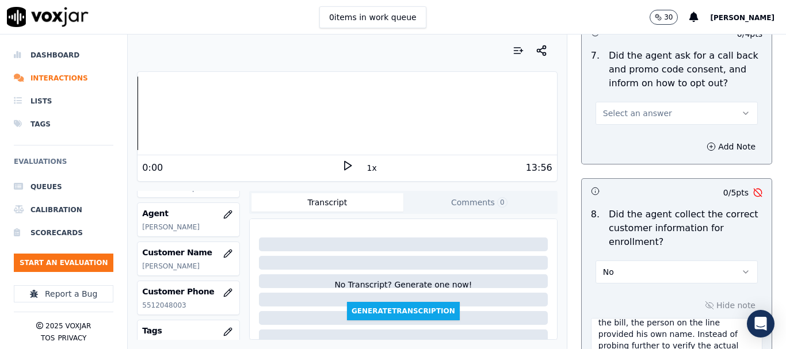
type textarea "4.33sec The individual on the call was not the actual account holder but an aut…"
click at [657, 109] on button "Select an answer" at bounding box center [676, 113] width 162 height 23
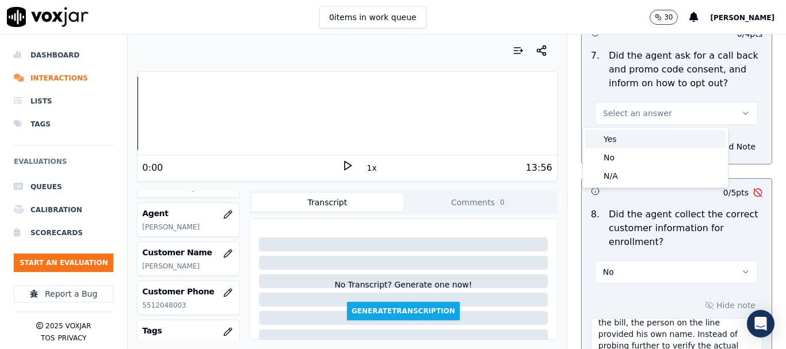
click at [642, 140] on div "Yes" at bounding box center [655, 139] width 140 height 18
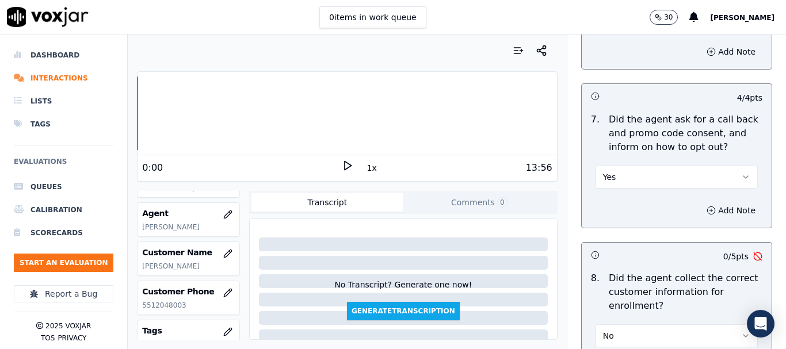
scroll to position [880, 0]
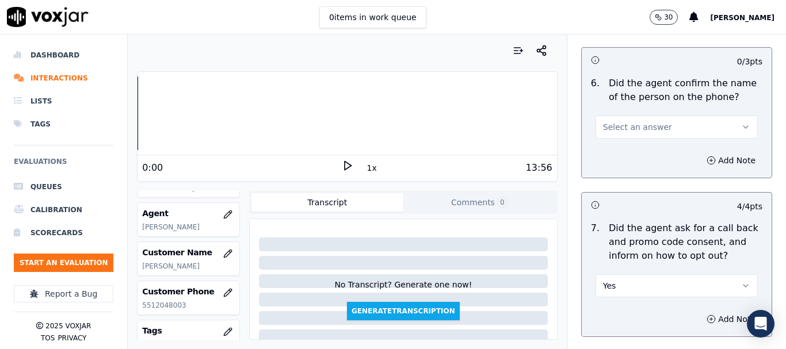
click at [643, 124] on span "Select an answer" at bounding box center [637, 127] width 69 height 12
click at [645, 146] on div "Yes" at bounding box center [655, 153] width 140 height 18
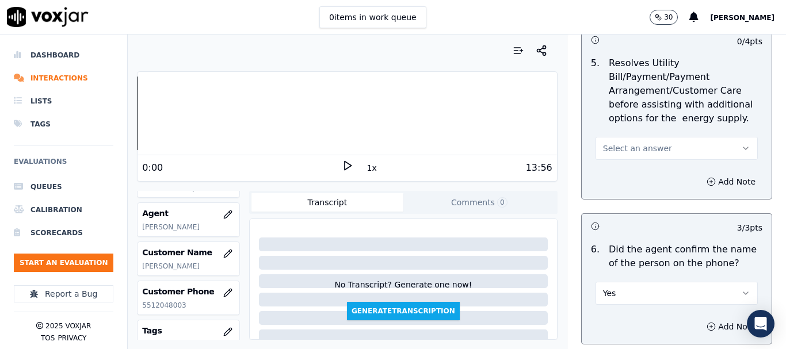
scroll to position [708, 0]
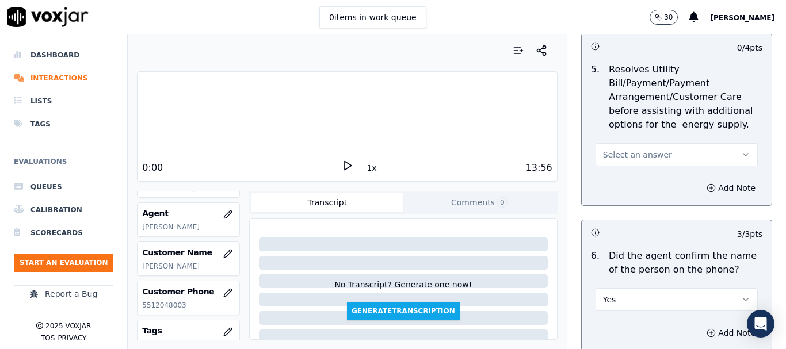
click at [645, 150] on span "Select an answer" at bounding box center [637, 155] width 69 height 12
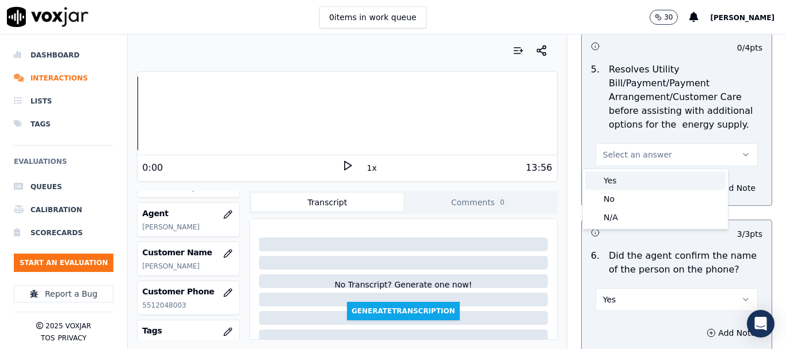
click at [644, 185] on div "Yes" at bounding box center [655, 180] width 140 height 18
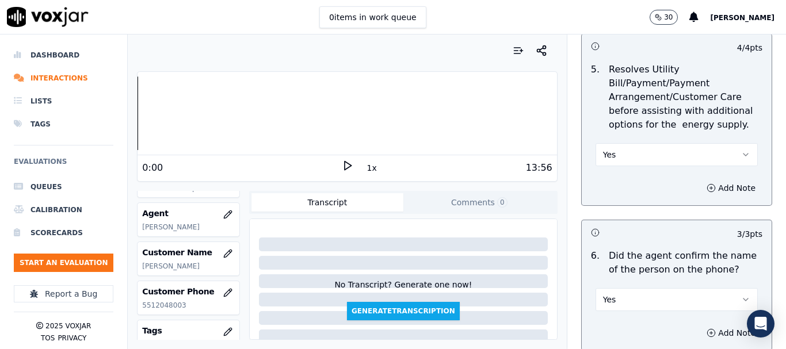
click at [625, 152] on button "Yes" at bounding box center [676, 154] width 162 height 23
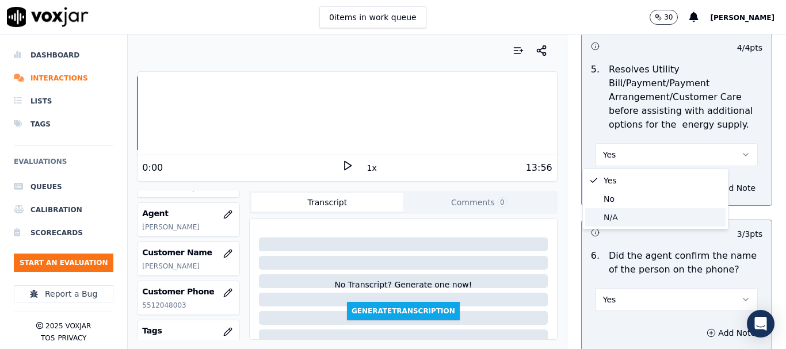
click at [622, 217] on div "N/A" at bounding box center [655, 217] width 140 height 18
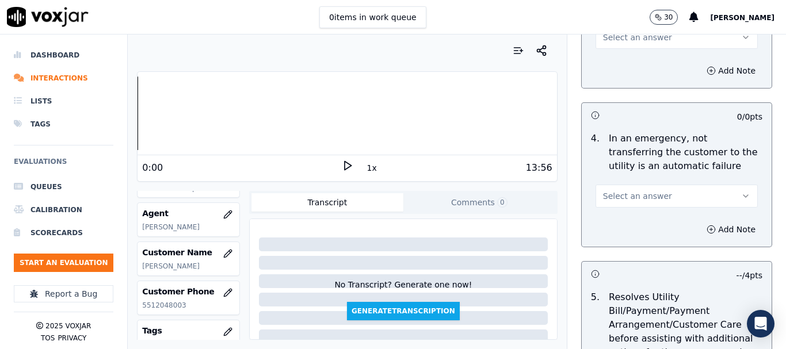
scroll to position [477, 0]
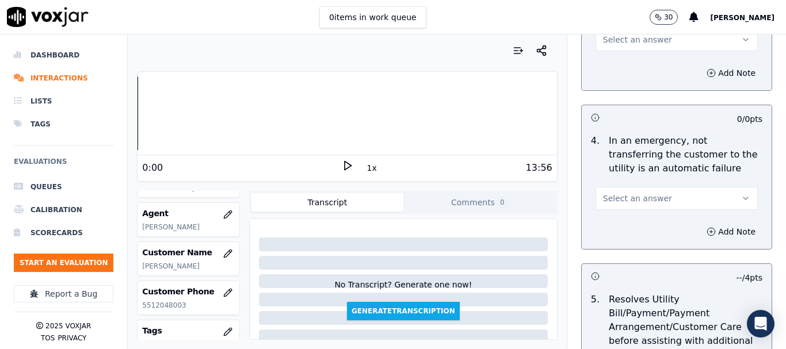
click at [649, 198] on button "Select an answer" at bounding box center [676, 198] width 162 height 23
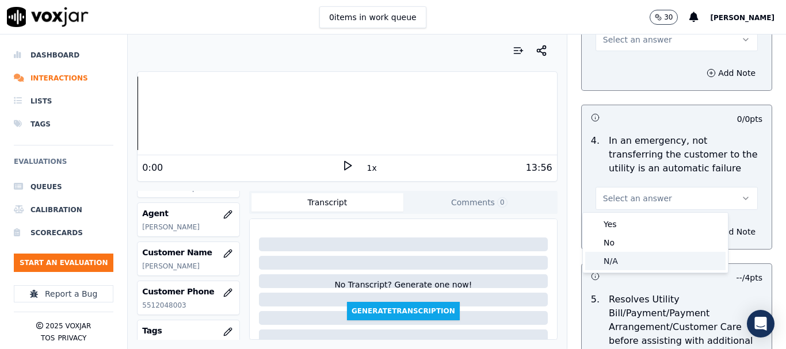
click at [636, 259] on div "N/A" at bounding box center [655, 261] width 140 height 18
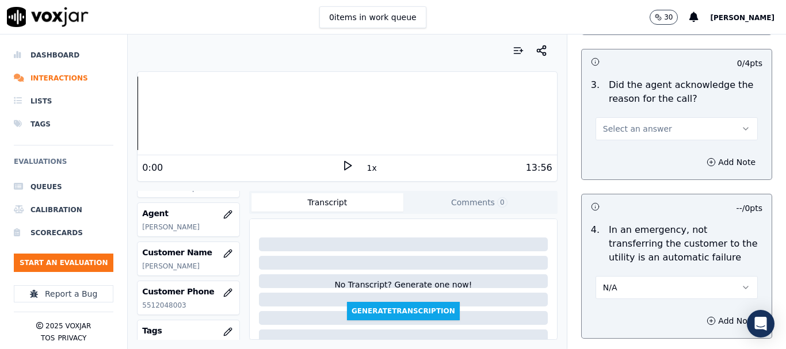
scroll to position [305, 0]
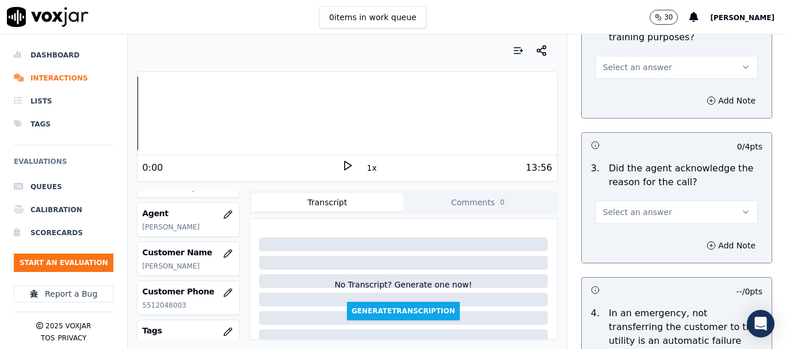
click at [648, 213] on span "Select an answer" at bounding box center [637, 213] width 69 height 12
drag, startPoint x: 643, startPoint y: 236, endPoint x: 647, endPoint y: 244, distance: 9.3
click at [643, 236] on div "Yes" at bounding box center [655, 238] width 140 height 18
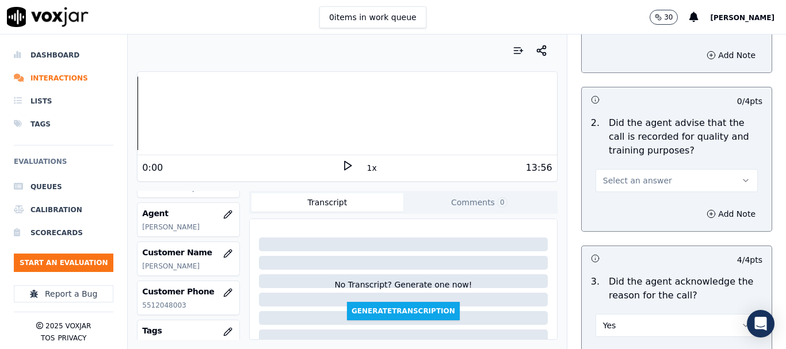
scroll to position [190, 0]
click at [633, 182] on span "Select an answer" at bounding box center [637, 183] width 69 height 12
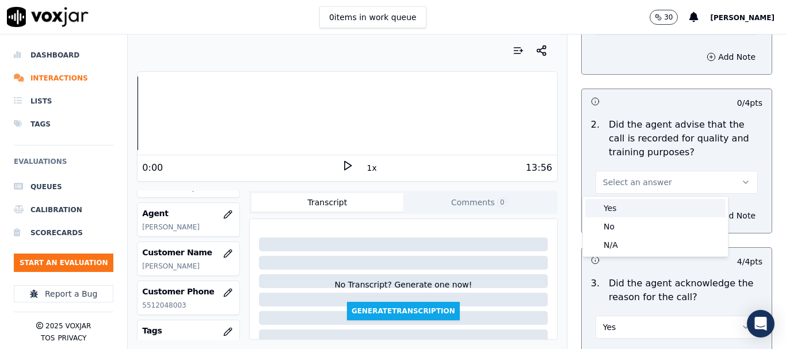
click at [629, 207] on div "Yes" at bounding box center [655, 208] width 140 height 18
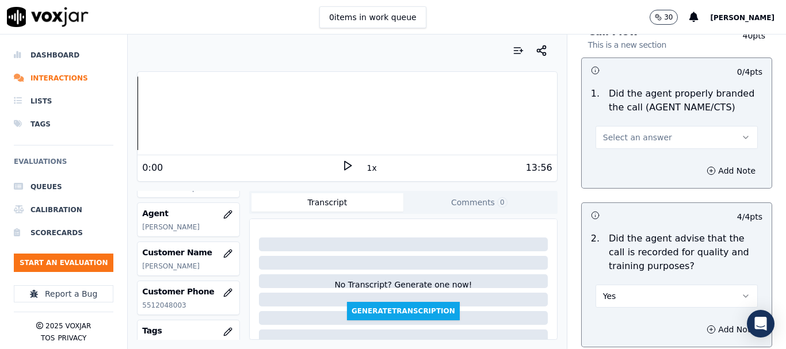
scroll to position [75, 0]
click at [616, 140] on span "Select an answer" at bounding box center [637, 139] width 69 height 12
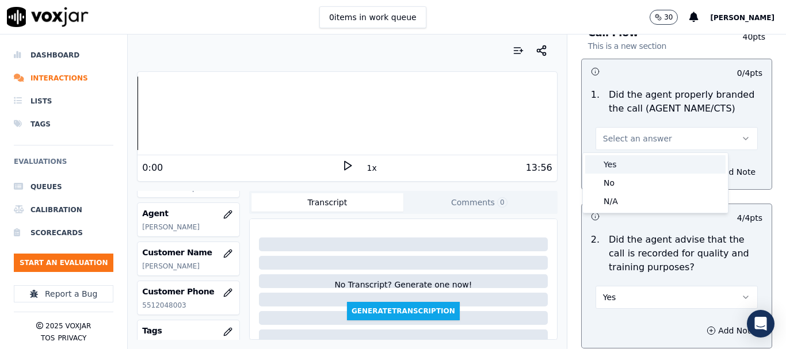
drag, startPoint x: 622, startPoint y: 163, endPoint x: 701, endPoint y: 163, distance: 78.2
click at [622, 163] on div "Yes" at bounding box center [655, 164] width 140 height 18
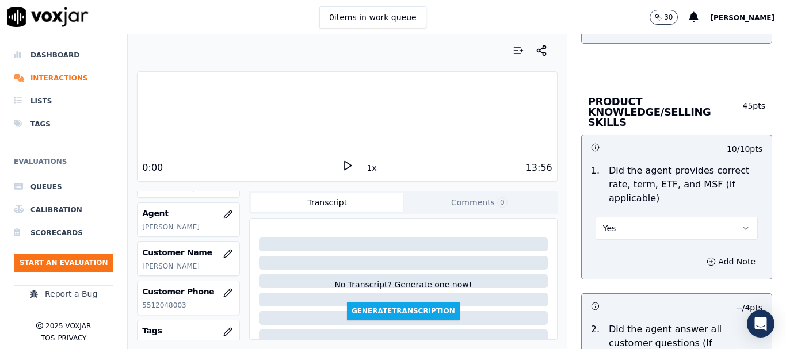
scroll to position [3458, 0]
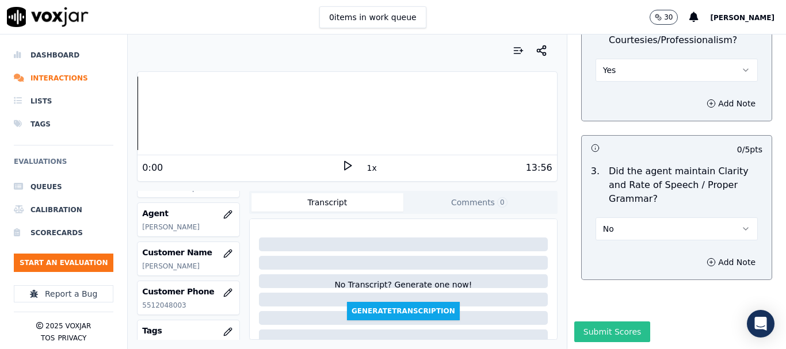
click at [613, 322] on button "Submit Scores" at bounding box center [612, 332] width 77 height 21
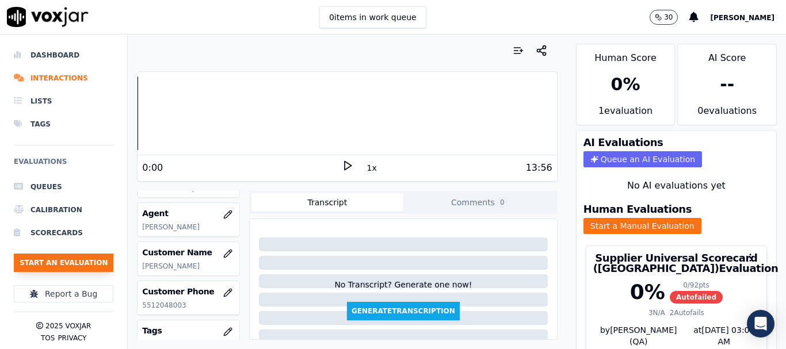
click at [78, 264] on button "Start an Evaluation" at bounding box center [64, 263] width 100 height 18
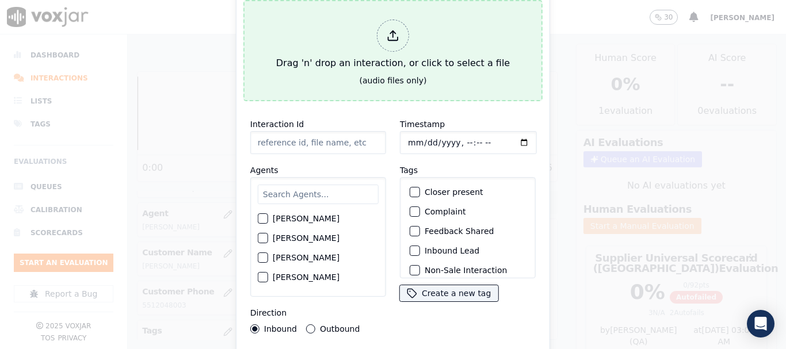
click at [354, 62] on div "Drag 'n' drop an interaction, or click to select a file" at bounding box center [393, 45] width 243 height 60
type input "20250911-163418_4844661629-all.mp3"
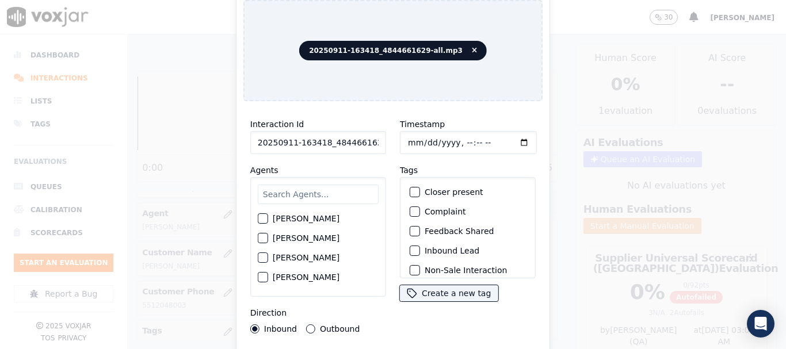
click at [306, 188] on input "text" at bounding box center [318, 195] width 121 height 20
type input "ca"
click at [300, 217] on label "[PERSON_NAME]" at bounding box center [306, 219] width 67 height 8
click at [268, 217] on button "[PERSON_NAME]" at bounding box center [263, 219] width 10 height 10
click at [407, 139] on input "Timestamp" at bounding box center [468, 142] width 137 height 23
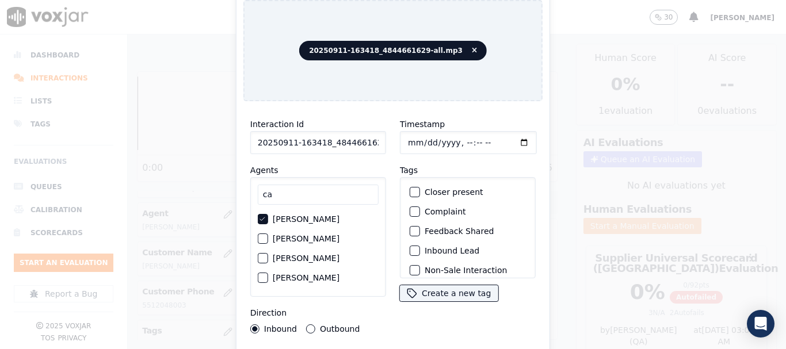
type input "[DATE]T21:47"
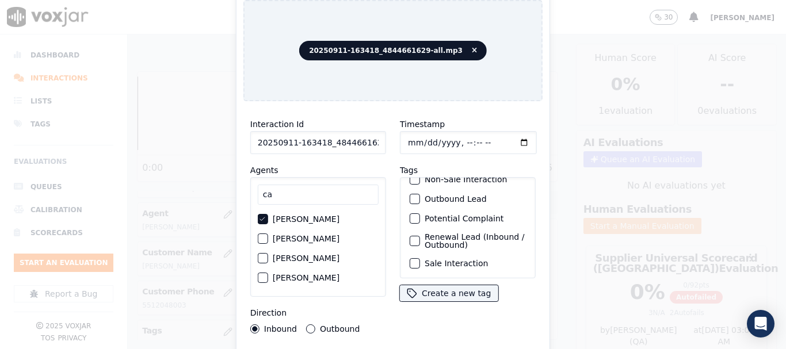
click at [470, 259] on label "Sale Interaction" at bounding box center [456, 263] width 63 height 8
click at [420, 258] on button "Sale Interaction" at bounding box center [415, 263] width 10 height 10
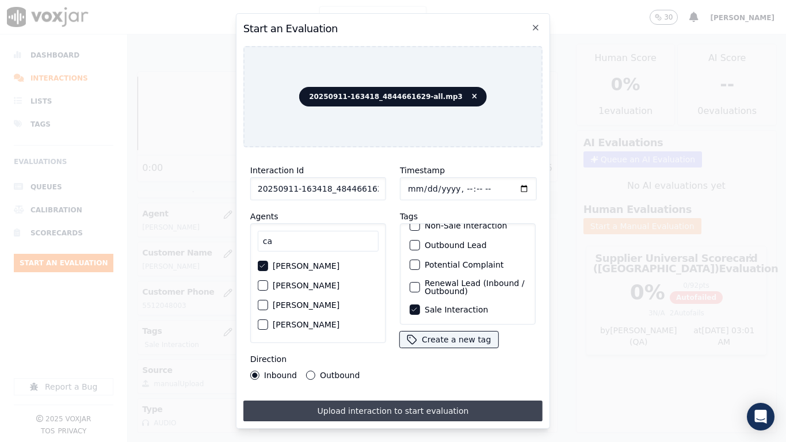
click at [471, 349] on button "Upload interaction to start evaluation" at bounding box center [392, 410] width 299 height 21
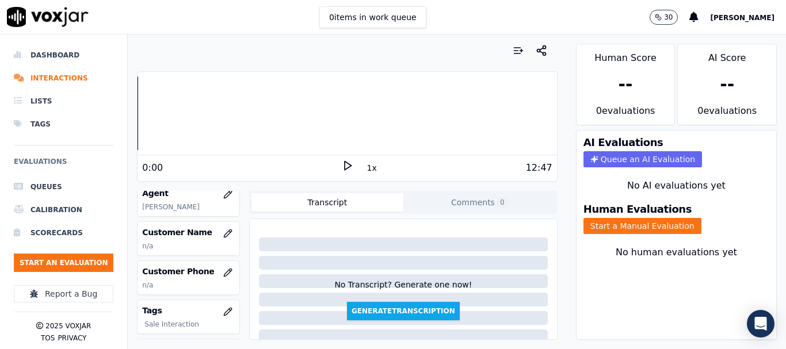
scroll to position [115, 0]
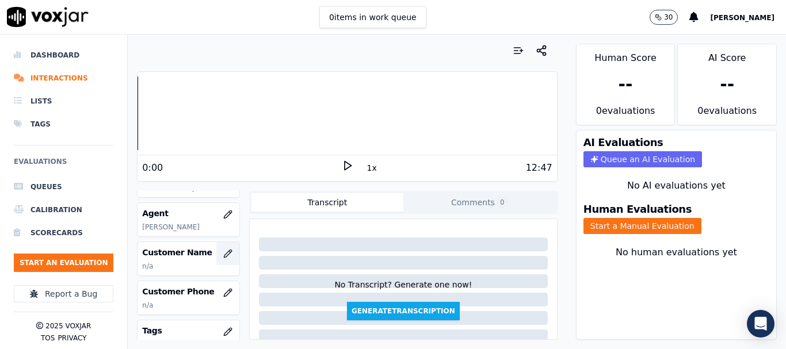
click at [223, 254] on icon "button" at bounding box center [227, 253] width 9 height 9
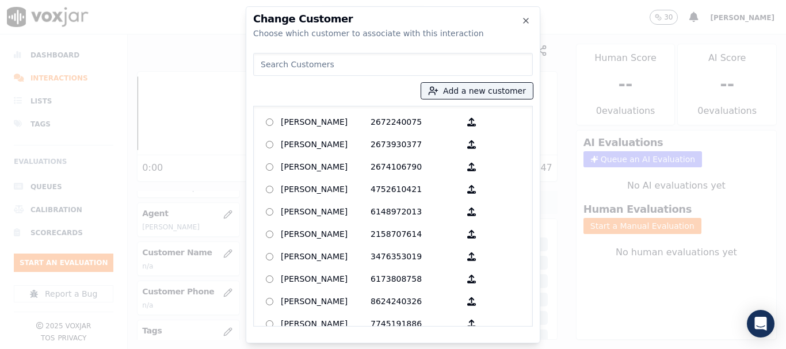
paste input "[PERSON_NAME]"
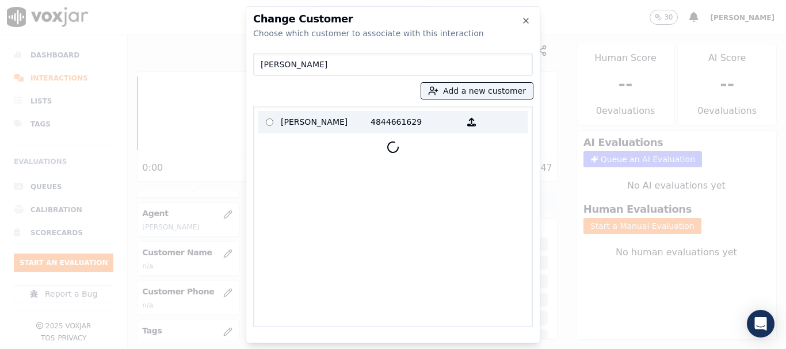
type input "[PERSON_NAME]"
click at [329, 124] on p "[PERSON_NAME]" at bounding box center [326, 122] width 90 height 18
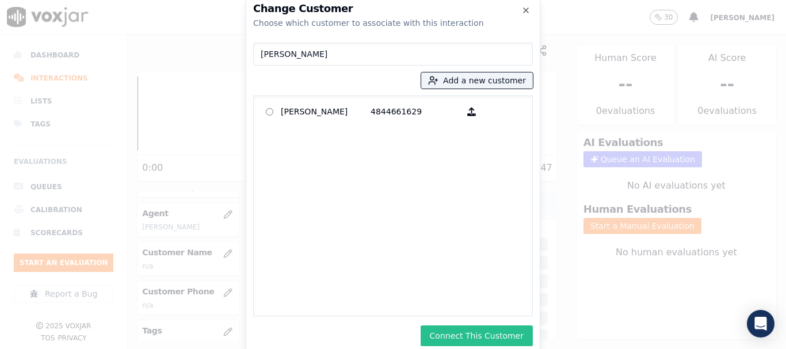
click at [476, 342] on button "Connect This Customer" at bounding box center [477, 336] width 112 height 21
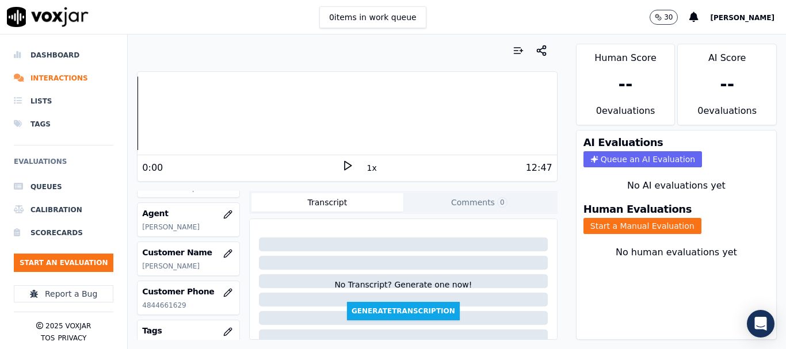
click at [624, 222] on button "Start a Manual Evaluation" at bounding box center [642, 226] width 118 height 16
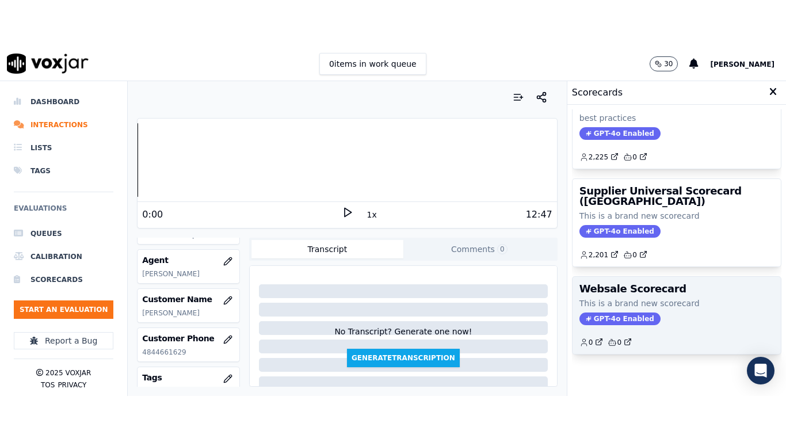
scroll to position [230, 0]
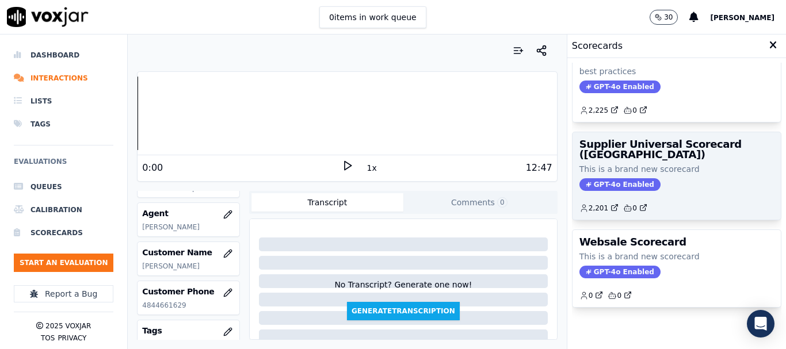
click at [653, 178] on div "GPT-4o Enabled" at bounding box center [676, 184] width 194 height 13
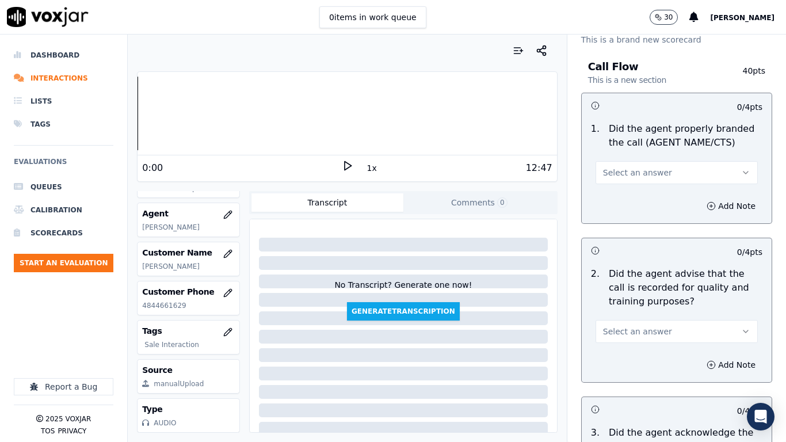
scroll to position [173, 0]
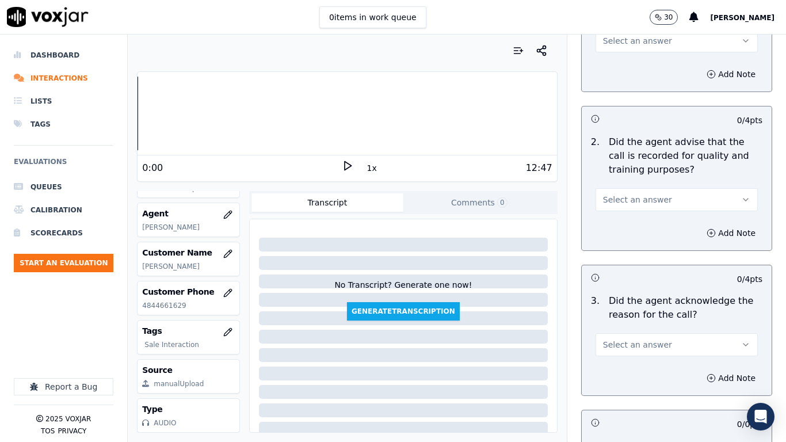
drag, startPoint x: 644, startPoint y: 42, endPoint x: 648, endPoint y: 51, distance: 10.0
click at [644, 42] on span "Select an answer" at bounding box center [637, 41] width 69 height 12
click at [648, 64] on div "Yes" at bounding box center [655, 67] width 140 height 18
click at [652, 193] on button "Select an answer" at bounding box center [676, 199] width 162 height 23
click at [635, 225] on div "Yes" at bounding box center [655, 225] width 140 height 18
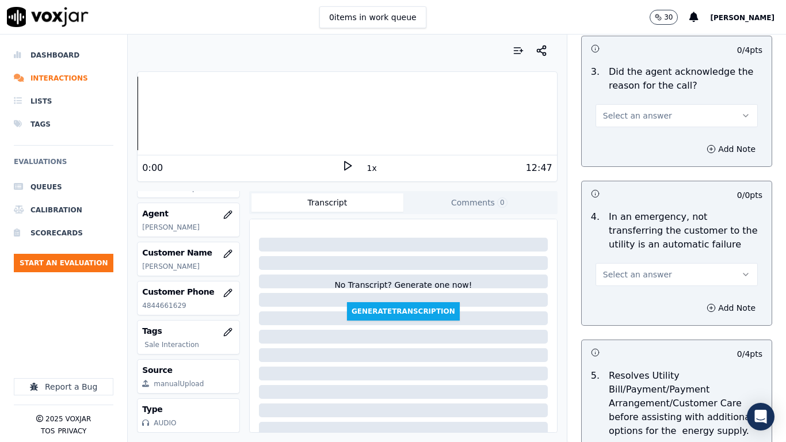
scroll to position [403, 0]
click at [636, 96] on div "Select an answer" at bounding box center [676, 108] width 181 height 35
click at [638, 114] on span "Select an answer" at bounding box center [637, 115] width 69 height 12
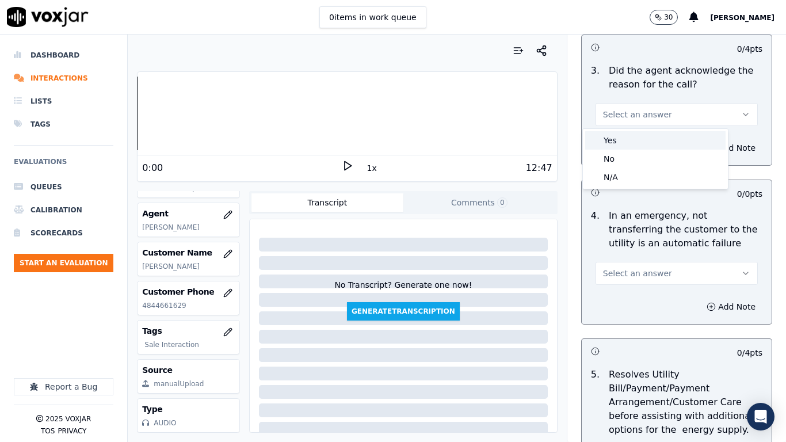
click at [643, 137] on div "Yes" at bounding box center [655, 140] width 140 height 18
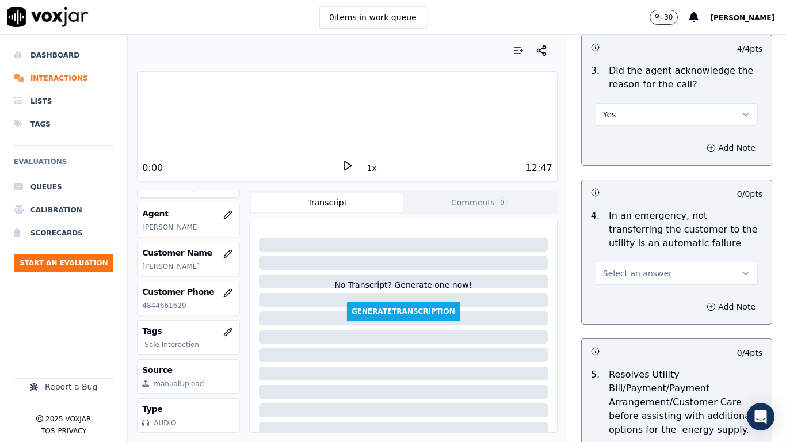
click at [654, 265] on button "Select an answer" at bounding box center [676, 273] width 162 height 23
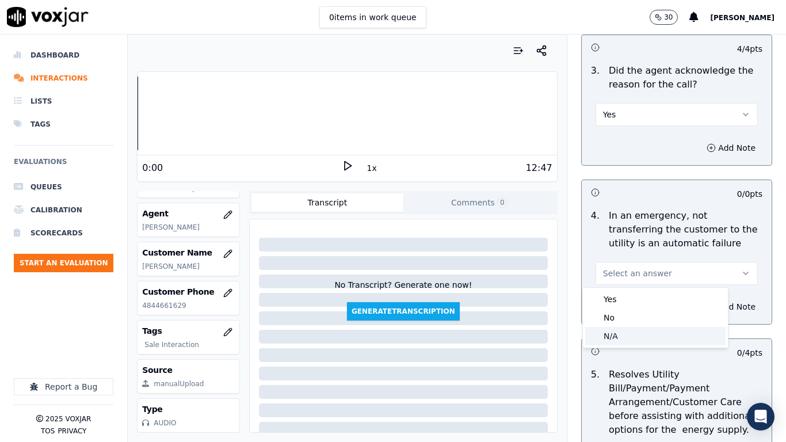
click at [634, 337] on div "N/A" at bounding box center [655, 336] width 140 height 18
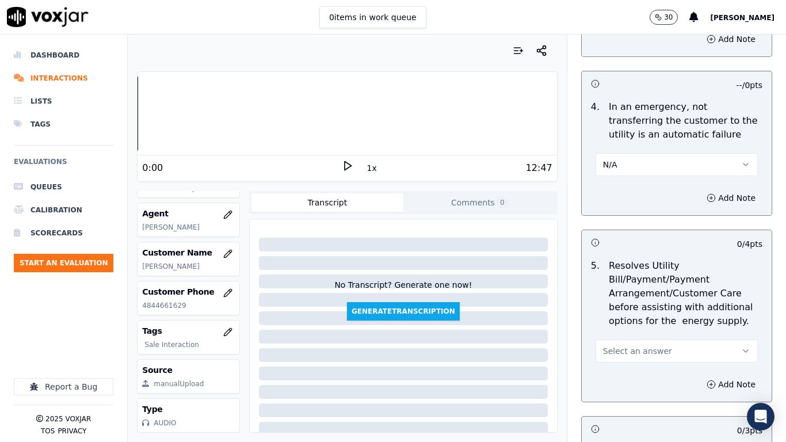
scroll to position [633, 0]
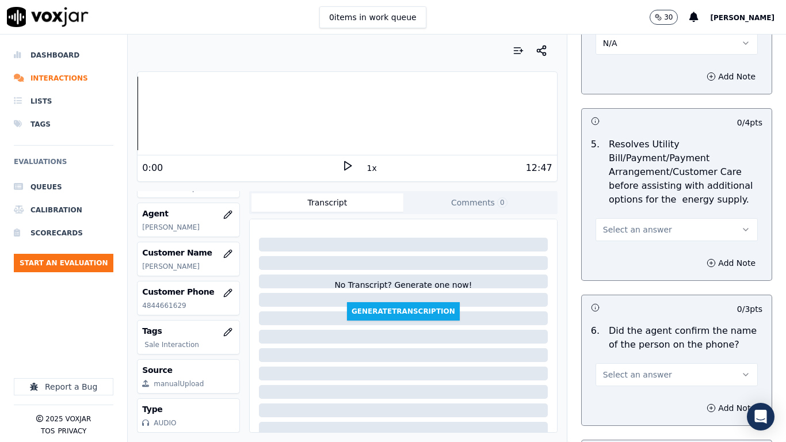
click at [648, 226] on span "Select an answer" at bounding box center [637, 230] width 69 height 12
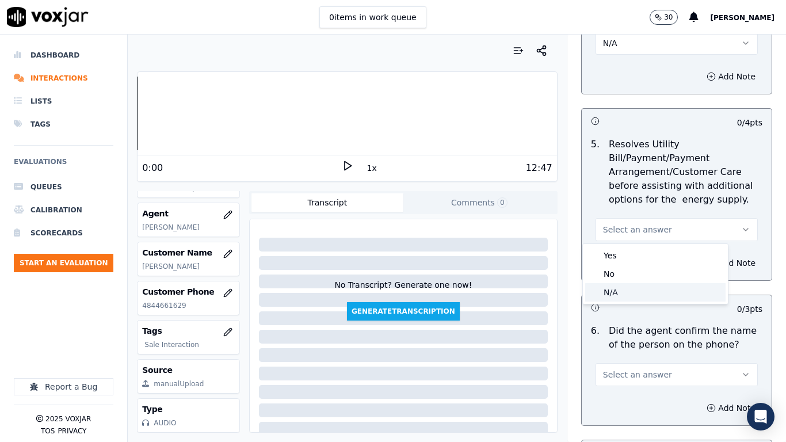
click at [637, 290] on div "N/A" at bounding box center [655, 292] width 140 height 18
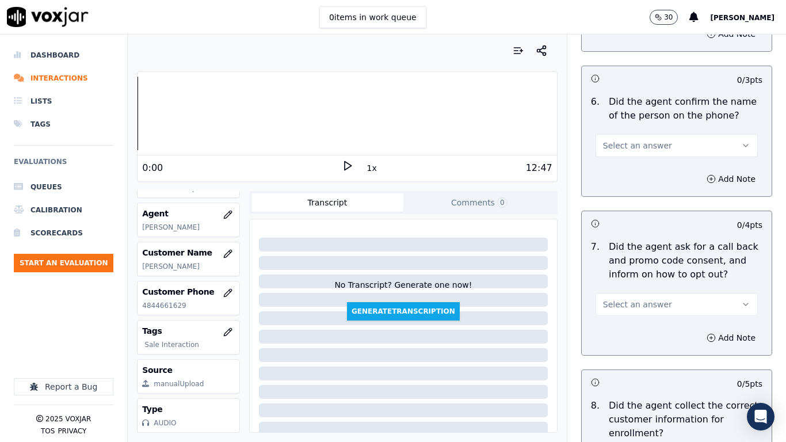
scroll to position [863, 0]
click at [633, 142] on span "Select an answer" at bounding box center [637, 145] width 69 height 12
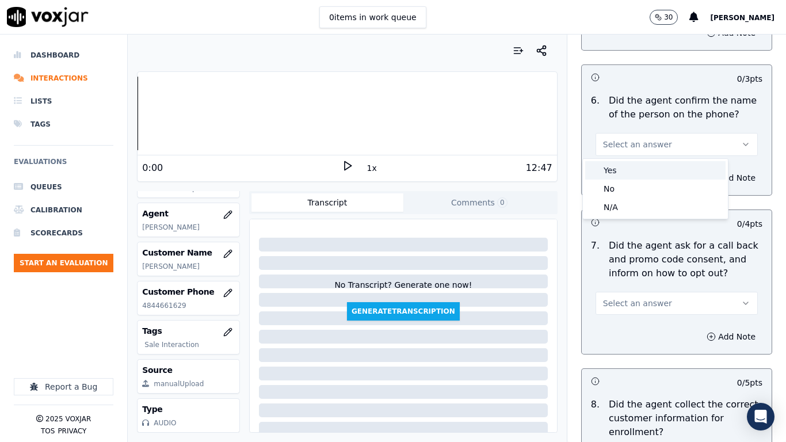
click at [629, 169] on div "Yes" at bounding box center [655, 170] width 140 height 18
click at [643, 294] on button "Select an answer" at bounding box center [676, 303] width 162 height 23
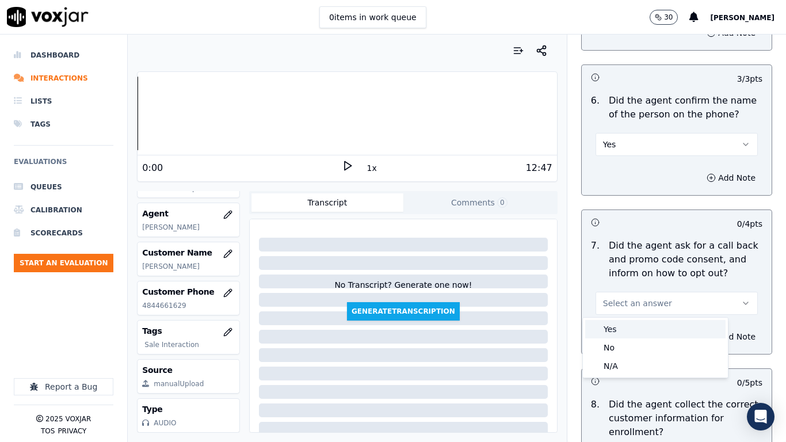
click at [636, 331] on div "Yes" at bounding box center [655, 329] width 140 height 18
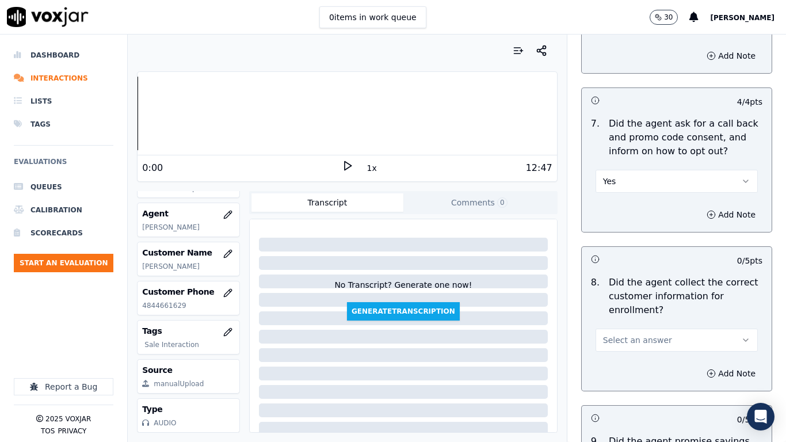
scroll to position [1150, 0]
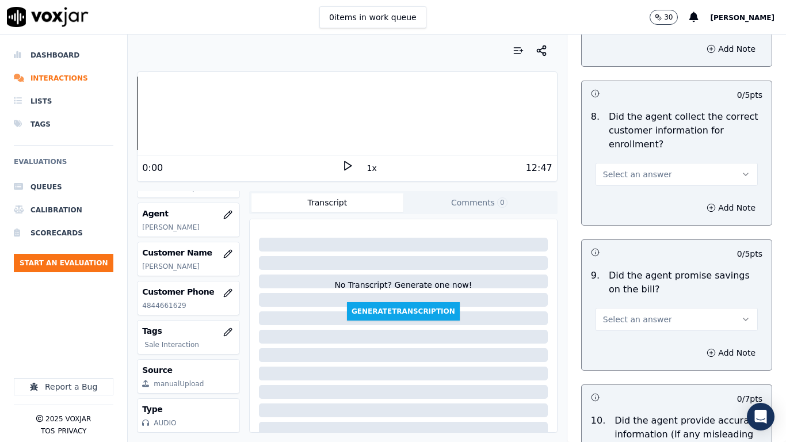
click at [638, 175] on span "Select an answer" at bounding box center [637, 175] width 69 height 12
click at [640, 209] on div "No" at bounding box center [655, 218] width 140 height 18
click at [699, 207] on button "Add Note" at bounding box center [730, 208] width 63 height 16
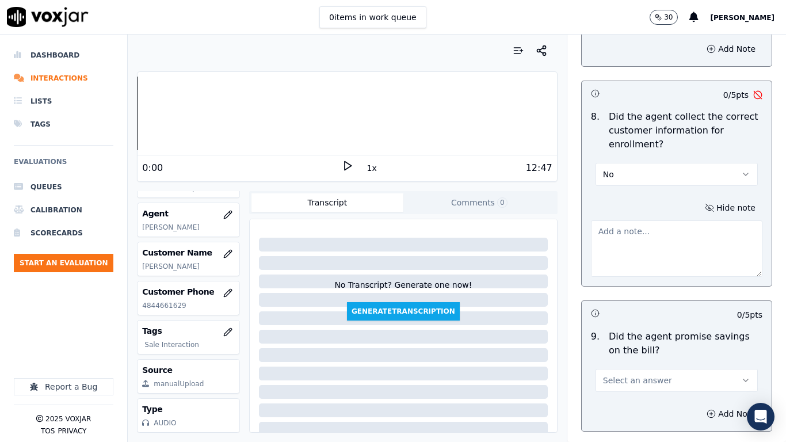
click at [649, 255] on textarea at bounding box center [676, 248] width 171 height 56
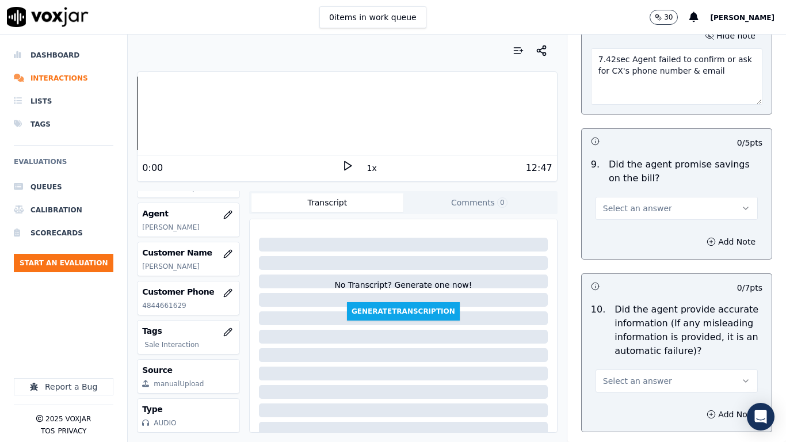
scroll to position [1323, 0]
type textarea "7.42sec Agent failed to confirm or ask for CX's phone number & email"
click at [629, 204] on span "Select an answer" at bounding box center [637, 208] width 69 height 12
click at [635, 235] on div "Yes" at bounding box center [655, 233] width 140 height 18
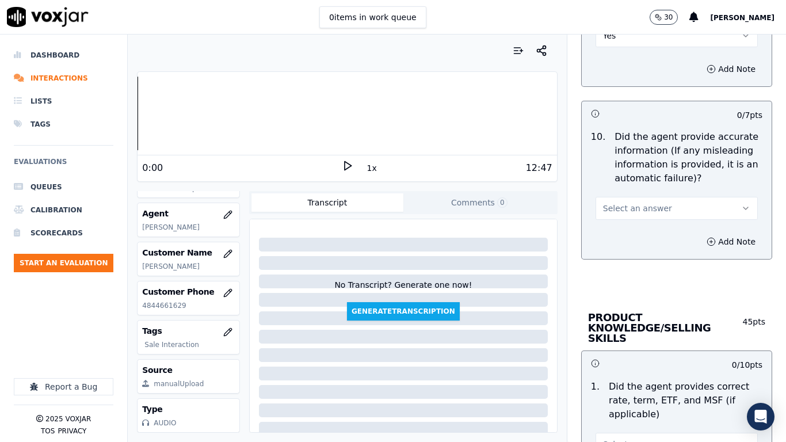
scroll to position [1496, 0]
click at [628, 204] on span "Select an answer" at bounding box center [637, 208] width 69 height 12
click at [627, 233] on div "Yes" at bounding box center [655, 233] width 140 height 18
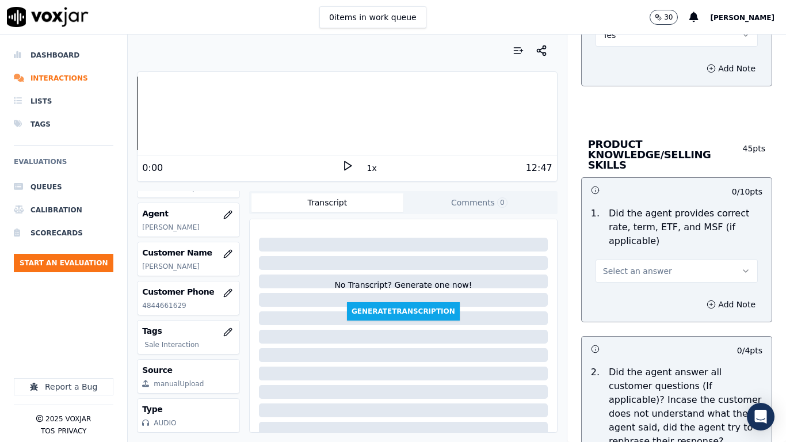
click at [623, 265] on span "Select an answer" at bounding box center [637, 271] width 69 height 12
click at [622, 283] on div "Yes" at bounding box center [655, 286] width 140 height 18
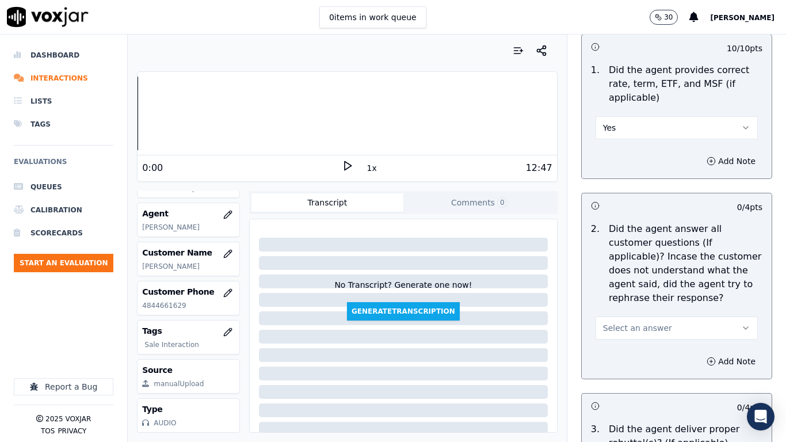
scroll to position [1841, 0]
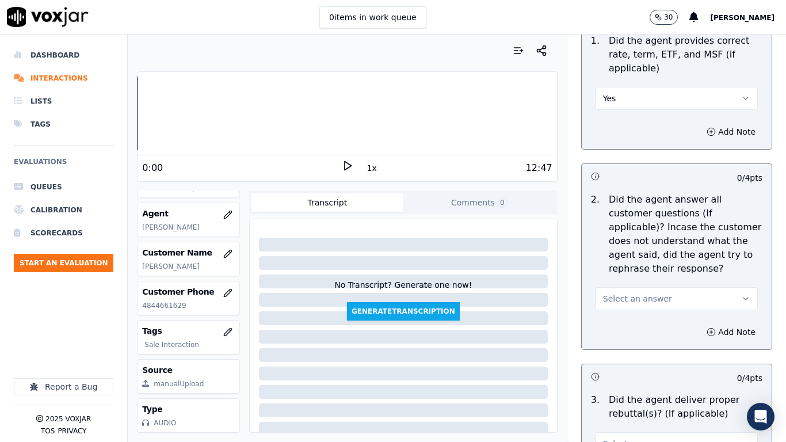
click at [634, 287] on button "Select an answer" at bounding box center [676, 298] width 162 height 23
click at [632, 309] on div "Yes" at bounding box center [655, 314] width 140 height 18
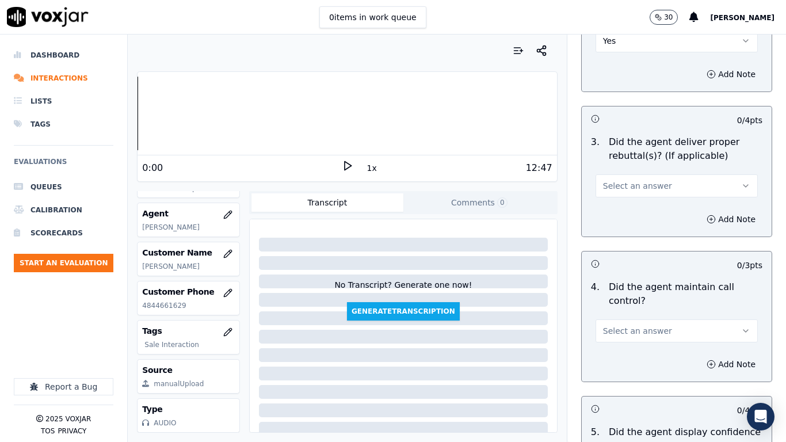
scroll to position [2128, 0]
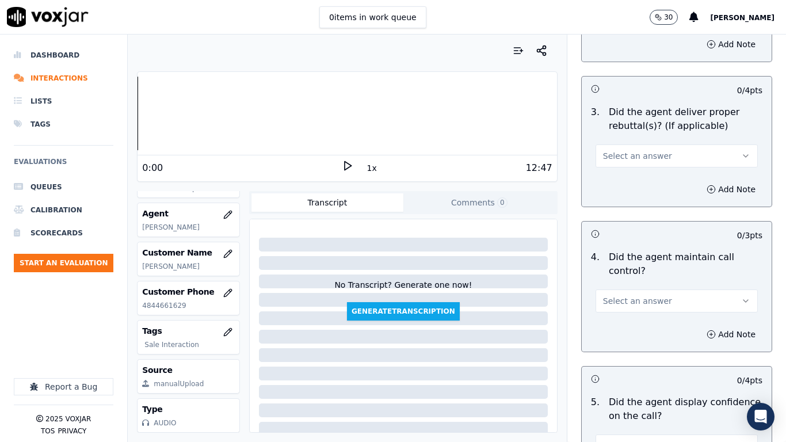
click at [611, 150] on span "Select an answer" at bounding box center [637, 156] width 69 height 12
click at [623, 175] on div "Yes" at bounding box center [655, 171] width 140 height 18
click at [644, 295] on span "Select an answer" at bounding box center [637, 301] width 69 height 12
click at [643, 319] on div "Yes" at bounding box center [655, 316] width 140 height 18
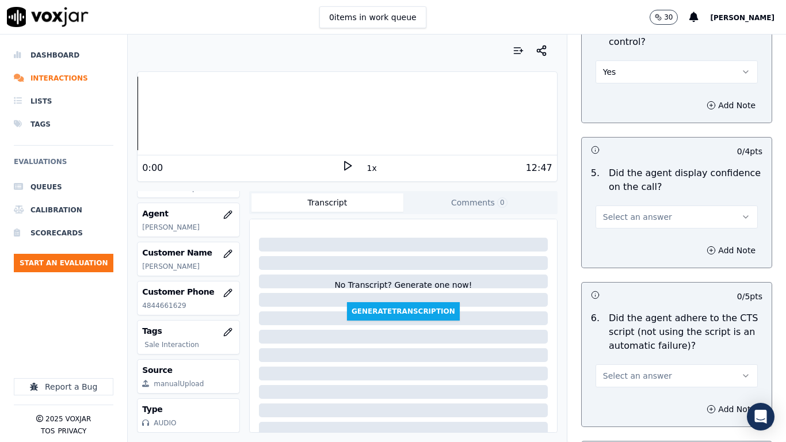
scroll to position [2358, 0]
click at [629, 210] on span "Select an answer" at bounding box center [637, 216] width 69 height 12
click at [634, 230] on div "Yes" at bounding box center [655, 231] width 140 height 18
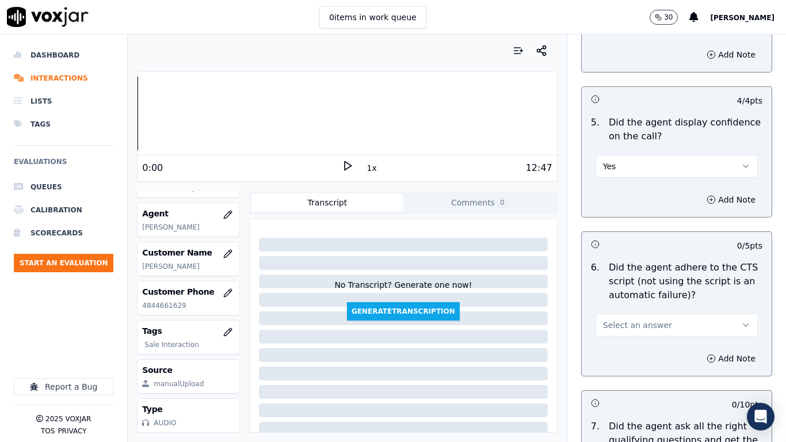
scroll to position [2531, 0]
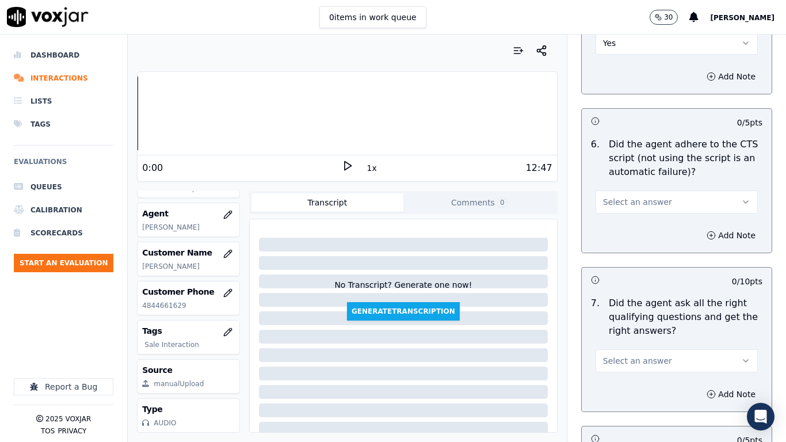
click at [624, 196] on span "Select an answer" at bounding box center [637, 202] width 69 height 12
click at [623, 220] on div "Yes" at bounding box center [655, 217] width 140 height 18
click at [641, 349] on span "Select an answer" at bounding box center [637, 361] width 69 height 12
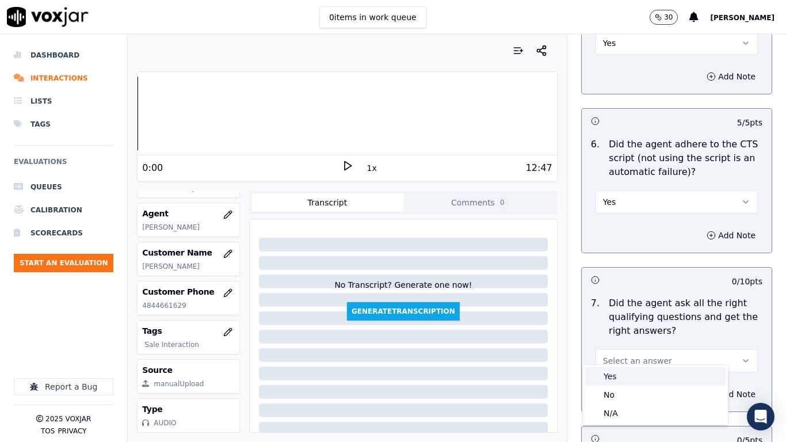
click at [643, 349] on div "Yes" at bounding box center [655, 376] width 140 height 18
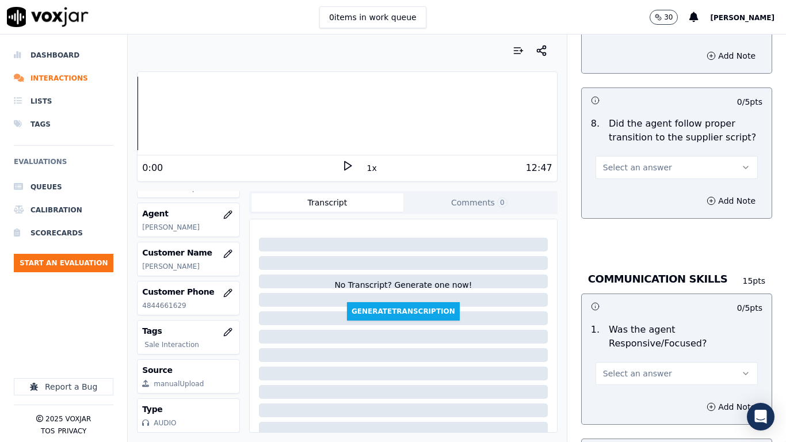
scroll to position [2876, 0]
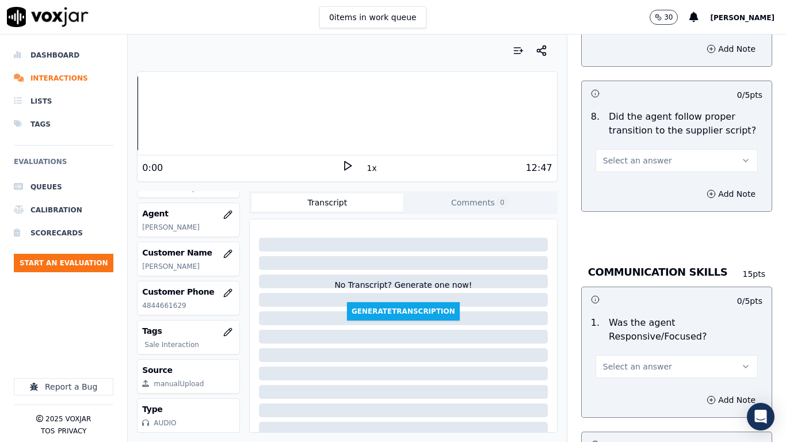
click at [618, 155] on span "Select an answer" at bounding box center [637, 161] width 69 height 12
click at [625, 181] on div "Yes" at bounding box center [655, 176] width 140 height 18
click at [638, 349] on button "Select an answer" at bounding box center [676, 366] width 162 height 23
click at [636, 349] on div "Yes" at bounding box center [655, 382] width 140 height 18
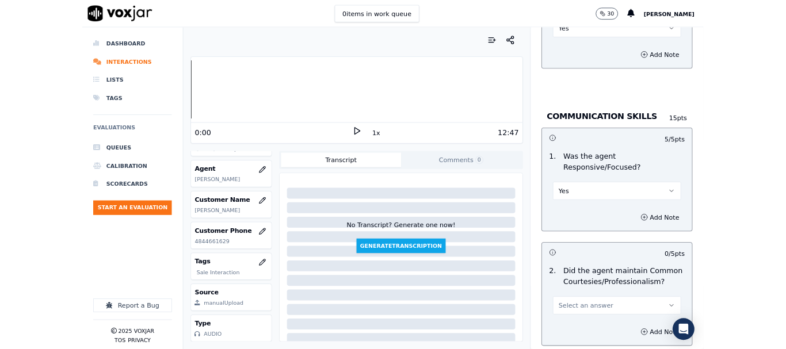
scroll to position [3221, 0]
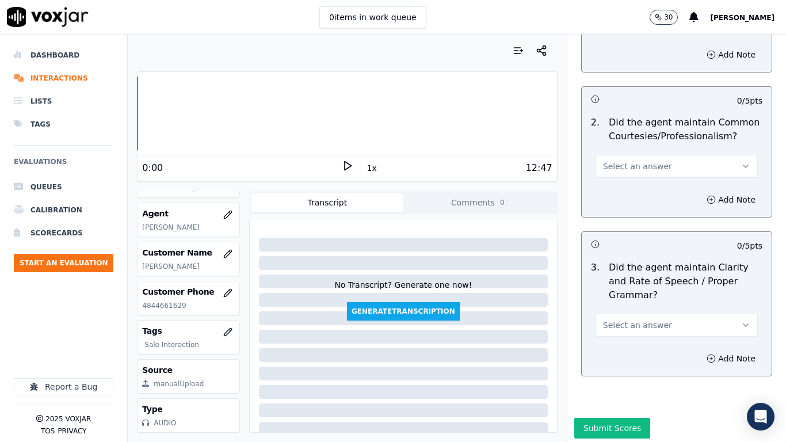
click at [622, 160] on span "Select an answer" at bounding box center [637, 166] width 69 height 12
click at [626, 178] on div "Yes" at bounding box center [655, 182] width 140 height 18
click at [644, 319] on span "Select an answer" at bounding box center [637, 325] width 69 height 12
click at [642, 341] on div "Yes" at bounding box center [655, 340] width 140 height 18
click at [620, 349] on button "Submit Scores" at bounding box center [612, 428] width 77 height 21
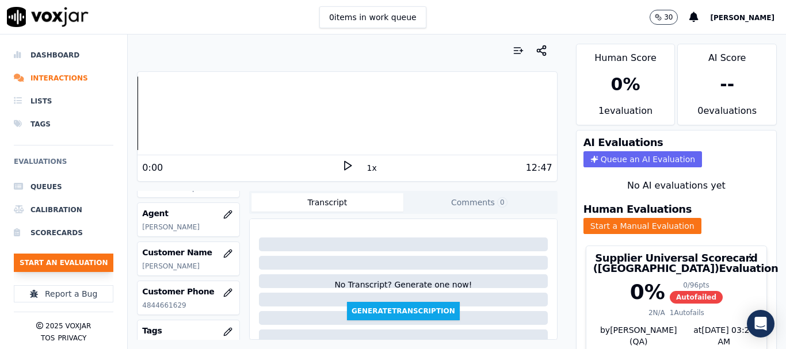
click at [83, 266] on button "Start an Evaluation" at bounding box center [64, 263] width 100 height 18
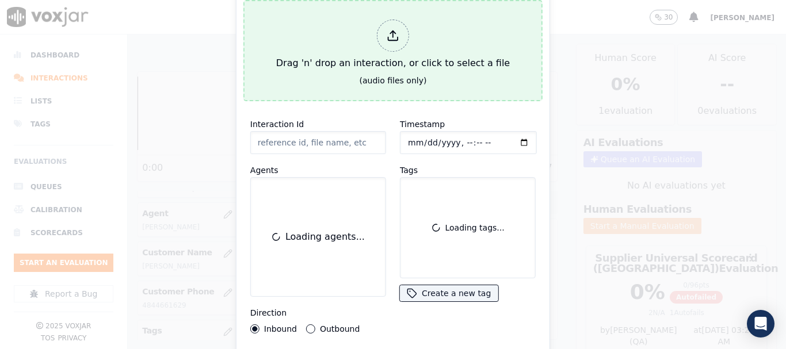
click at [362, 44] on div "Drag 'n' drop an interaction, or click to select a file" at bounding box center [393, 45] width 243 height 60
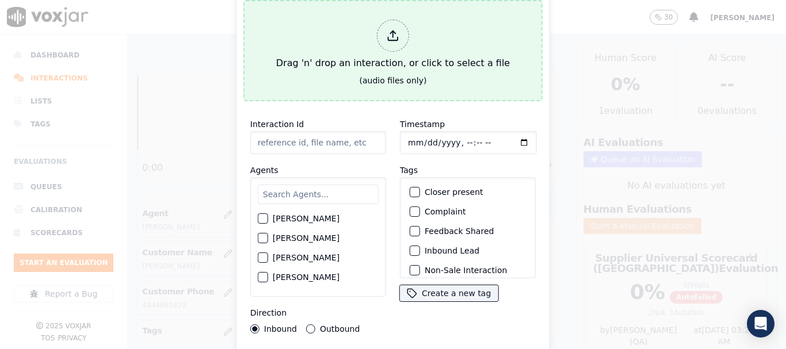
type input "20250911-105417_7409723697-all.mp3"
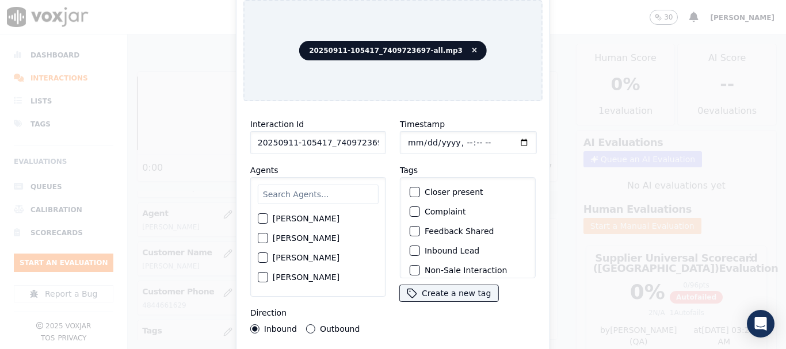
click at [318, 188] on input "text" at bounding box center [318, 195] width 121 height 20
type input "ca"
drag, startPoint x: 315, startPoint y: 216, endPoint x: 368, endPoint y: 192, distance: 58.4
click at [315, 216] on label "[PERSON_NAME]" at bounding box center [306, 219] width 67 height 8
click at [268, 216] on button "[PERSON_NAME]" at bounding box center [263, 219] width 10 height 10
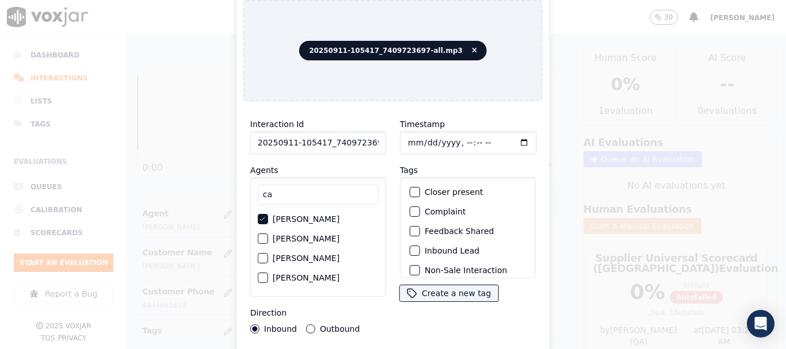
click at [406, 140] on input "Timestamp" at bounding box center [468, 142] width 137 height 23
type input "[DATE]T22:04"
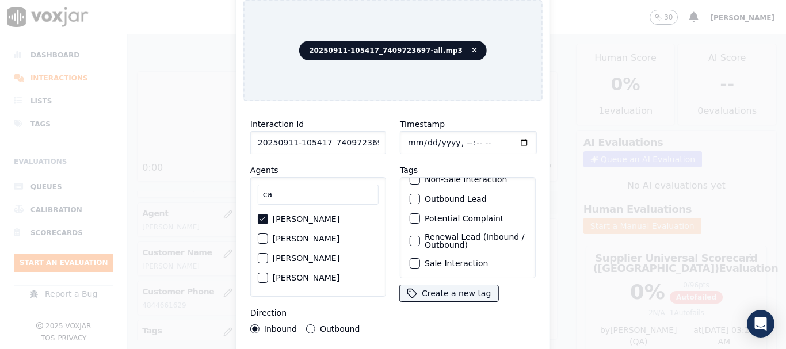
drag, startPoint x: 472, startPoint y: 250, endPoint x: 470, endPoint y: 267, distance: 17.4
click at [472, 259] on label "Sale Interaction" at bounding box center [456, 263] width 63 height 8
click at [420, 258] on button "Sale Interaction" at bounding box center [415, 263] width 10 height 10
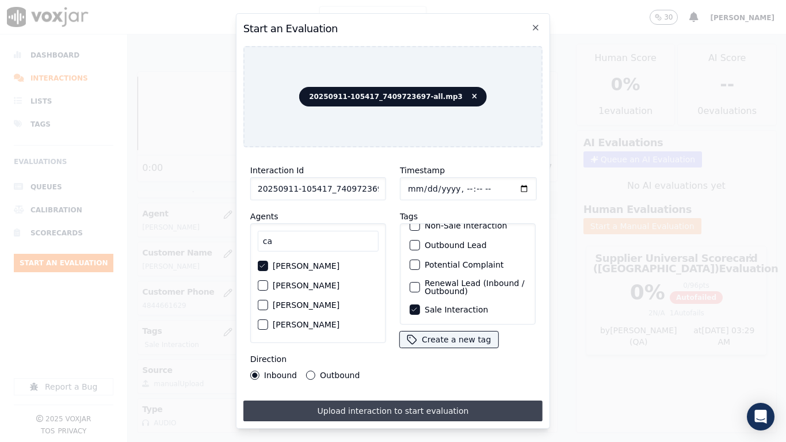
click at [469, 349] on button "Upload interaction to start evaluation" at bounding box center [392, 410] width 299 height 21
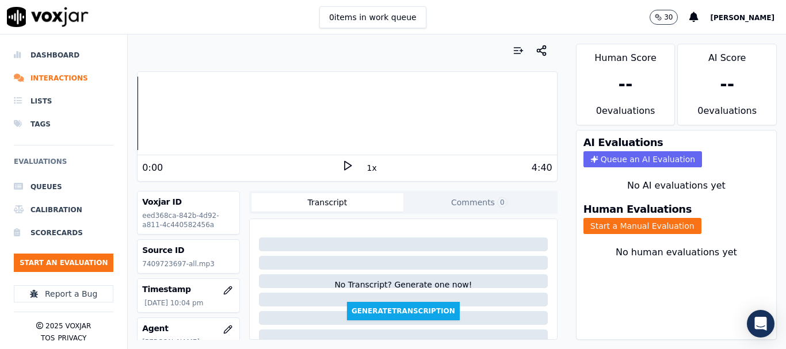
scroll to position [173, 0]
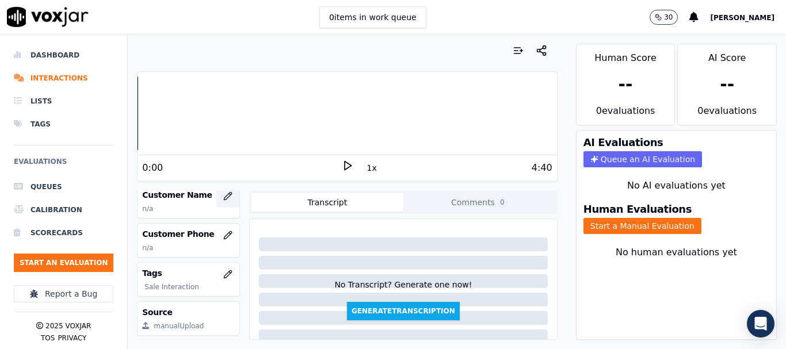
click at [223, 194] on icon "button" at bounding box center [227, 196] width 9 height 9
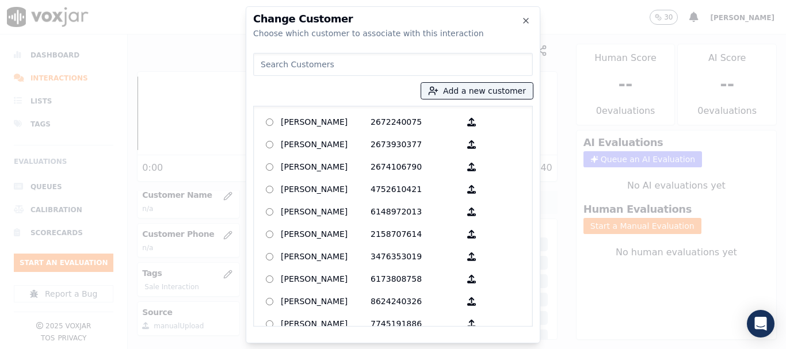
paste input "[PERSON_NAME]"
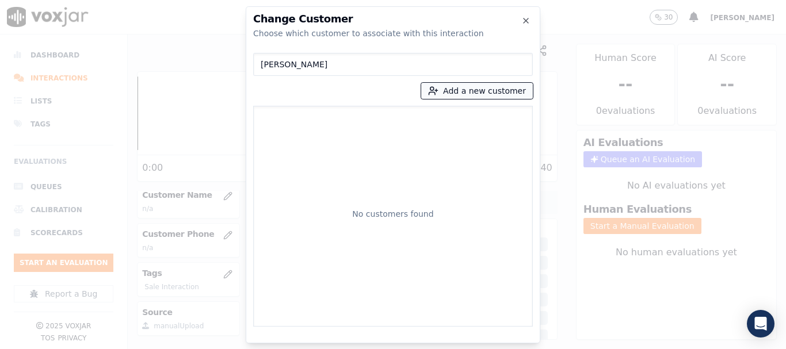
type input "[PERSON_NAME]"
click at [464, 98] on button "Add a new customer" at bounding box center [477, 91] width 112 height 16
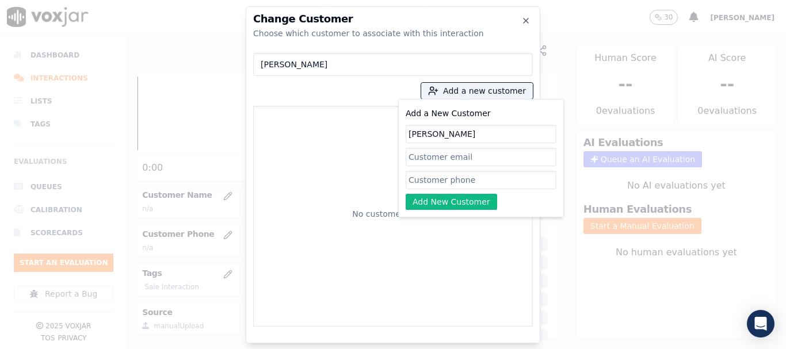
type input "[PERSON_NAME]"
click at [465, 184] on input "Add a New Customer" at bounding box center [481, 180] width 151 height 18
paste input "7409723697"
type input "7409723697"
click at [439, 200] on button "Add New Customer" at bounding box center [451, 202] width 91 height 16
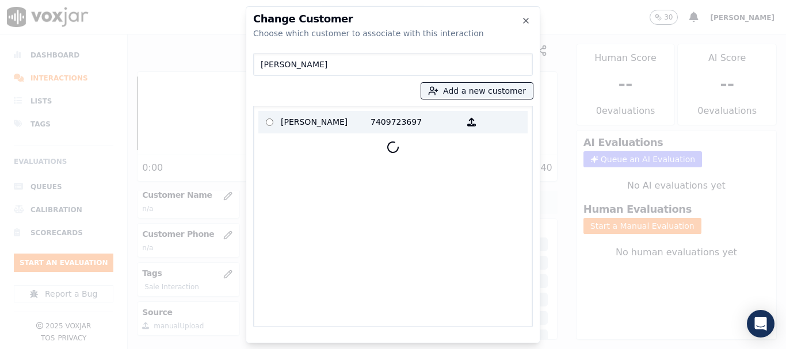
click at [308, 121] on p "[PERSON_NAME]" at bounding box center [326, 122] width 90 height 18
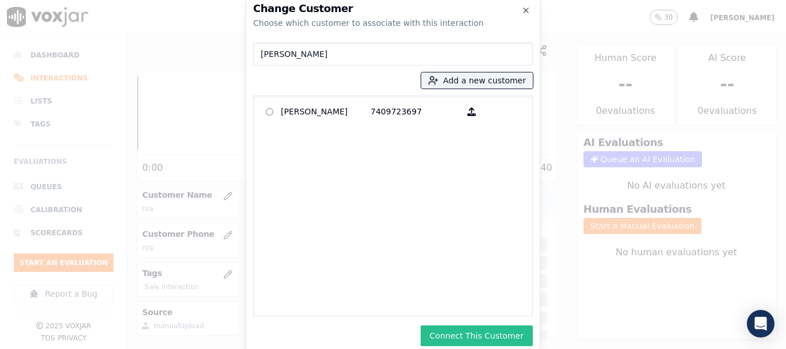
click at [513, 329] on button "Connect This Customer" at bounding box center [477, 336] width 112 height 21
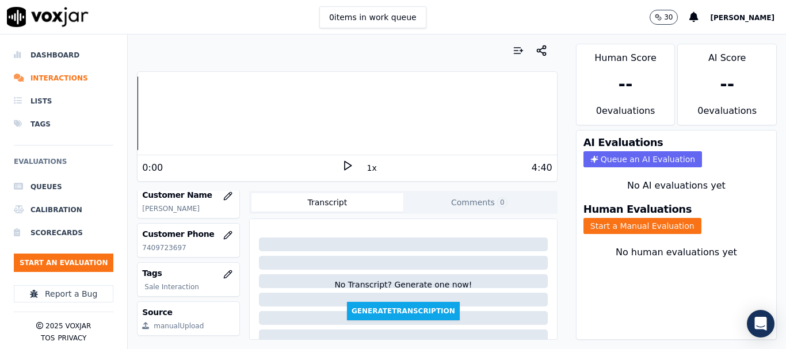
click at [643, 227] on button "Start a Manual Evaluation" at bounding box center [642, 226] width 118 height 16
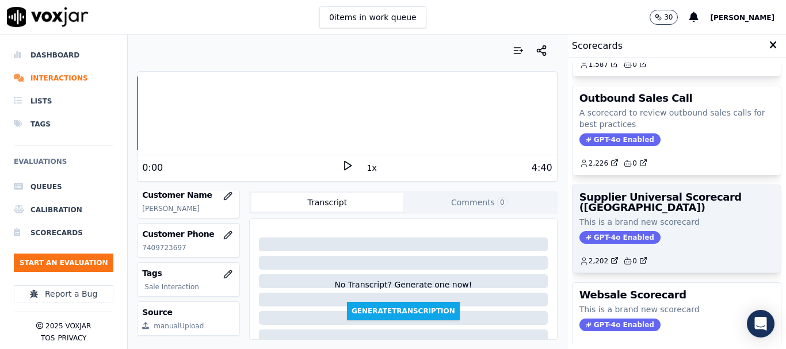
click at [662, 216] on div "Supplier Universal Scorecard ([GEOGRAPHIC_DATA]) This is a brand new scorecard …" at bounding box center [676, 228] width 208 height 87
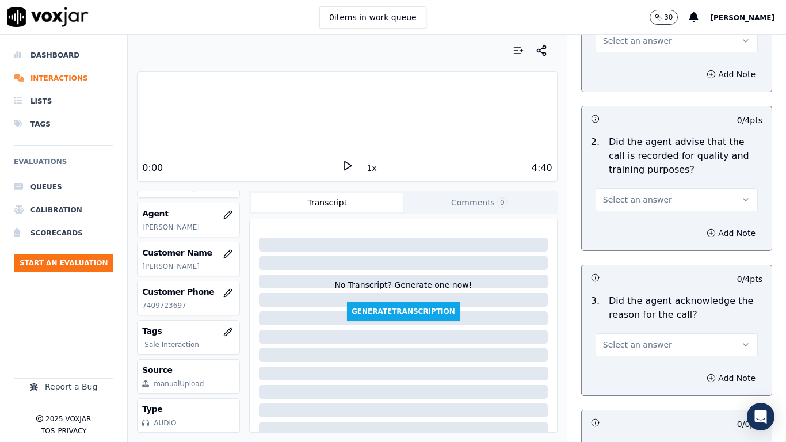
drag, startPoint x: 637, startPoint y: 42, endPoint x: 640, endPoint y: 51, distance: 9.1
click at [637, 42] on span "Select an answer" at bounding box center [637, 41] width 69 height 12
click at [639, 68] on div "Yes" at bounding box center [655, 67] width 140 height 18
click at [649, 207] on button "Select an answer" at bounding box center [676, 199] width 162 height 23
click at [640, 227] on div "Yes" at bounding box center [655, 225] width 140 height 18
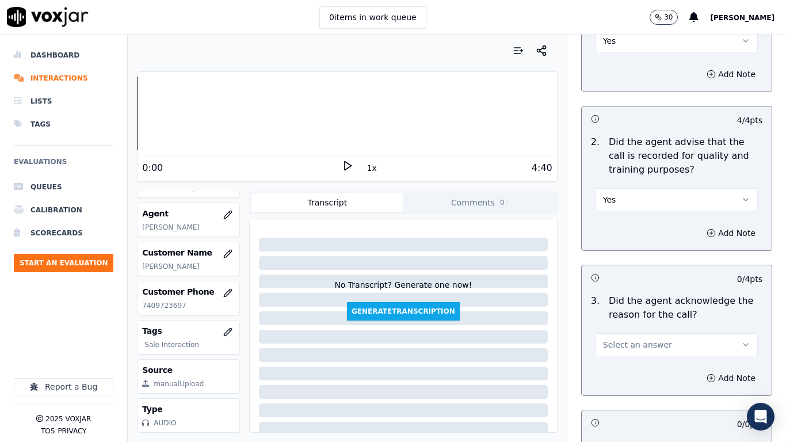
click at [637, 349] on span "Select an answer" at bounding box center [637, 345] width 69 height 12
click at [630, 349] on div "Yes" at bounding box center [655, 370] width 140 height 18
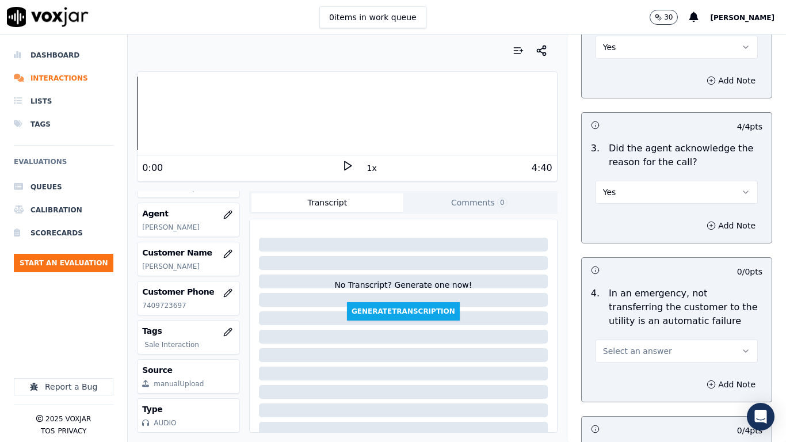
scroll to position [518, 0]
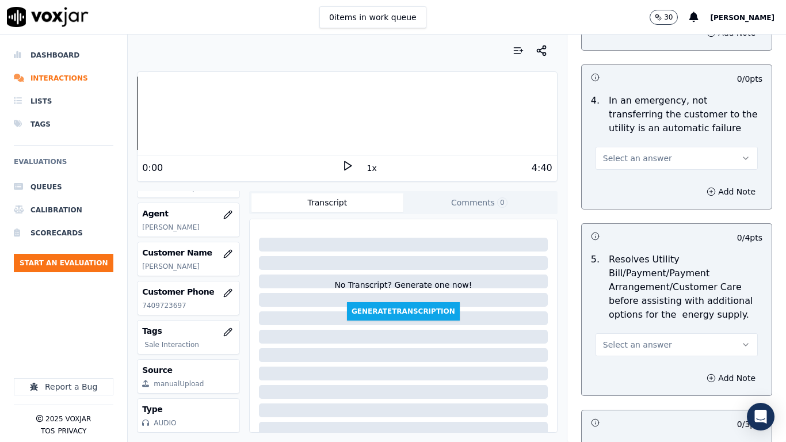
drag, startPoint x: 628, startPoint y: 162, endPoint x: 628, endPoint y: 168, distance: 5.8
click at [628, 162] on span "Select an answer" at bounding box center [637, 158] width 69 height 12
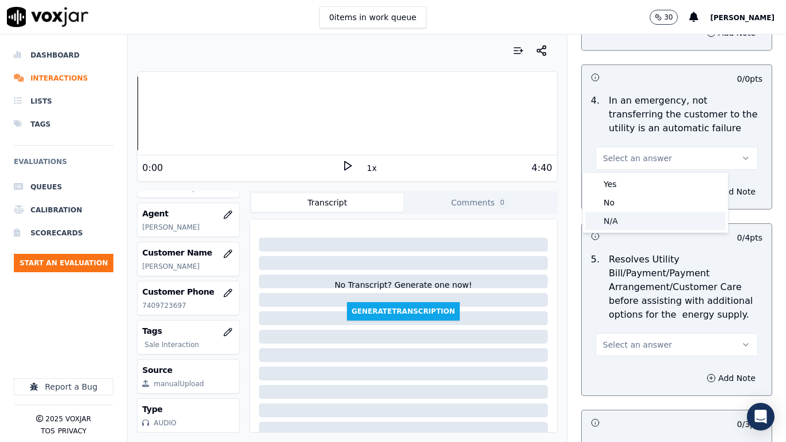
click at [631, 220] on div "N/A" at bounding box center [655, 221] width 140 height 18
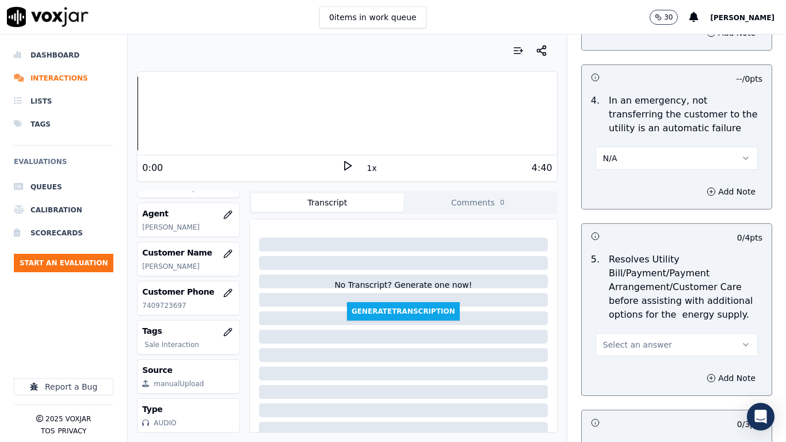
click at [652, 342] on button "Select an answer" at bounding box center [676, 344] width 162 height 23
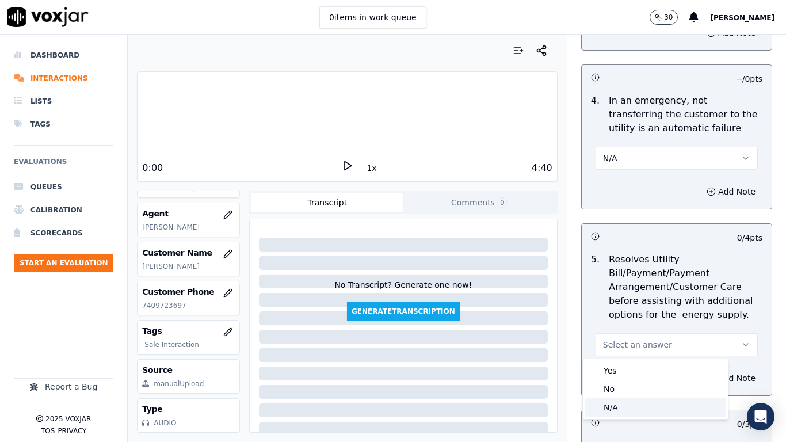
click at [643, 349] on div "N/A" at bounding box center [655, 407] width 140 height 18
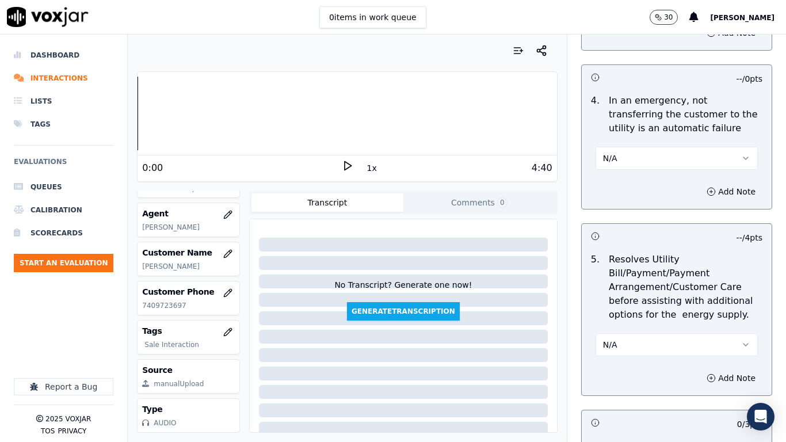
scroll to position [978, 0]
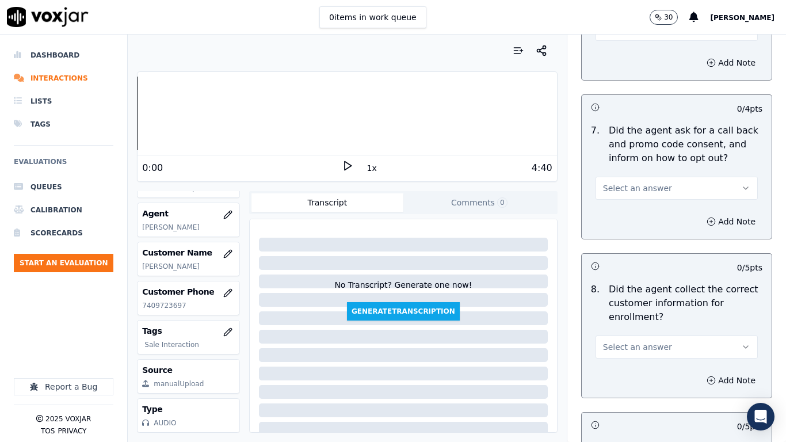
click at [636, 190] on span "Select an answer" at bounding box center [637, 188] width 69 height 12
click at [636, 216] on div "Yes" at bounding box center [655, 214] width 140 height 18
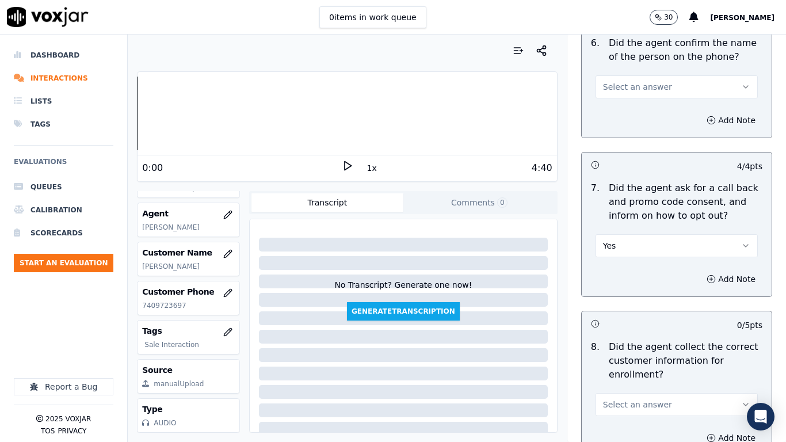
click at [628, 84] on span "Select an answer" at bounding box center [637, 87] width 69 height 12
click at [634, 112] on div "Yes" at bounding box center [655, 113] width 140 height 18
click at [640, 349] on span "Select an answer" at bounding box center [637, 405] width 69 height 12
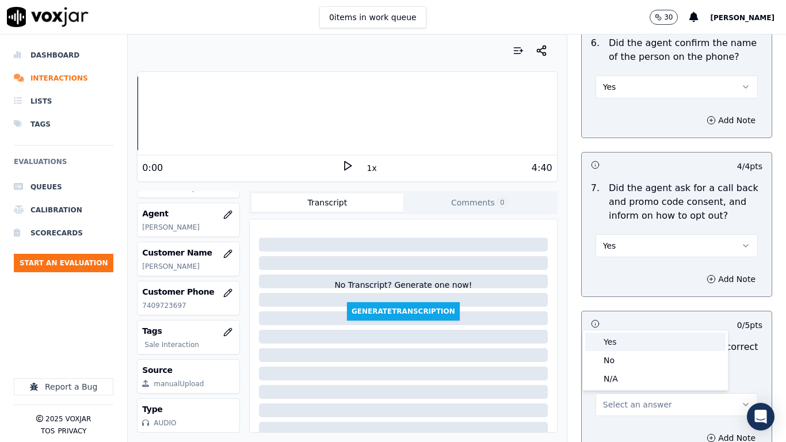
click at [610, 347] on div "Yes" at bounding box center [655, 341] width 140 height 18
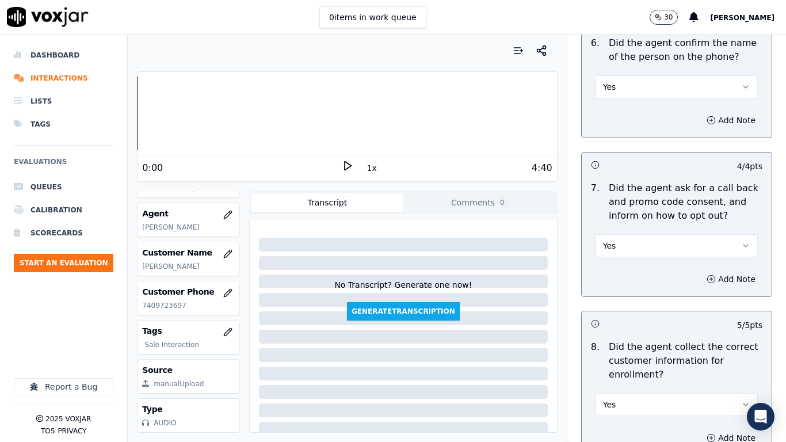
scroll to position [1208, 0]
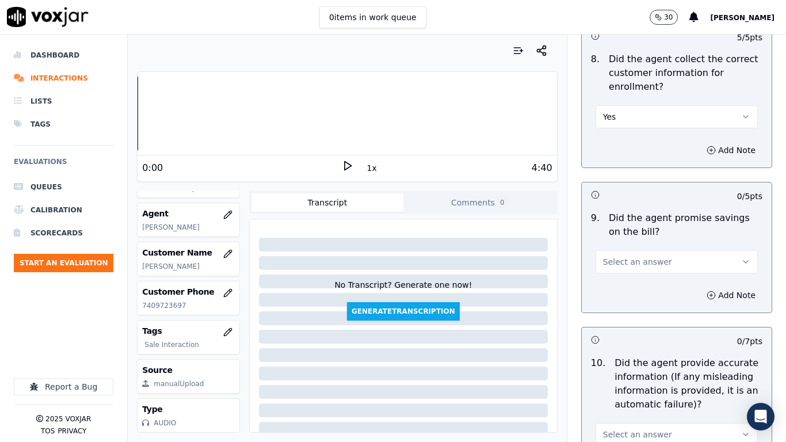
click at [624, 263] on span "Select an answer" at bounding box center [637, 262] width 69 height 12
click at [626, 297] on div "No" at bounding box center [655, 306] width 140 height 18
click at [619, 262] on button "No" at bounding box center [676, 261] width 162 height 23
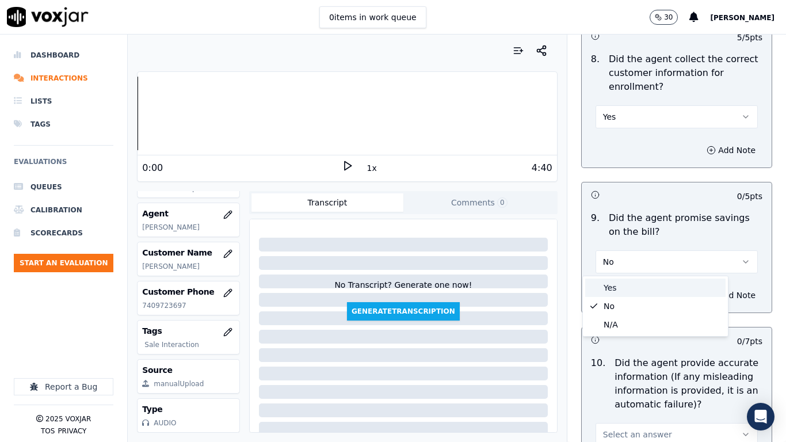
click at [619, 286] on div "Yes" at bounding box center [655, 287] width 140 height 18
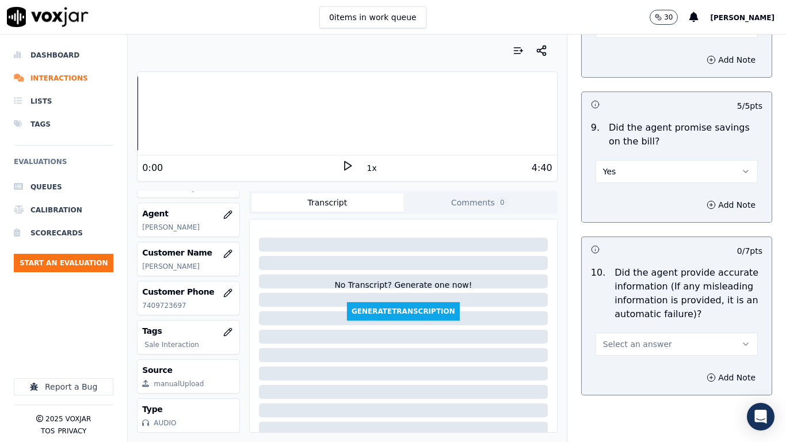
scroll to position [1553, 0]
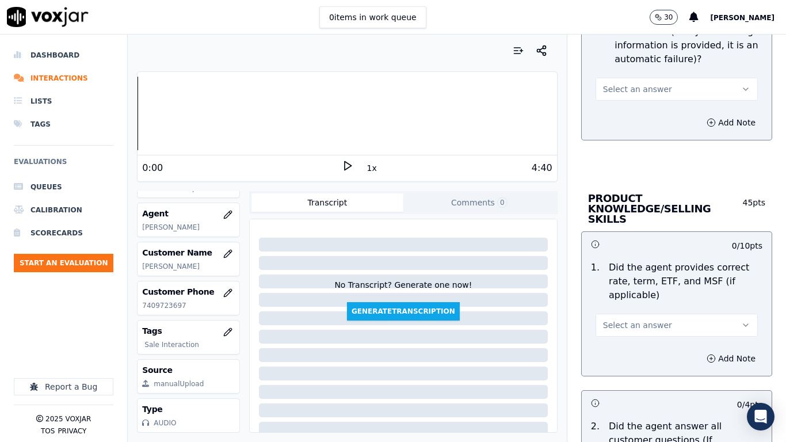
click at [627, 86] on span "Select an answer" at bounding box center [637, 89] width 69 height 12
click at [626, 117] on div "Yes" at bounding box center [655, 115] width 140 height 18
click at [630, 314] on button "Select an answer" at bounding box center [676, 325] width 162 height 23
click at [628, 342] on div "Yes" at bounding box center [655, 340] width 140 height 18
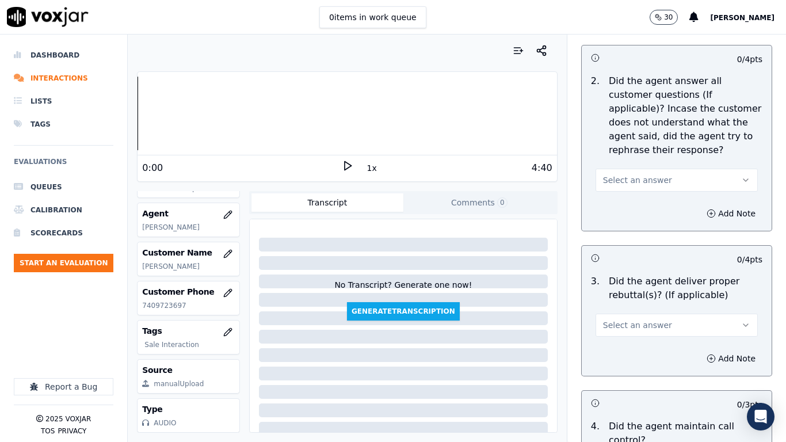
click at [627, 174] on span "Select an answer" at bounding box center [637, 180] width 69 height 12
click at [636, 195] on div "Yes" at bounding box center [655, 195] width 140 height 18
click at [662, 318] on button "Select an answer" at bounding box center [676, 325] width 162 height 23
click at [652, 334] on div "Yes" at bounding box center [655, 340] width 140 height 18
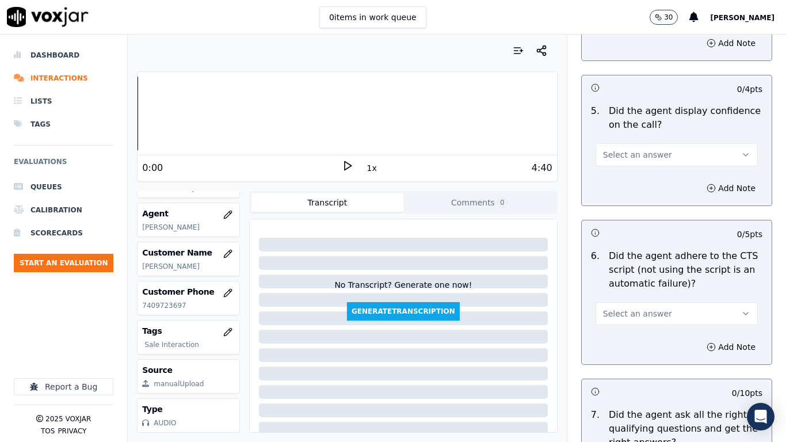
click at [603, 149] on span "Select an answer" at bounding box center [637, 155] width 69 height 12
click at [606, 168] on div "Yes" at bounding box center [655, 170] width 140 height 18
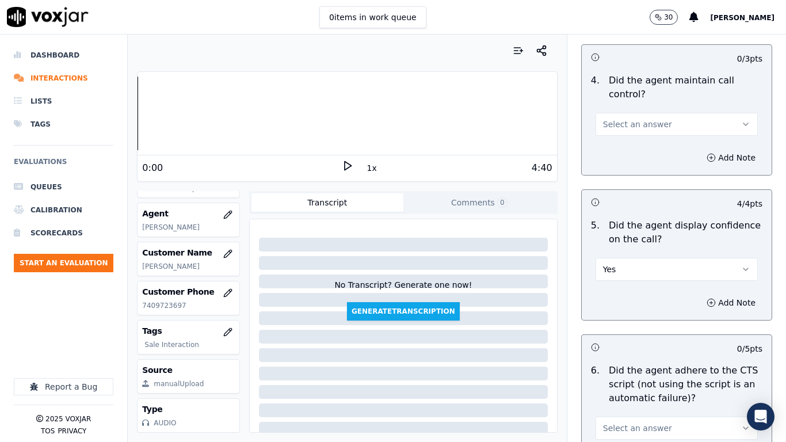
scroll to position [2243, 0]
click at [628, 113] on button "Select an answer" at bounding box center [676, 124] width 162 height 23
click at [624, 140] on div "Yes" at bounding box center [655, 140] width 140 height 18
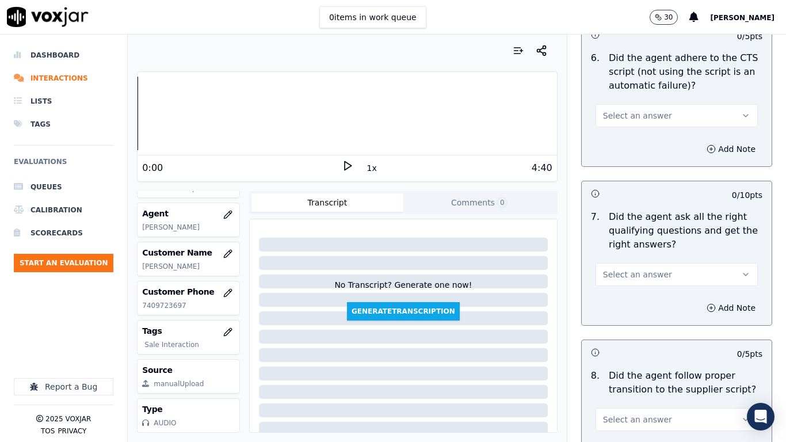
scroll to position [2589, 0]
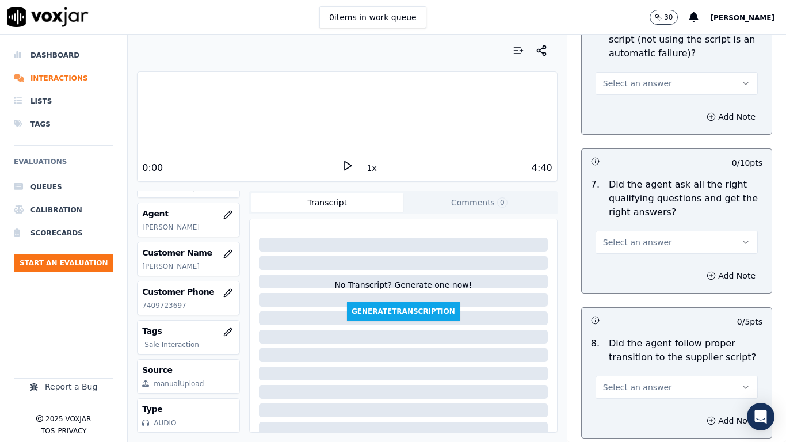
click at [628, 78] on span "Select an answer" at bounding box center [637, 84] width 69 height 12
click at [630, 104] on div "Yes" at bounding box center [655, 99] width 140 height 18
click at [624, 231] on button "Select an answer" at bounding box center [676, 242] width 162 height 23
click at [628, 262] on div "Yes" at bounding box center [655, 258] width 140 height 18
click at [640, 349] on span "Select an answer" at bounding box center [637, 387] width 69 height 12
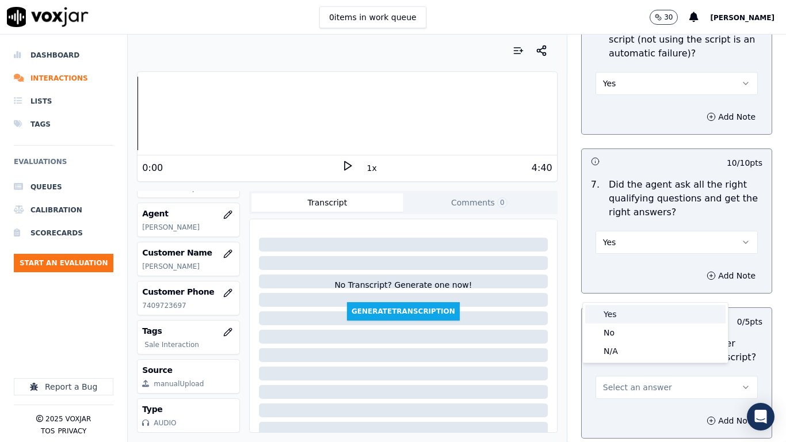
click at [616, 310] on div "Yes" at bounding box center [655, 314] width 140 height 18
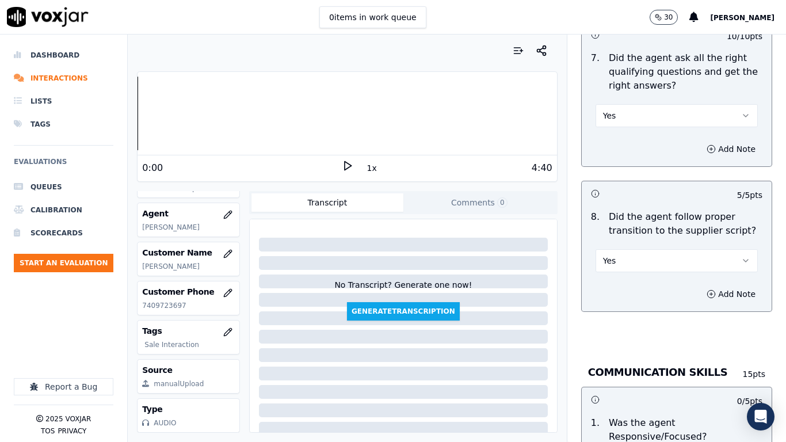
scroll to position [3049, 0]
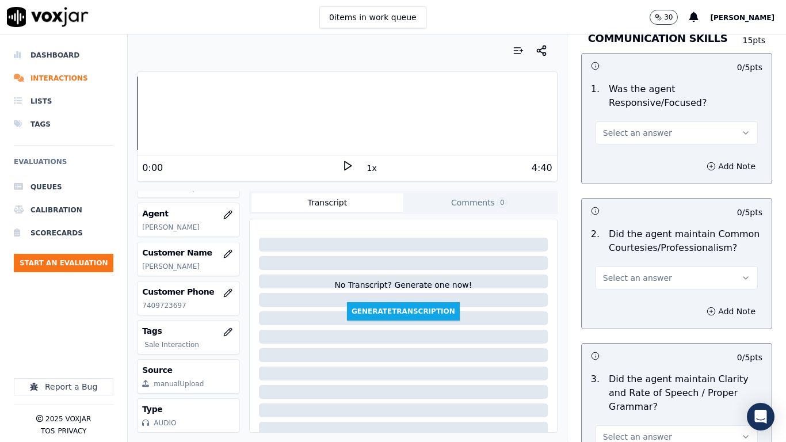
click at [617, 127] on span "Select an answer" at bounding box center [637, 133] width 69 height 12
click at [621, 142] on div "Yes" at bounding box center [655, 148] width 140 height 18
click at [640, 272] on span "Select an answer" at bounding box center [637, 278] width 69 height 12
click at [638, 299] on div "Yes" at bounding box center [655, 293] width 140 height 18
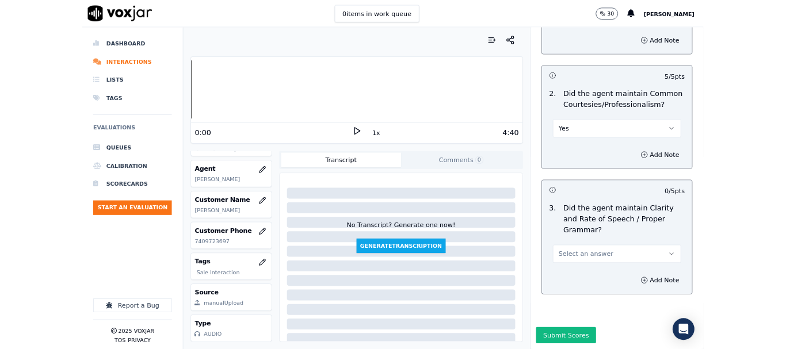
scroll to position [3183, 0]
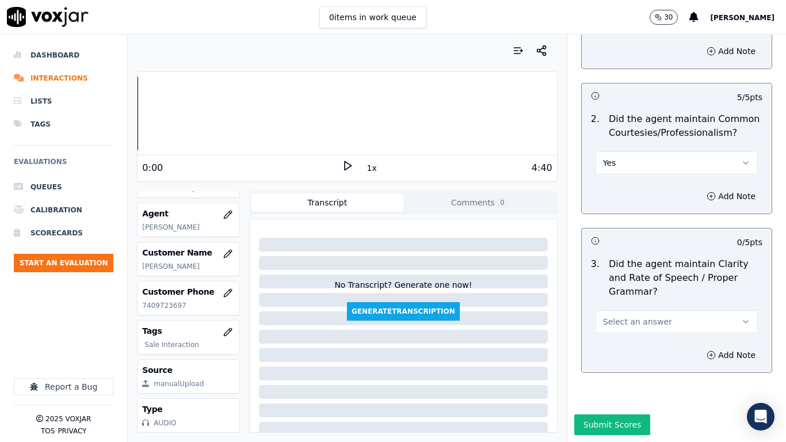
click at [640, 316] on span "Select an answer" at bounding box center [637, 322] width 69 height 12
click at [618, 317] on div "Yes" at bounding box center [655, 318] width 140 height 18
click at [587, 349] on button "Submit Scores" at bounding box center [612, 424] width 77 height 21
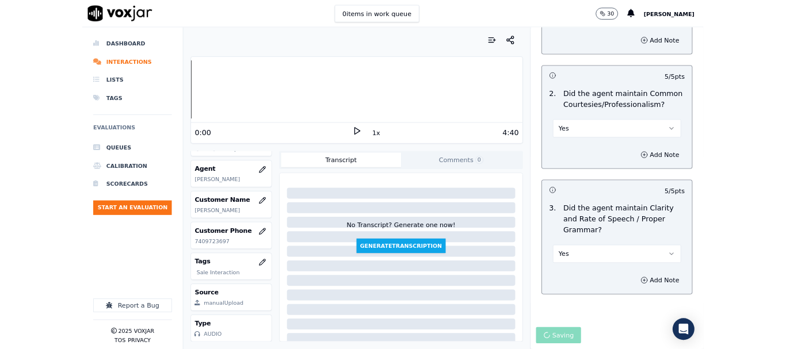
scroll to position [173, 0]
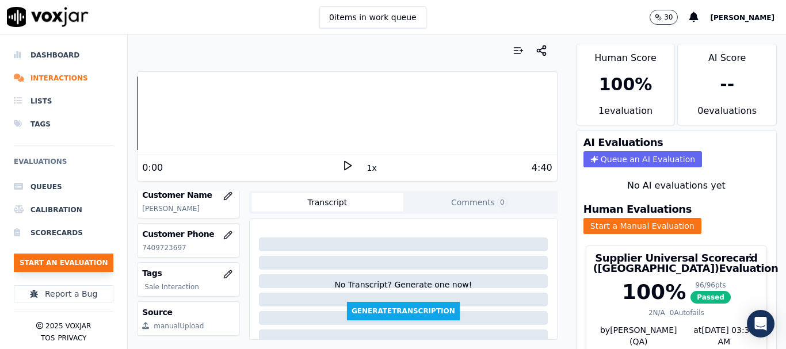
click at [73, 266] on button "Start an Evaluation" at bounding box center [64, 263] width 100 height 18
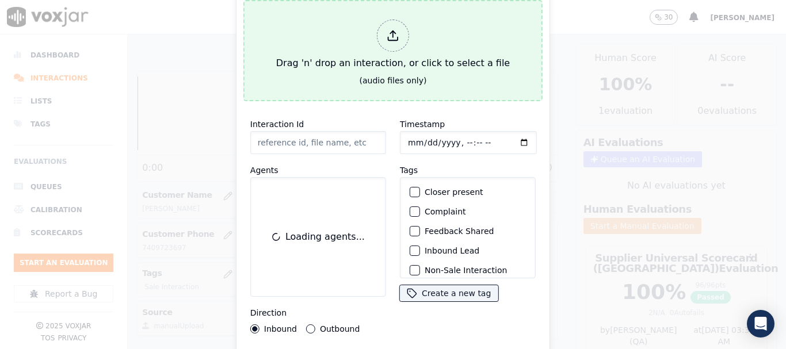
click at [353, 66] on div "Drag 'n' drop an interaction, or click to select a file" at bounding box center [393, 45] width 243 height 60
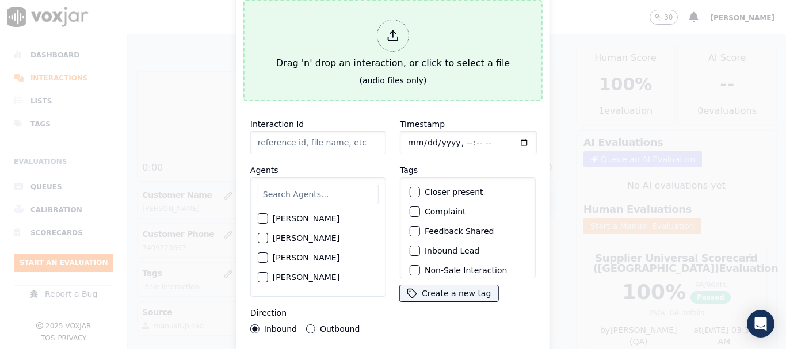
type input "20250911-193423_4194107209-all.mp3"
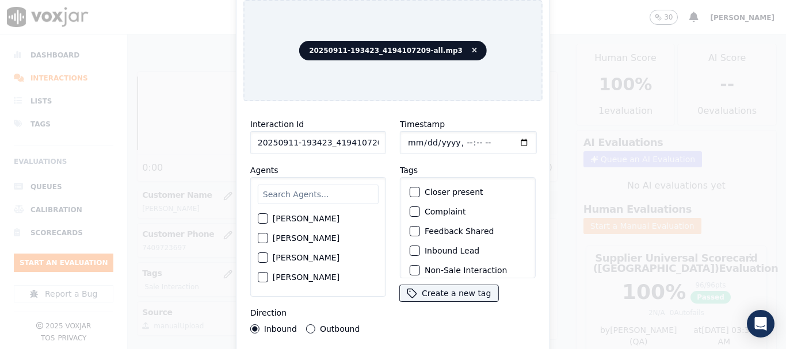
click at [315, 192] on input "text" at bounding box center [318, 195] width 121 height 20
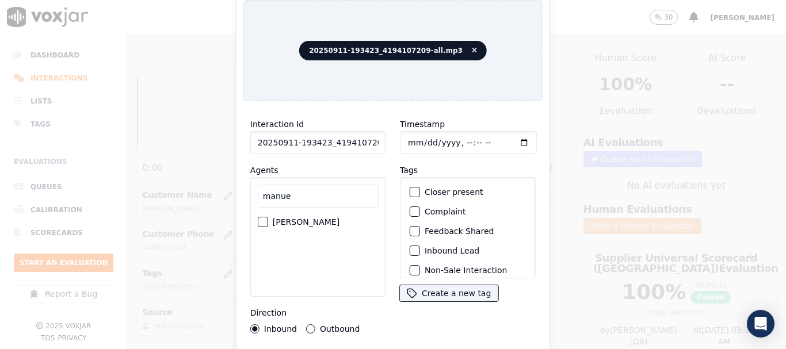
type input "manue"
click at [327, 218] on label "[PERSON_NAME]" at bounding box center [306, 222] width 67 height 8
click at [268, 217] on button "[PERSON_NAME]" at bounding box center [263, 222] width 10 height 10
click at [406, 137] on input "Timestamp" at bounding box center [468, 142] width 137 height 23
type input "[DATE]T22:17"
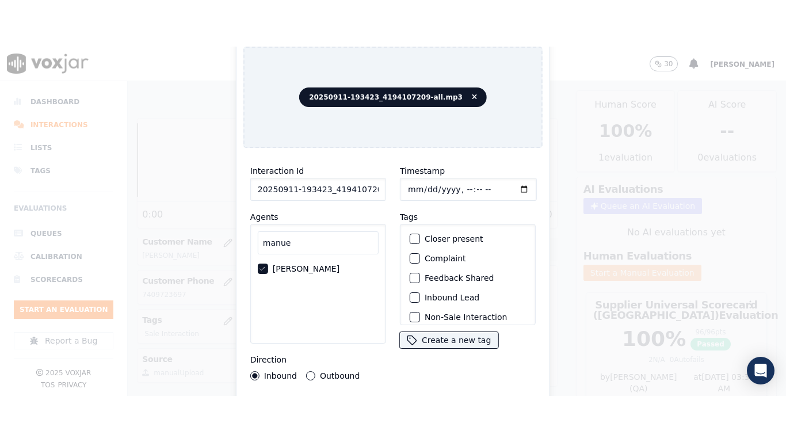
scroll to position [101, 0]
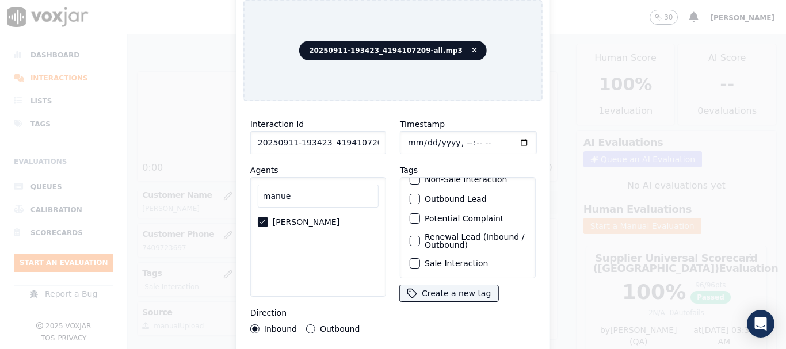
click at [452, 259] on label "Sale Interaction" at bounding box center [456, 263] width 63 height 8
click at [420, 258] on button "Sale Interaction" at bounding box center [415, 263] width 10 height 10
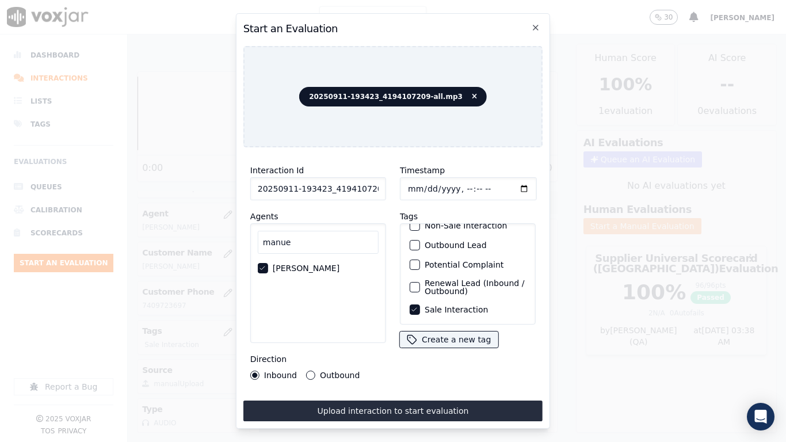
drag, startPoint x: 451, startPoint y: 403, endPoint x: 446, endPoint y: 408, distance: 7.3
click at [451, 349] on button "Upload interaction to start evaluation" at bounding box center [392, 410] width 299 height 21
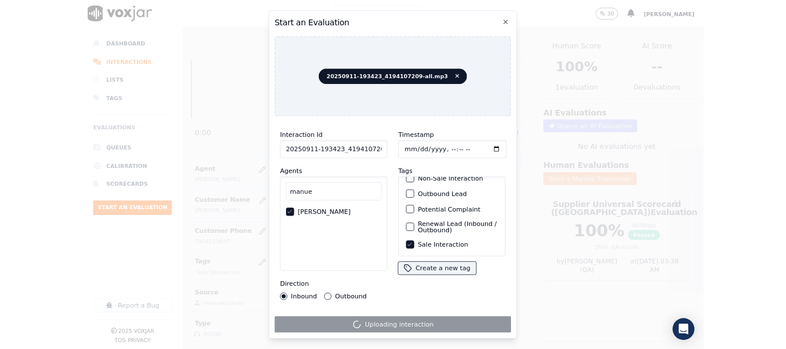
scroll to position [173, 0]
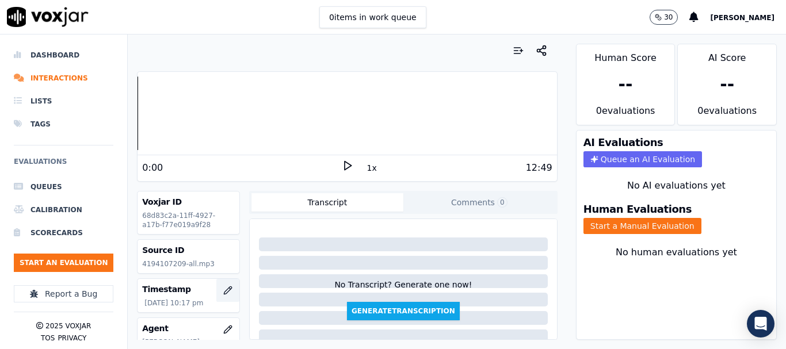
scroll to position [58, 0]
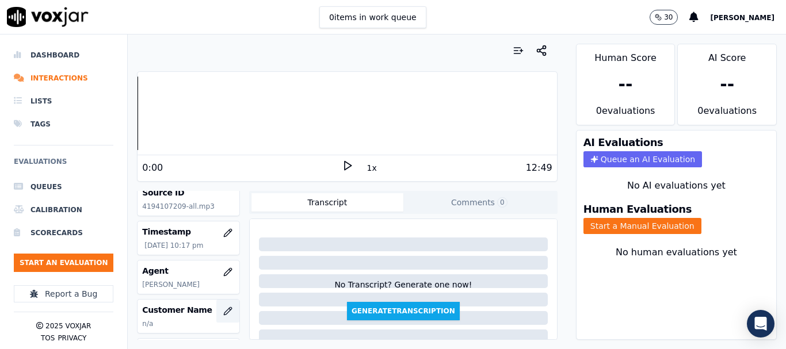
click at [224, 307] on icon "button" at bounding box center [227, 310] width 7 height 7
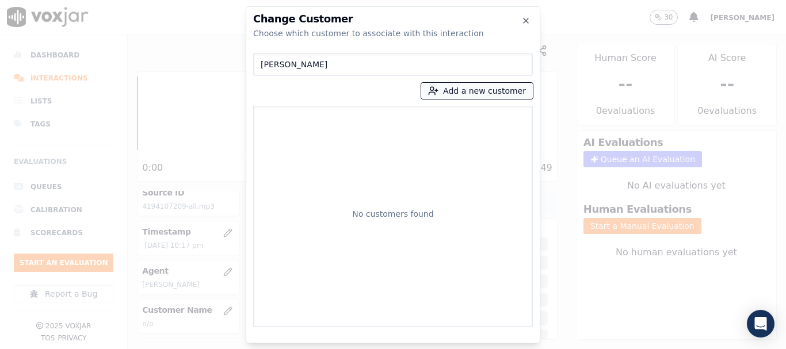
type input "[PERSON_NAME]"
click at [479, 93] on button "Add a new customer" at bounding box center [477, 91] width 112 height 16
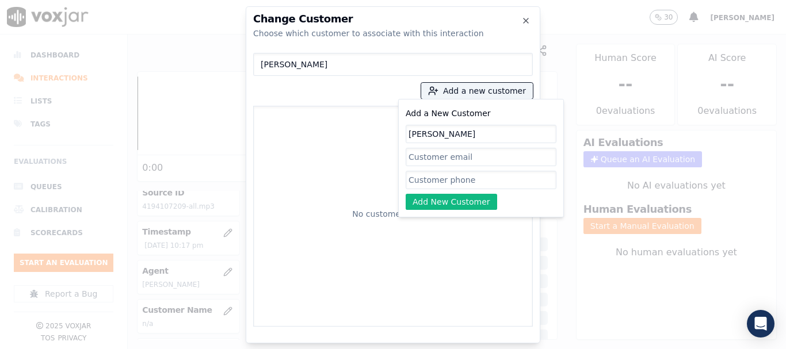
type input "[PERSON_NAME]"
drag, startPoint x: 451, startPoint y: 178, endPoint x: 450, endPoint y: 189, distance: 10.9
click at [452, 178] on input "Add a New Customer" at bounding box center [481, 180] width 151 height 18
paste input "4194107209"
type input "4194107209"
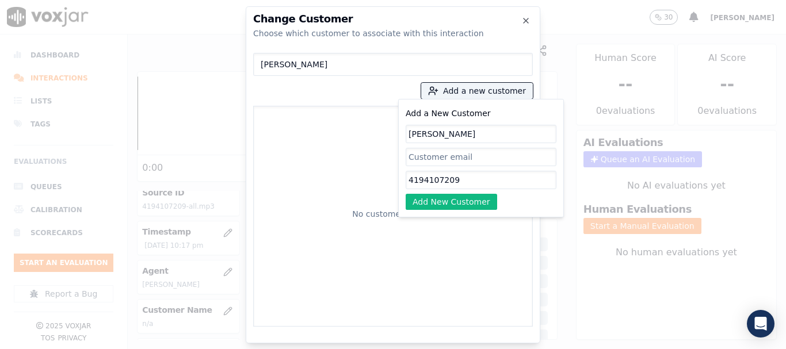
drag, startPoint x: 439, startPoint y: 200, endPoint x: 419, endPoint y: 197, distance: 20.3
click at [439, 200] on button "Add New Customer" at bounding box center [451, 202] width 91 height 16
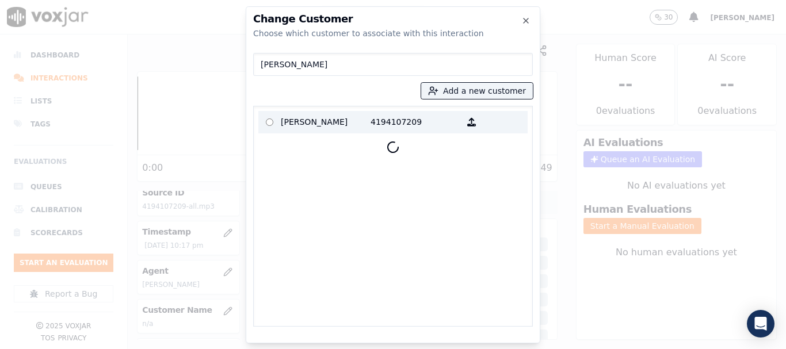
click at [316, 125] on p "[PERSON_NAME]" at bounding box center [326, 122] width 90 height 18
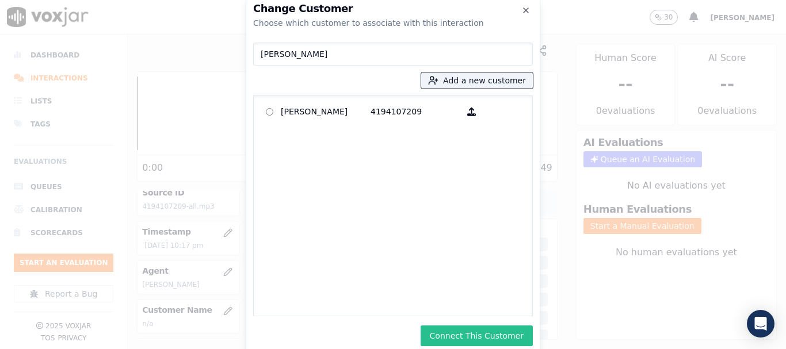
click at [508, 336] on button "Connect This Customer" at bounding box center [477, 336] width 112 height 21
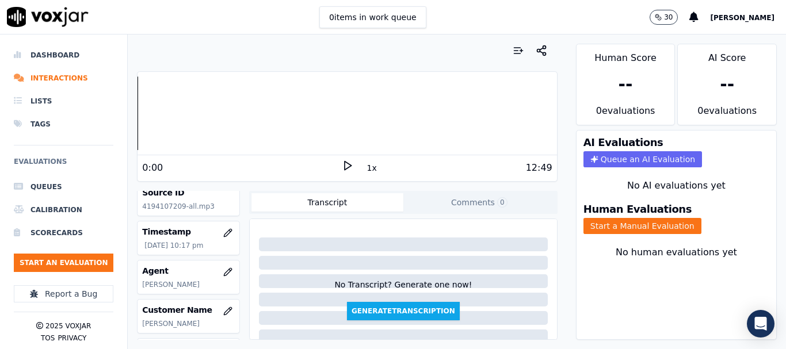
click at [629, 223] on button "Start a Manual Evaluation" at bounding box center [642, 226] width 118 height 16
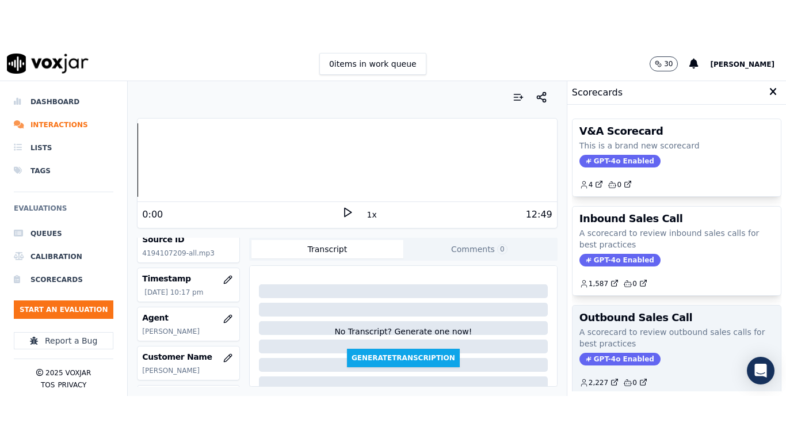
scroll to position [115, 0]
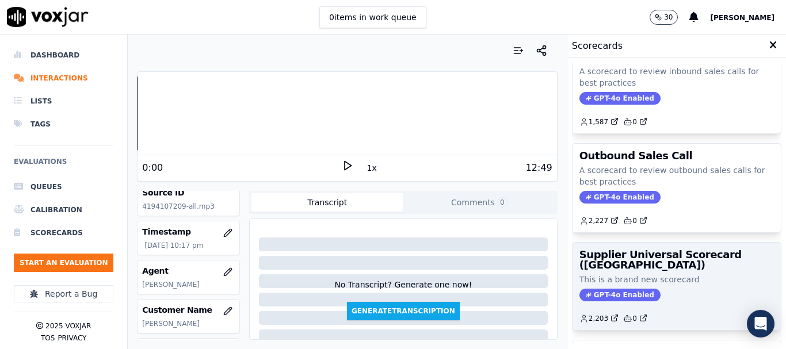
click at [641, 259] on h3 "Supplier Universal Scorecard ([GEOGRAPHIC_DATA])" at bounding box center [676, 260] width 194 height 21
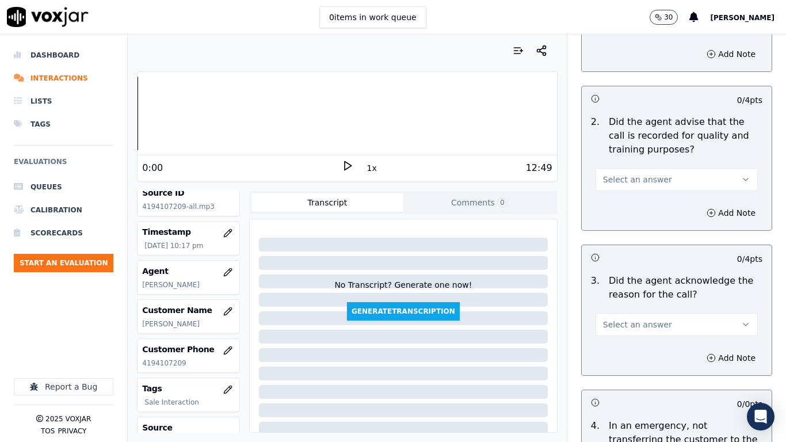
scroll to position [173, 0]
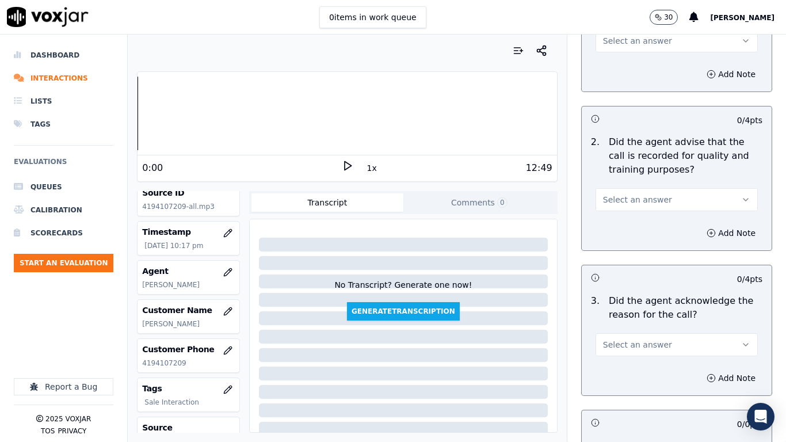
click at [640, 44] on span "Select an answer" at bounding box center [637, 41] width 69 height 12
click at [643, 71] on div "Yes" at bounding box center [655, 67] width 140 height 18
click at [648, 193] on button "Select an answer" at bounding box center [676, 199] width 162 height 23
click at [643, 224] on div "Yes" at bounding box center [655, 225] width 140 height 18
click at [648, 340] on span "Select an answer" at bounding box center [637, 345] width 69 height 12
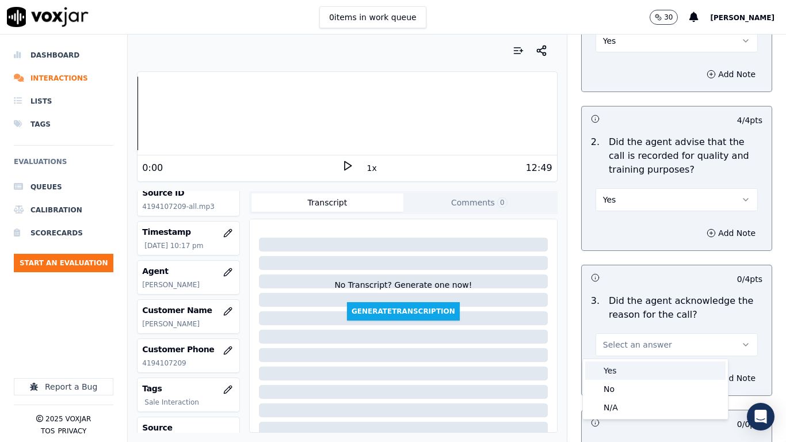
click at [647, 349] on div "Yes" at bounding box center [655, 370] width 140 height 18
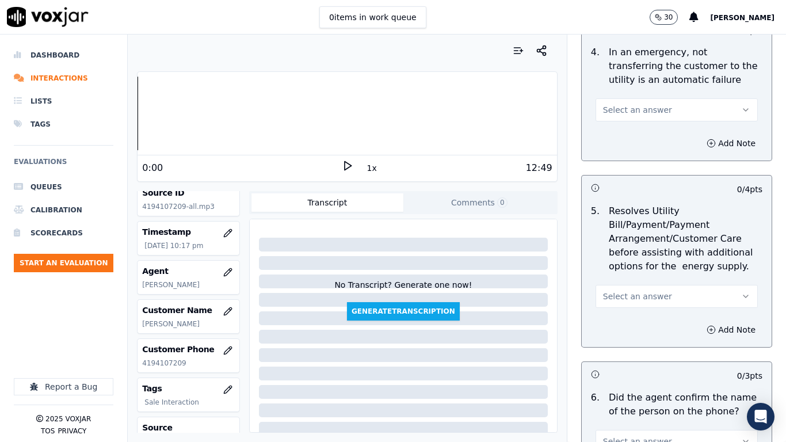
scroll to position [575, 0]
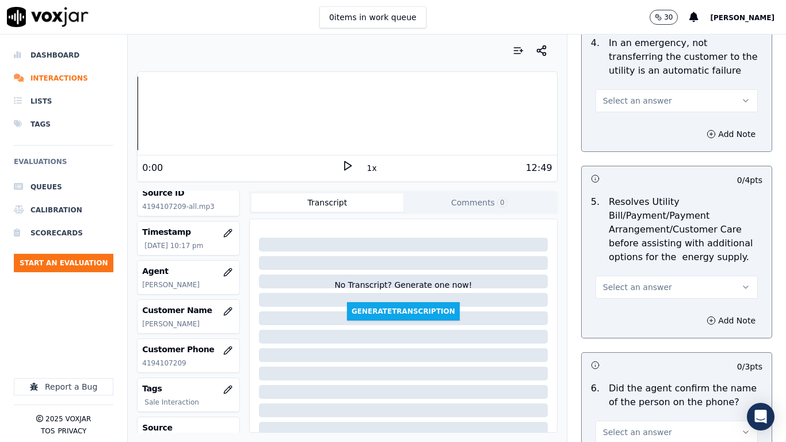
click at [621, 97] on span "Select an answer" at bounding box center [637, 101] width 69 height 12
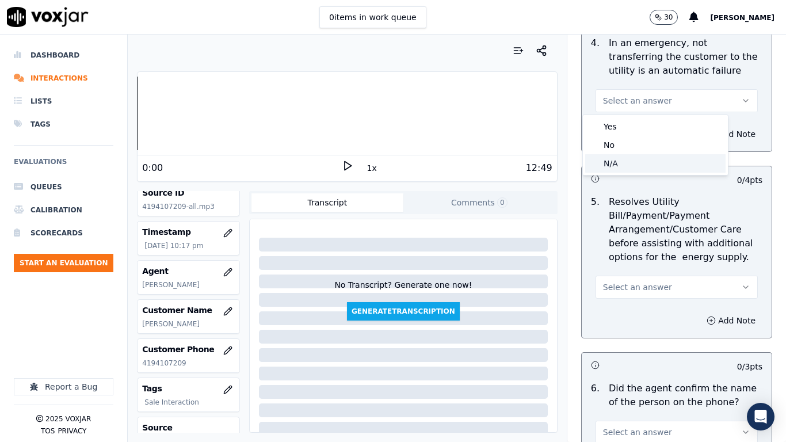
click at [636, 165] on div "N/A" at bounding box center [655, 163] width 140 height 18
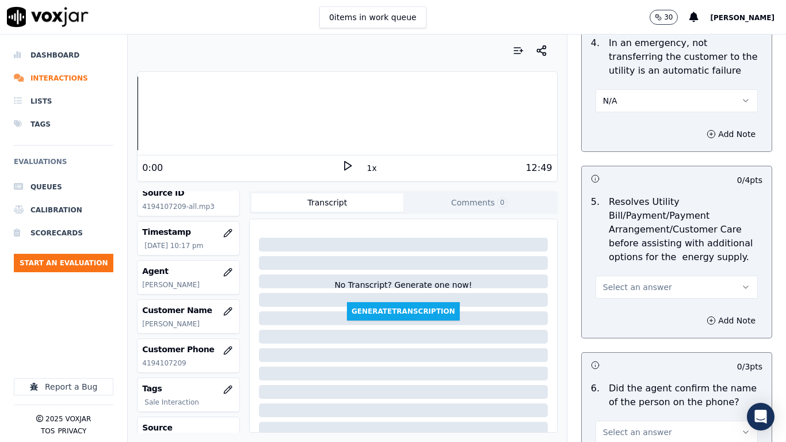
click at [653, 281] on button "Select an answer" at bounding box center [676, 287] width 162 height 23
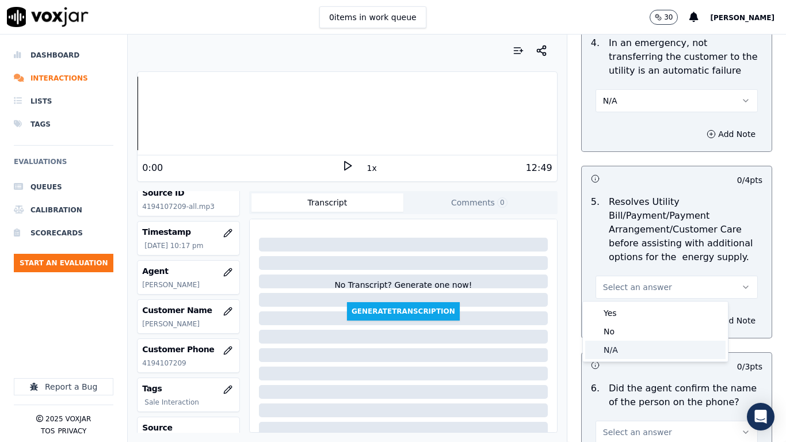
click at [653, 349] on div "N/A" at bounding box center [655, 350] width 140 height 18
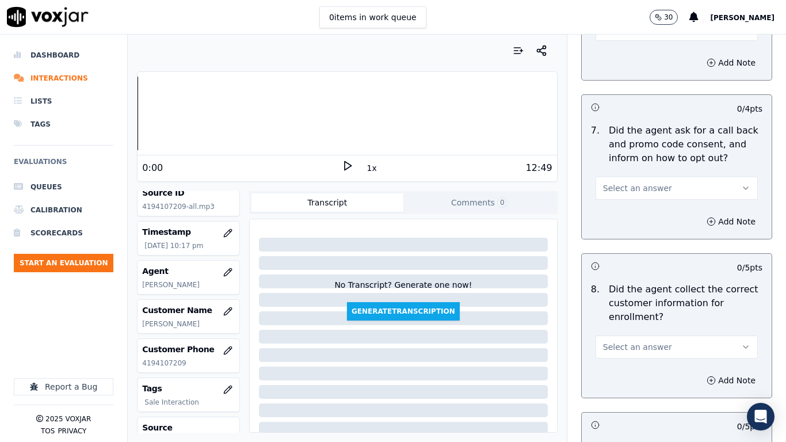
scroll to position [920, 0]
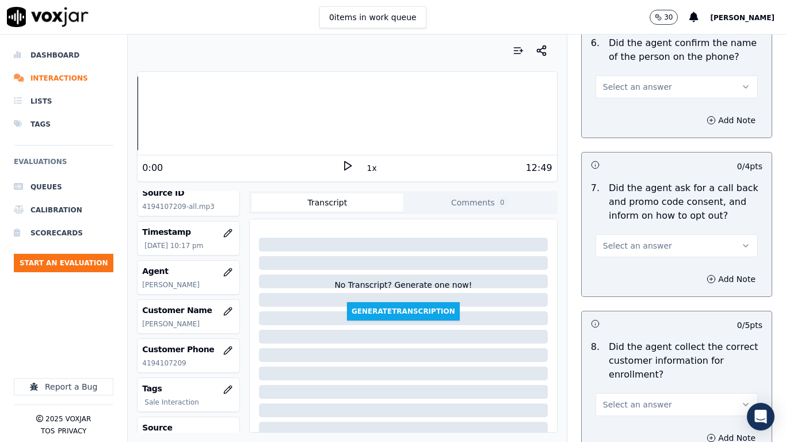
click at [622, 83] on span "Select an answer" at bounding box center [637, 87] width 69 height 12
click at [632, 120] on div "Yes" at bounding box center [655, 113] width 140 height 18
click at [651, 251] on button "Select an answer" at bounding box center [676, 245] width 162 height 23
click at [644, 267] on div "Yes" at bounding box center [655, 271] width 140 height 18
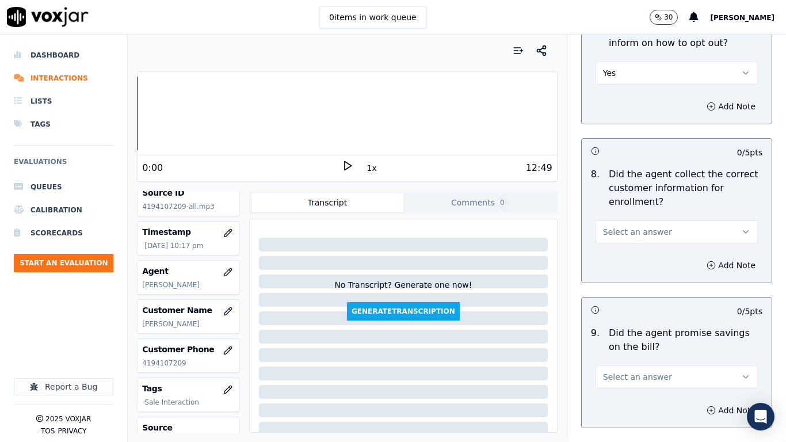
click at [659, 235] on button "Select an answer" at bounding box center [676, 231] width 162 height 23
click at [651, 257] on div "Yes" at bounding box center [655, 258] width 140 height 18
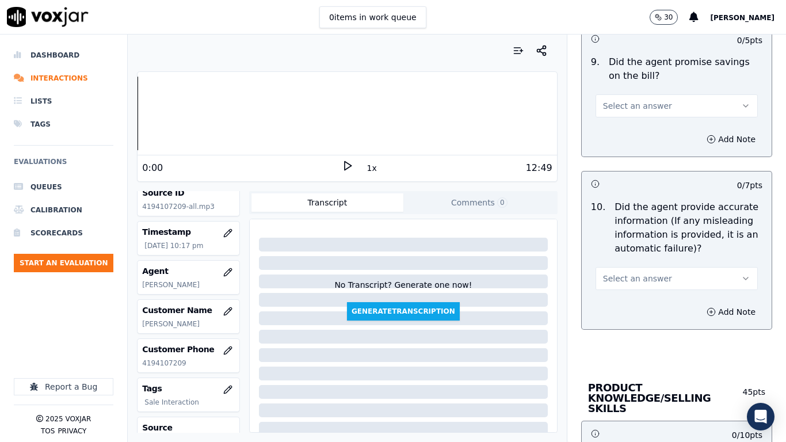
scroll to position [1381, 0]
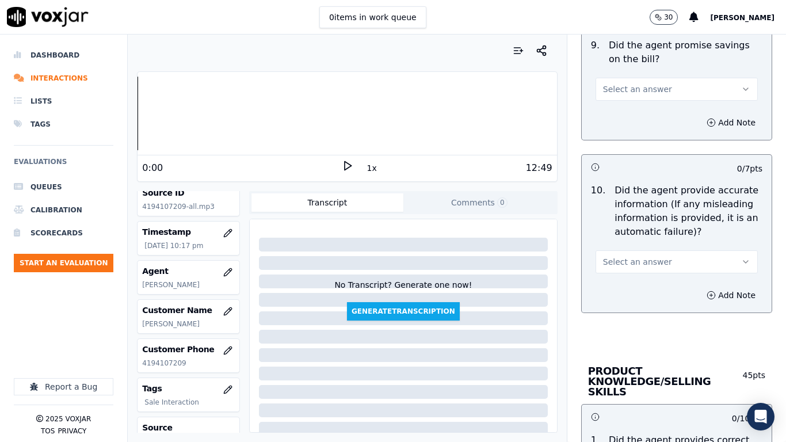
click at [624, 85] on span "Select an answer" at bounding box center [637, 89] width 69 height 12
click at [627, 115] on div "Yes" at bounding box center [655, 115] width 140 height 18
click at [645, 259] on span "Select an answer" at bounding box center [637, 262] width 69 height 12
click at [645, 290] on div "Yes" at bounding box center [655, 287] width 140 height 18
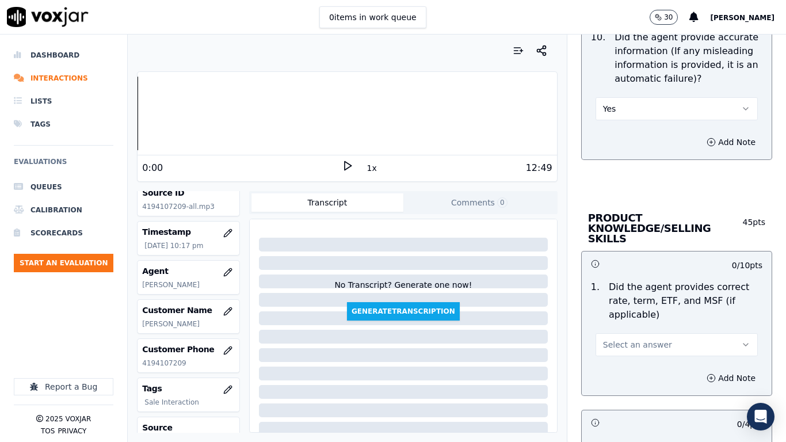
scroll to position [1783, 0]
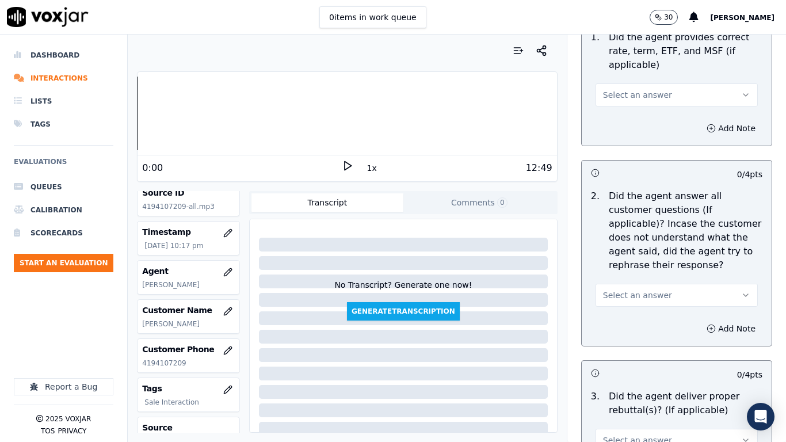
click at [629, 89] on span "Select an answer" at bounding box center [637, 95] width 69 height 12
click at [631, 114] on div "Yes" at bounding box center [655, 110] width 140 height 18
click at [655, 286] on button "Select an answer" at bounding box center [676, 295] width 162 height 23
click at [651, 305] on div "Yes" at bounding box center [655, 310] width 140 height 18
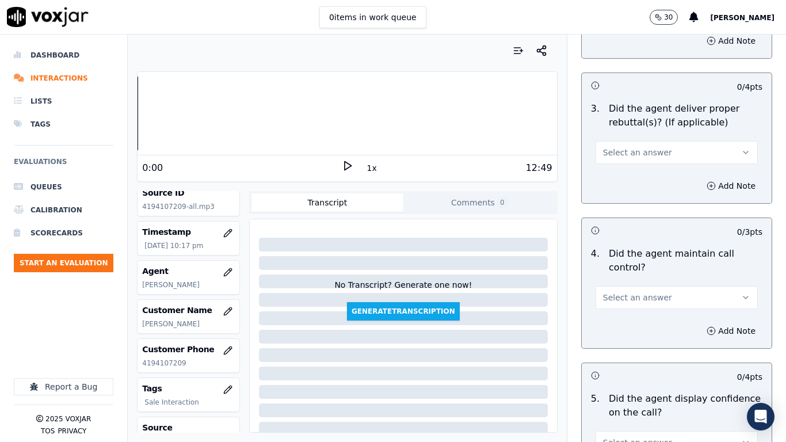
click at [614, 147] on span "Select an answer" at bounding box center [637, 153] width 69 height 12
click at [624, 165] on div "Yes" at bounding box center [655, 168] width 140 height 18
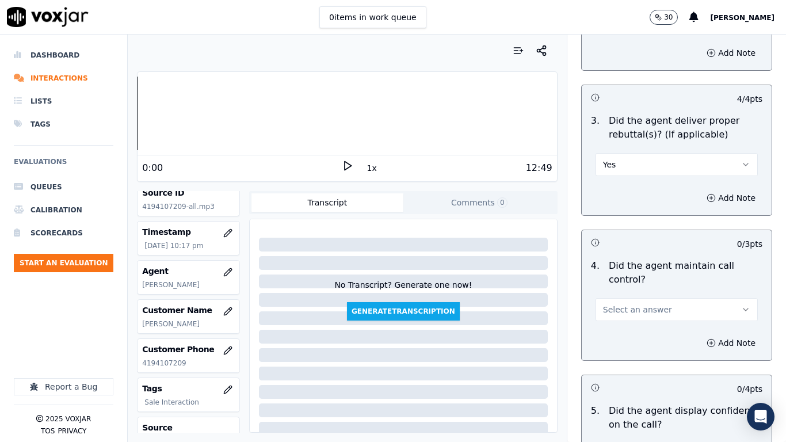
scroll to position [2243, 0]
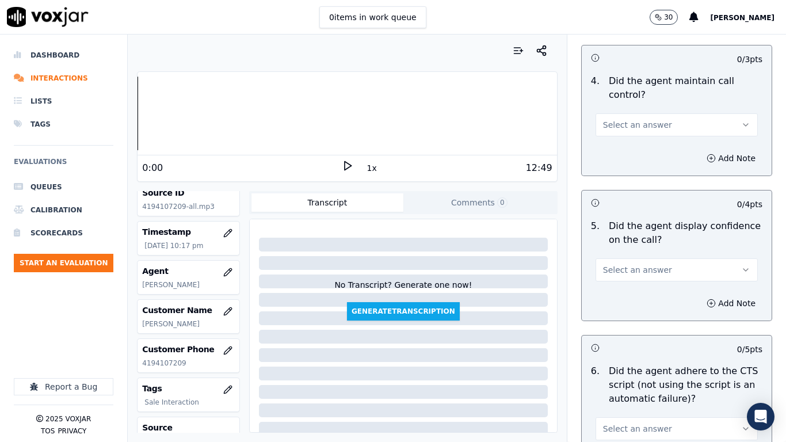
click at [624, 119] on span "Select an answer" at bounding box center [637, 125] width 69 height 12
click at [631, 133] on div "Yes" at bounding box center [655, 140] width 140 height 18
click at [658, 264] on button "Select an answer" at bounding box center [676, 269] width 162 height 23
click at [655, 278] on div "Yes" at bounding box center [655, 285] width 140 height 18
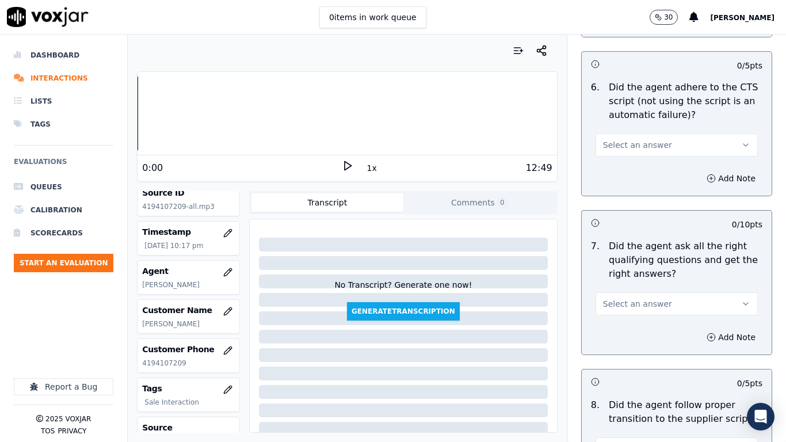
scroll to position [2531, 0]
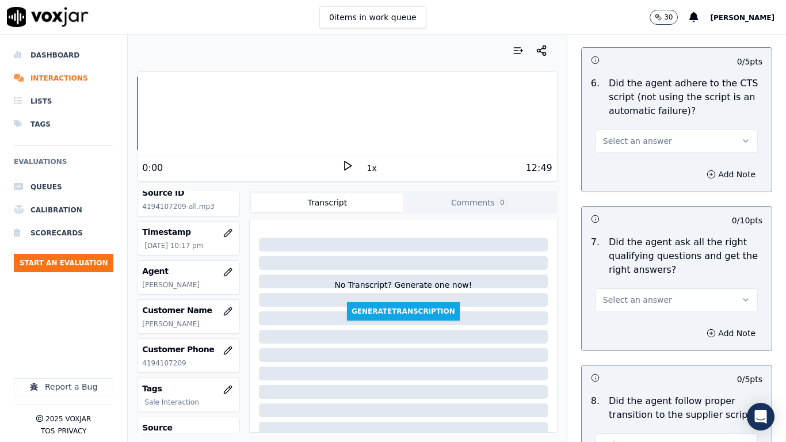
click at [621, 137] on button "Select an answer" at bounding box center [676, 140] width 162 height 23
click at [623, 156] on div "Yes" at bounding box center [655, 156] width 140 height 18
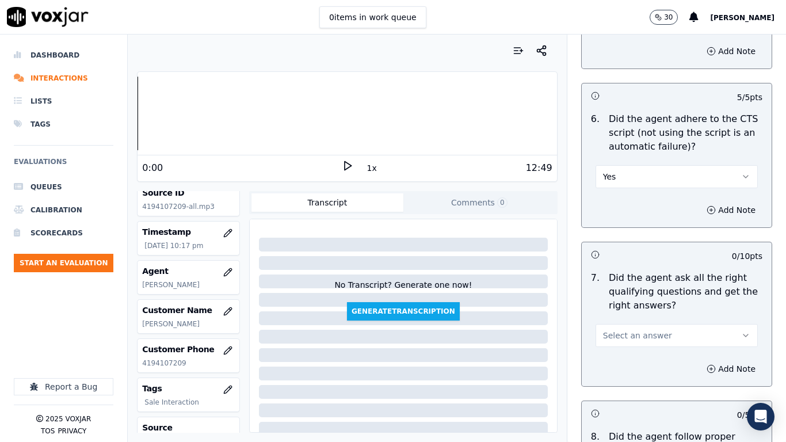
scroll to position [2589, 0]
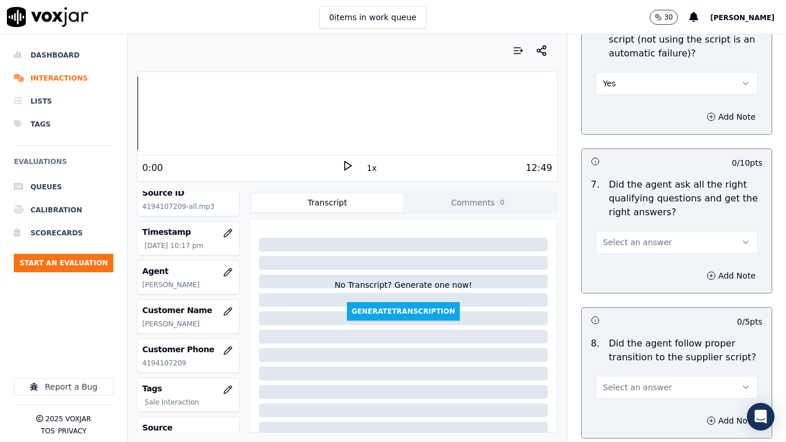
click at [642, 236] on span "Select an answer" at bounding box center [637, 242] width 69 height 12
click at [639, 257] on div "Yes" at bounding box center [655, 258] width 140 height 18
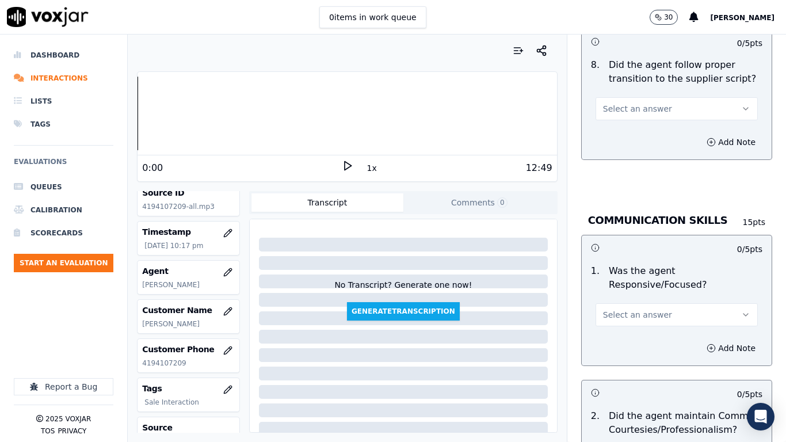
scroll to position [2876, 0]
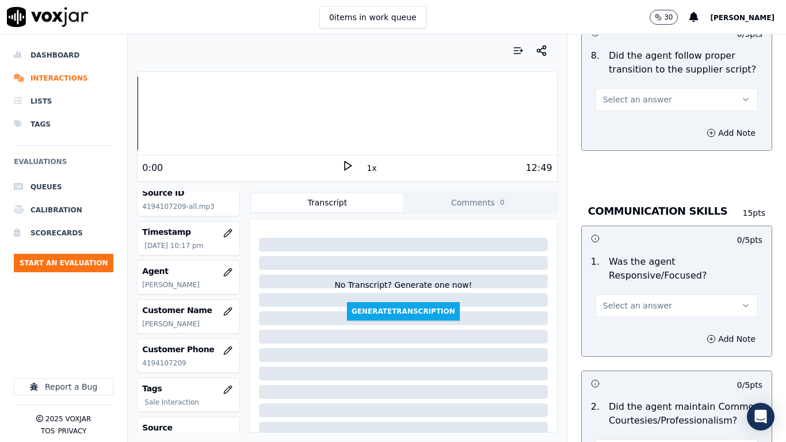
click at [617, 94] on span "Select an answer" at bounding box center [637, 100] width 69 height 12
click at [621, 116] on div "Yes" at bounding box center [655, 115] width 140 height 18
click at [637, 300] on span "Select an answer" at bounding box center [637, 306] width 69 height 12
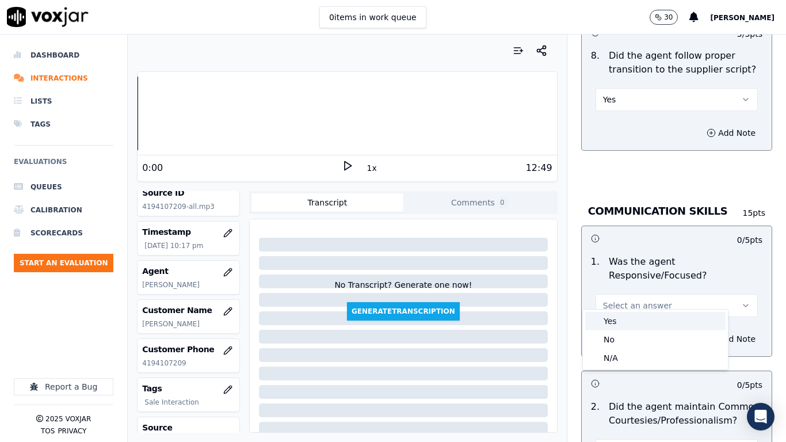
click at [637, 320] on div "Yes" at bounding box center [655, 321] width 140 height 18
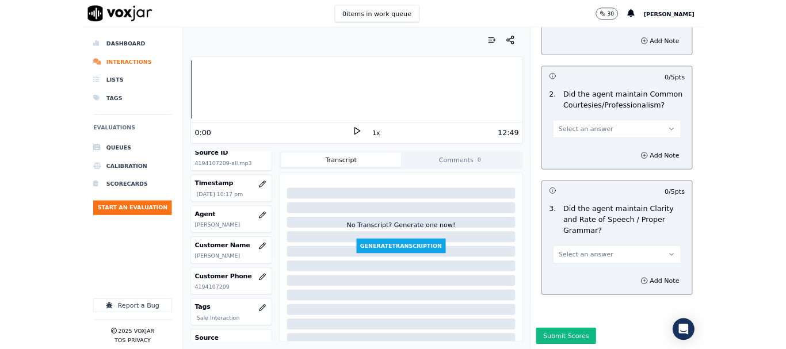
scroll to position [3164, 0]
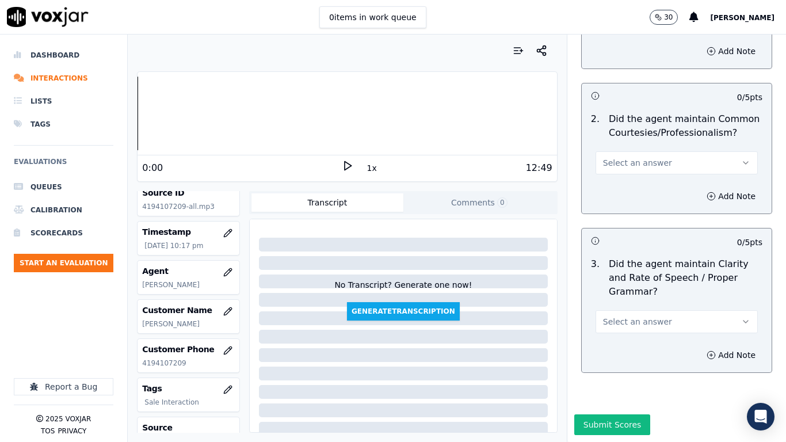
click at [621, 151] on button "Select an answer" at bounding box center [676, 162] width 162 height 23
click at [627, 177] on div "Yes" at bounding box center [655, 178] width 140 height 18
click at [625, 316] on span "Select an answer" at bounding box center [637, 322] width 69 height 12
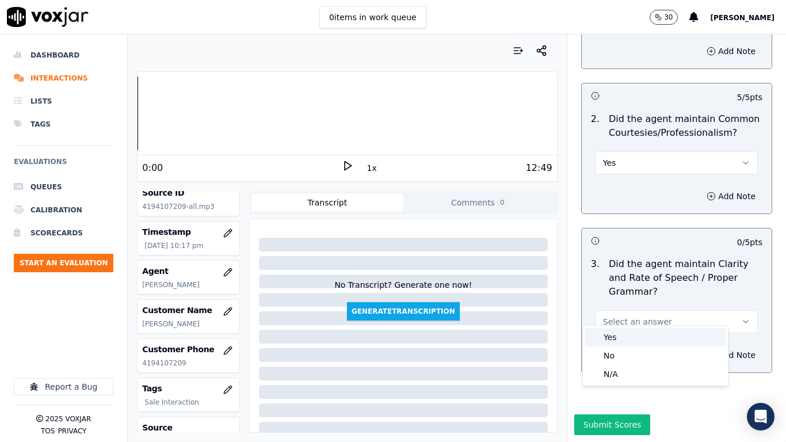
click at [616, 337] on div "Yes" at bounding box center [655, 337] width 140 height 18
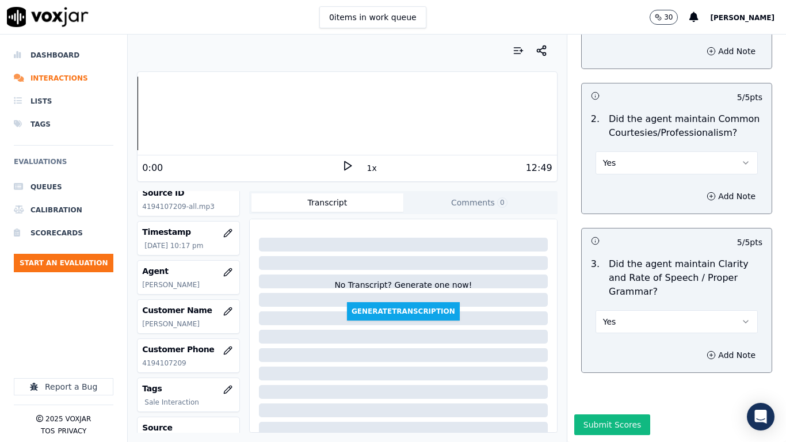
drag, startPoint x: 606, startPoint y: 406, endPoint x: 609, endPoint y: 414, distance: 8.6
click at [606, 349] on button "Submit Scores" at bounding box center [612, 424] width 77 height 21
